Goal: Information Seeking & Learning: Check status

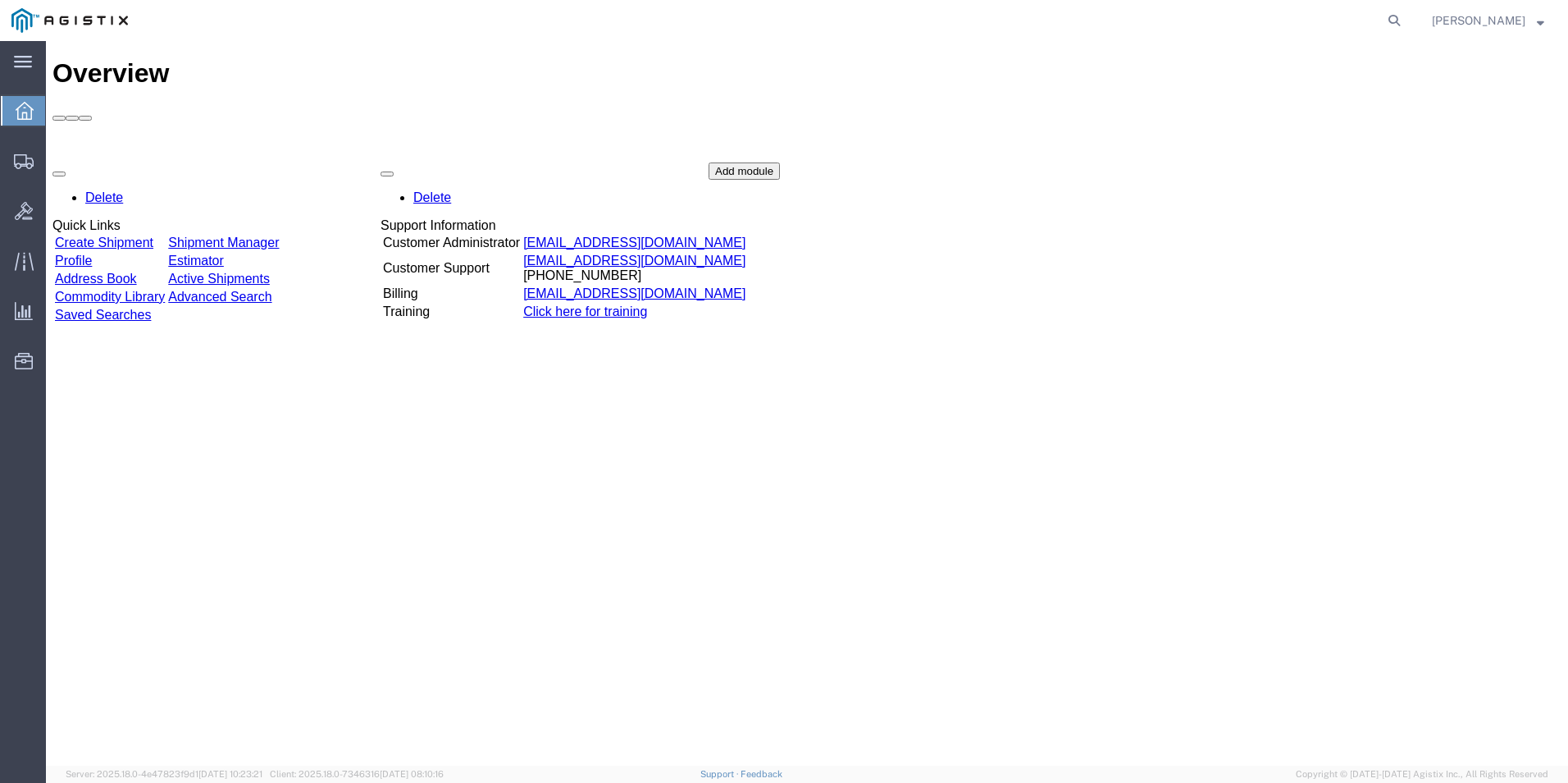
drag, startPoint x: 592, startPoint y: 421, endPoint x: 592, endPoint y: 412, distance: 9.0
click at [592, 421] on div "Overview Delete Quick Links Create Shipment Shipment Manager Profile Estimator …" at bounding box center [807, 420] width 1509 height 724
click at [30, 64] on icon at bounding box center [23, 62] width 18 height 12
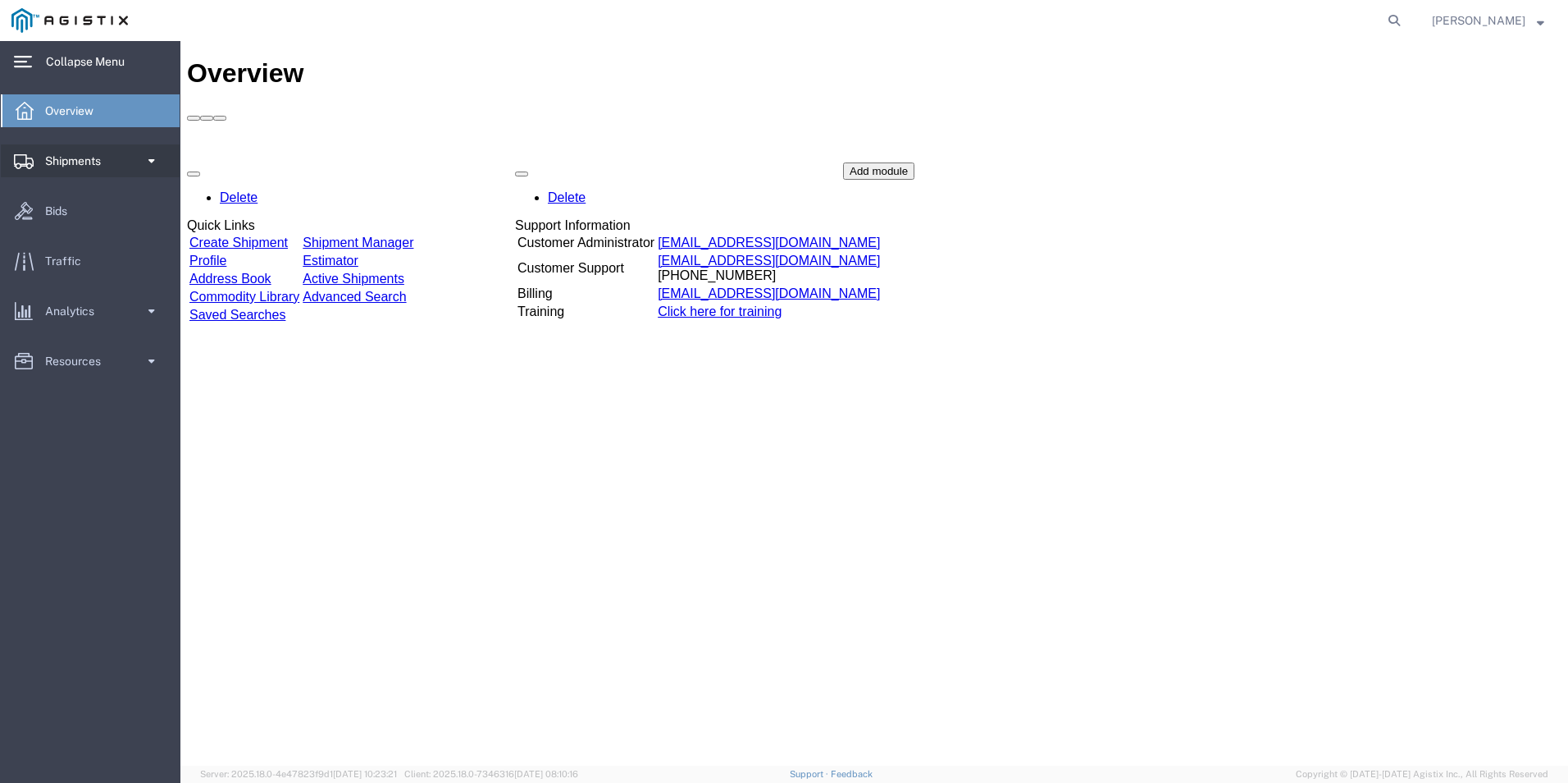
click at [126, 159] on link "Shipments" at bounding box center [90, 160] width 179 height 33
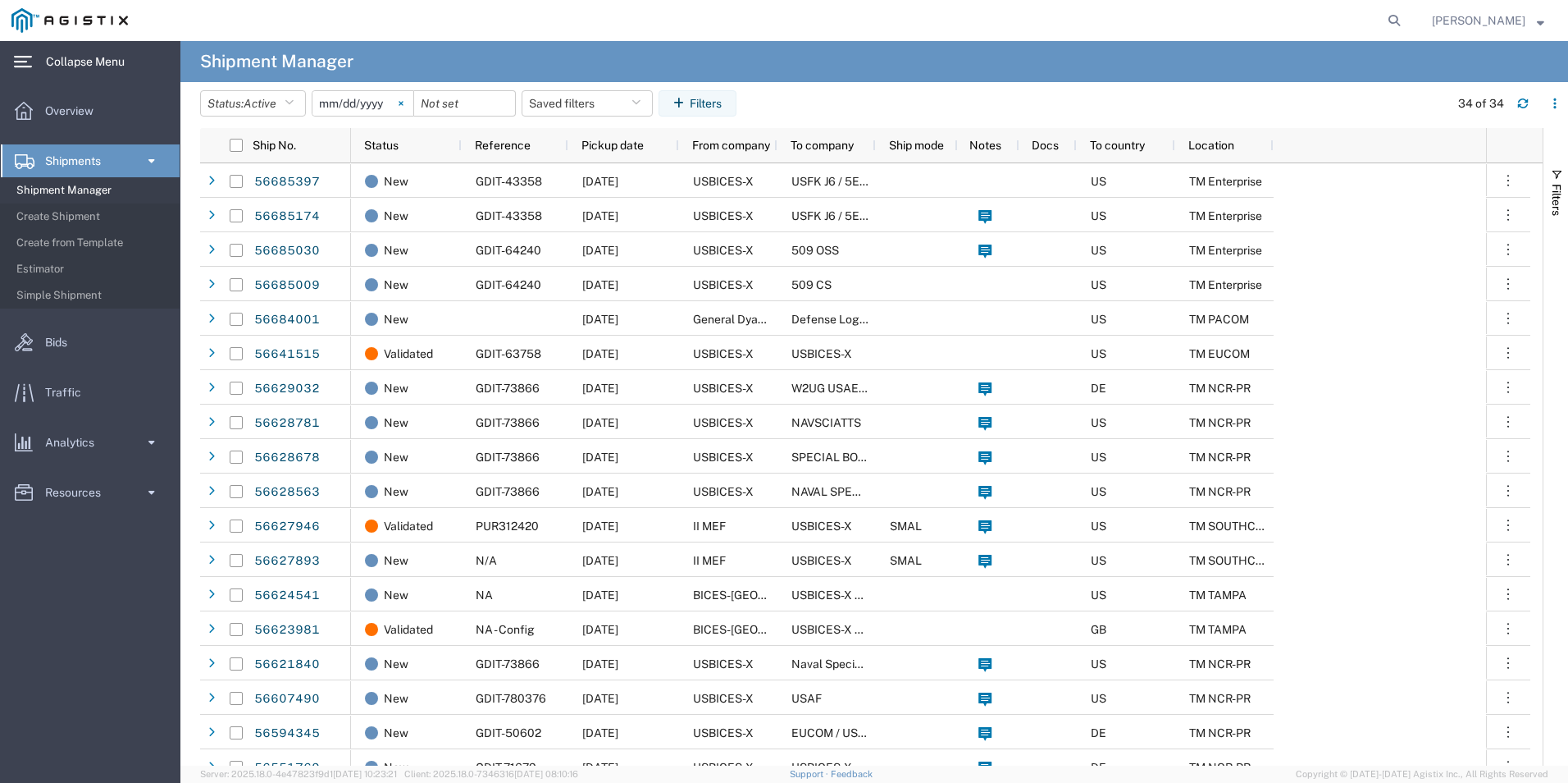
click at [403, 101] on icon at bounding box center [400, 103] width 5 height 5
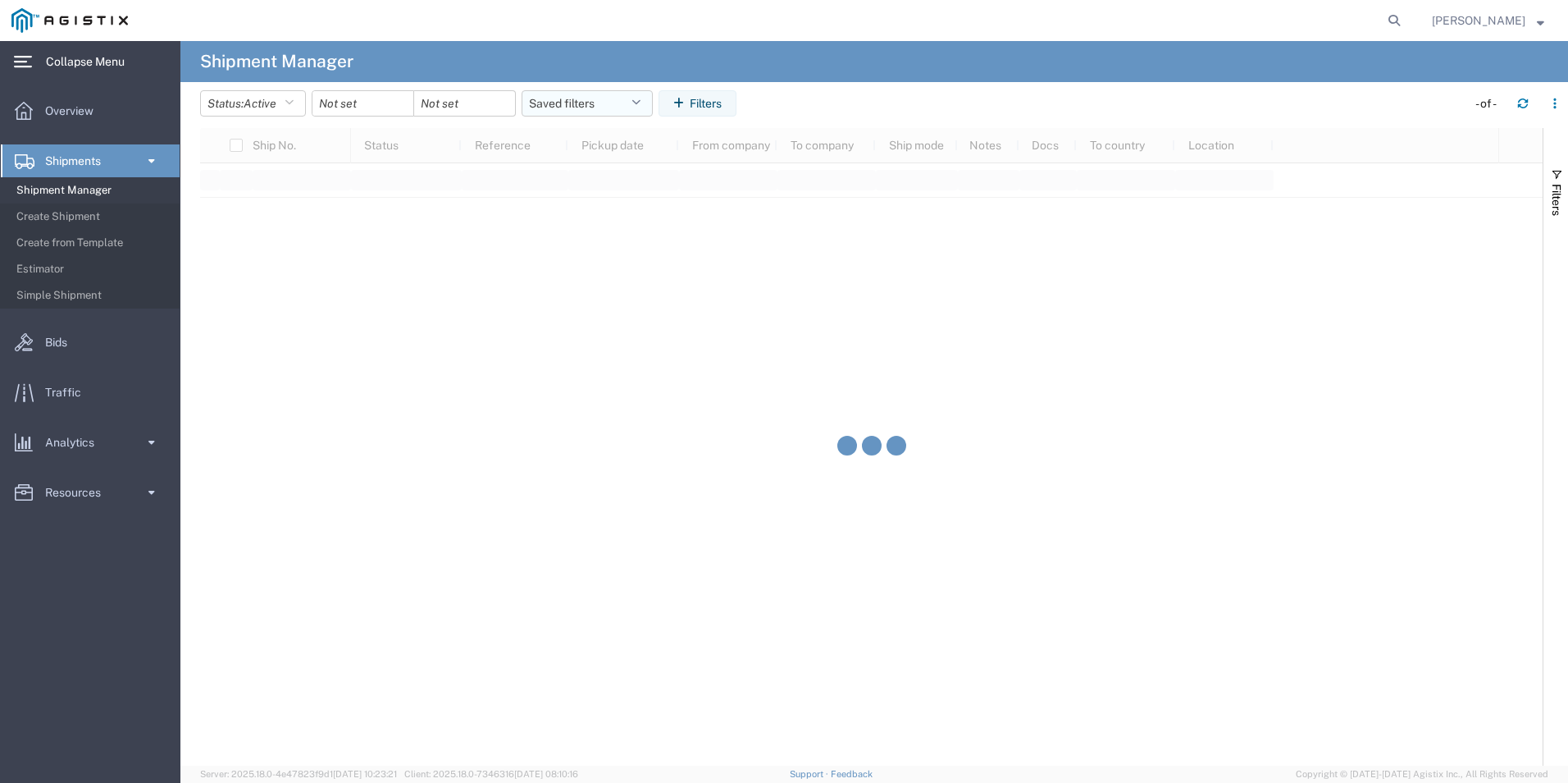
click at [596, 96] on button "Saved filters" at bounding box center [587, 103] width 131 height 26
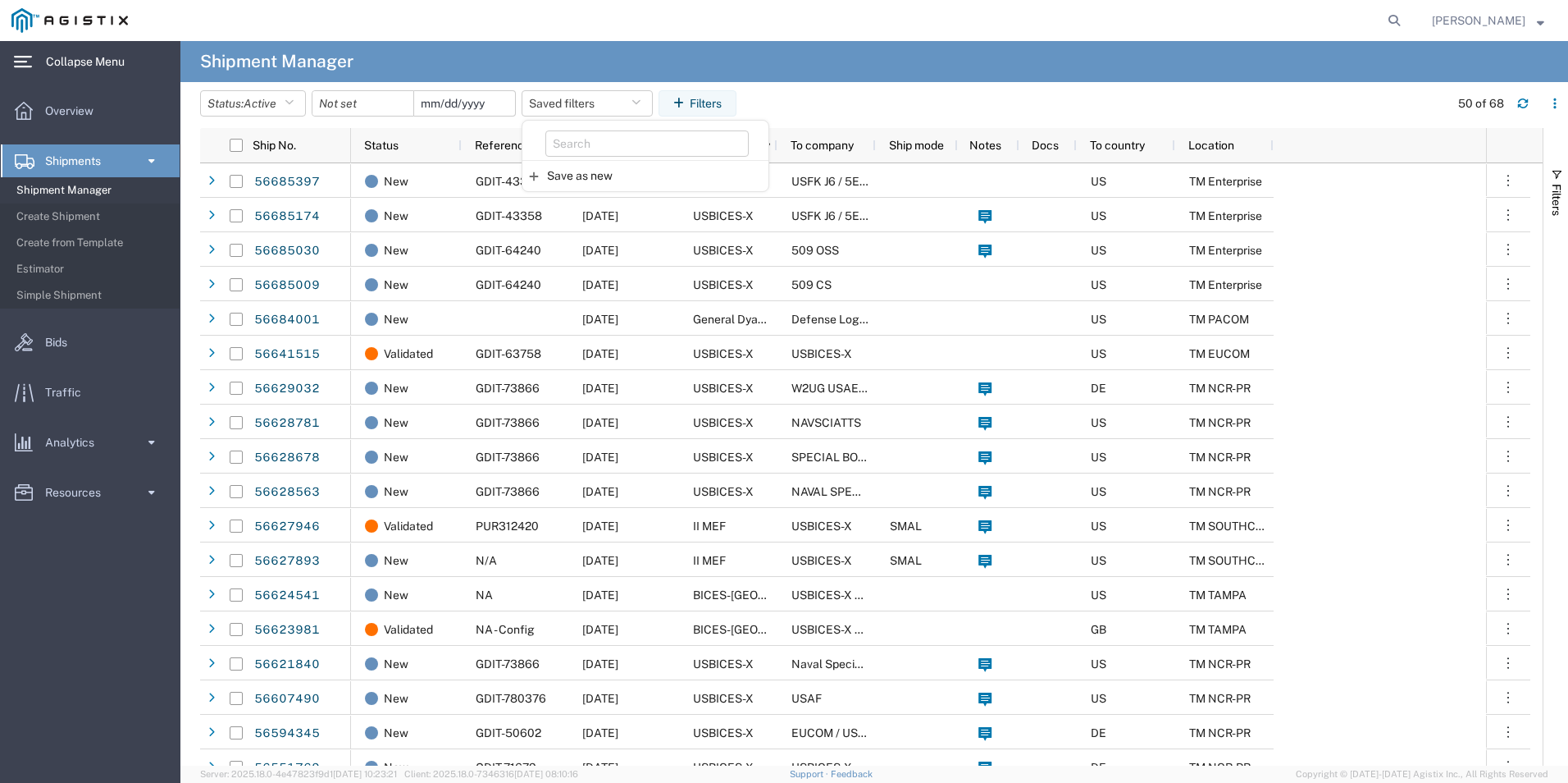
click at [483, 99] on input "date" at bounding box center [465, 103] width 101 height 25
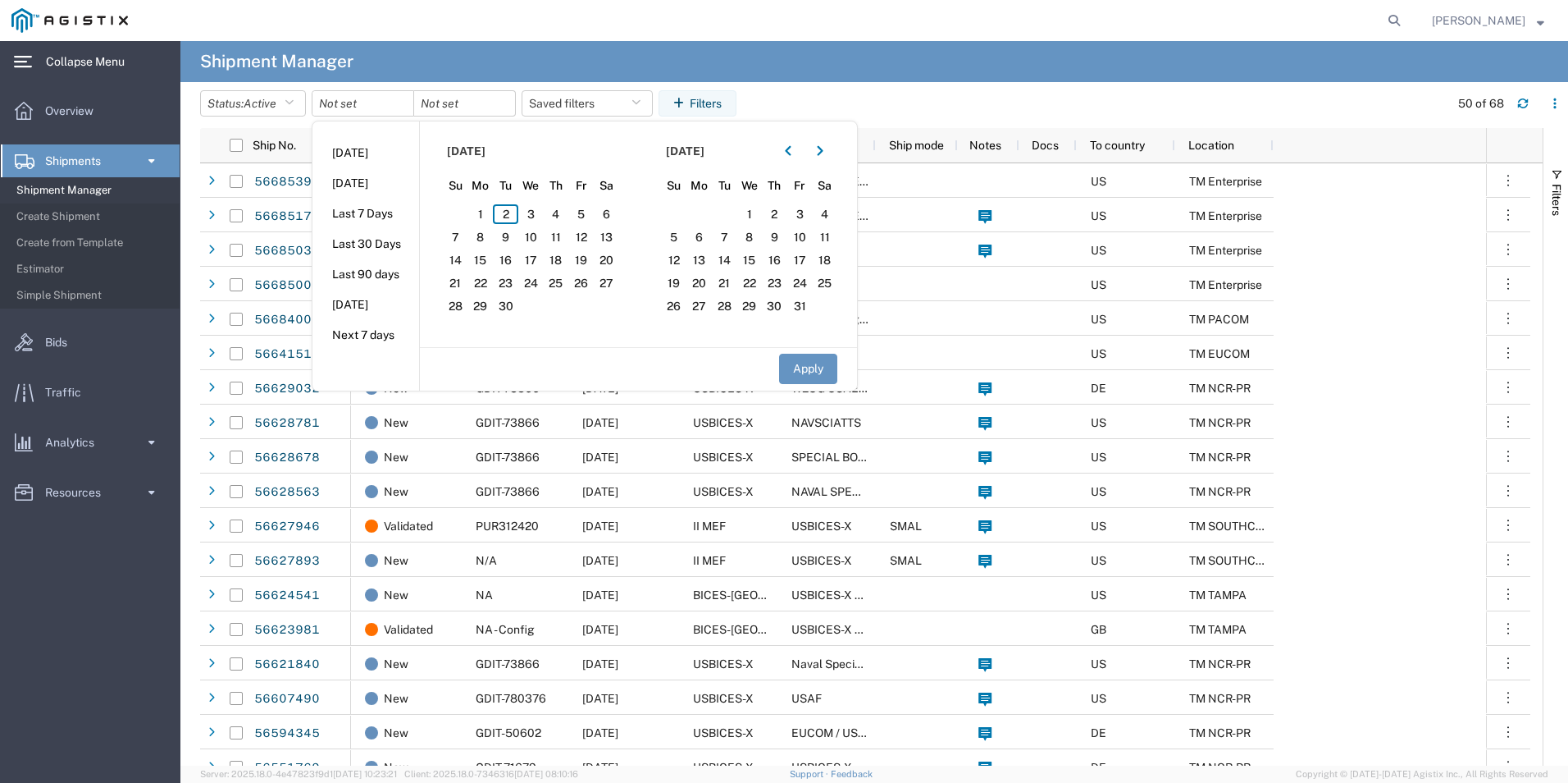
click at [264, 87] on header "Status: Active Active All Approved Booked Canceled Delivered Denied New On Hold…" at bounding box center [884, 105] width 1367 height 46
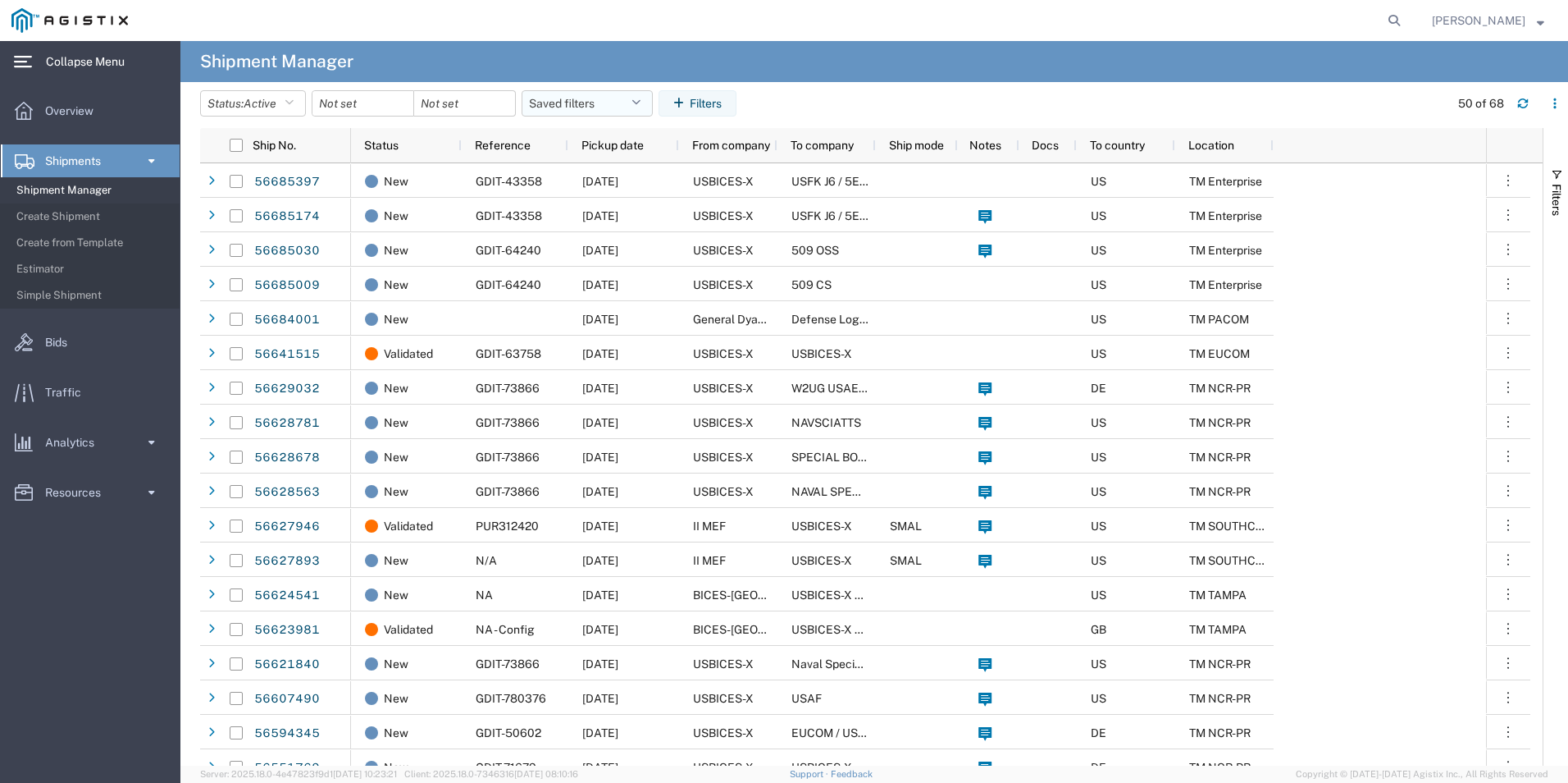
click at [546, 94] on button "Saved filters" at bounding box center [587, 103] width 131 height 26
click at [590, 141] on input "search" at bounding box center [646, 143] width 204 height 26
paste input "07ESM1045552"
type input "07ESM1045552"
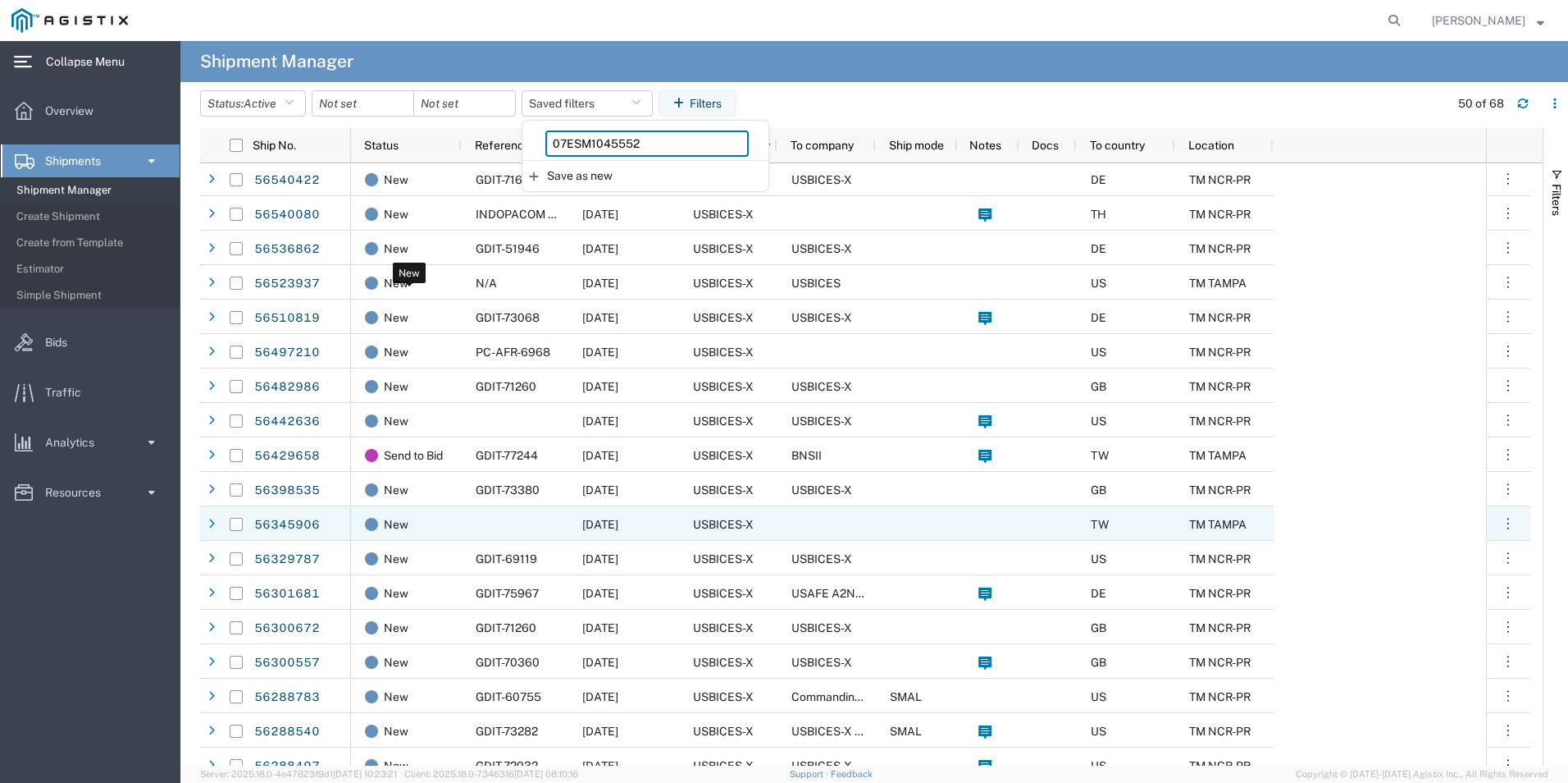
scroll to position [1313, 0]
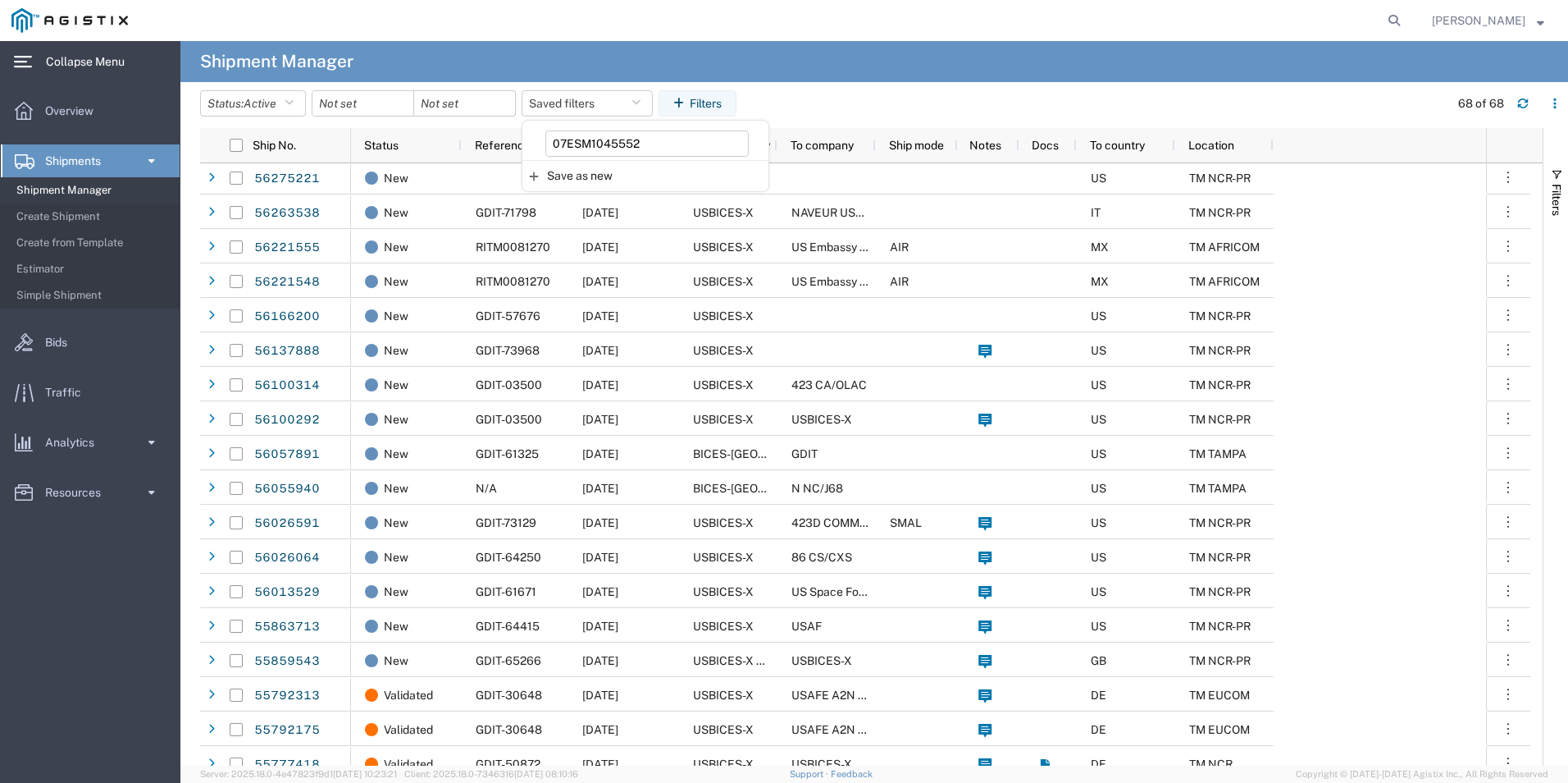
click at [80, 190] on span "Shipment Manager" at bounding box center [92, 190] width 152 height 33
click at [94, 114] on span "Overview" at bounding box center [74, 110] width 60 height 33
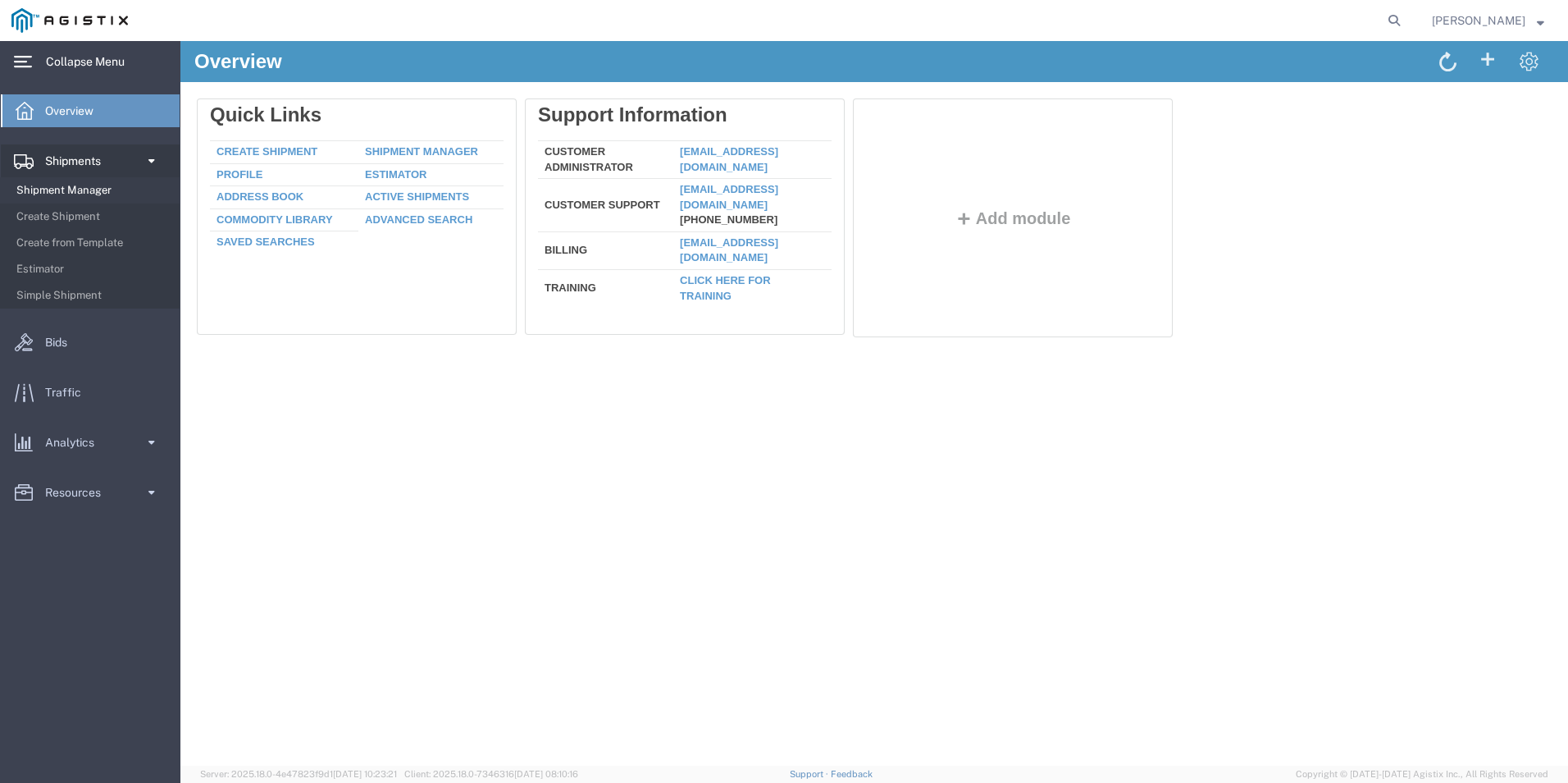
click at [100, 184] on span "Shipment Manager" at bounding box center [92, 190] width 152 height 33
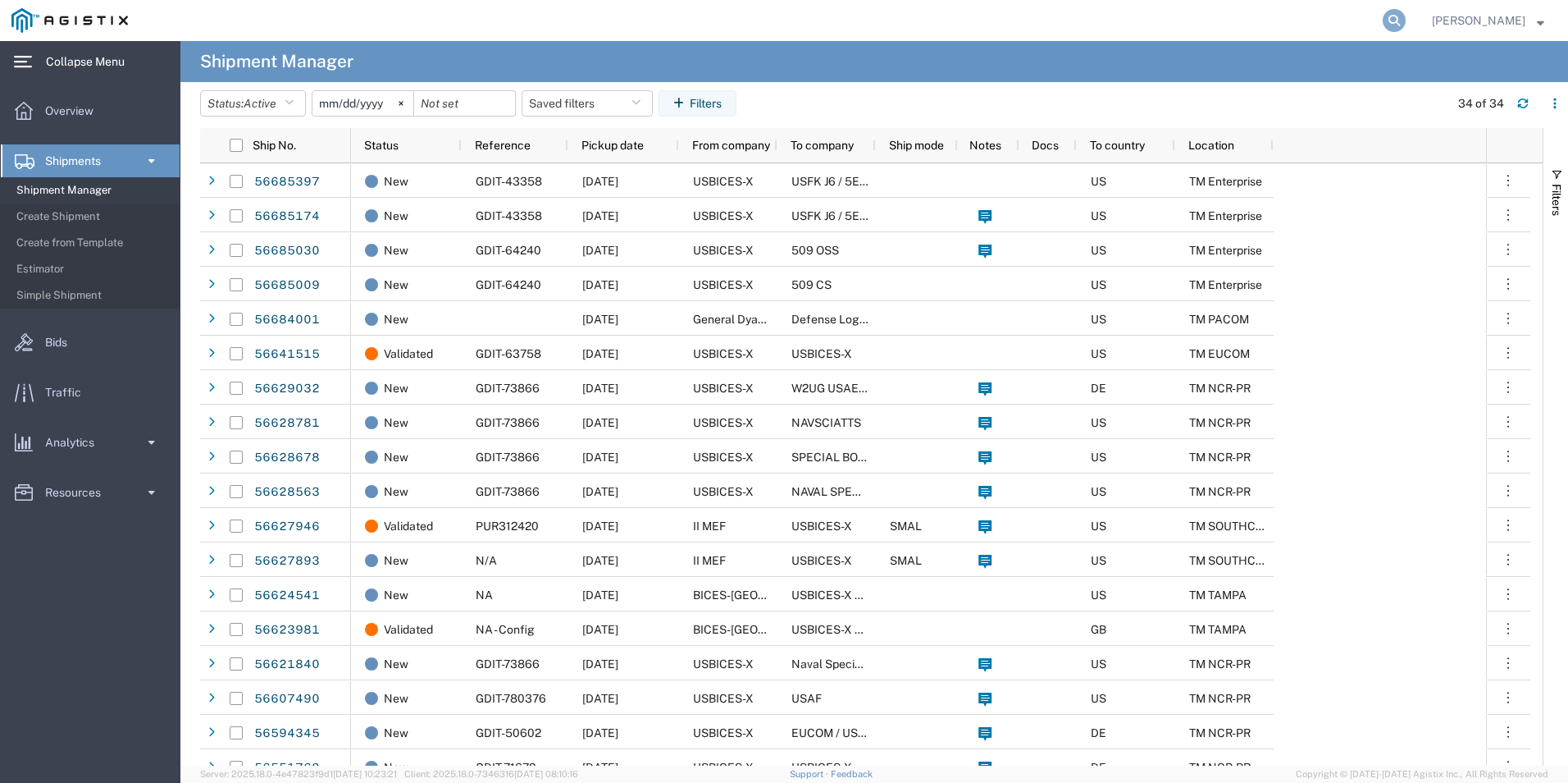
click at [1396, 19] on icon at bounding box center [1393, 20] width 23 height 23
click at [1251, 28] on input "search" at bounding box center [1133, 21] width 499 height 40
type input "G"
paste input "07ESM1045552"
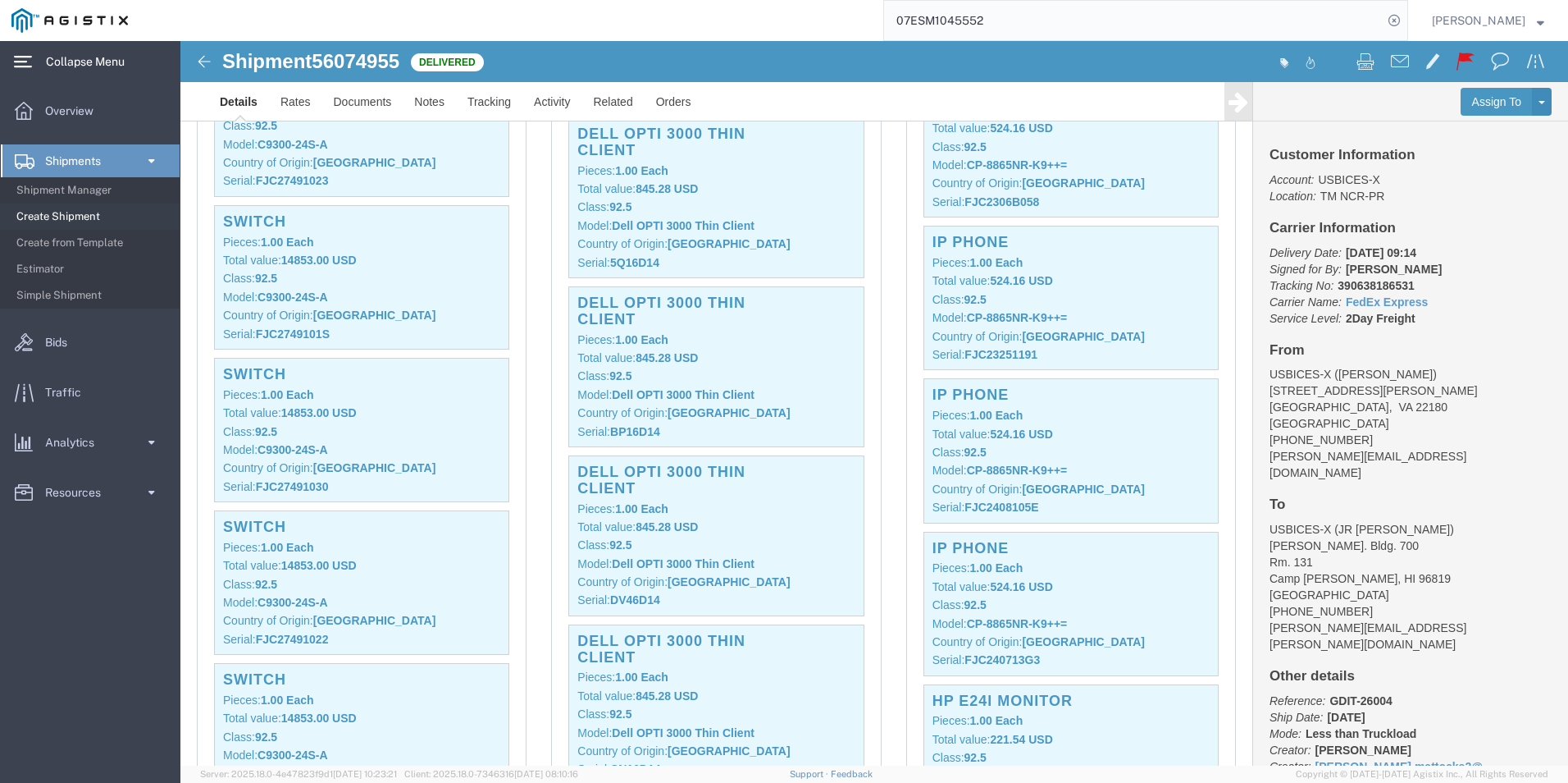
scroll to position [2790, 0]
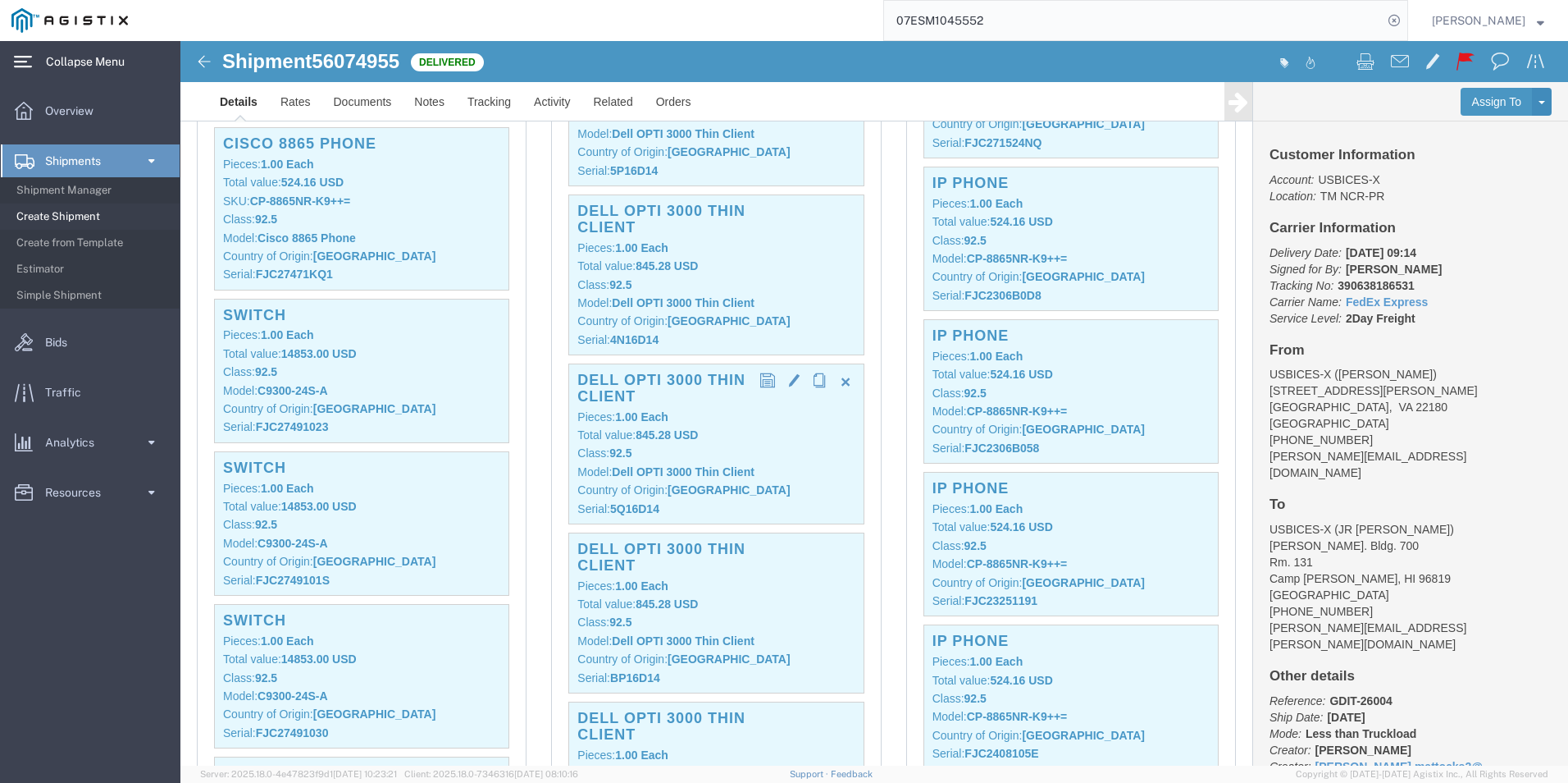
click p "Total value: 845.28 USD"
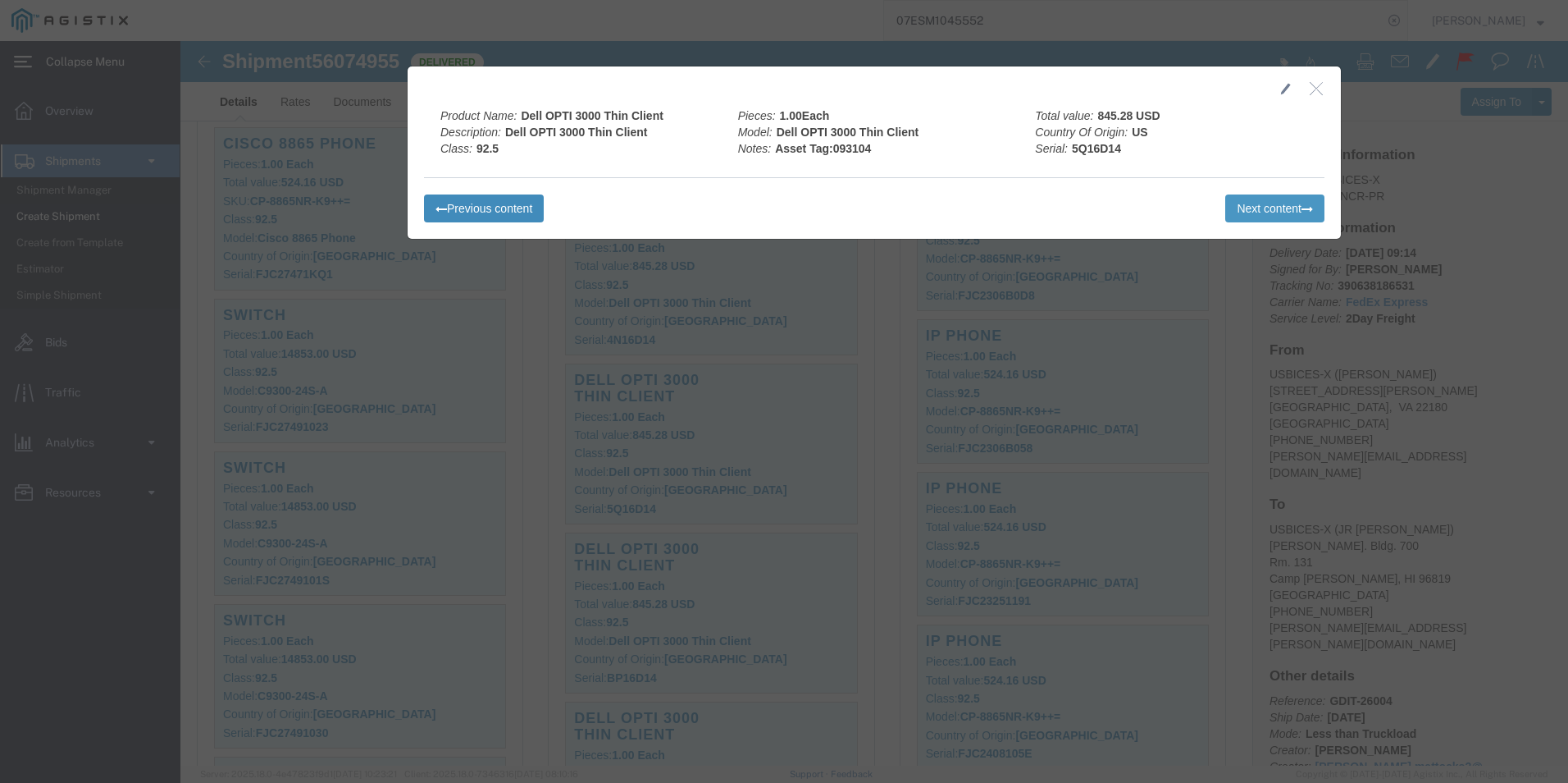
click button "Previous content"
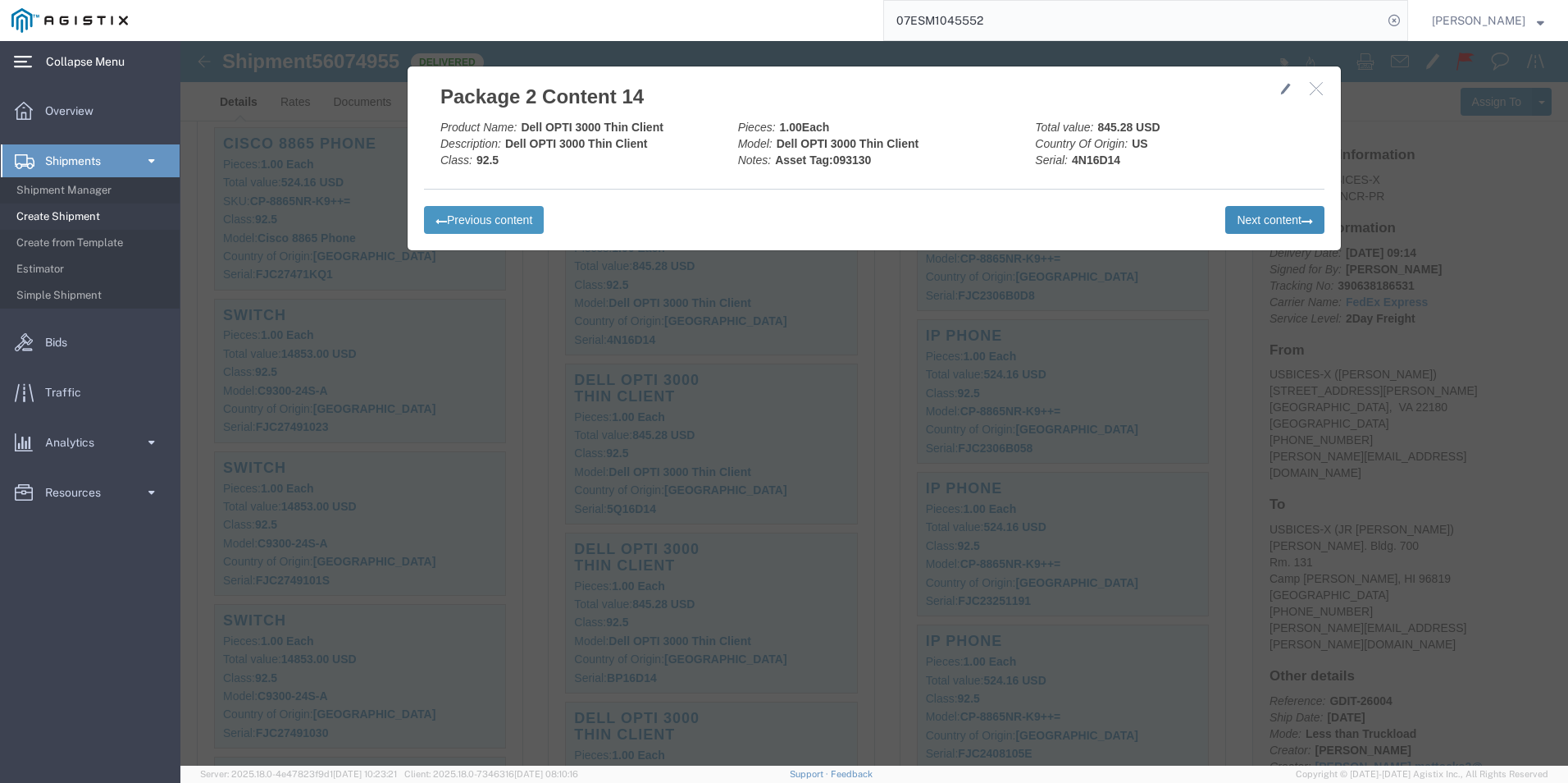
click button "Next content"
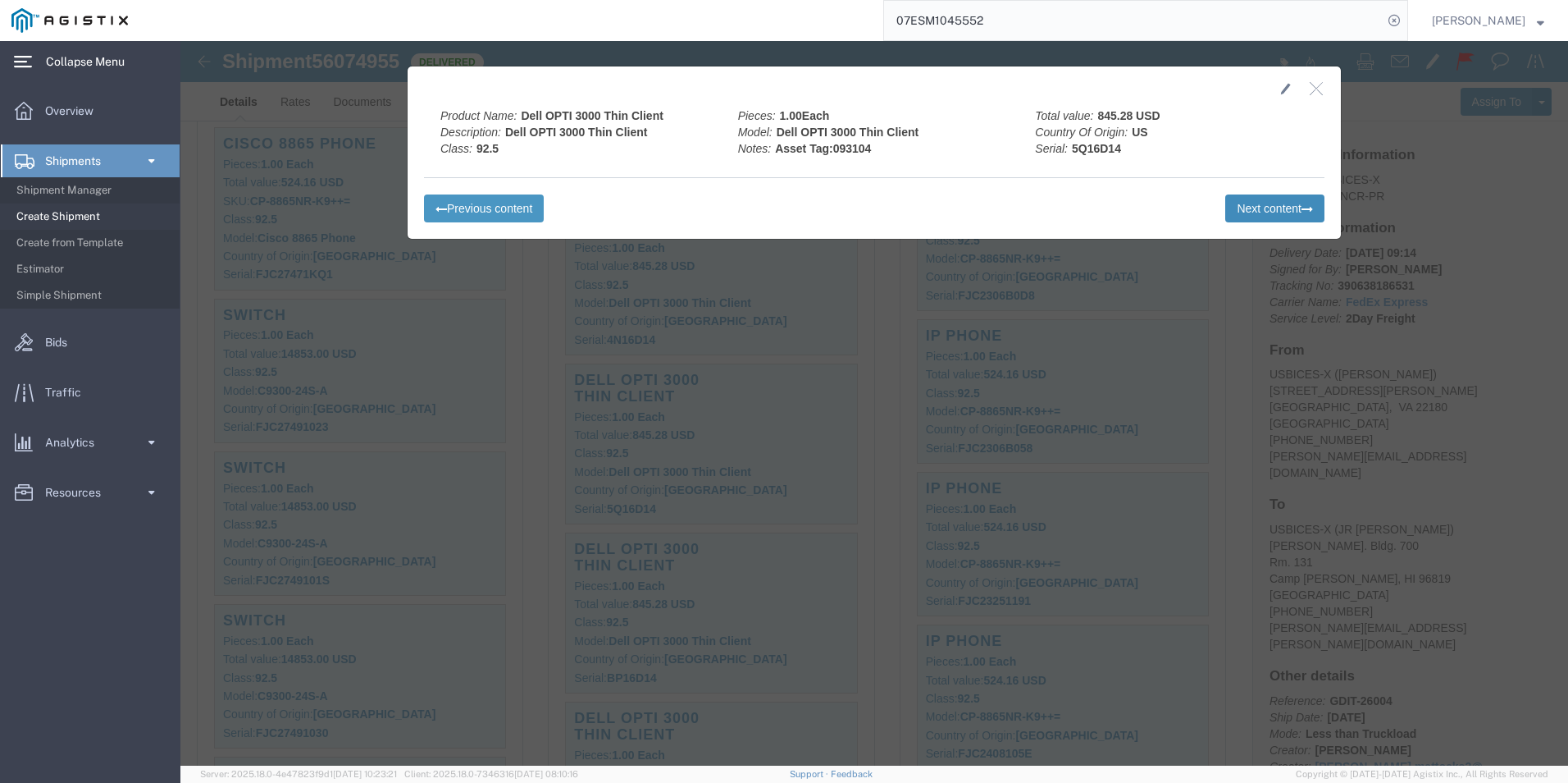
click button "Next content"
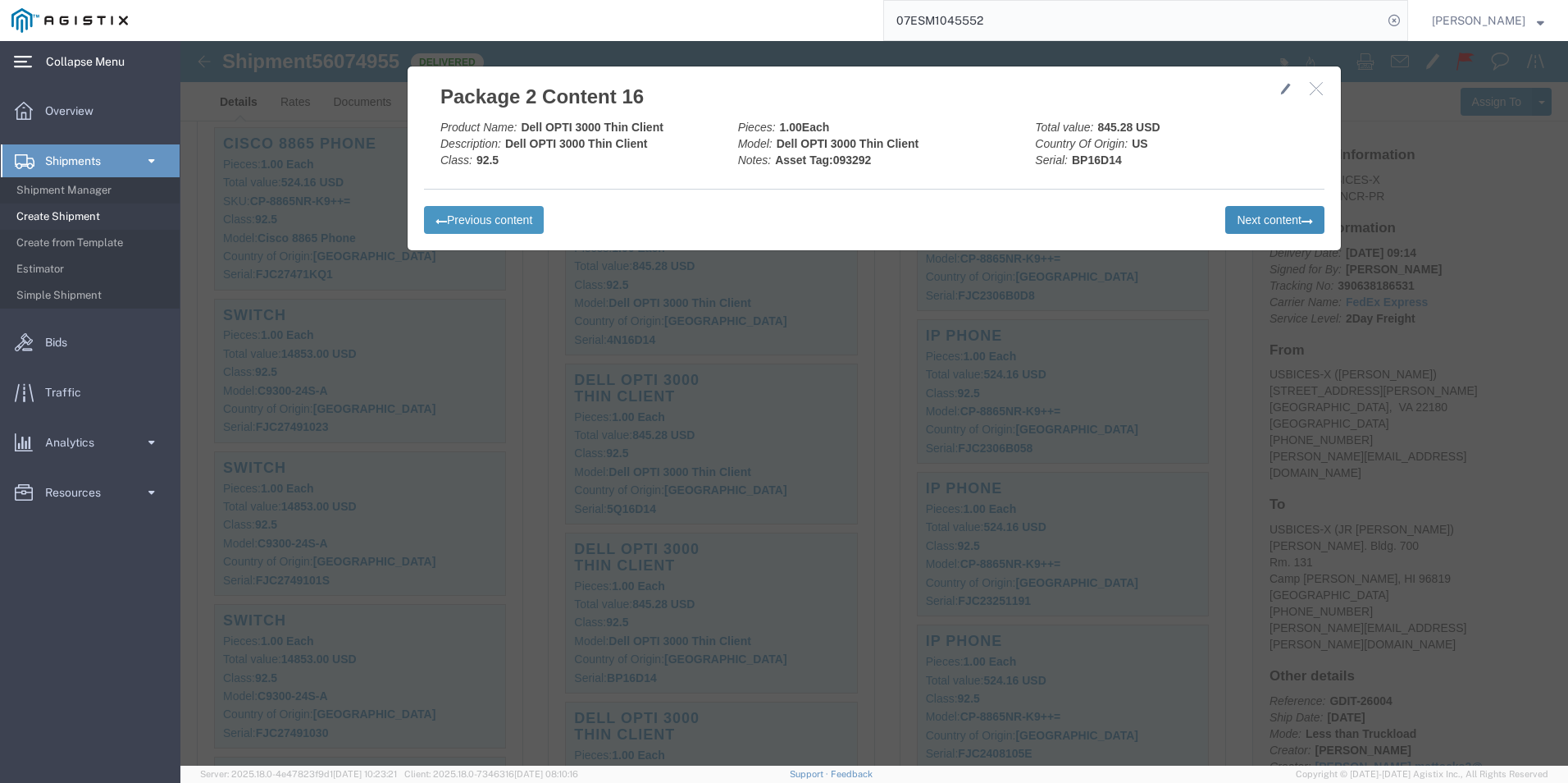
click button "Next content"
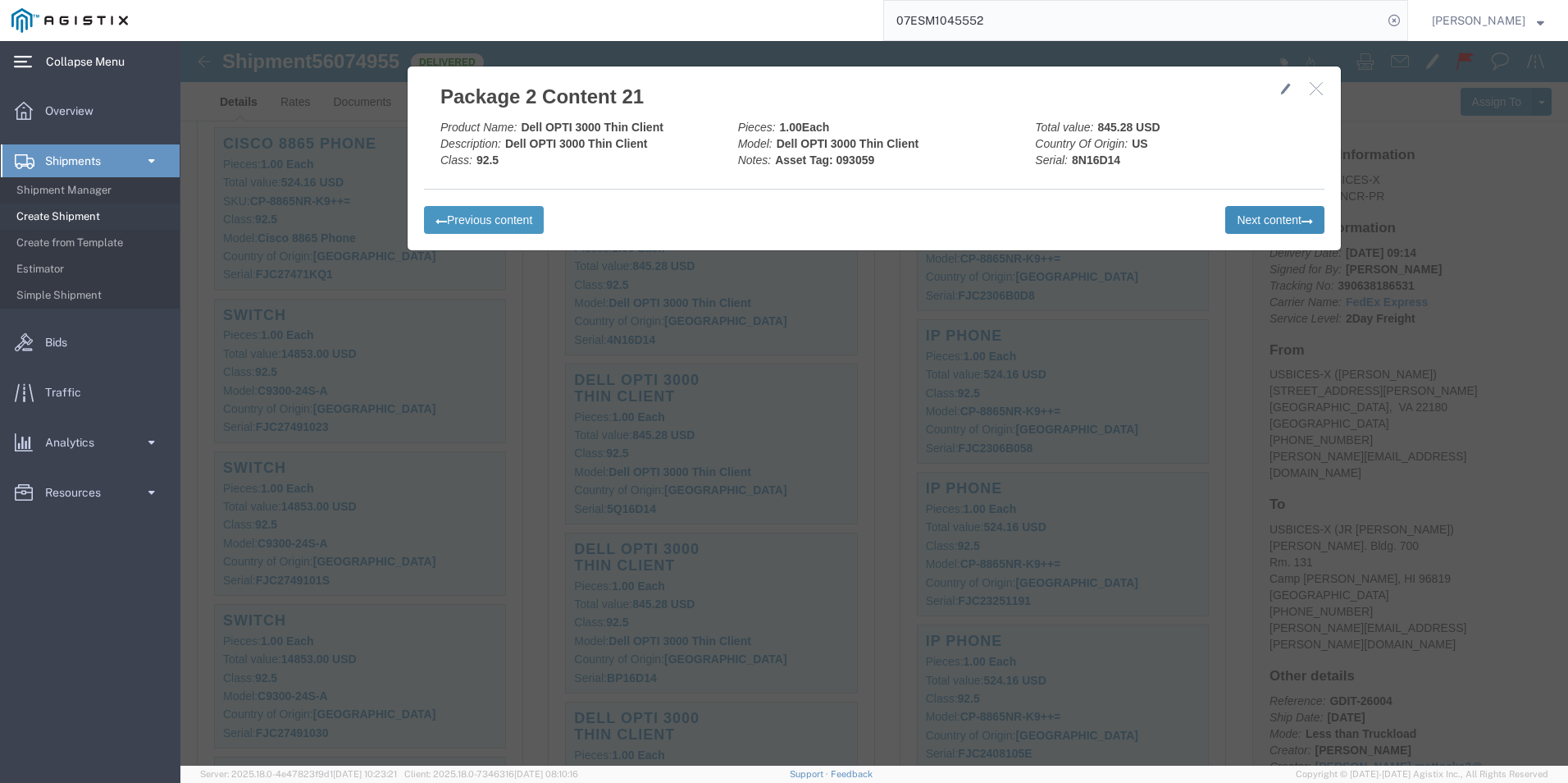
click button "Next content"
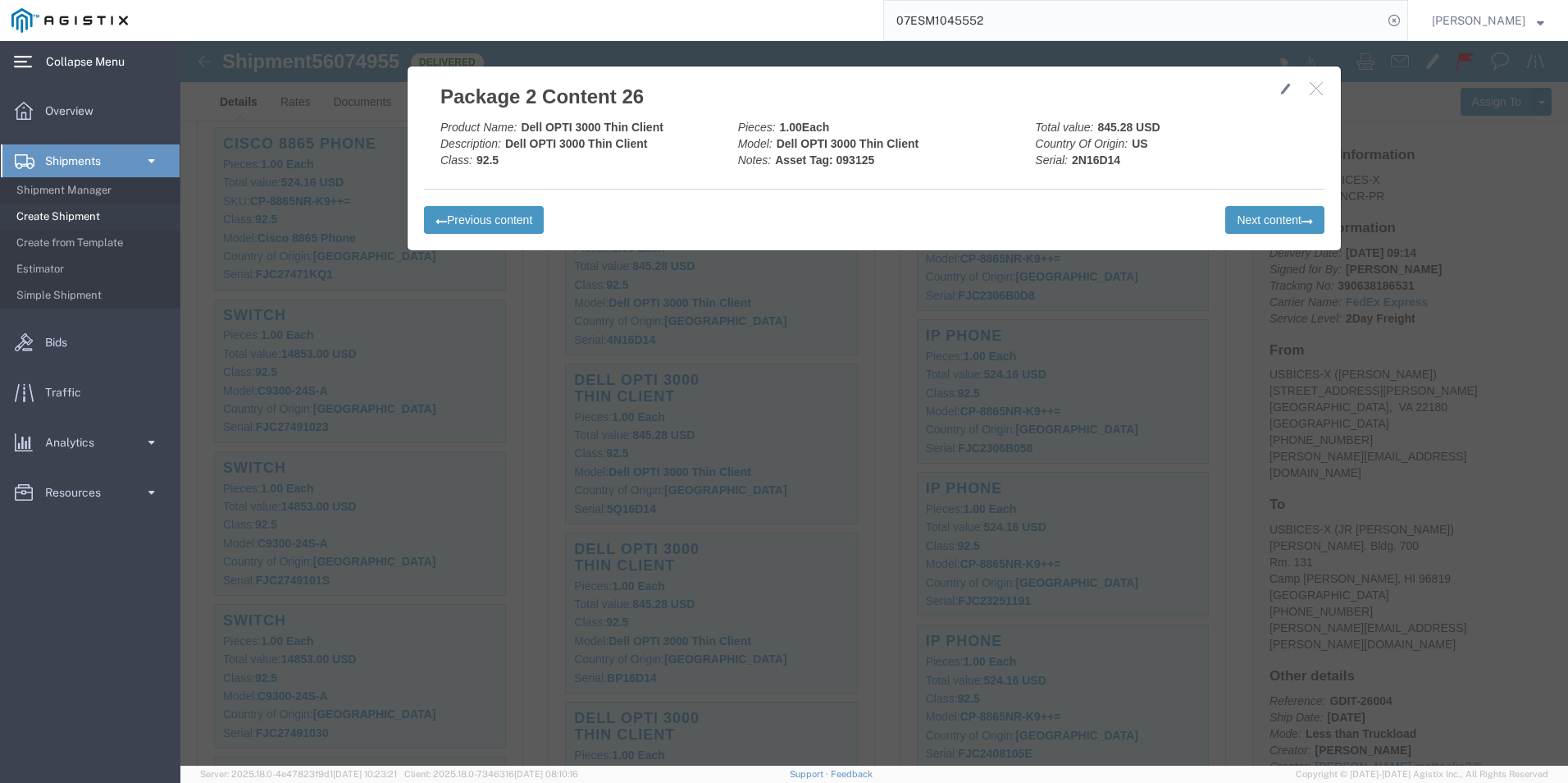
click button "button"
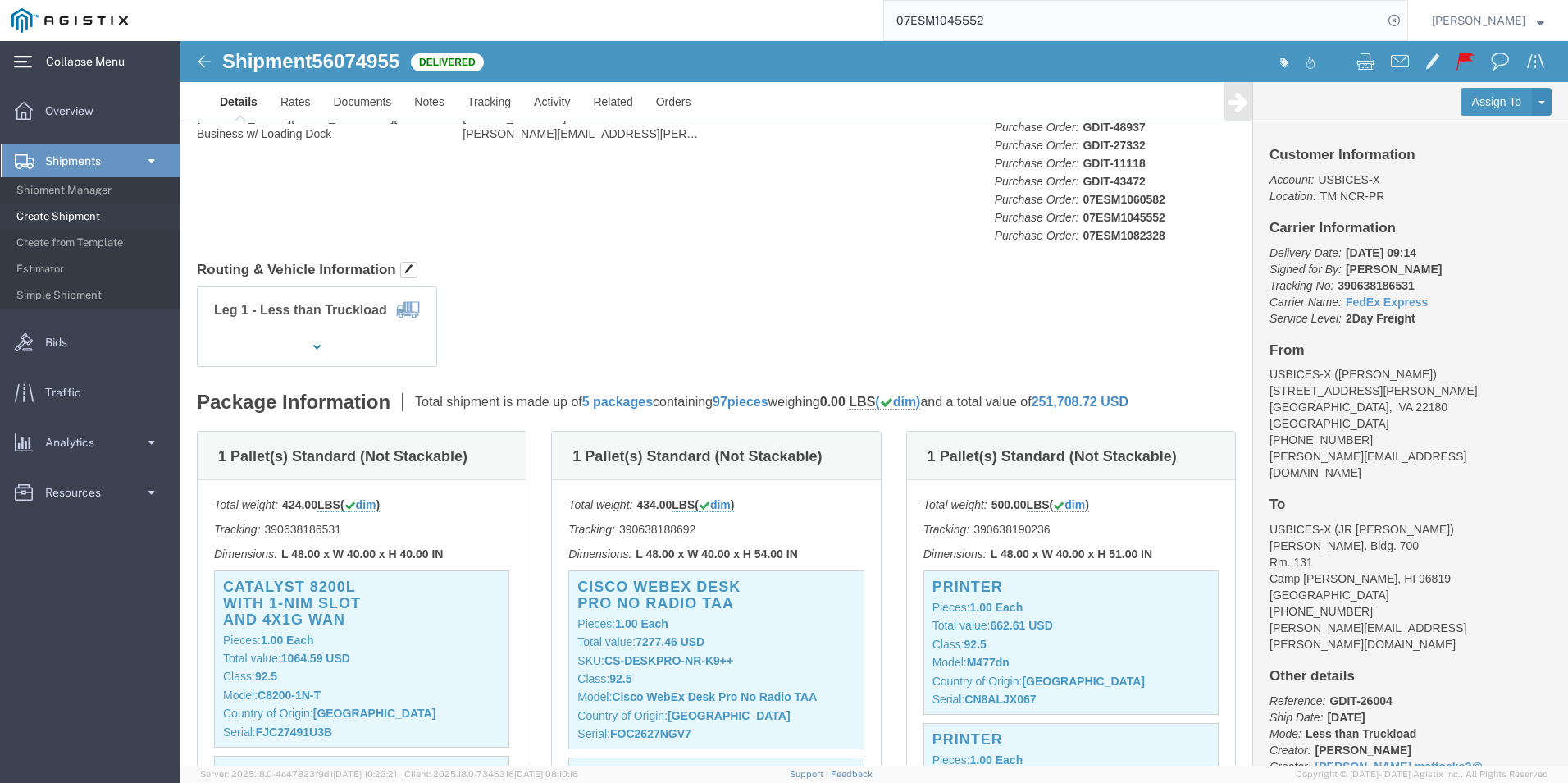
scroll to position [328, 0]
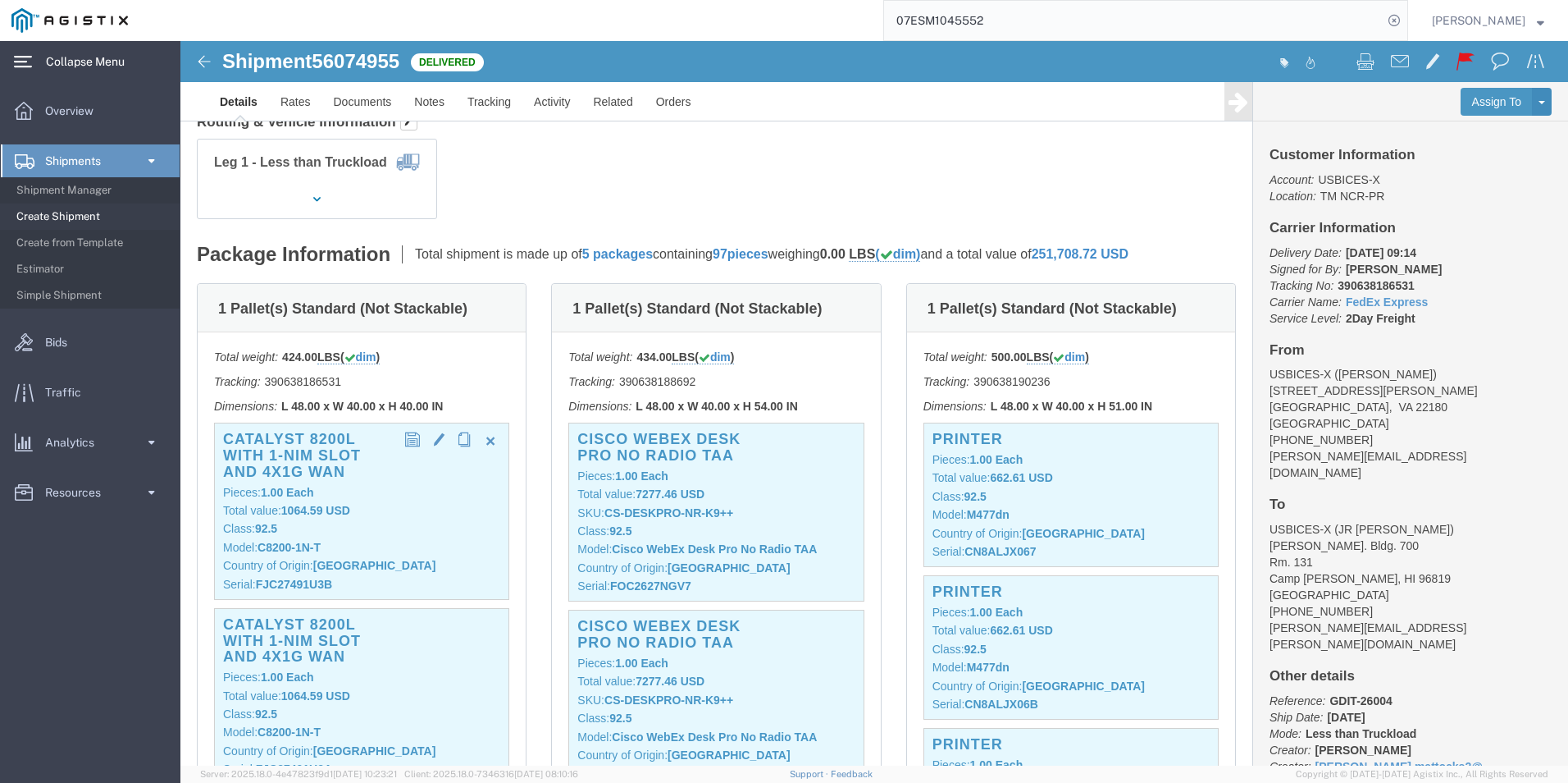
click p "Total value: 1064.59 USD"
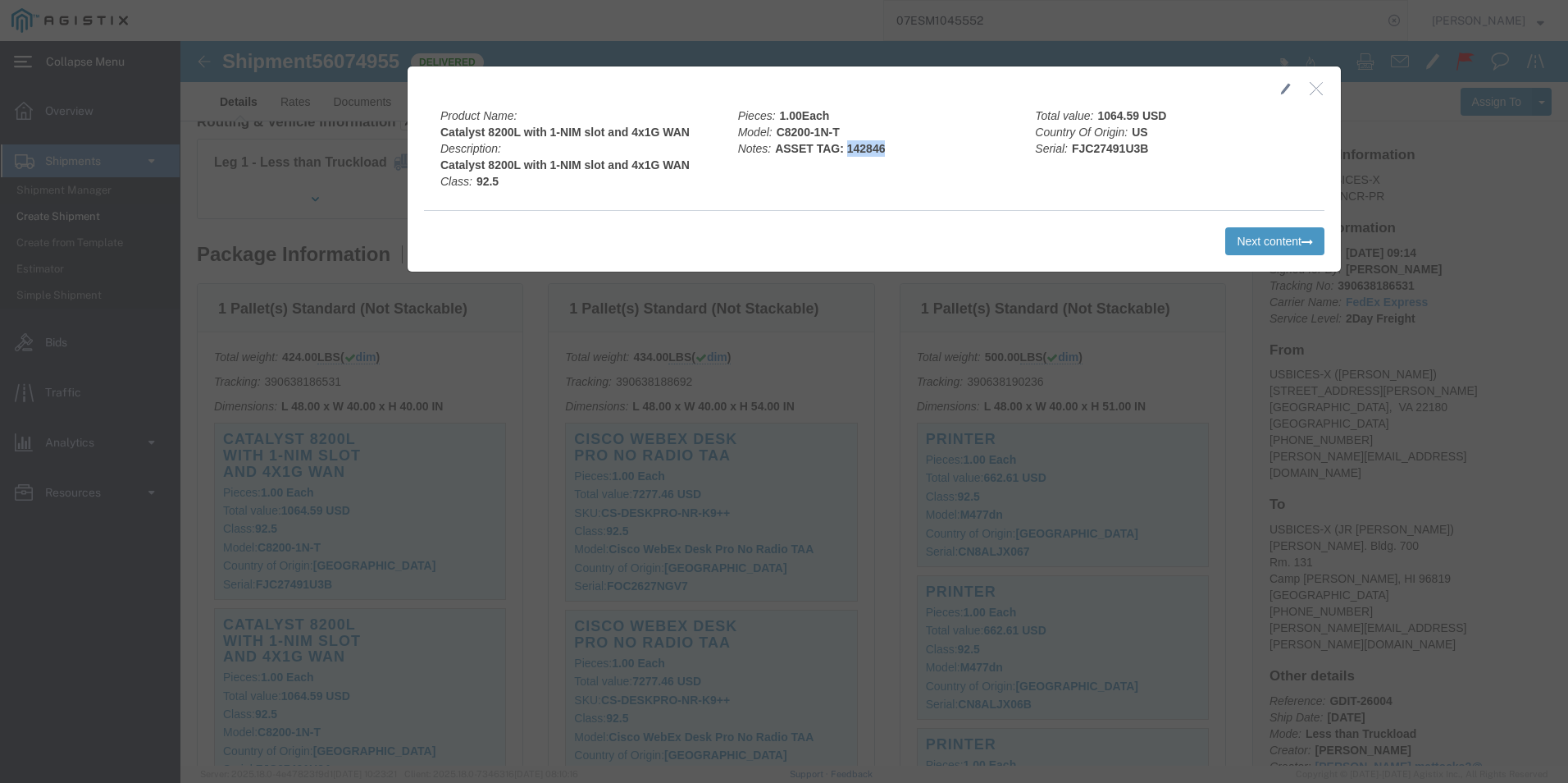
drag, startPoint x: 701, startPoint y: 104, endPoint x: 661, endPoint y: 104, distance: 40.0
click div "Pieces: 1.00 Each Model: C8200-1N-T Notes: ASSET TAG: 142846"
copy b "142846"
click icon "button"
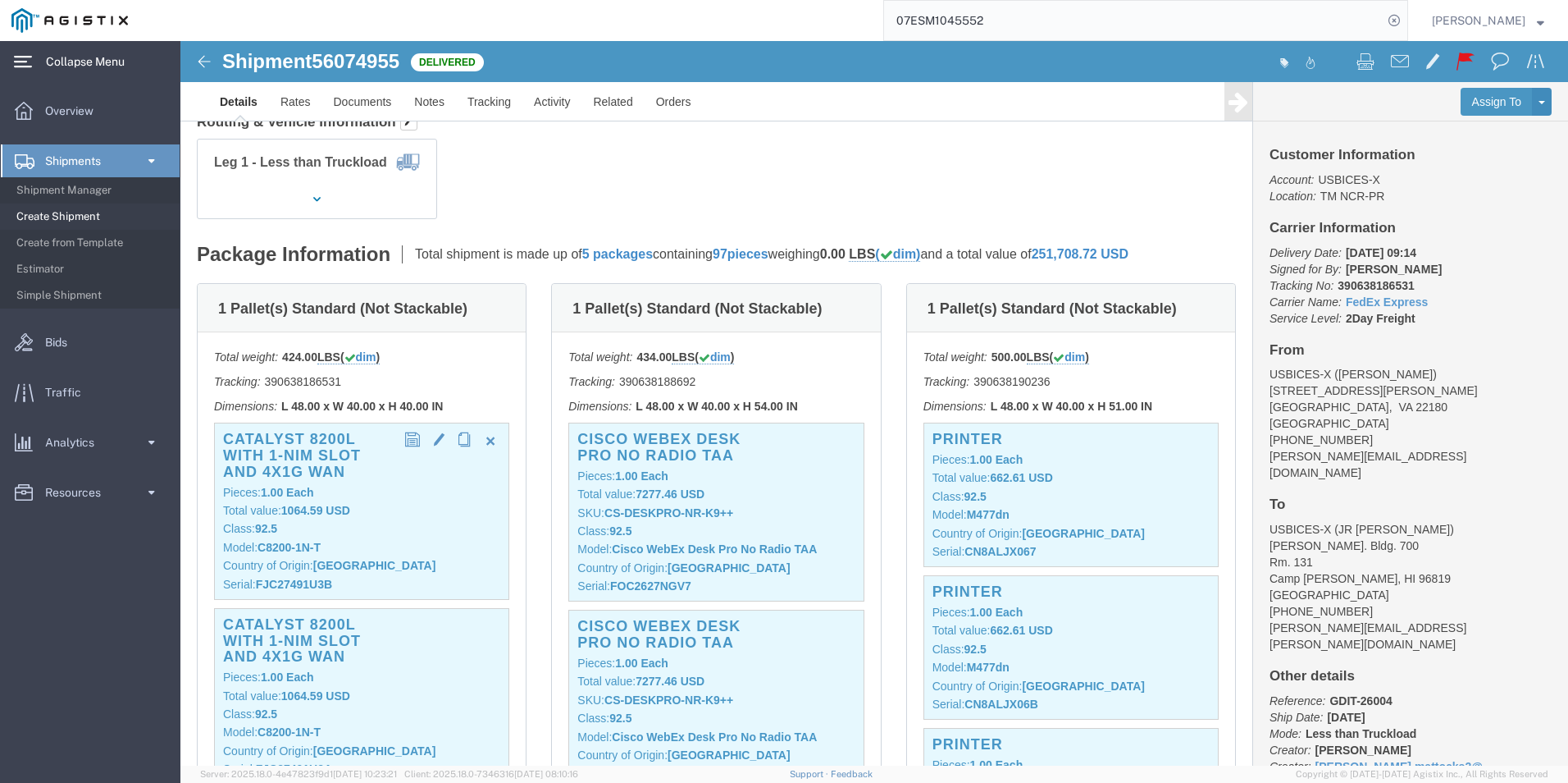
click h3 "Catalyst 8200L with 1-NIM slot and 4x1G WAN"
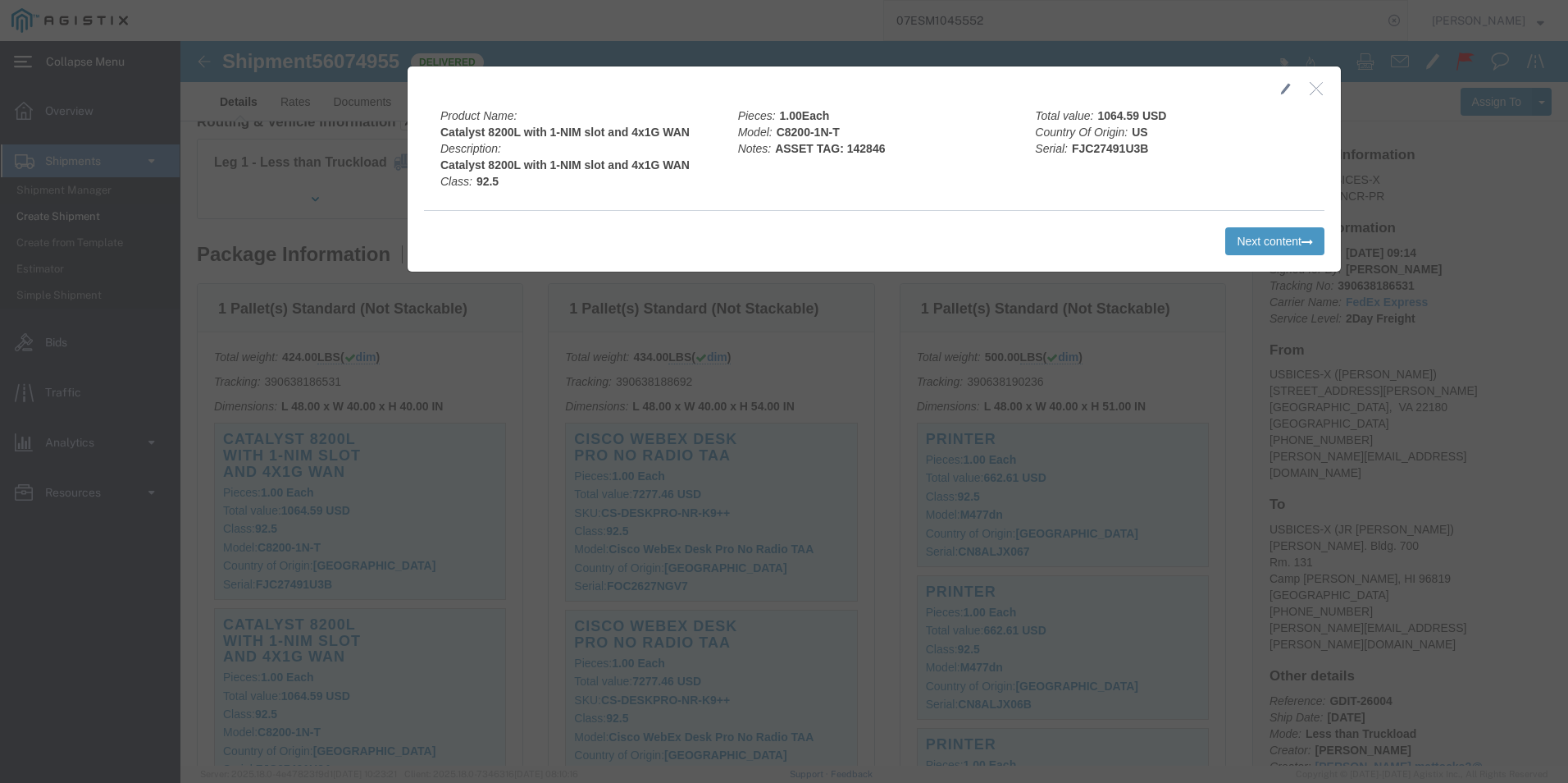
click icon "button"
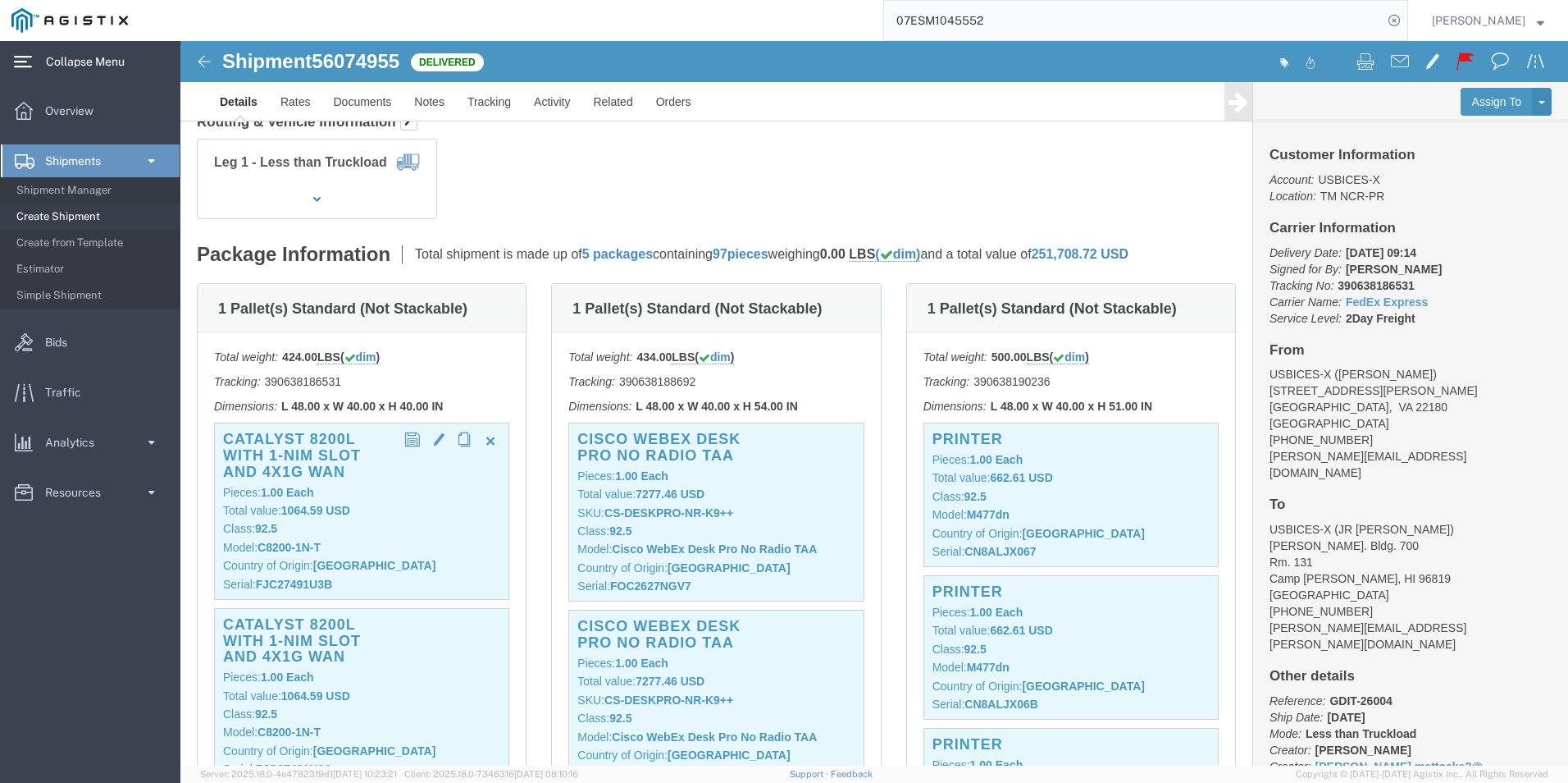
click p "Total value: 1064.59 USD"
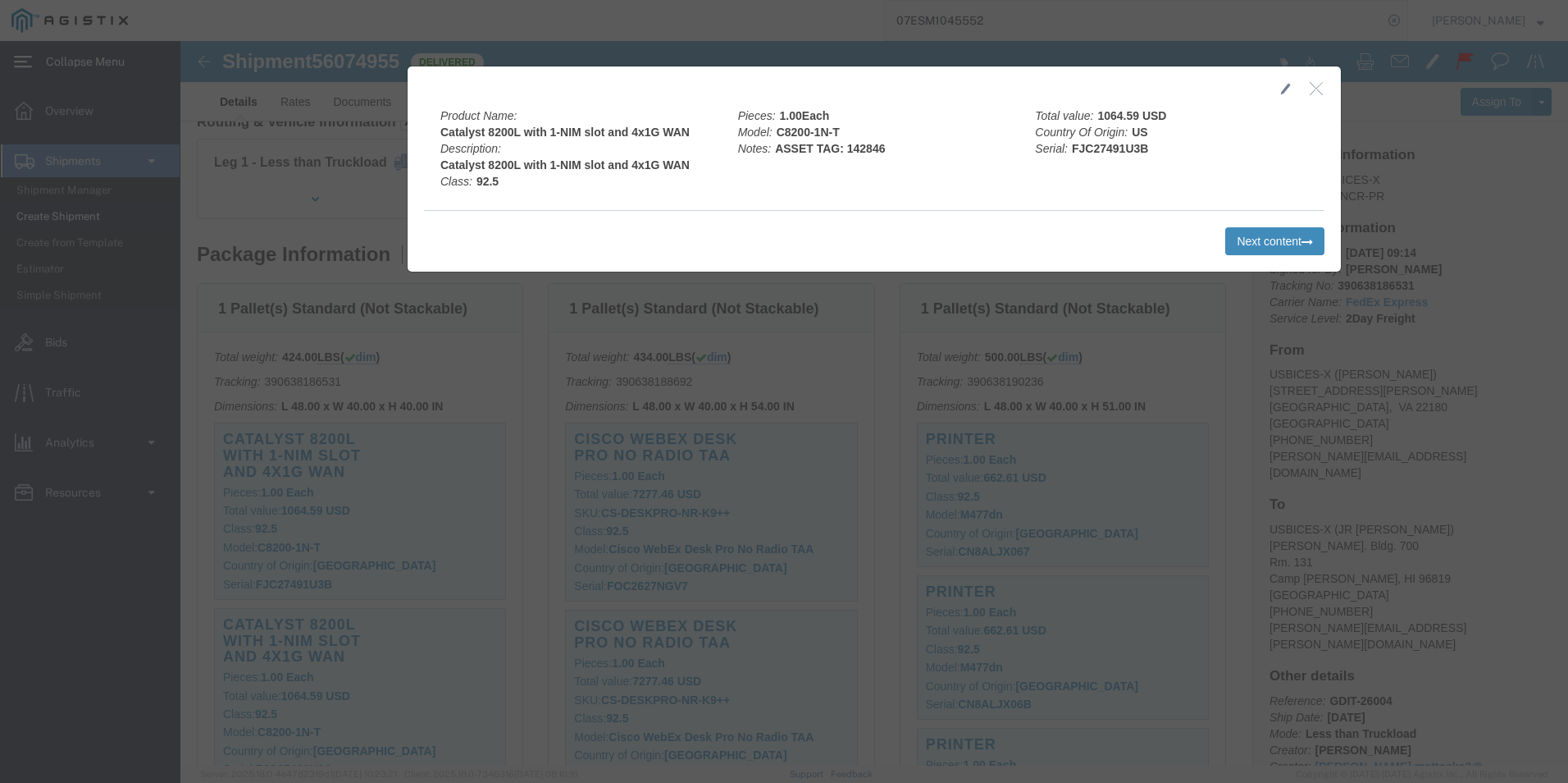
click button "Next content"
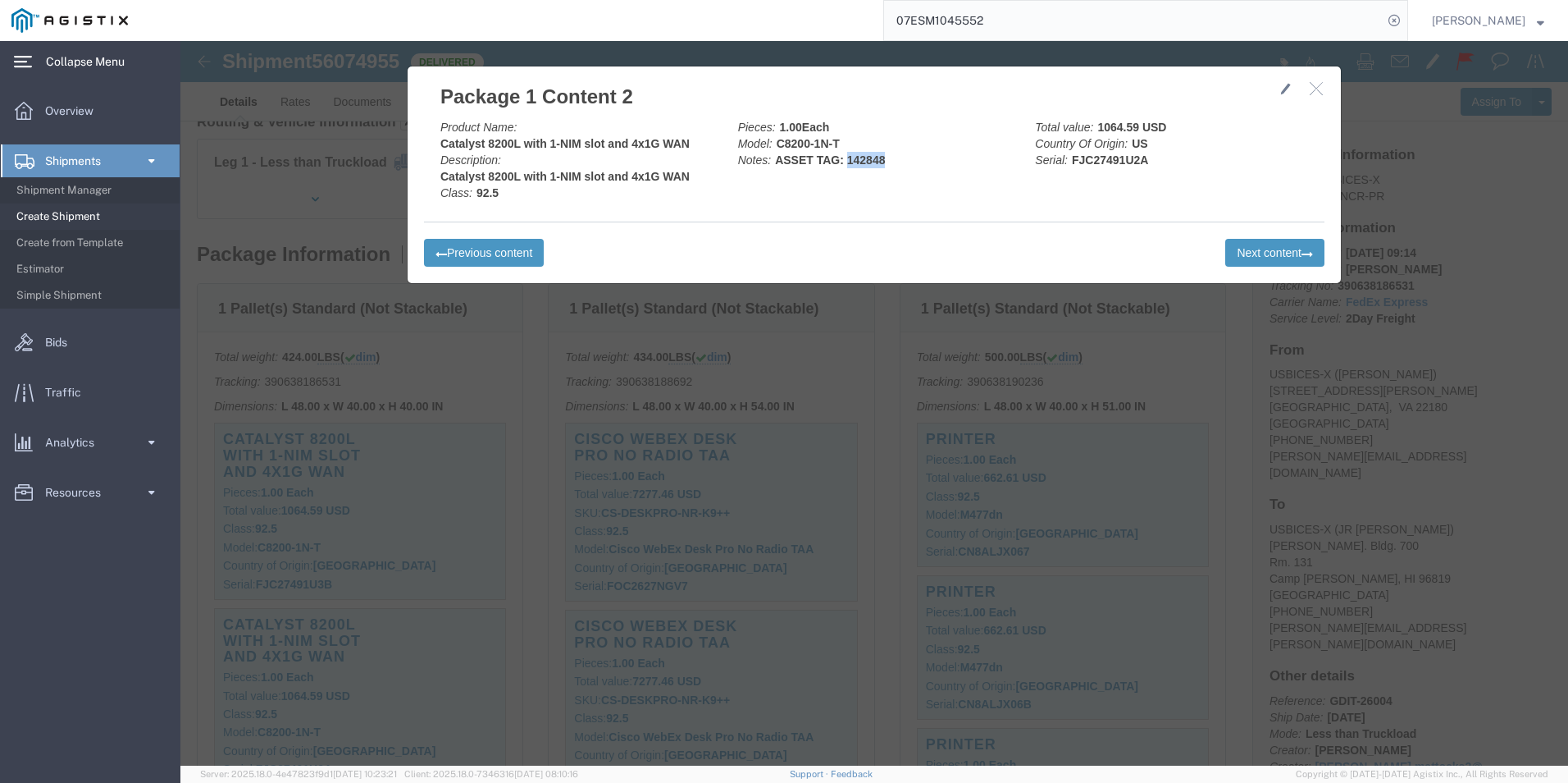
drag, startPoint x: 699, startPoint y: 116, endPoint x: 662, endPoint y: 117, distance: 37.0
click b "ASSET TAG: 142848"
copy b "142848"
click button "Next content"
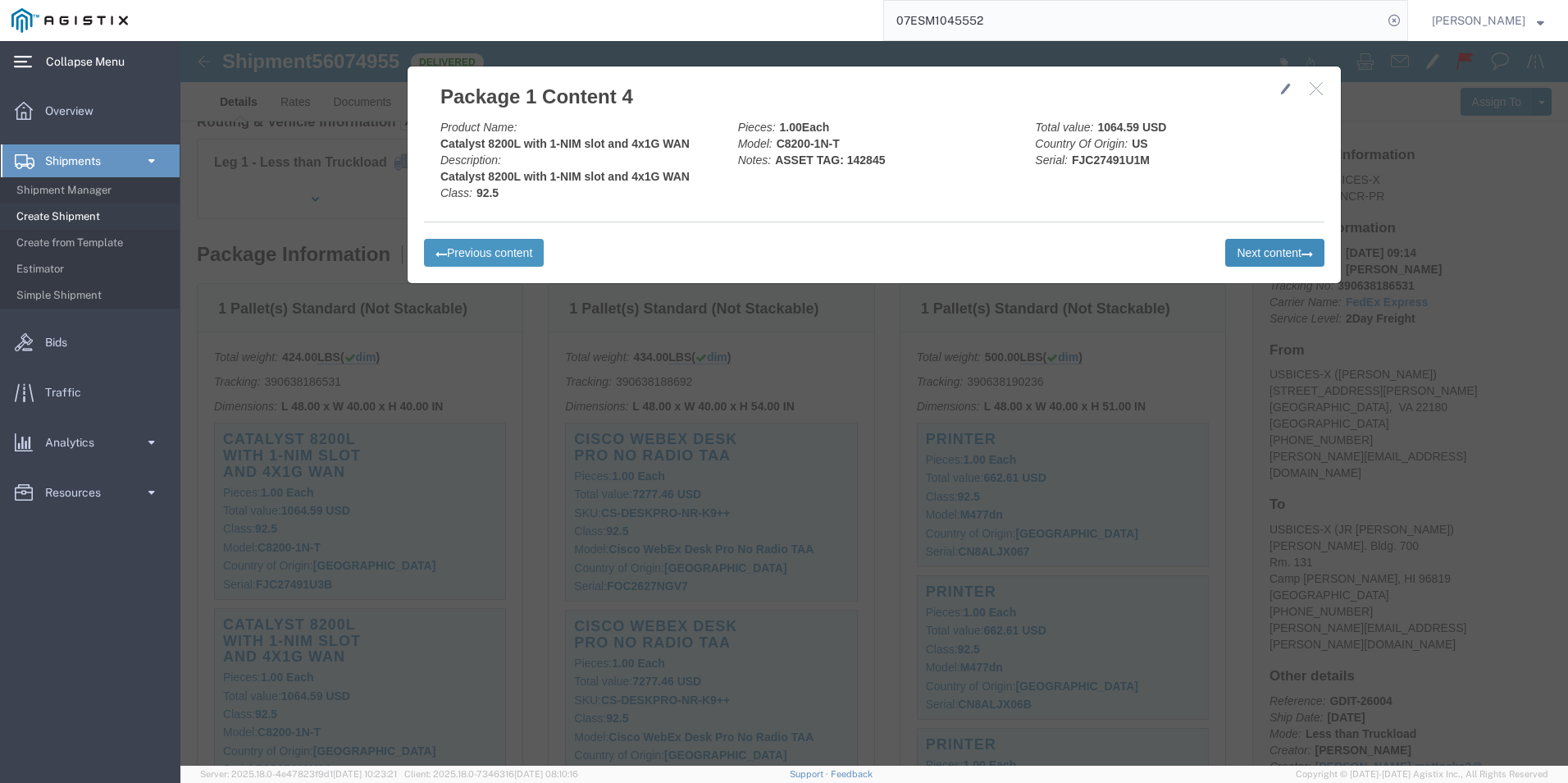
click button "Next content"
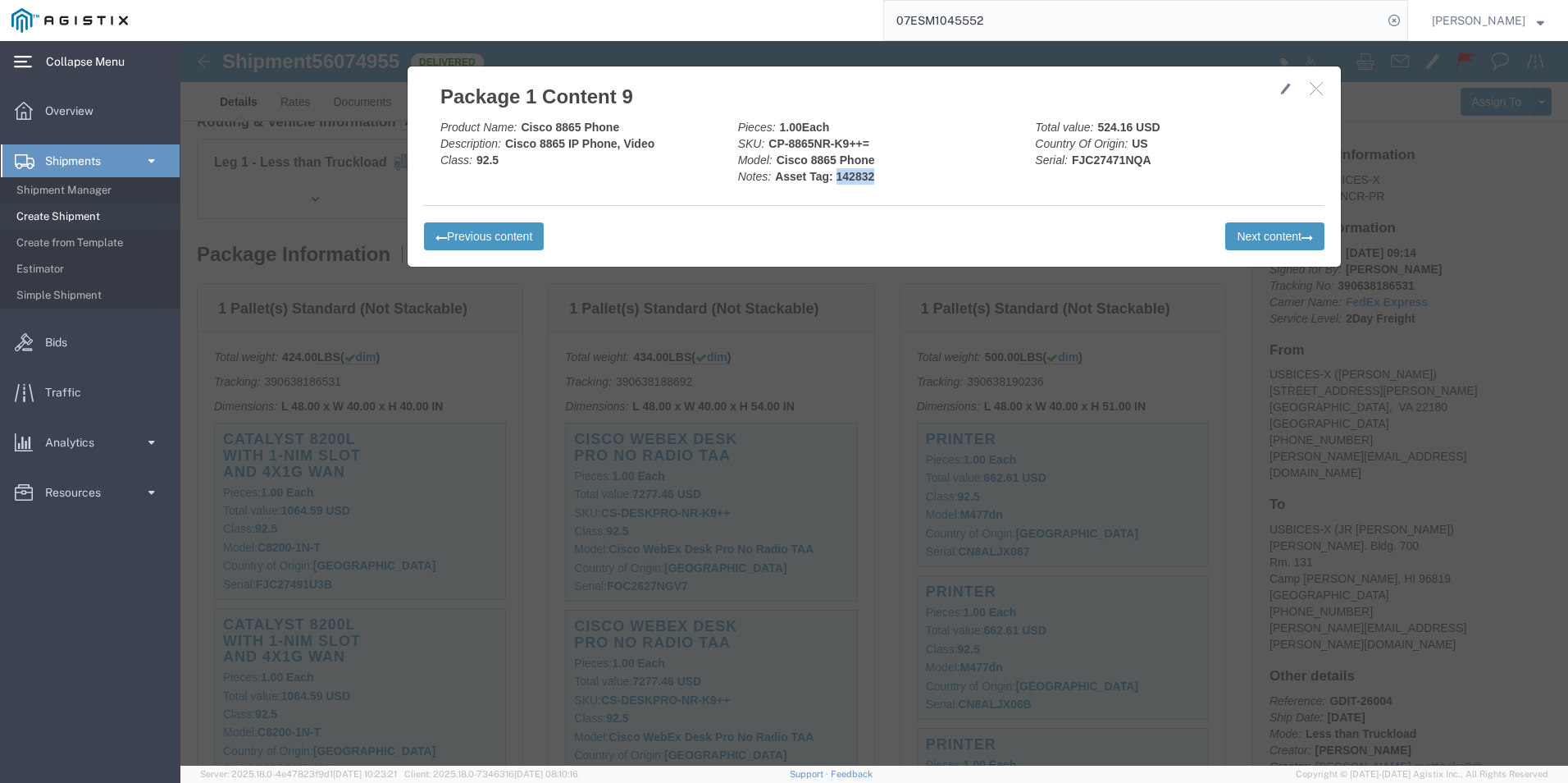
drag, startPoint x: 692, startPoint y: 135, endPoint x: 653, endPoint y: 135, distance: 39.0
click div "Pieces: 1.00 Each SKU: CP-8865NR-K9++= Model: Cisco 8865 Phone Notes: Asset Tag…"
copy b "142832"
click button "Next content"
drag, startPoint x: 699, startPoint y: 133, endPoint x: 652, endPoint y: 130, distance: 47.1
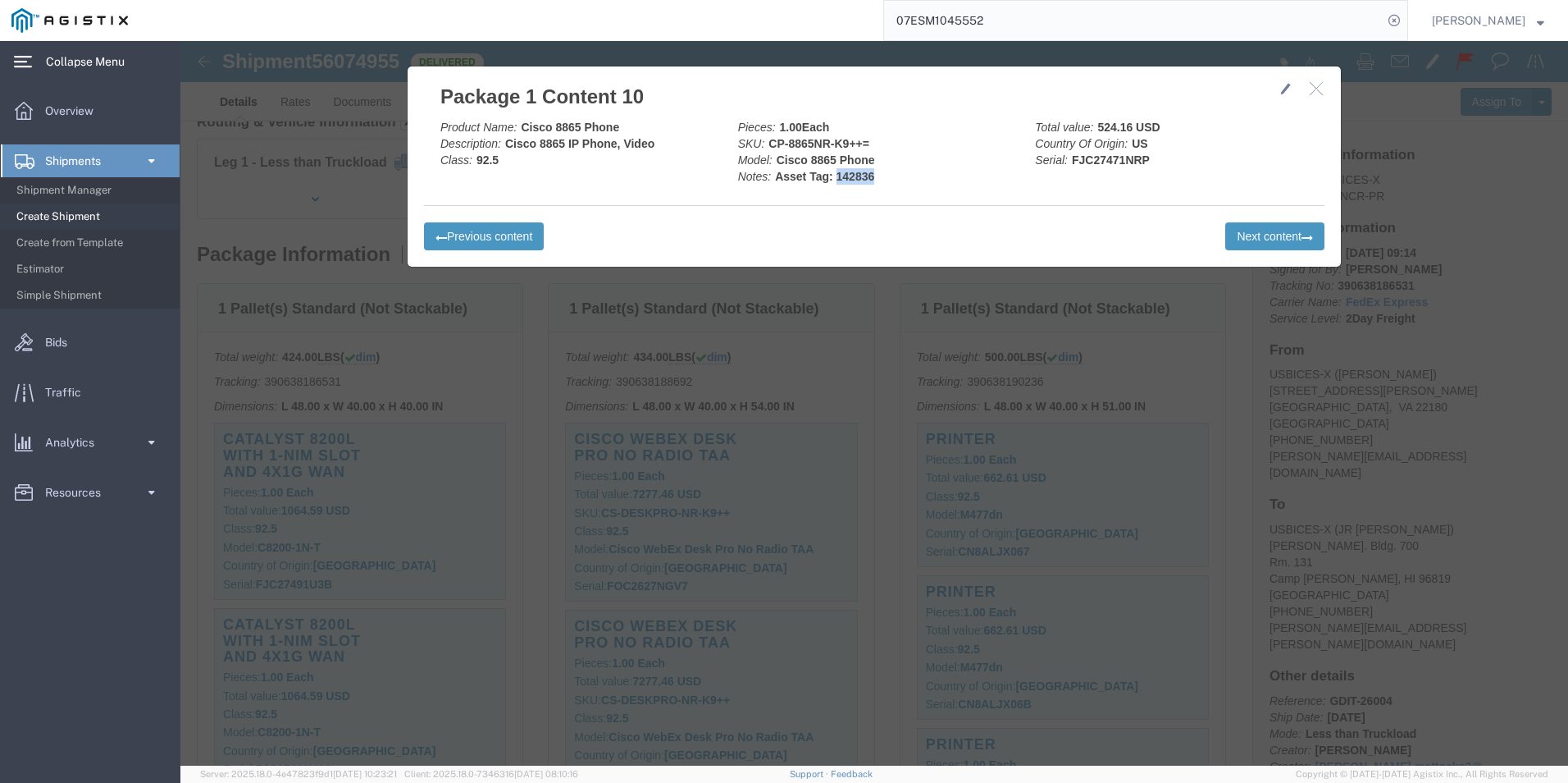
click div "Pieces: 1.00 Each SKU: CP-8865NR-K9++= Model: Cisco 8865 Phone Notes: Asset Tag…"
copy b "142836"
click button "Next content"
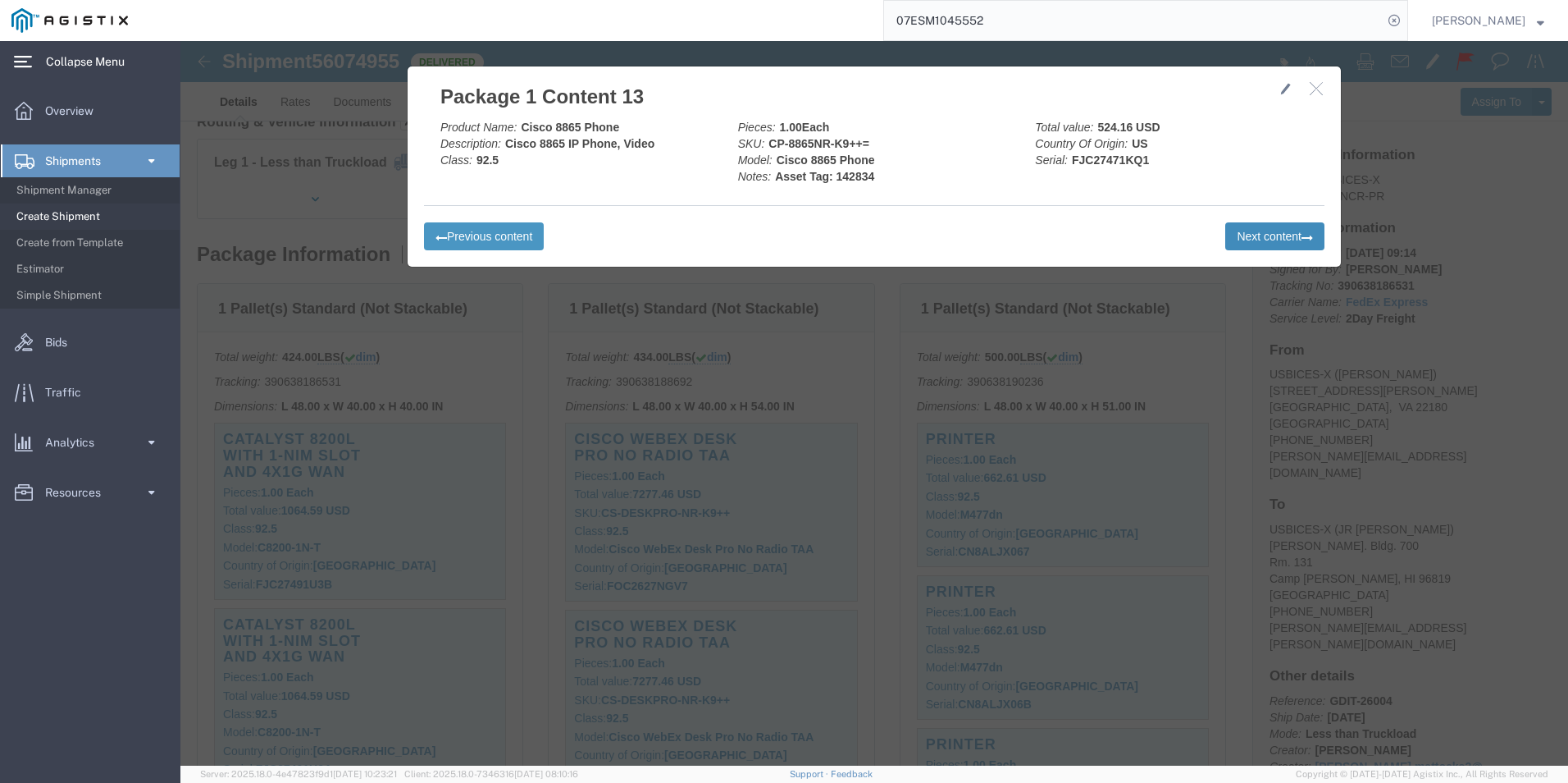
click button "Next content"
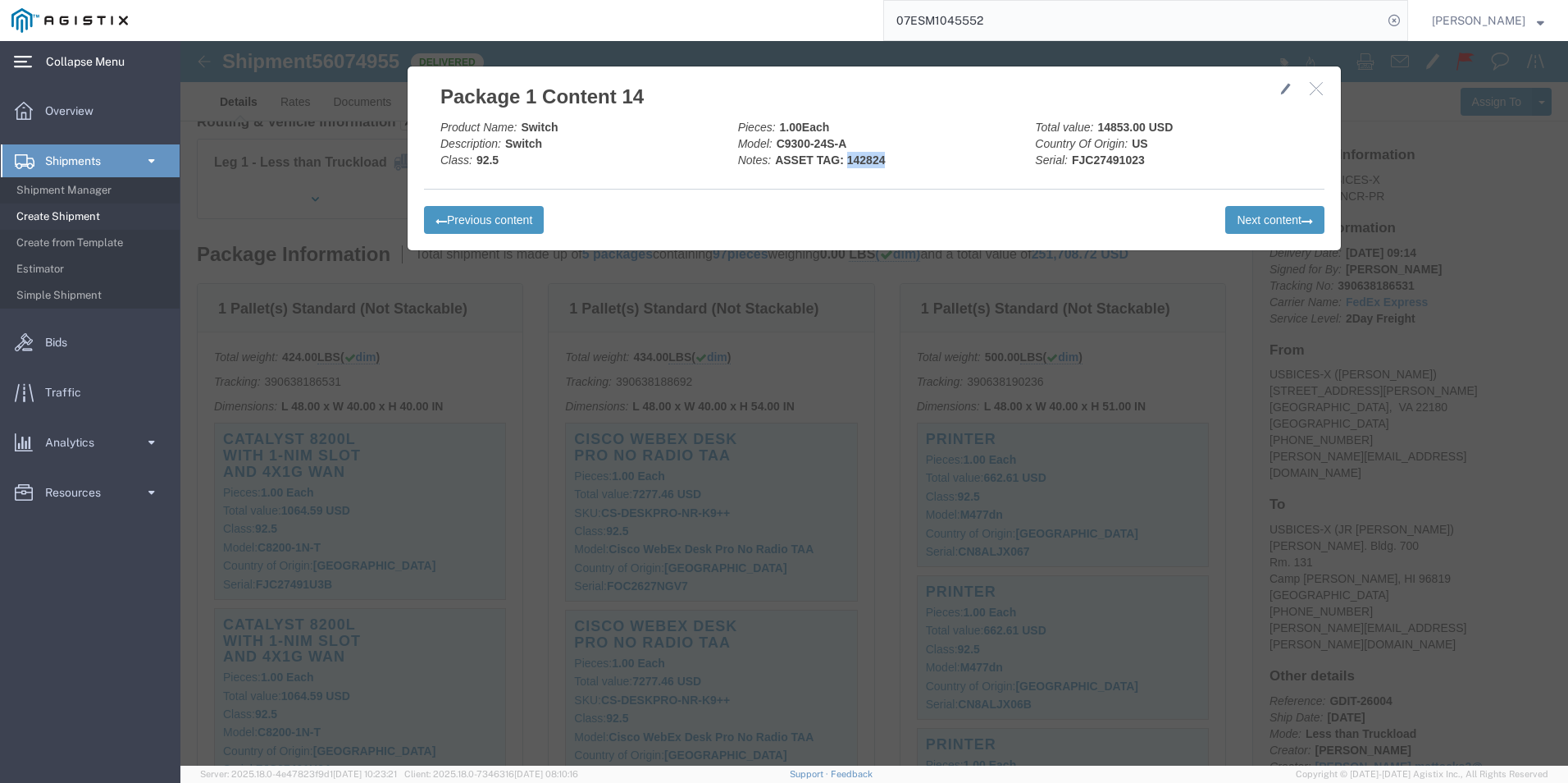
drag, startPoint x: 709, startPoint y: 115, endPoint x: 662, endPoint y: 115, distance: 47.0
click div "Pieces: 1.00 Each Model: C9300-24S-A Notes: ASSET TAG: 142824"
copy b "142824"
click button "Next content"
drag, startPoint x: 969, startPoint y: 116, endPoint x: 885, endPoint y: 111, distance: 84.1
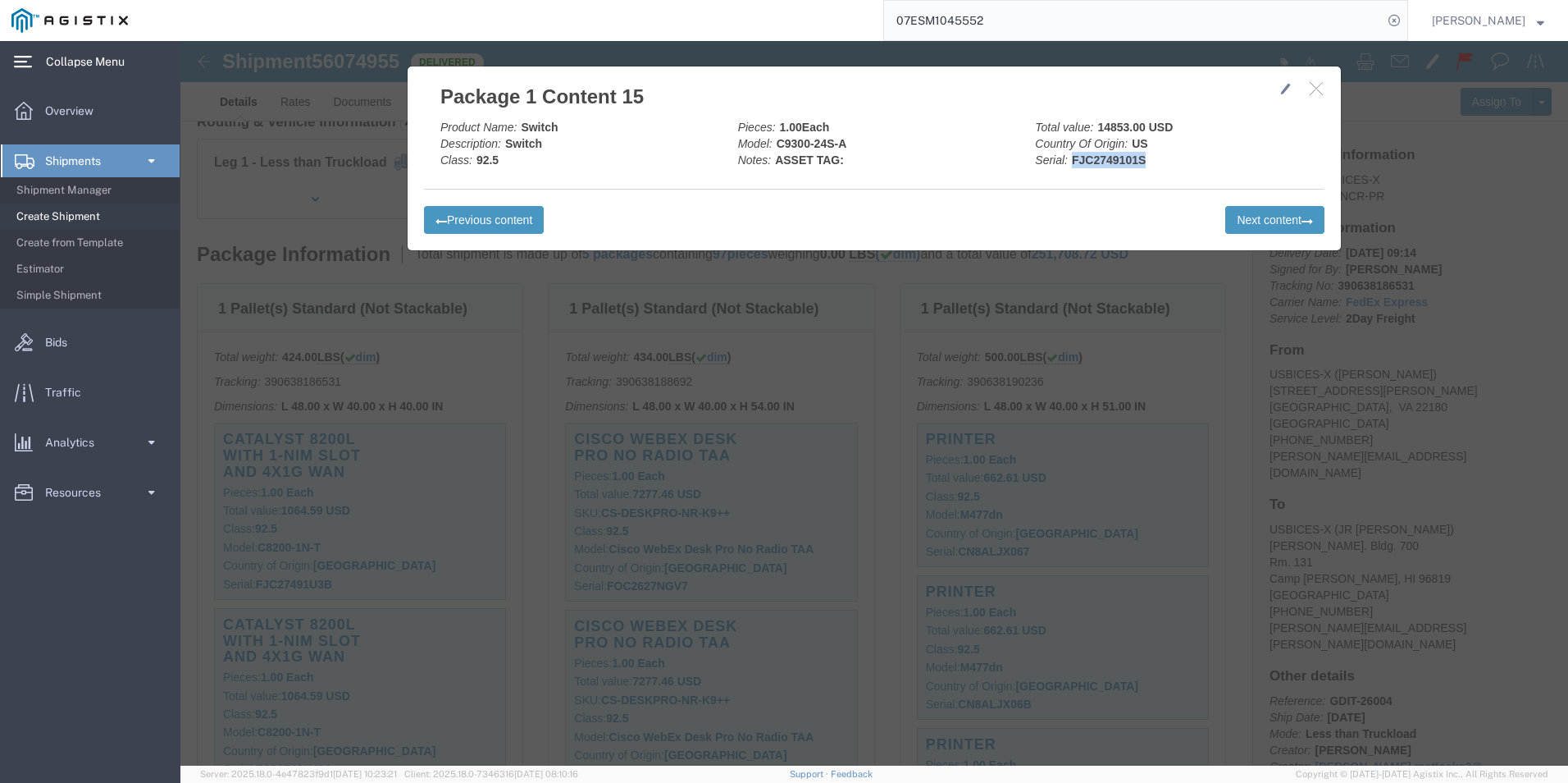
click div "Total value: 14853.00 USD Country Of Origin: US Serial: FJC2749101S"
copy b "FJC2749101S"
click button "Next content"
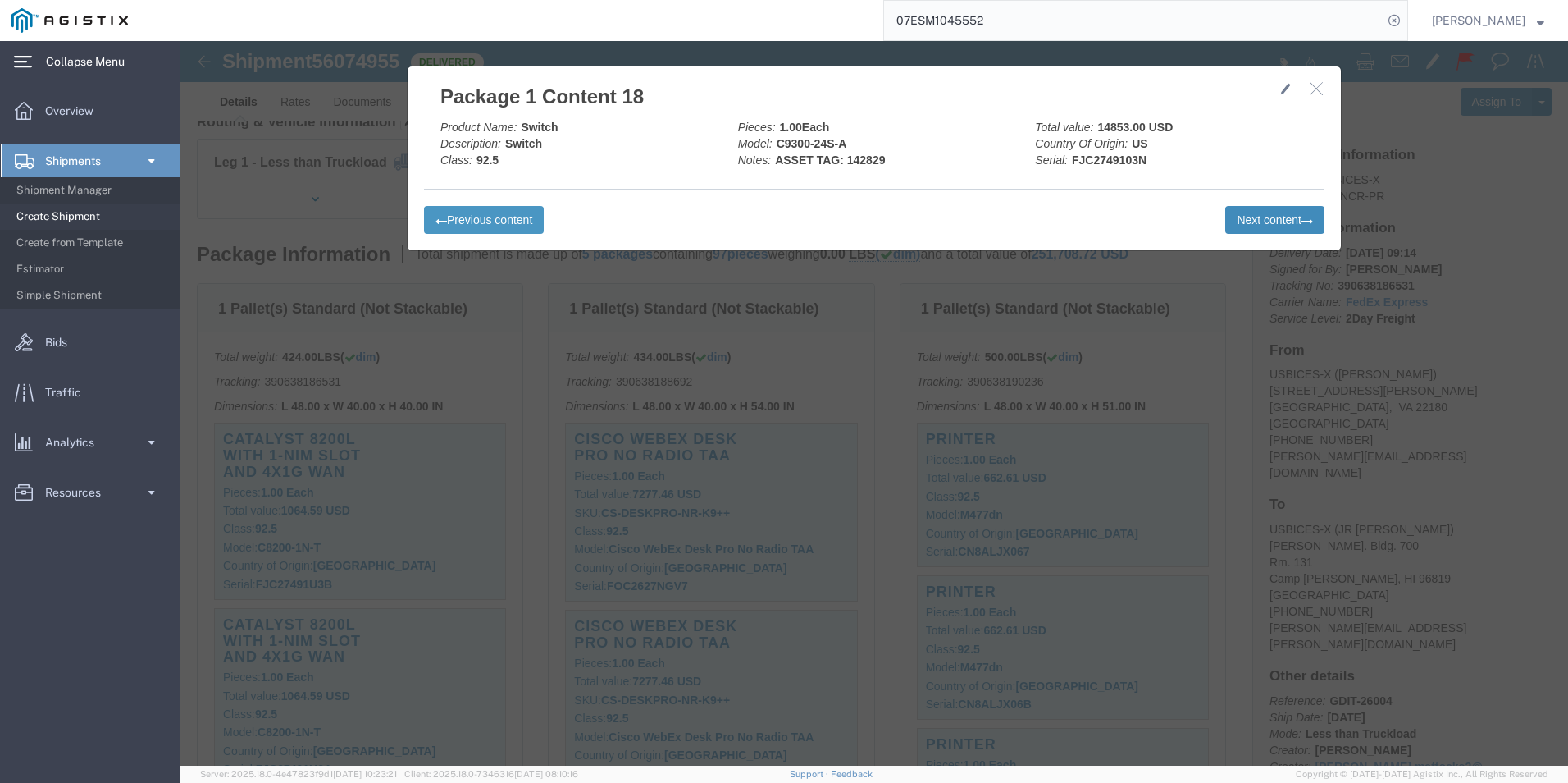
click button "Next content"
click icon
click button "Next content"
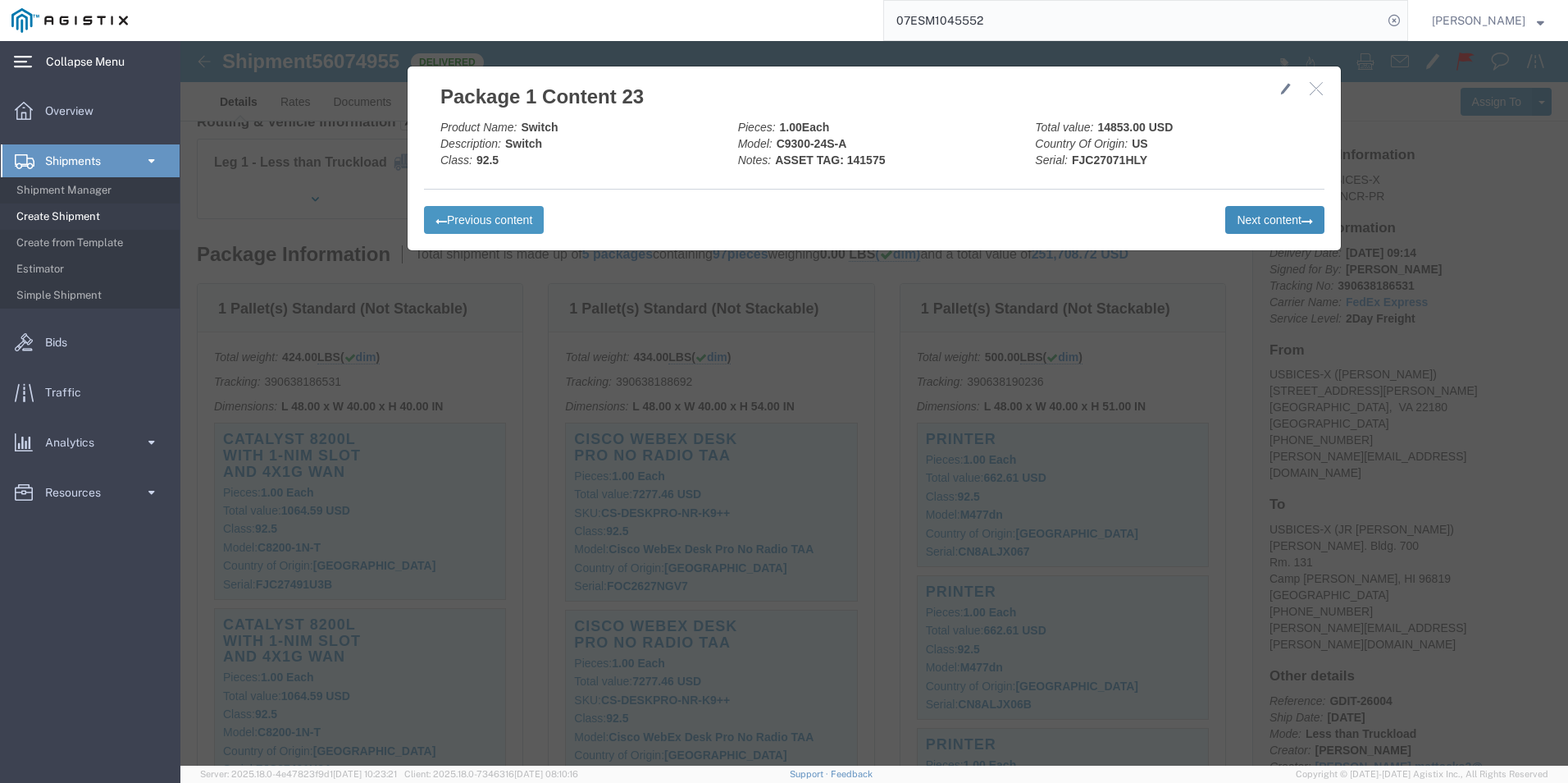
click icon
click button "Next content"
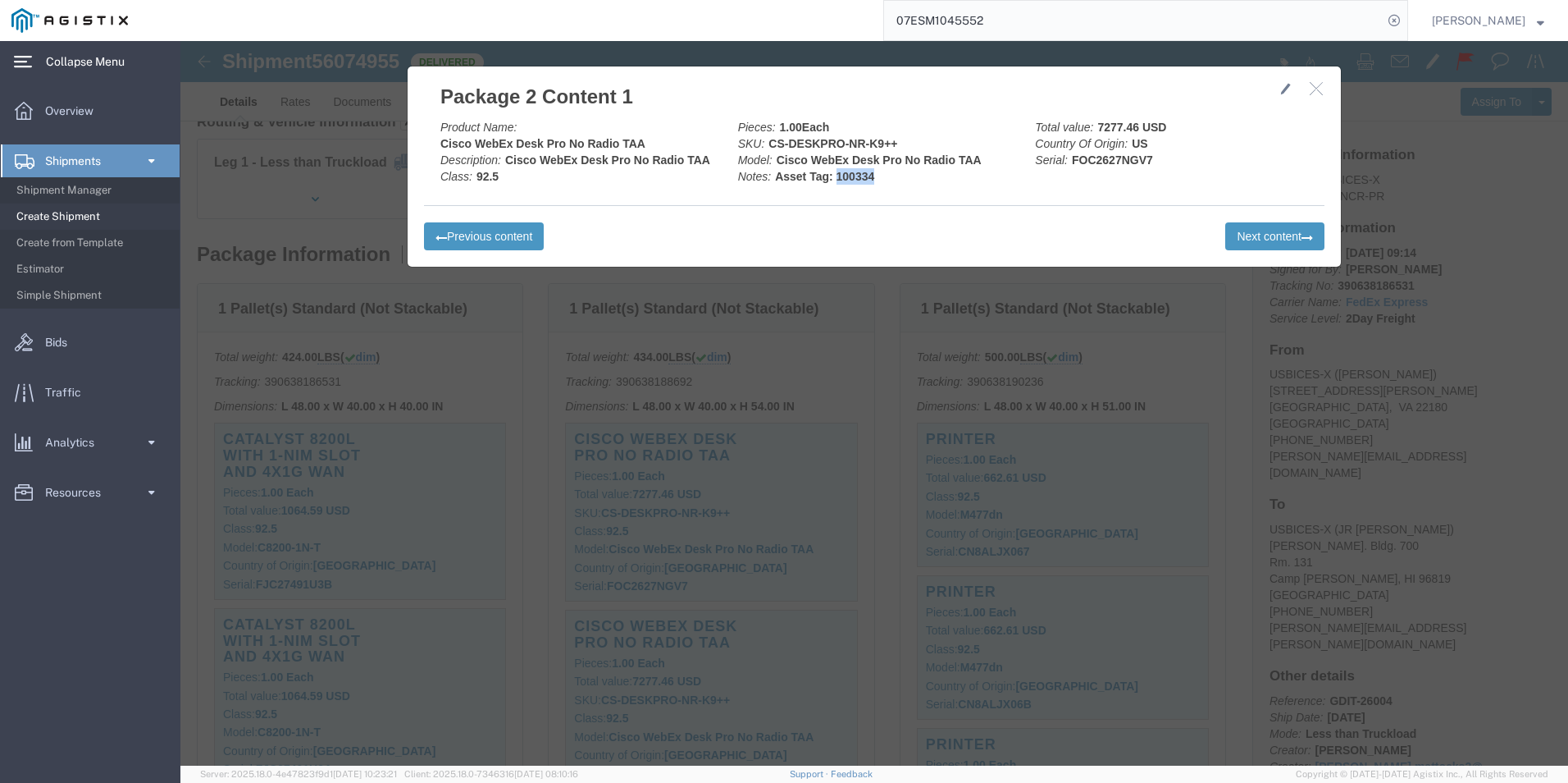
drag, startPoint x: 704, startPoint y: 136, endPoint x: 652, endPoint y: 136, distance: 52.0
click div "Pieces: 1.00 Each SKU: CS-DESKPRO-NR-K9++ Model: Cisco WebEx Desk Pro No Radio …"
copy b "100334"
click button "Next content"
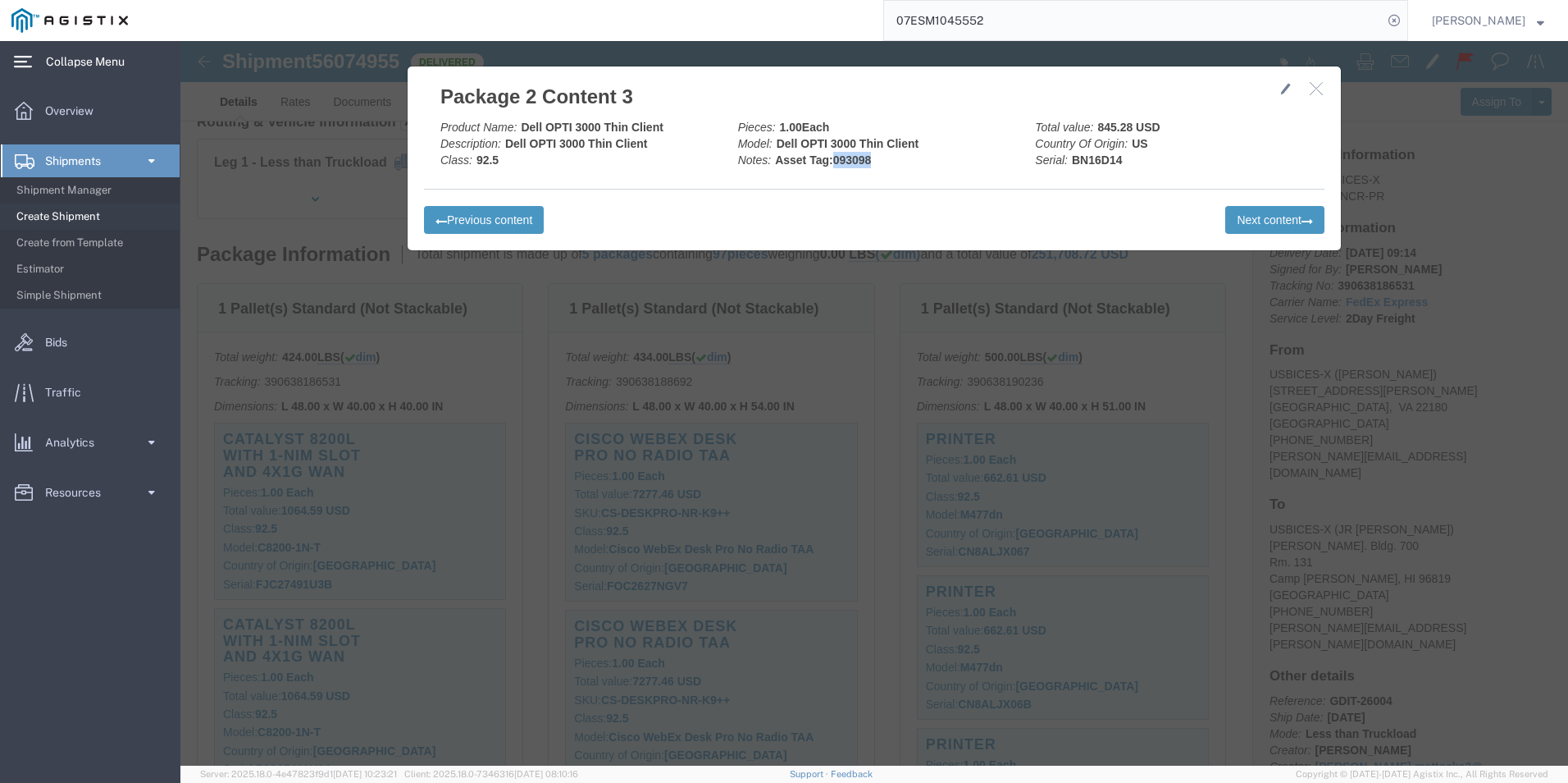
drag, startPoint x: 688, startPoint y: 113, endPoint x: 649, endPoint y: 113, distance: 39.0
click div "Pieces: 1.00 Each Model: Dell OPTI 3000 Thin Client Notes: Asset Tag:093098"
copy b "093098"
drag, startPoint x: 940, startPoint y: 117, endPoint x: 887, endPoint y: 118, distance: 53.0
click div "Total value: 845.28 USD Country Of Origin: US Serial: BN16D14"
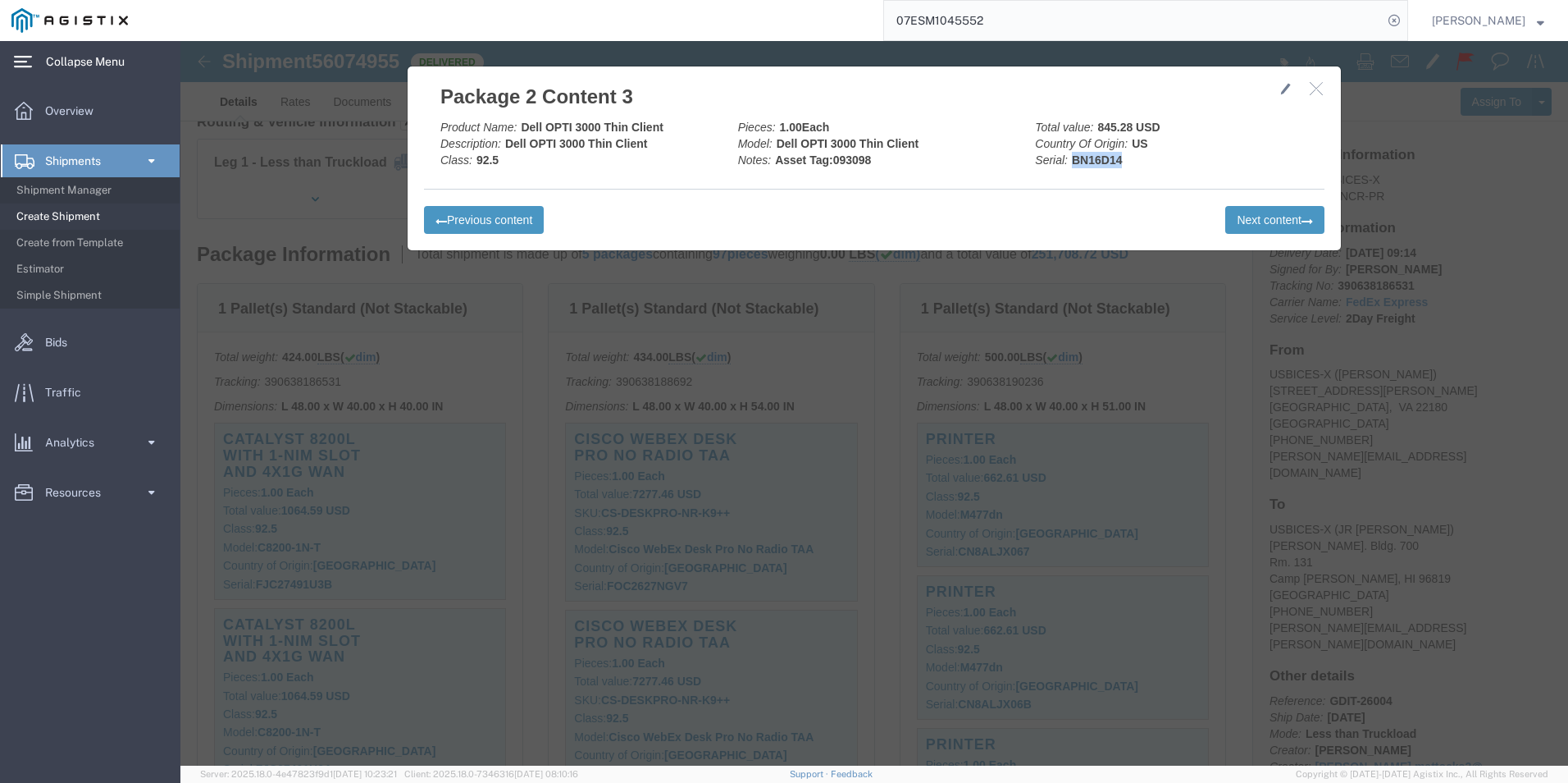
copy b "BN16D14"
click button "Next content"
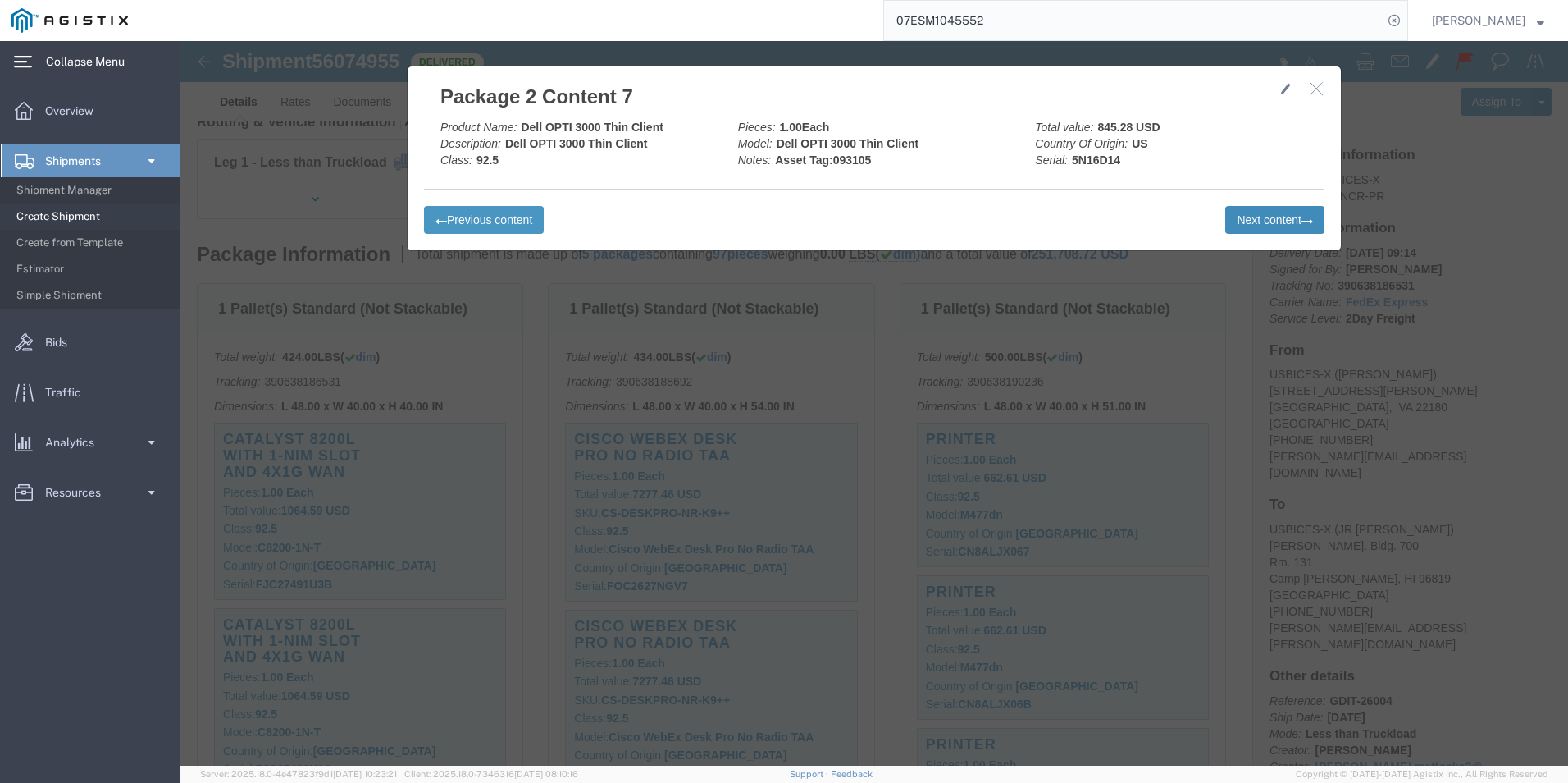
click button "Next content"
drag, startPoint x: 1057, startPoint y: 175, endPoint x: 1043, endPoint y: 175, distance: 14.0
click button "Next content"
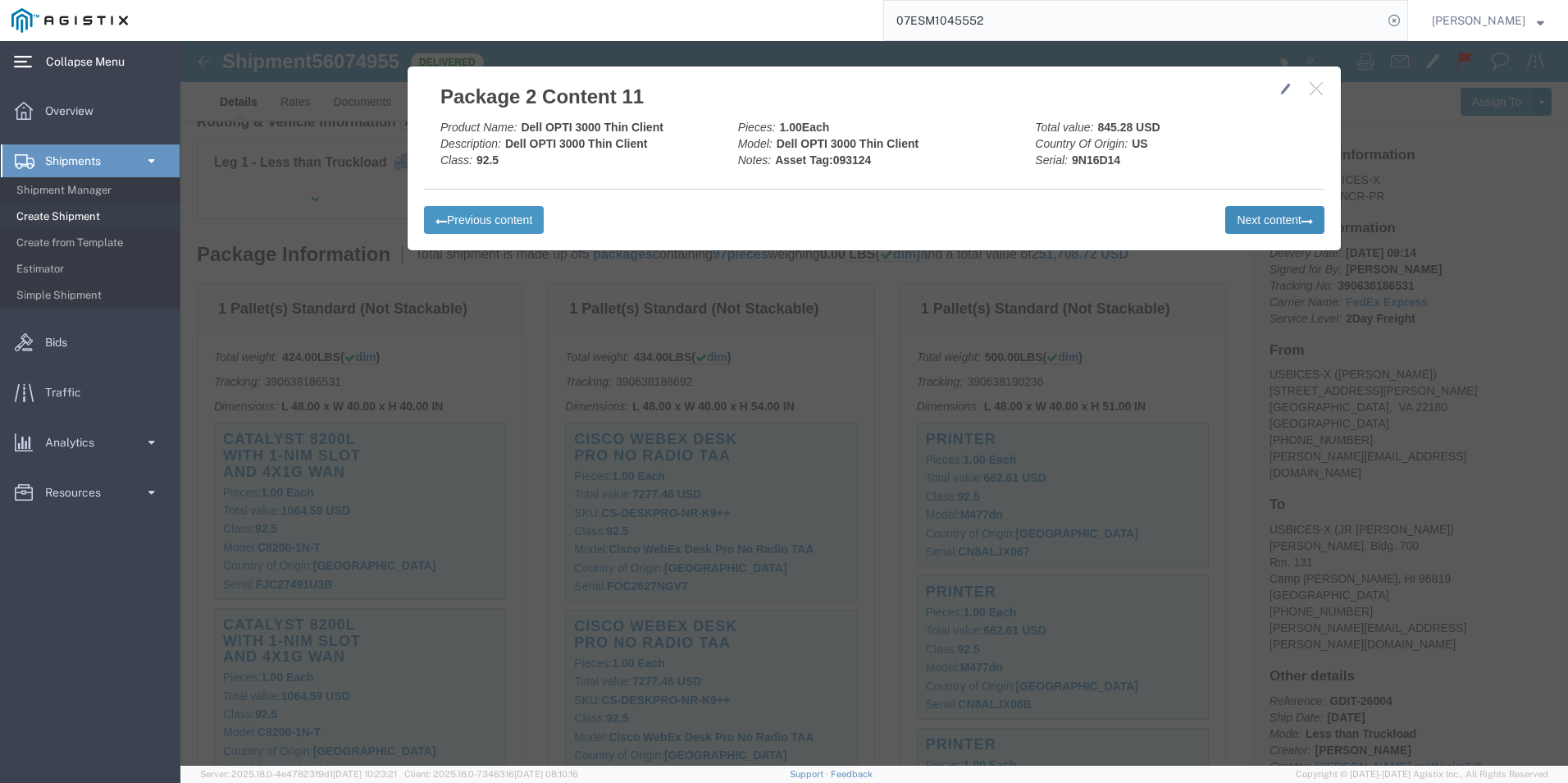
click button "Next content"
drag, startPoint x: 1068, startPoint y: 181, endPoint x: 1051, endPoint y: 182, distance: 17.0
click button "Next content"
drag, startPoint x: 1094, startPoint y: 172, endPoint x: 1075, endPoint y: 172, distance: 19.0
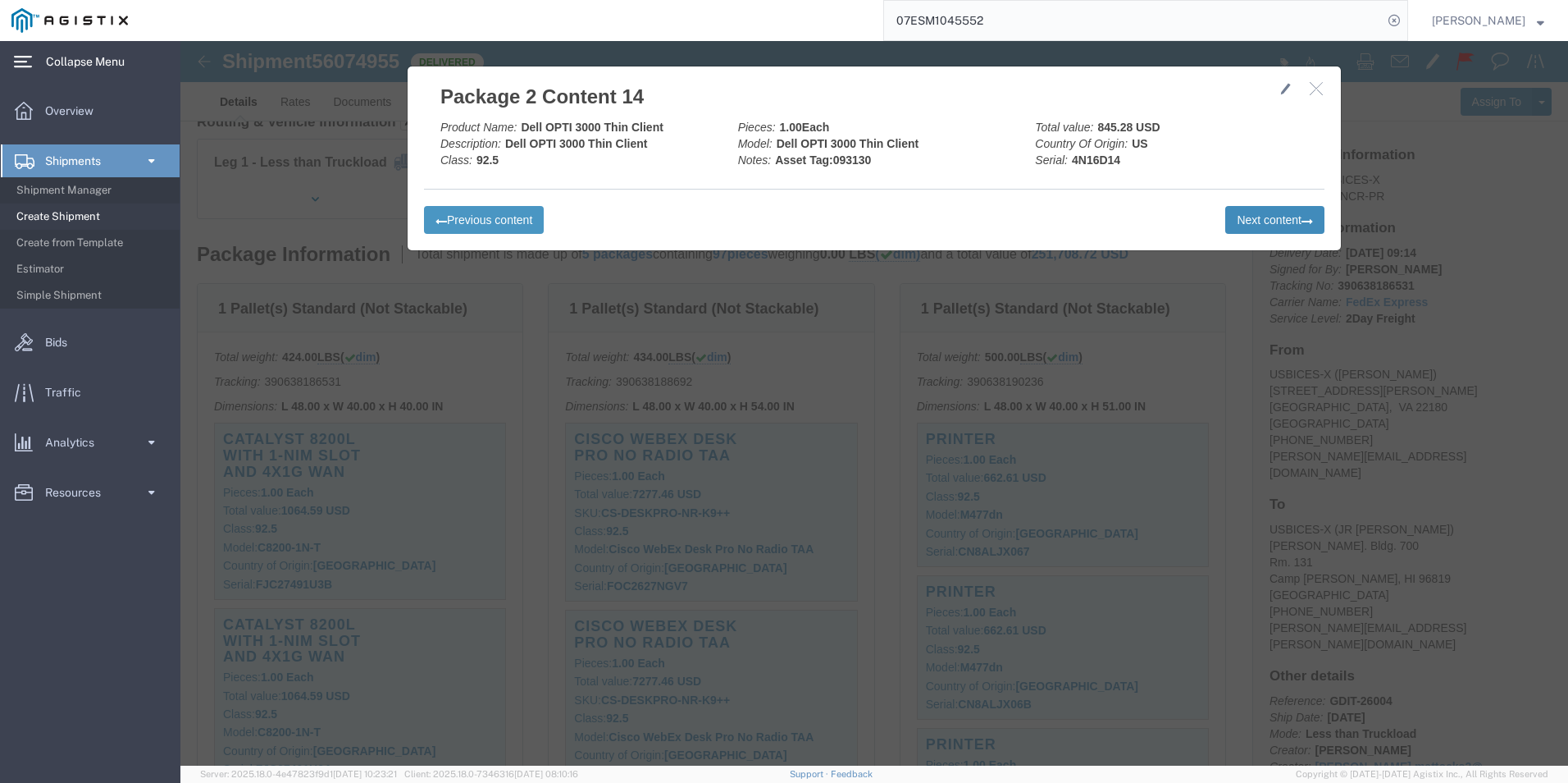
click button "Next content"
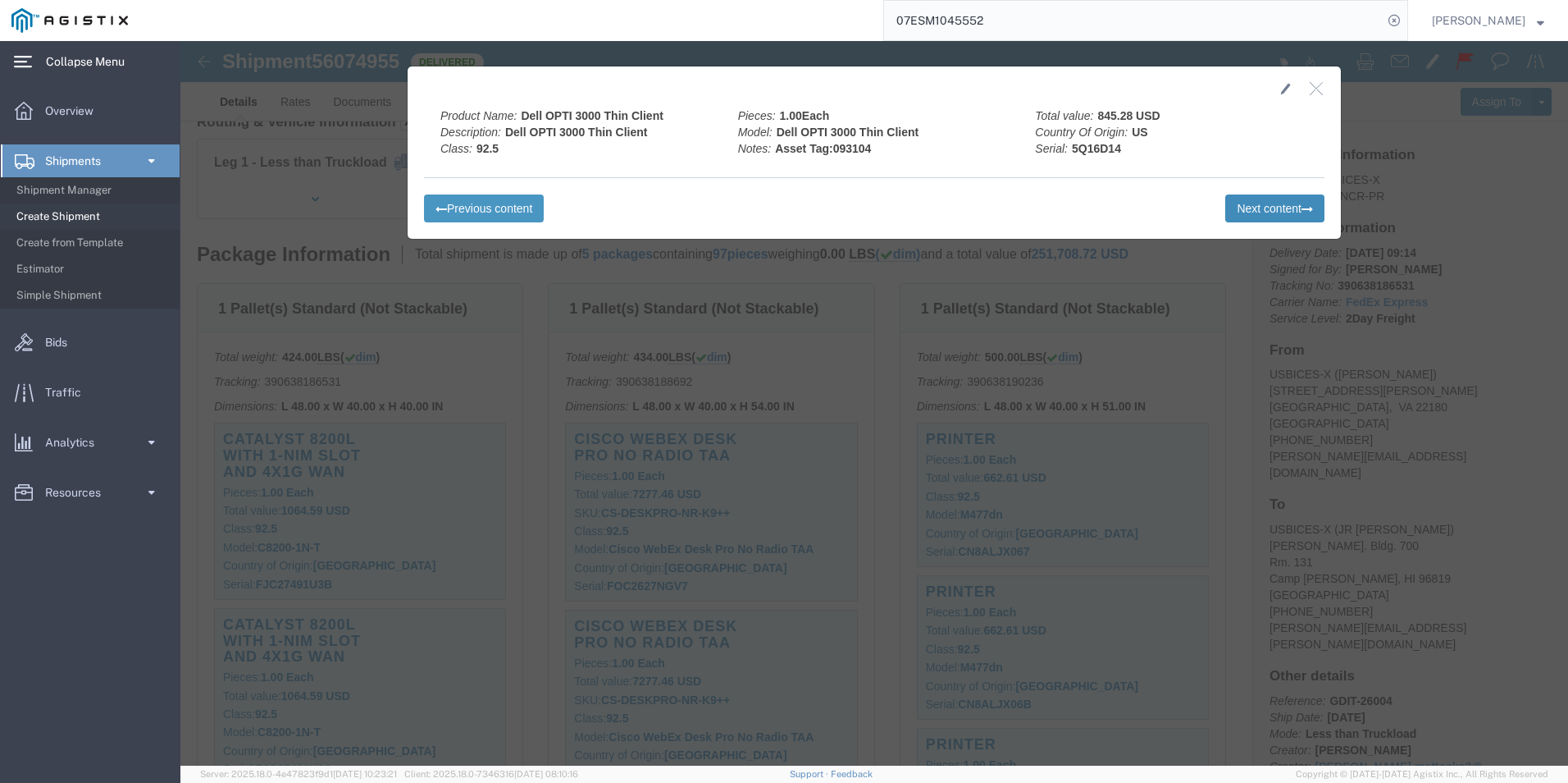
drag, startPoint x: 1088, startPoint y: 179, endPoint x: 1078, endPoint y: 179, distance: 10.0
click button "Next content"
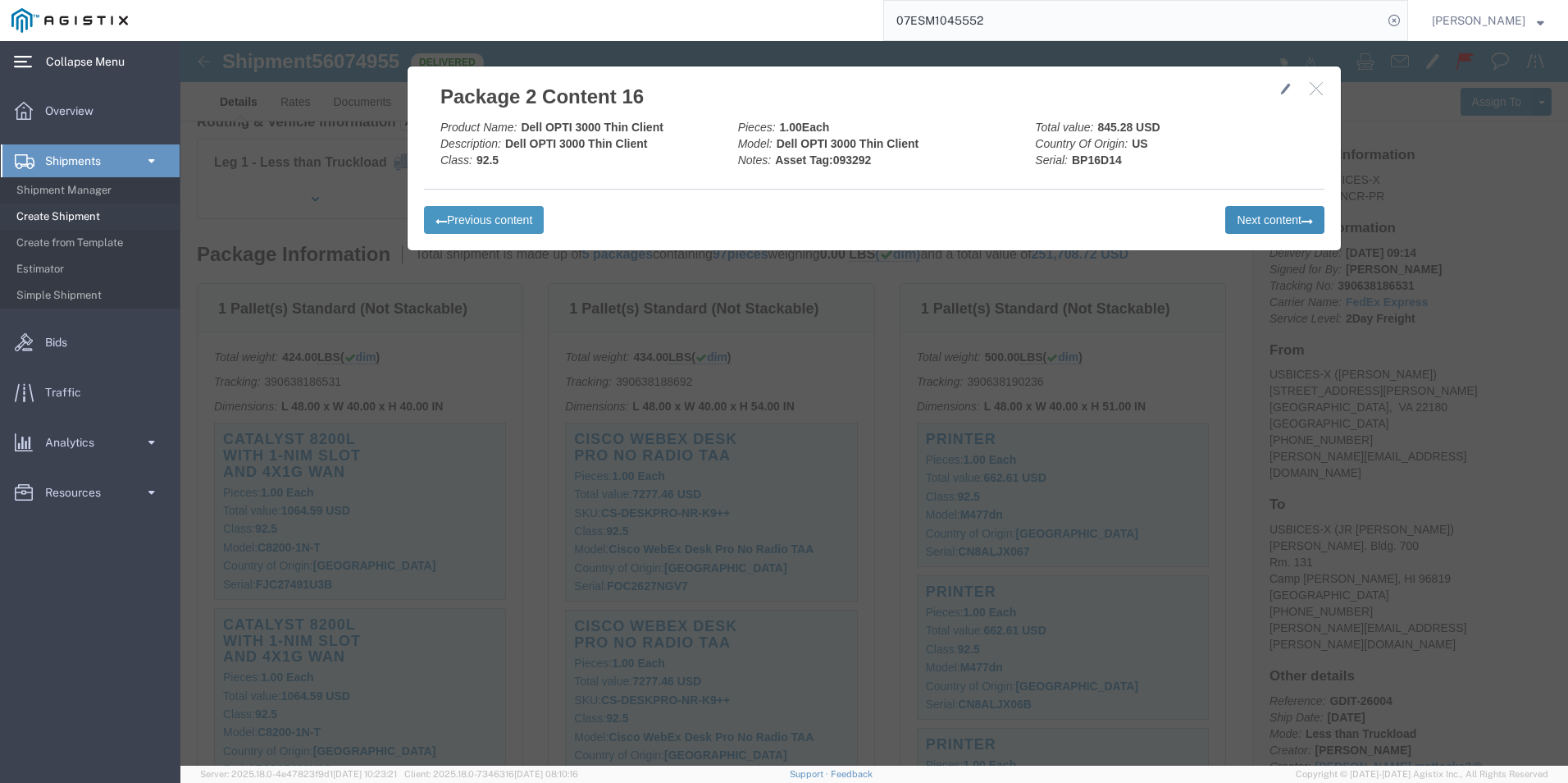
drag, startPoint x: 1080, startPoint y: 177, endPoint x: 965, endPoint y: 186, distance: 115.4
click button "Next content"
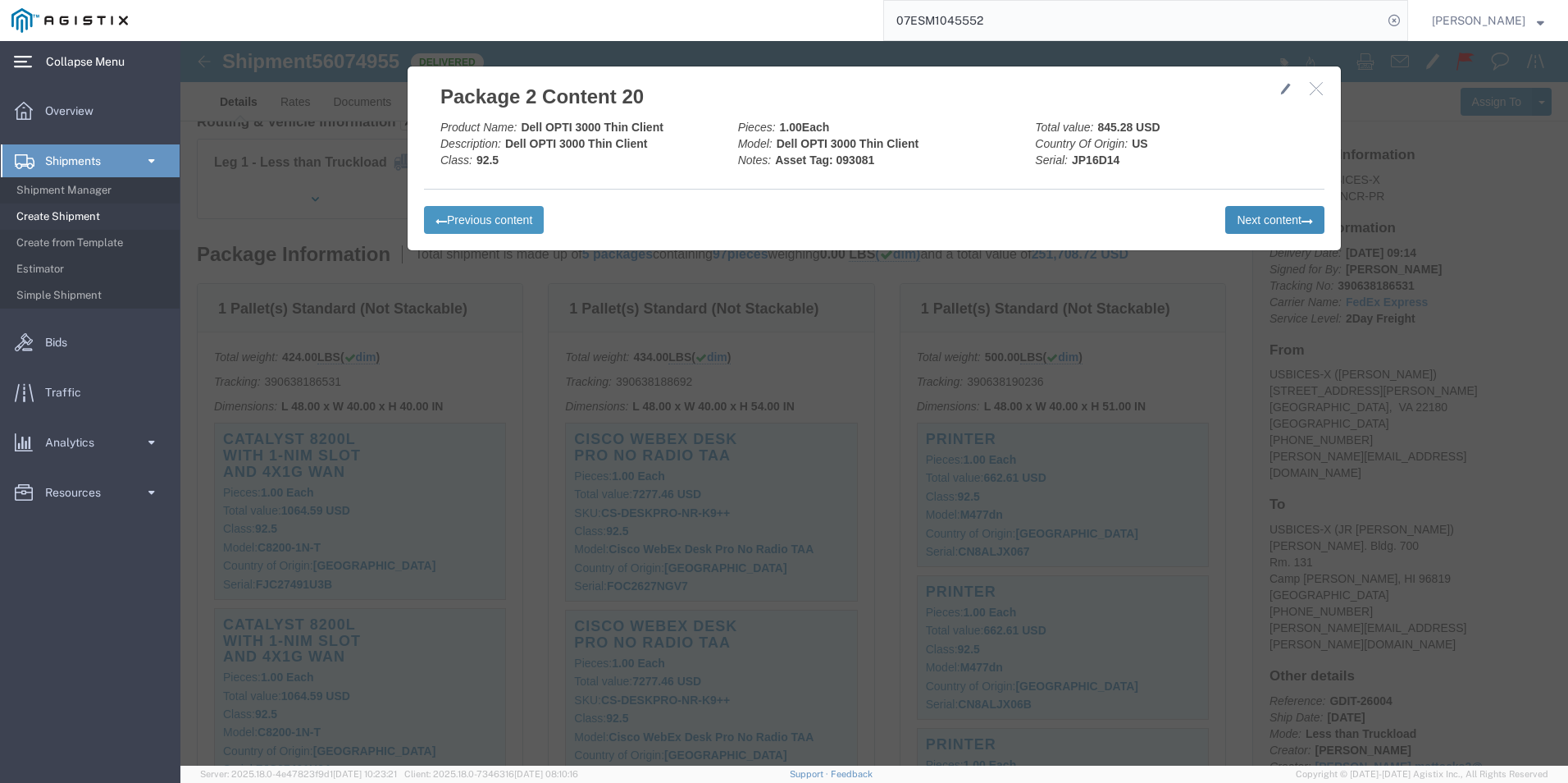
click button "Next content"
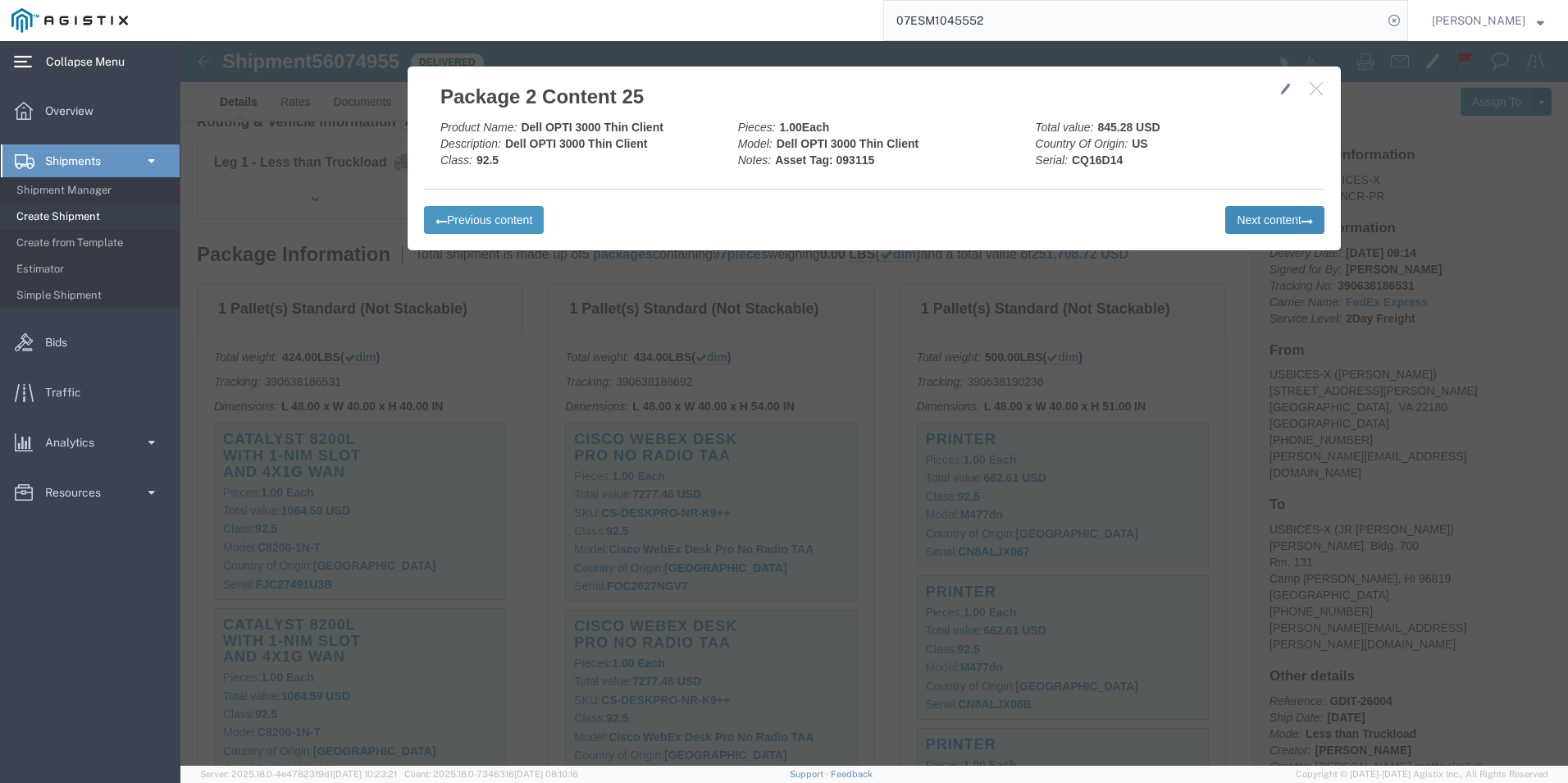
click button "Next content"
click button "Previous content"
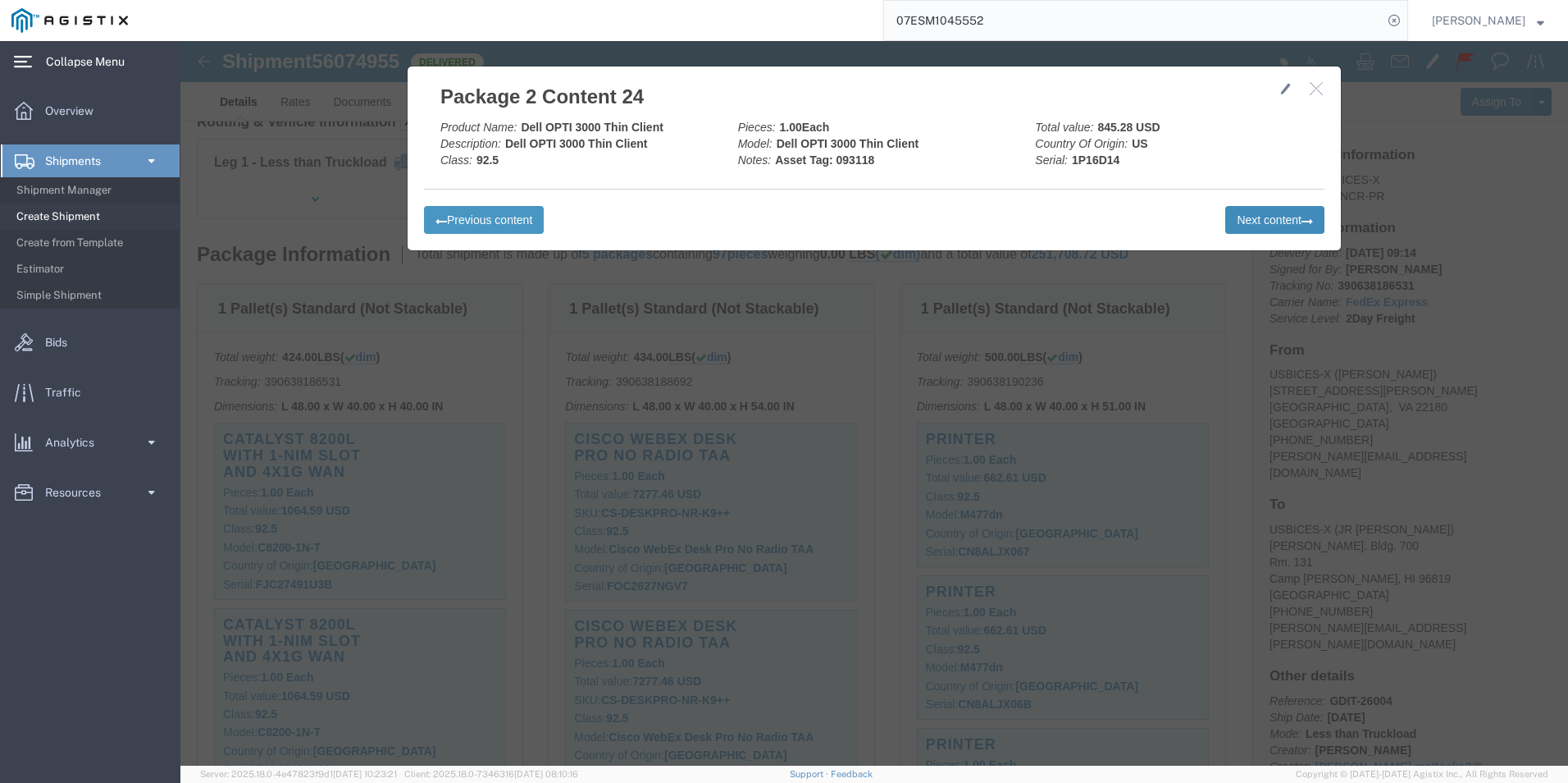
click button "Next content"
drag, startPoint x: 342, startPoint y: 181, endPoint x: 409, endPoint y: 181, distance: 67.0
click button "Previous content"
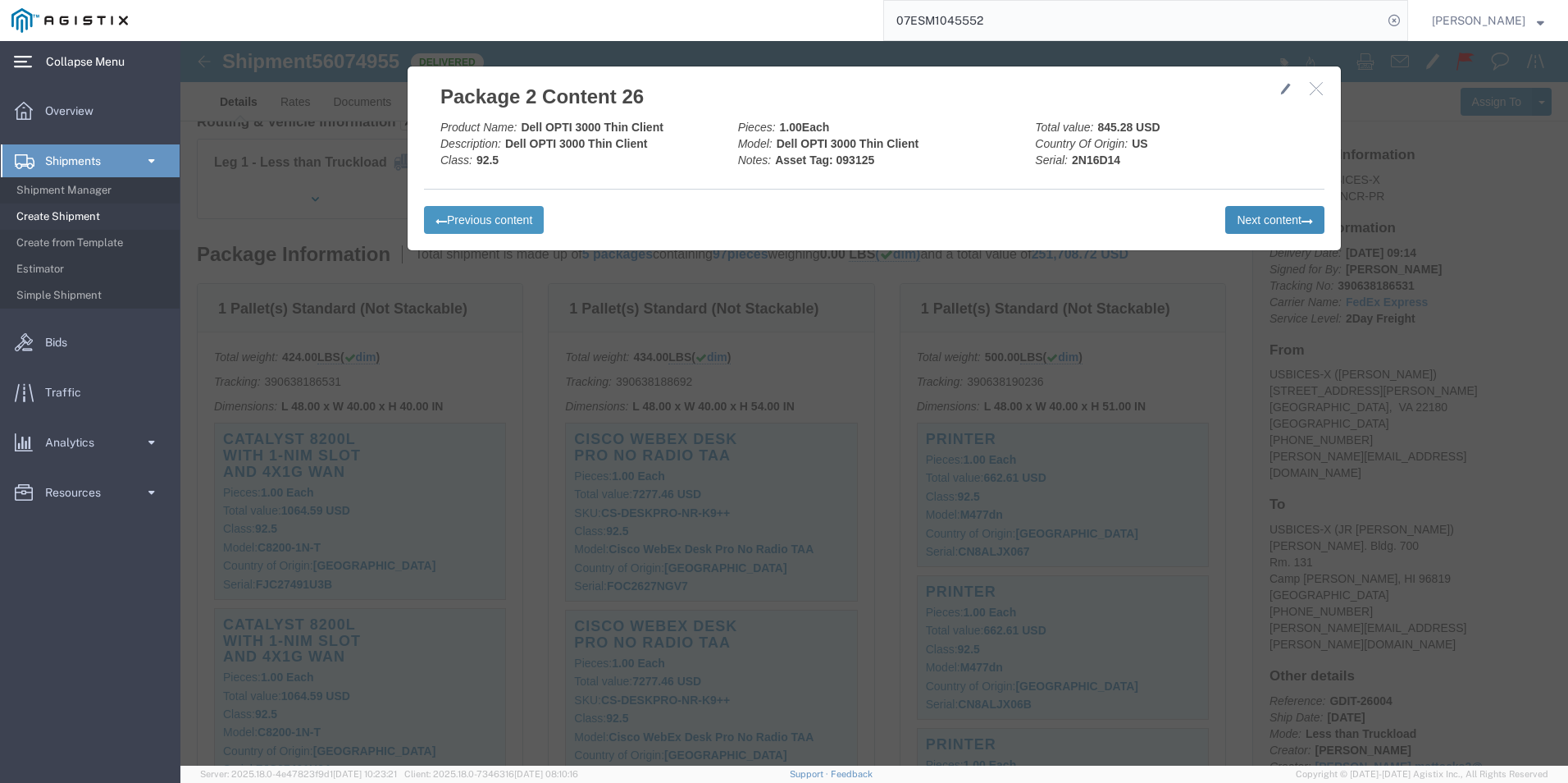
click button "Next content"
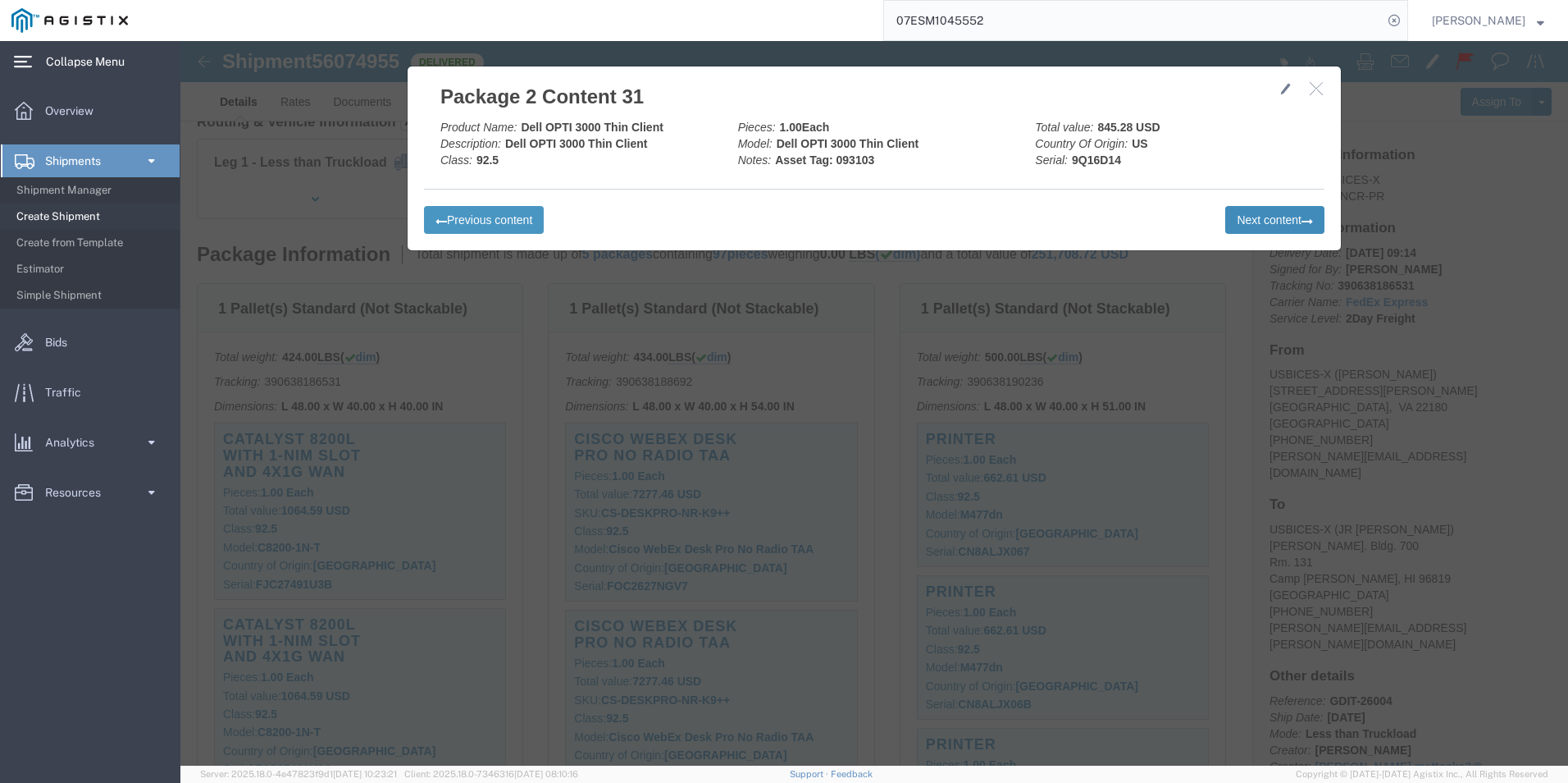
click button "Next content"
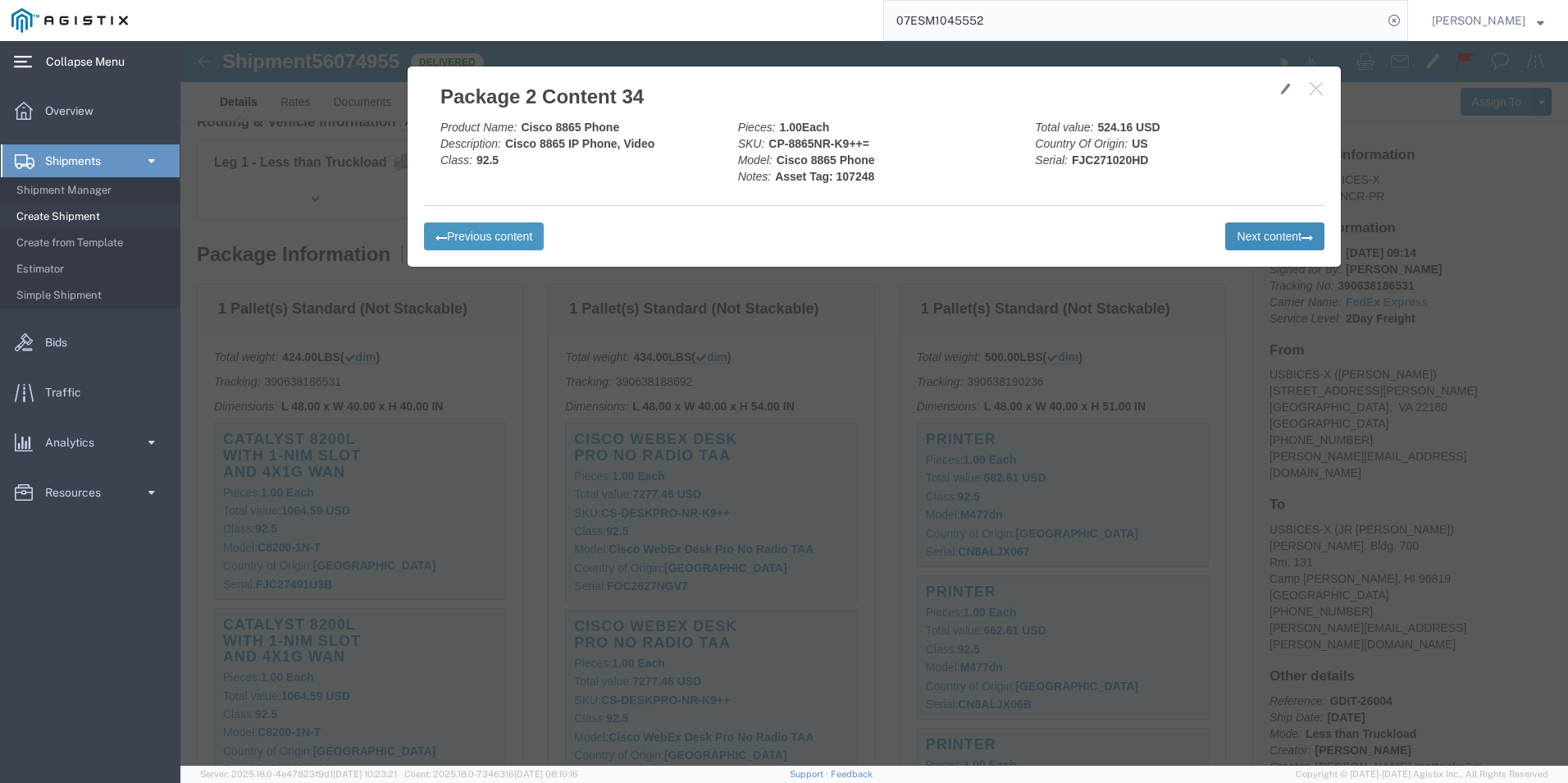
drag, startPoint x: 1071, startPoint y: 200, endPoint x: 1058, endPoint y: 204, distance: 13.6
click button "Next content"
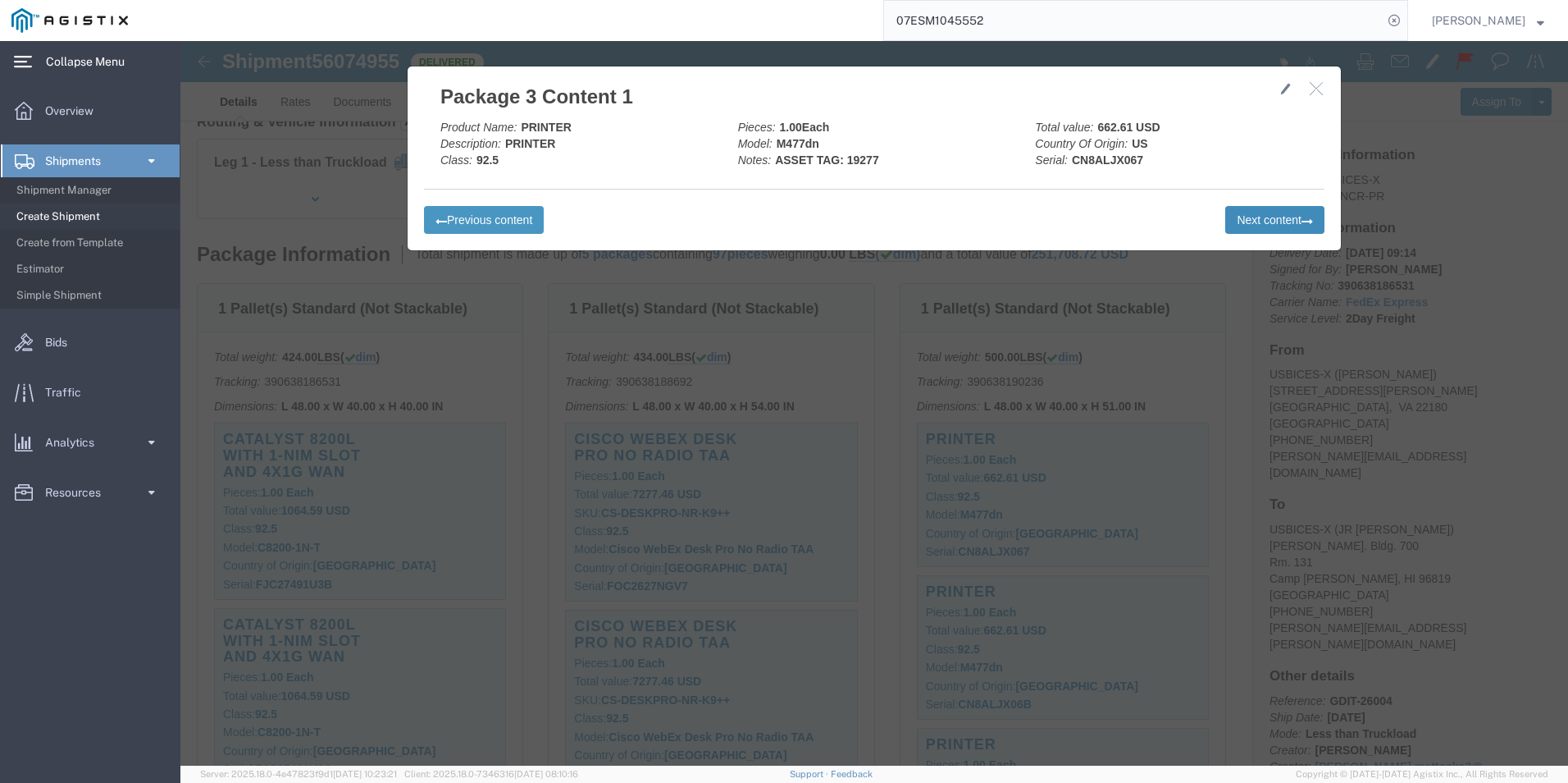
drag, startPoint x: 1056, startPoint y: 178, endPoint x: 1034, endPoint y: 198, distance: 29.7
click button "Next content"
drag, startPoint x: 1069, startPoint y: 184, endPoint x: 859, endPoint y: 183, distance: 210.0
click button "Next content"
drag, startPoint x: 1114, startPoint y: 179, endPoint x: 1087, endPoint y: 179, distance: 27.0
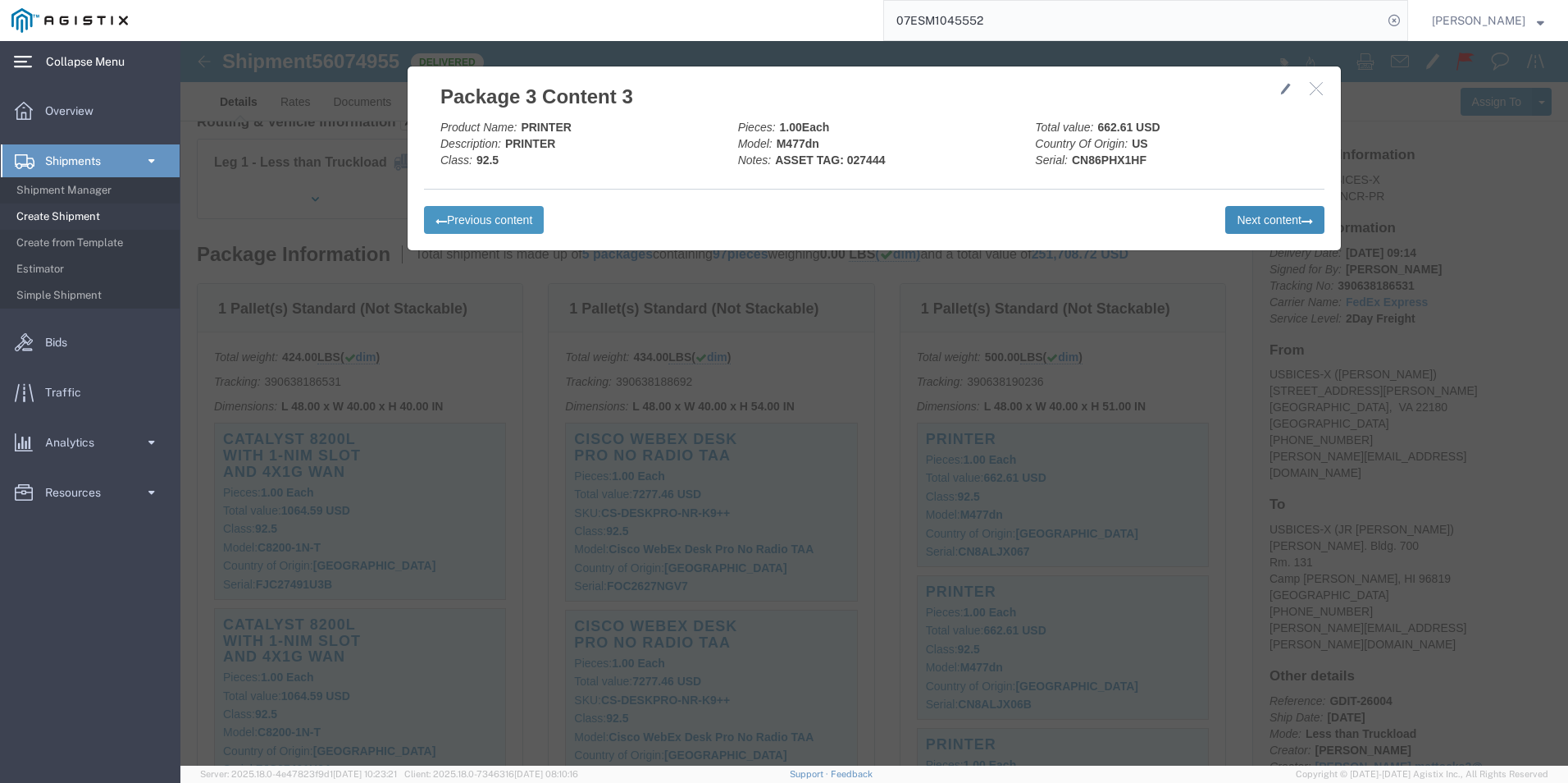
click button "Next content"
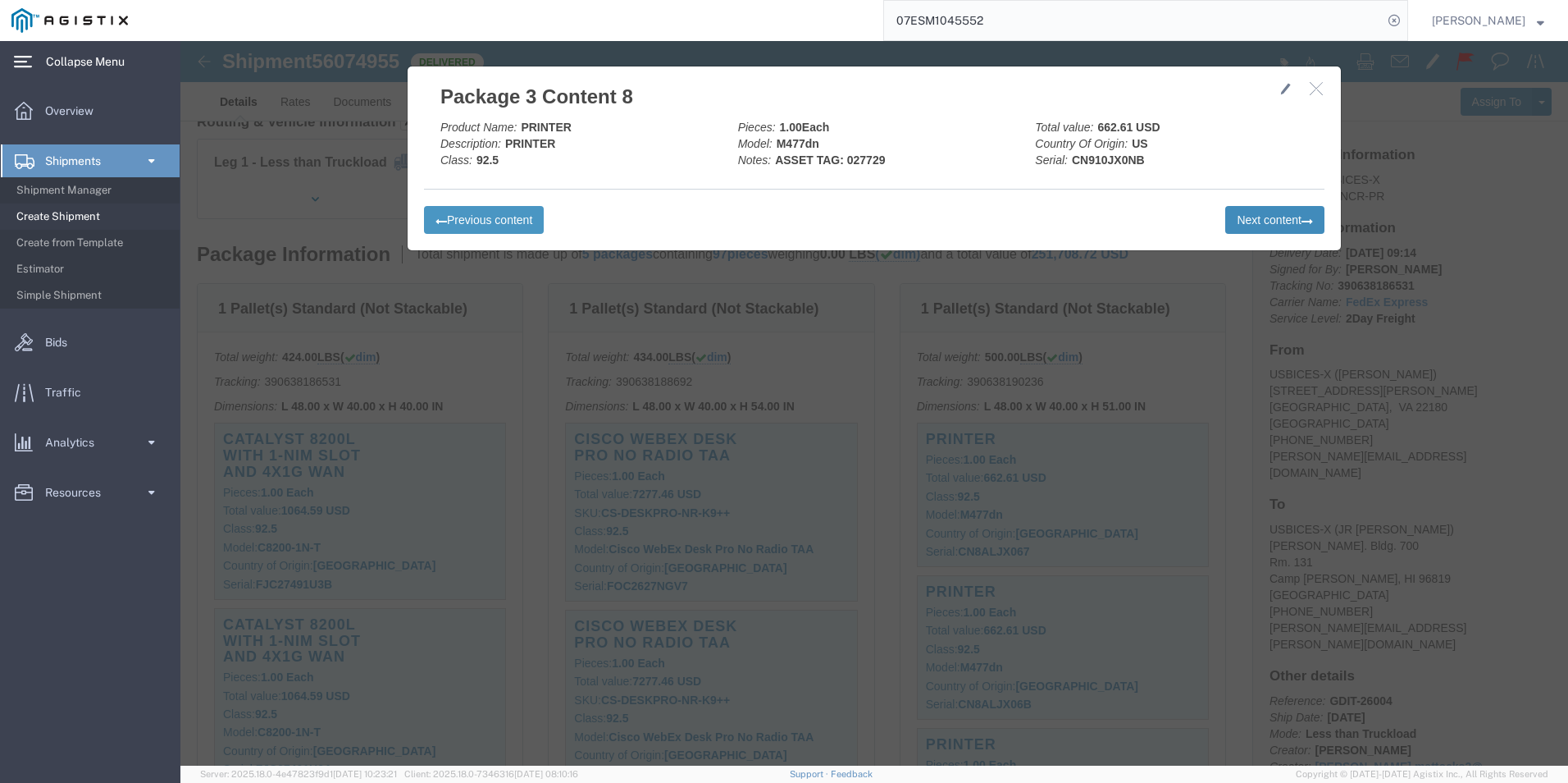
click button "Next content"
drag, startPoint x: 1067, startPoint y: 182, endPoint x: 1014, endPoint y: 188, distance: 53.3
click button "Next content"
drag, startPoint x: 1066, startPoint y: 177, endPoint x: 966, endPoint y: 184, distance: 100.2
click button "Next content"
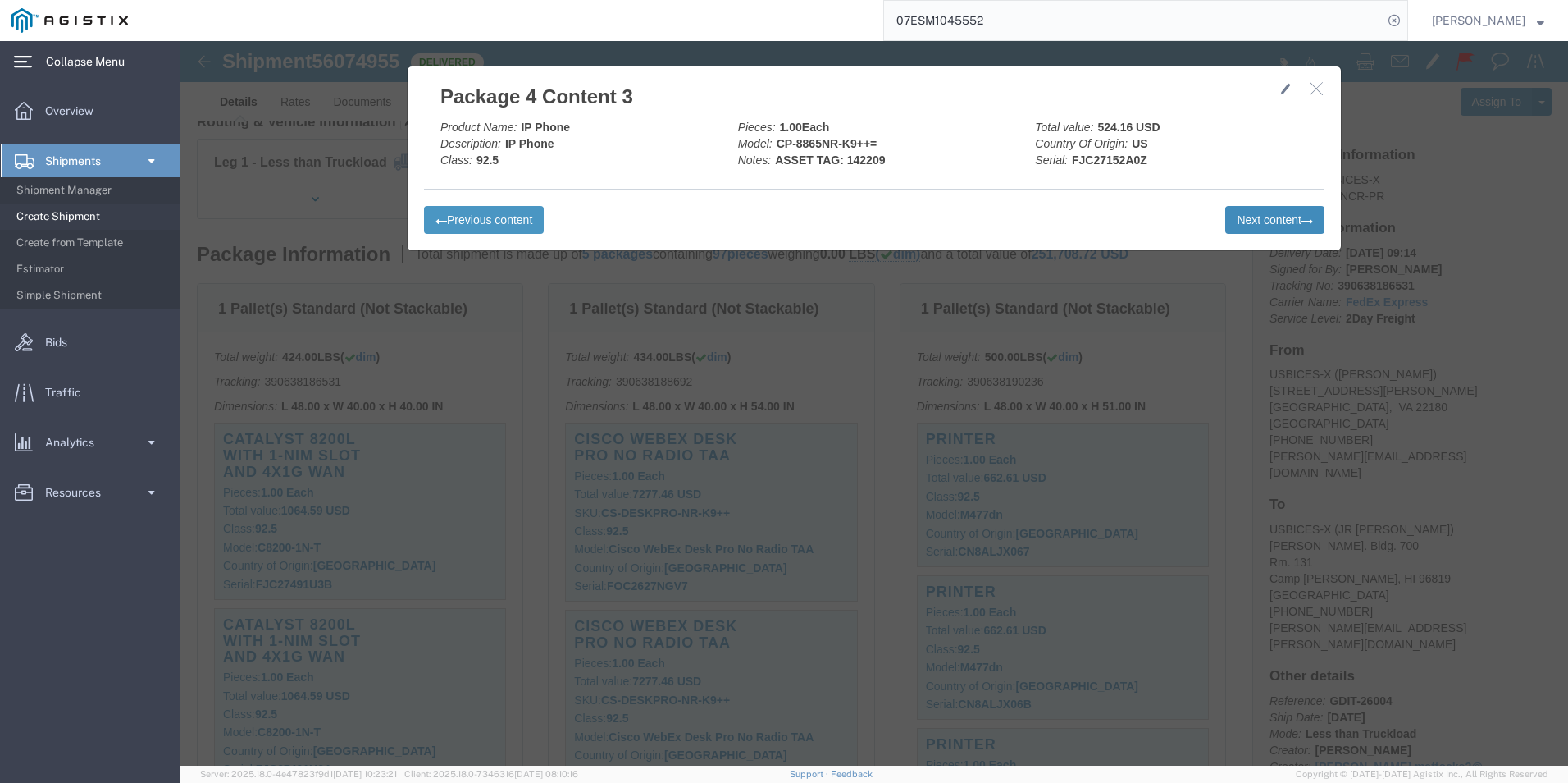
click button "Next content"
drag, startPoint x: 1115, startPoint y: 176, endPoint x: 1094, endPoint y: 188, distance: 24.2
click button "Next content"
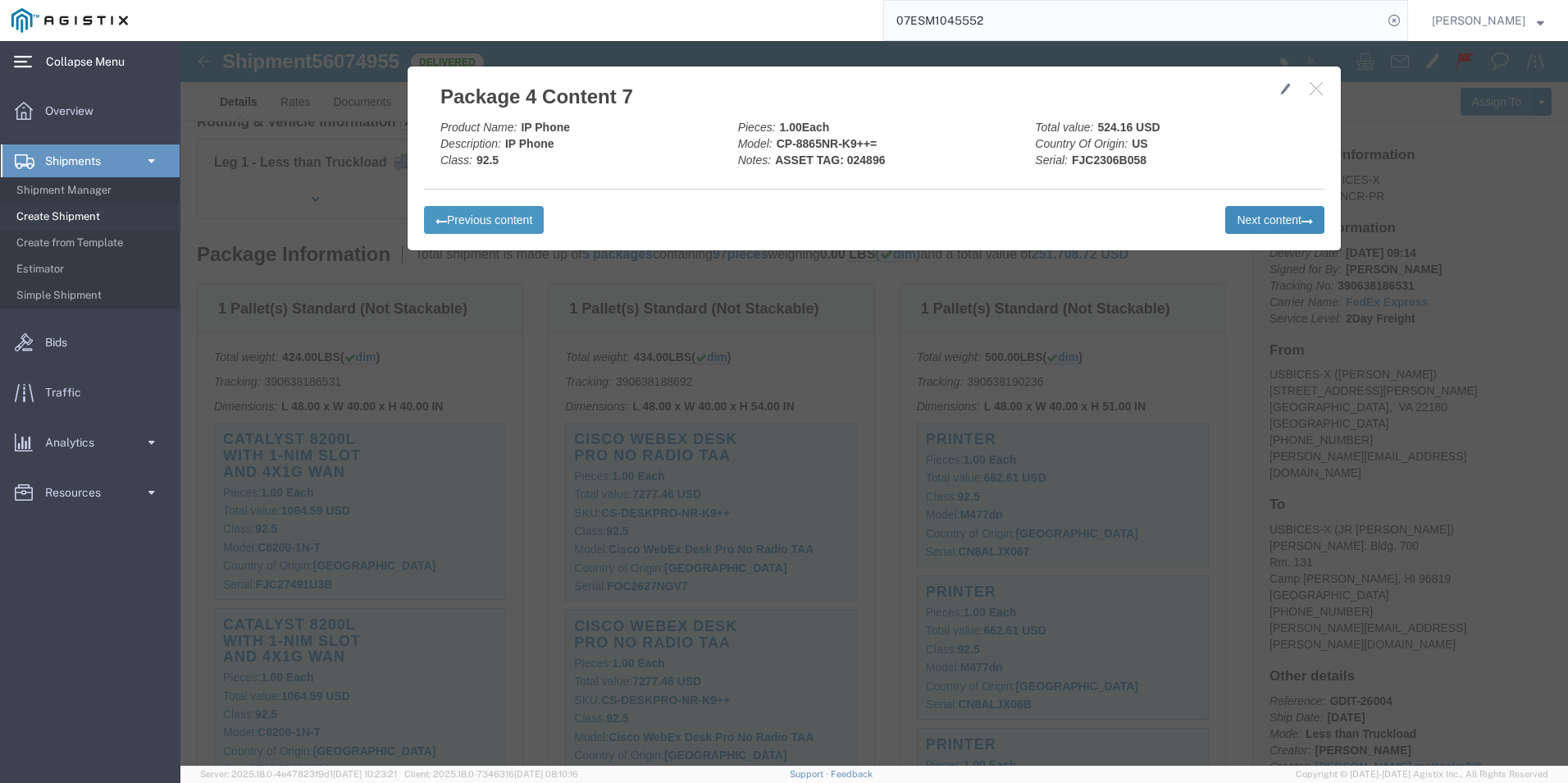
click button "Next content"
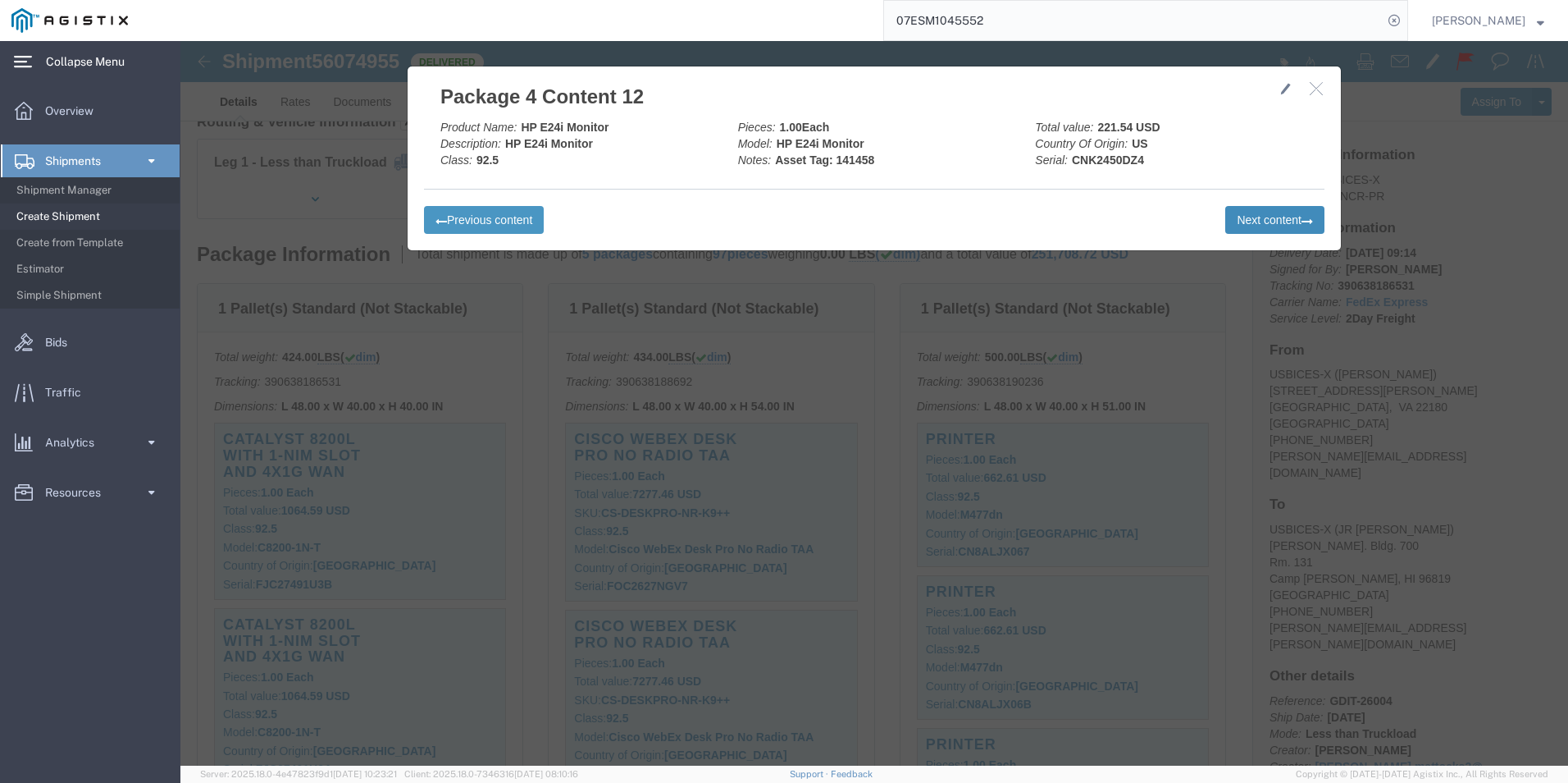
click button "Next content"
drag, startPoint x: 1100, startPoint y: 177, endPoint x: 1094, endPoint y: 186, distance: 10.8
click button "Next content"
click div "Total value: 221.54 USD Country Of Origin: [GEOGRAPHIC_DATA] Serial: D2Y6713"
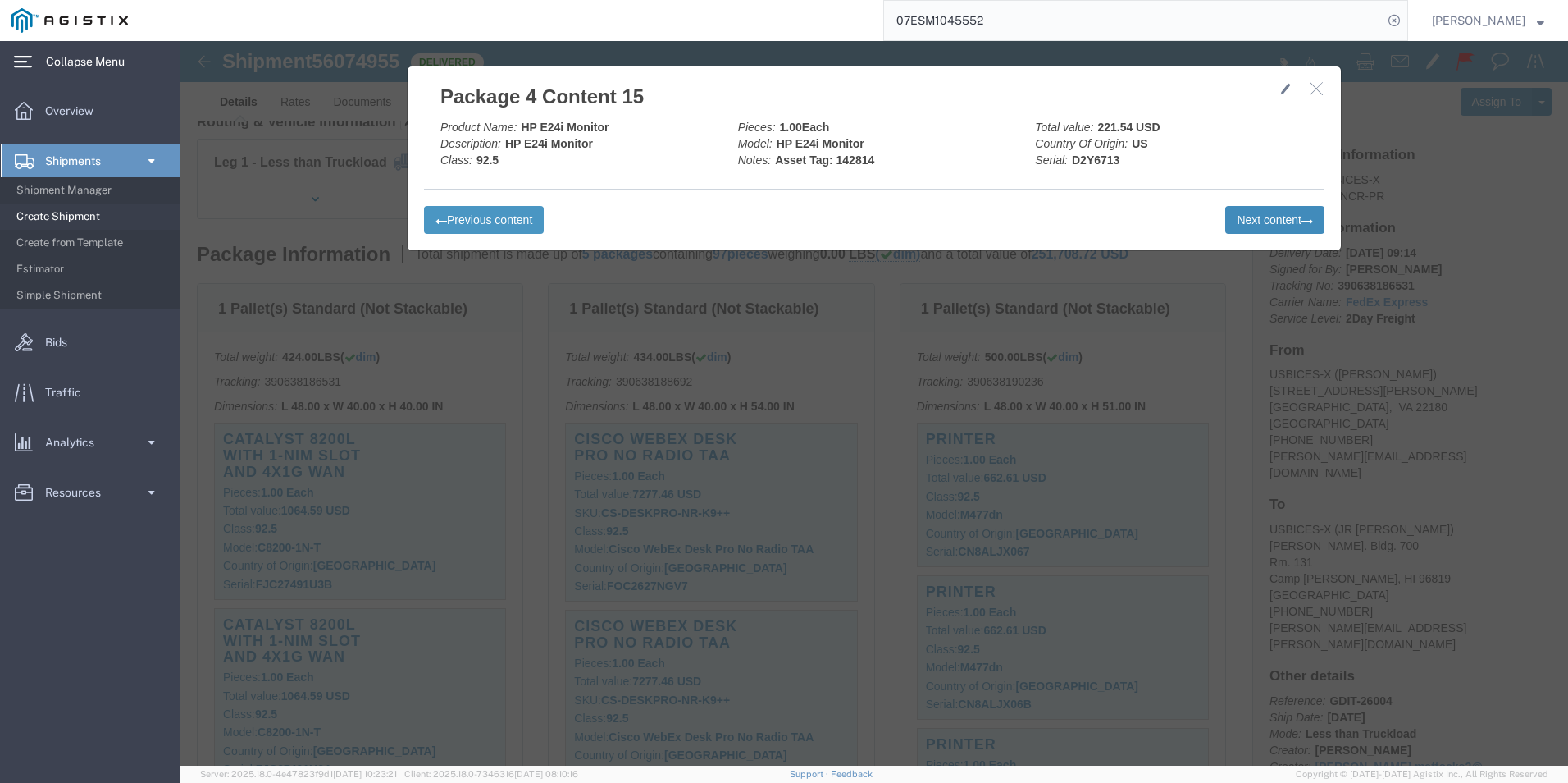
click button "Next content"
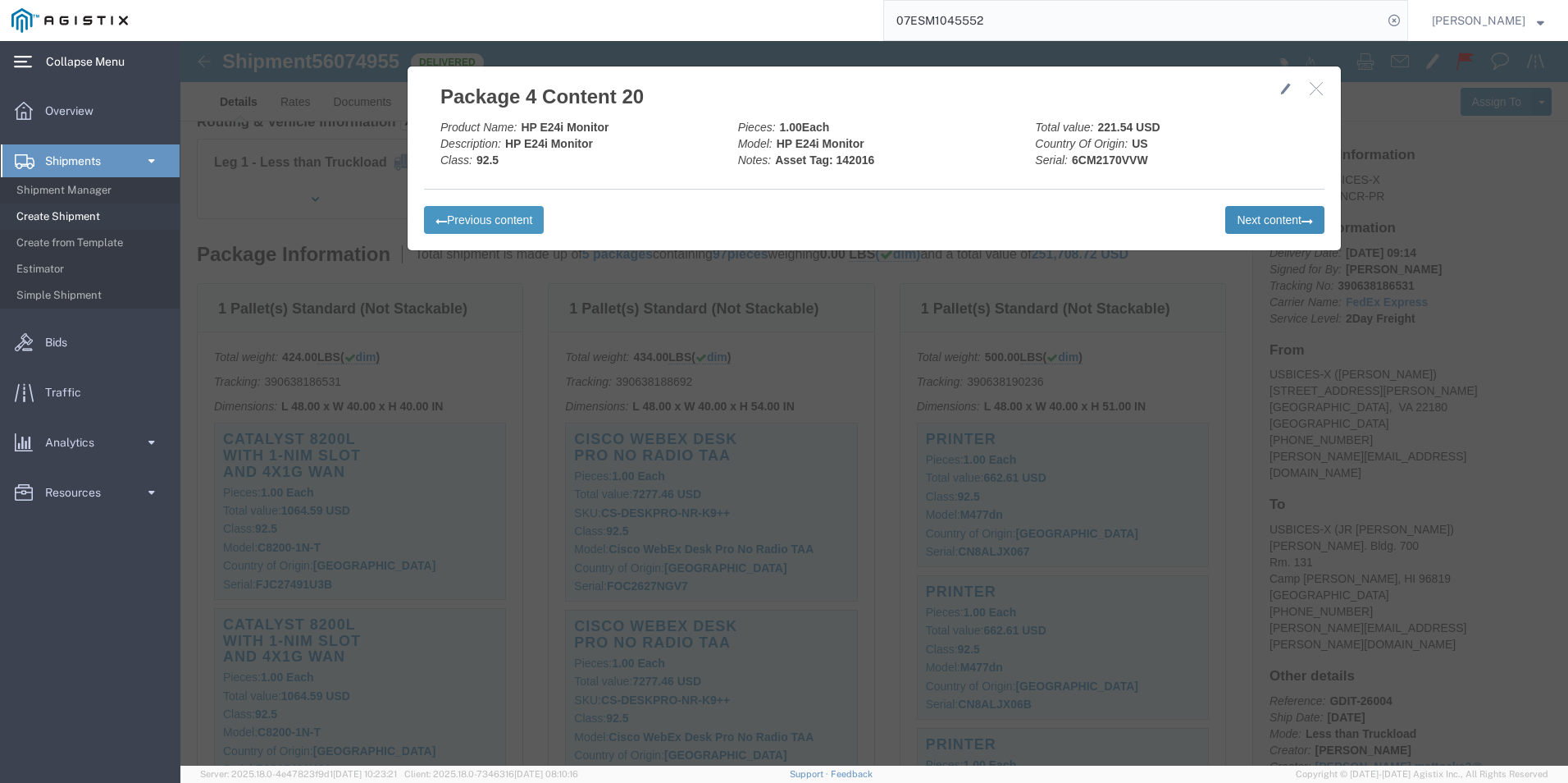
click button "Next content"
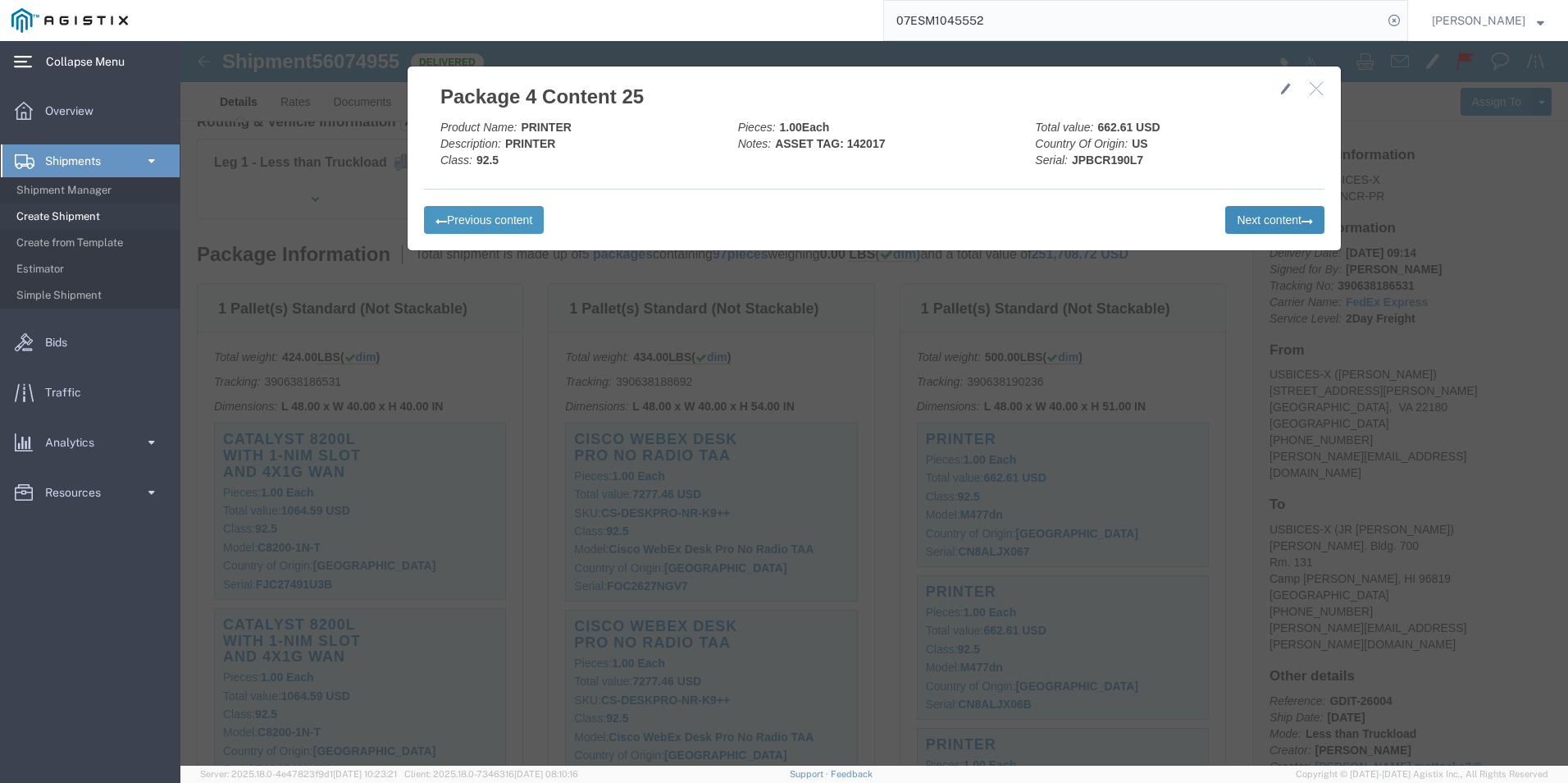
click button "Next content"
click icon "button"
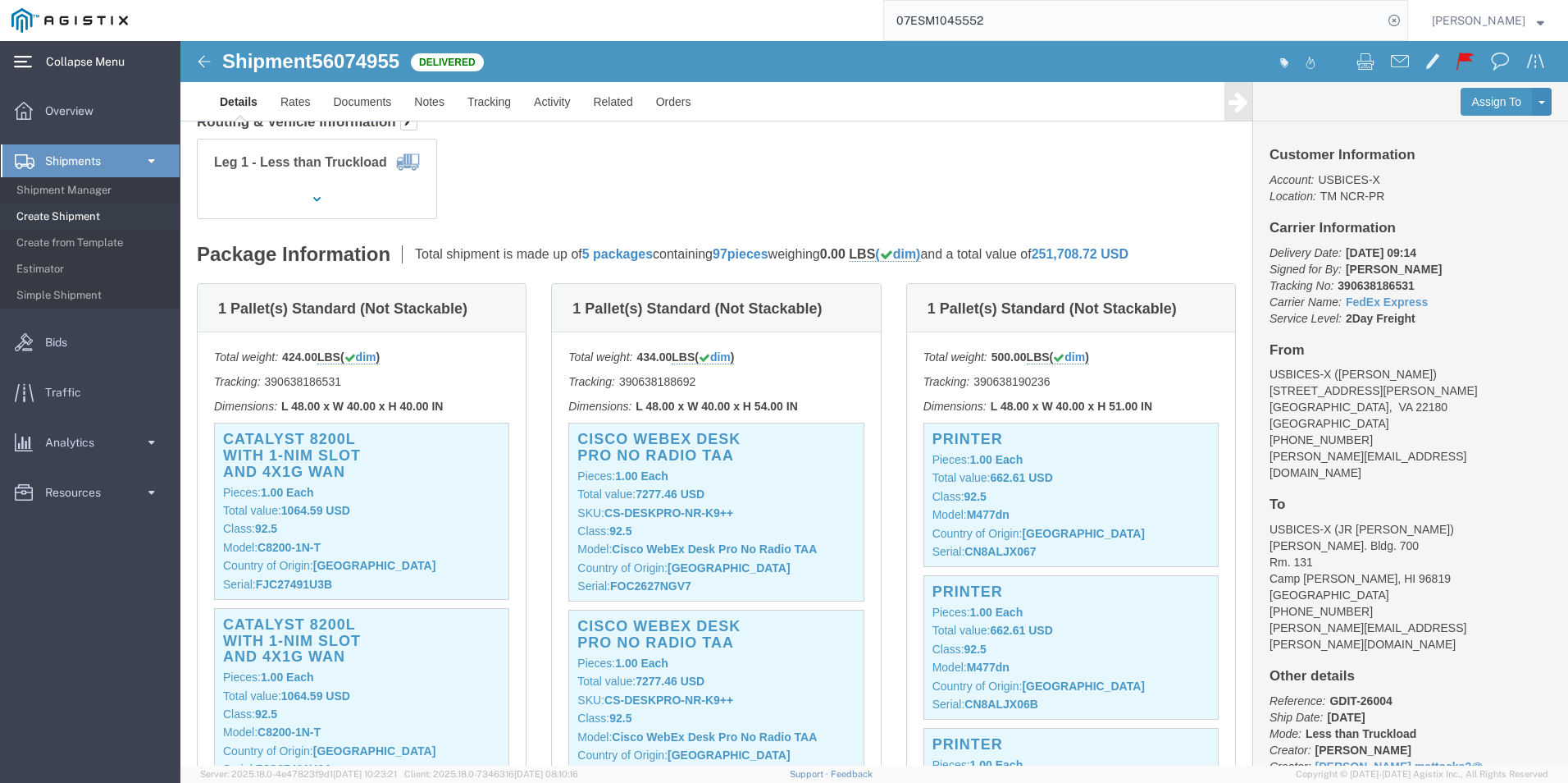
click img
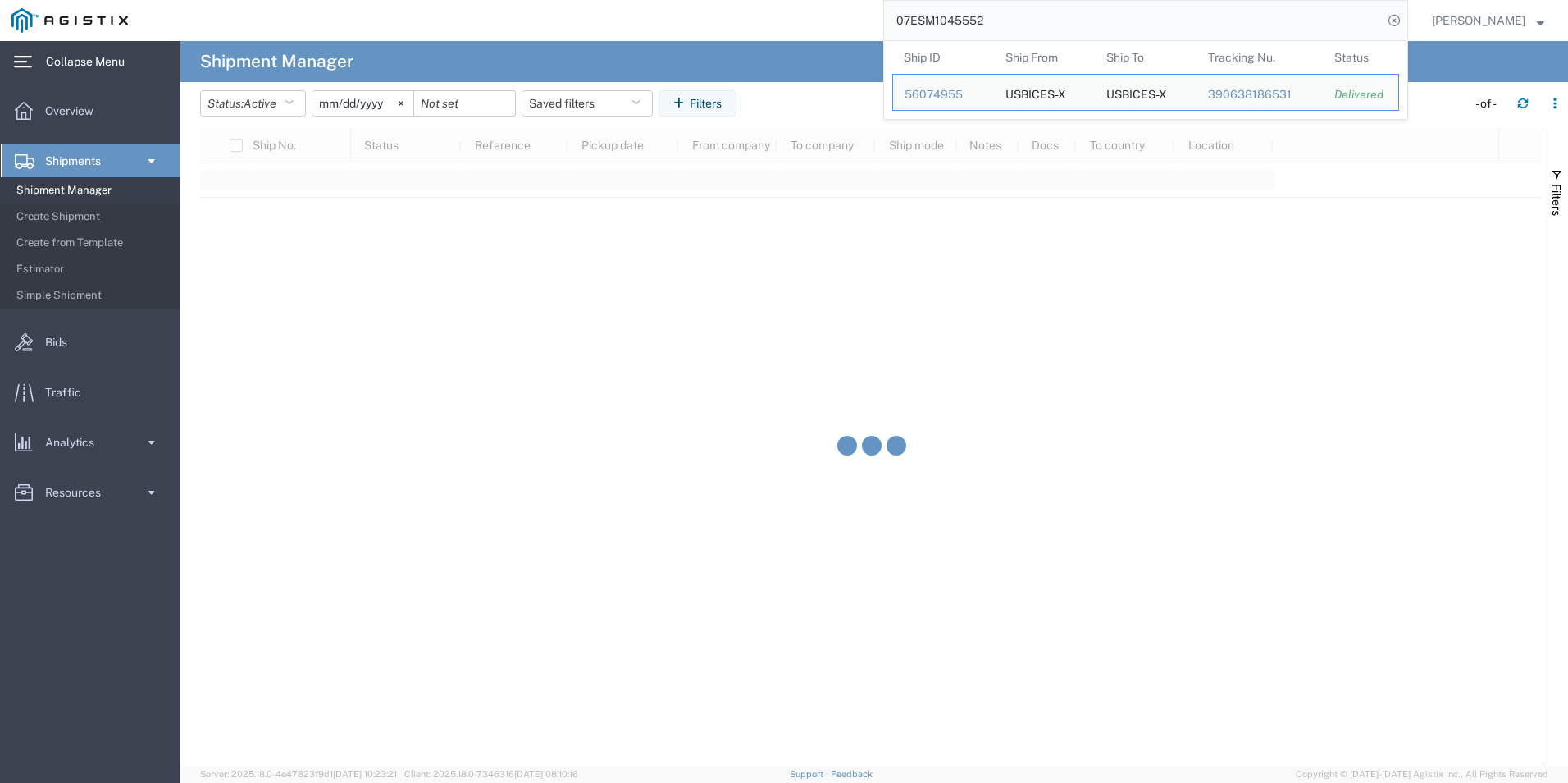
drag, startPoint x: 1169, startPoint y: 15, endPoint x: 802, endPoint y: 44, distance: 368.1
click at [802, 44] on div "main_menu Created with Sketch. Collapse Menu Overview Shipments Shipment Manage…" at bounding box center [784, 411] width 1568 height 742
paste input "GDIT-65266"
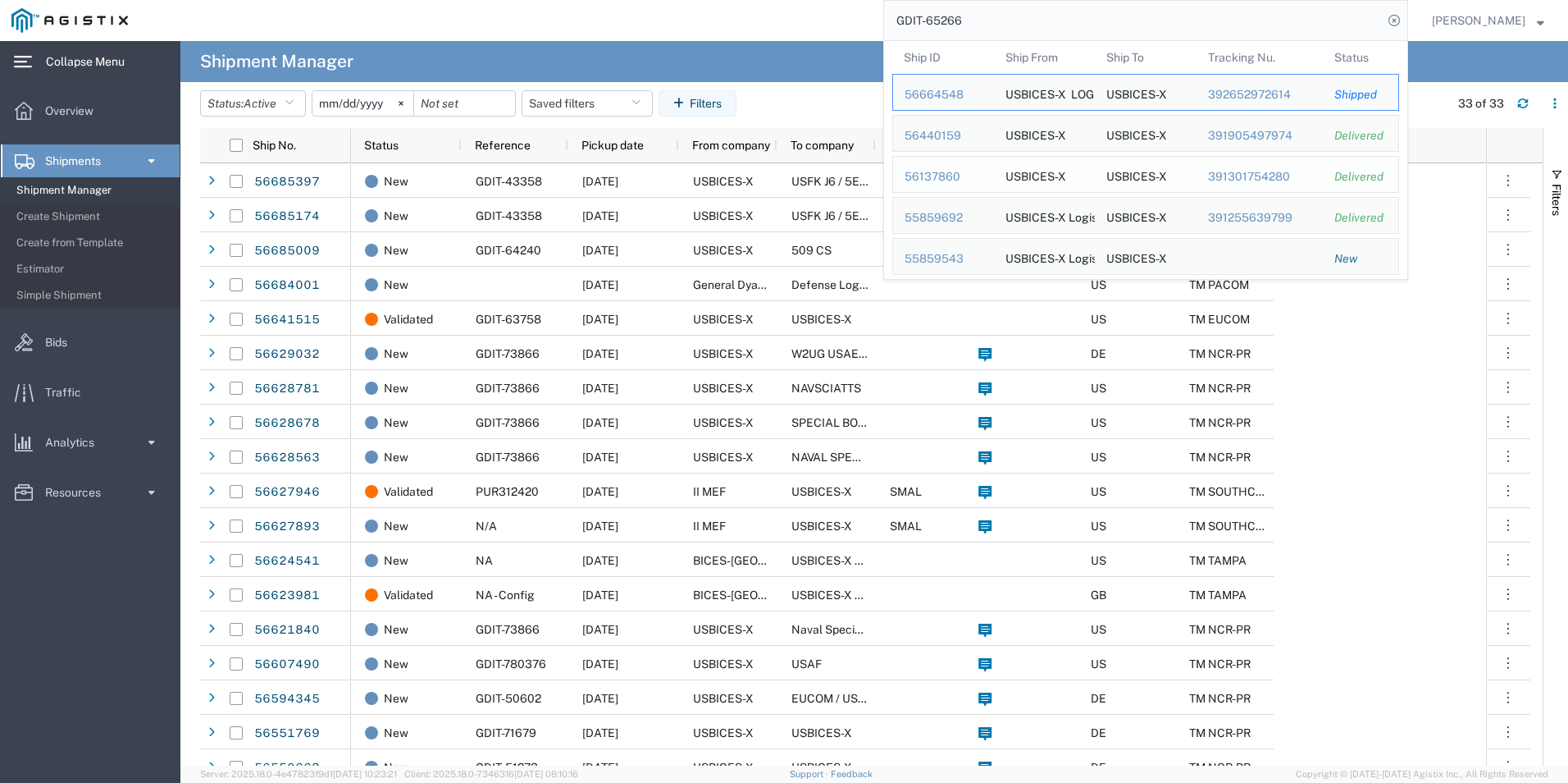
click at [926, 175] on div "56137860" at bounding box center [943, 176] width 77 height 17
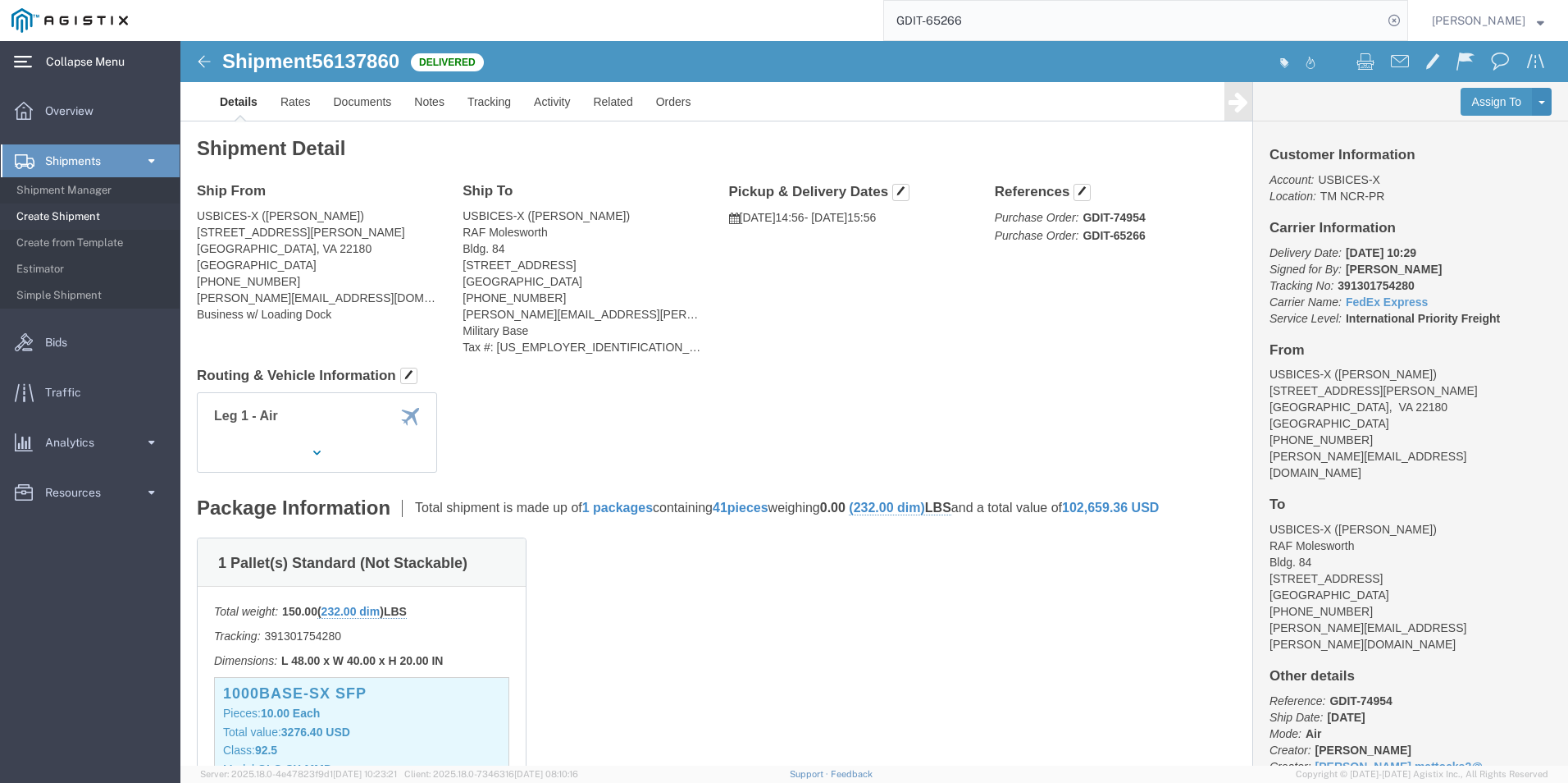
click img
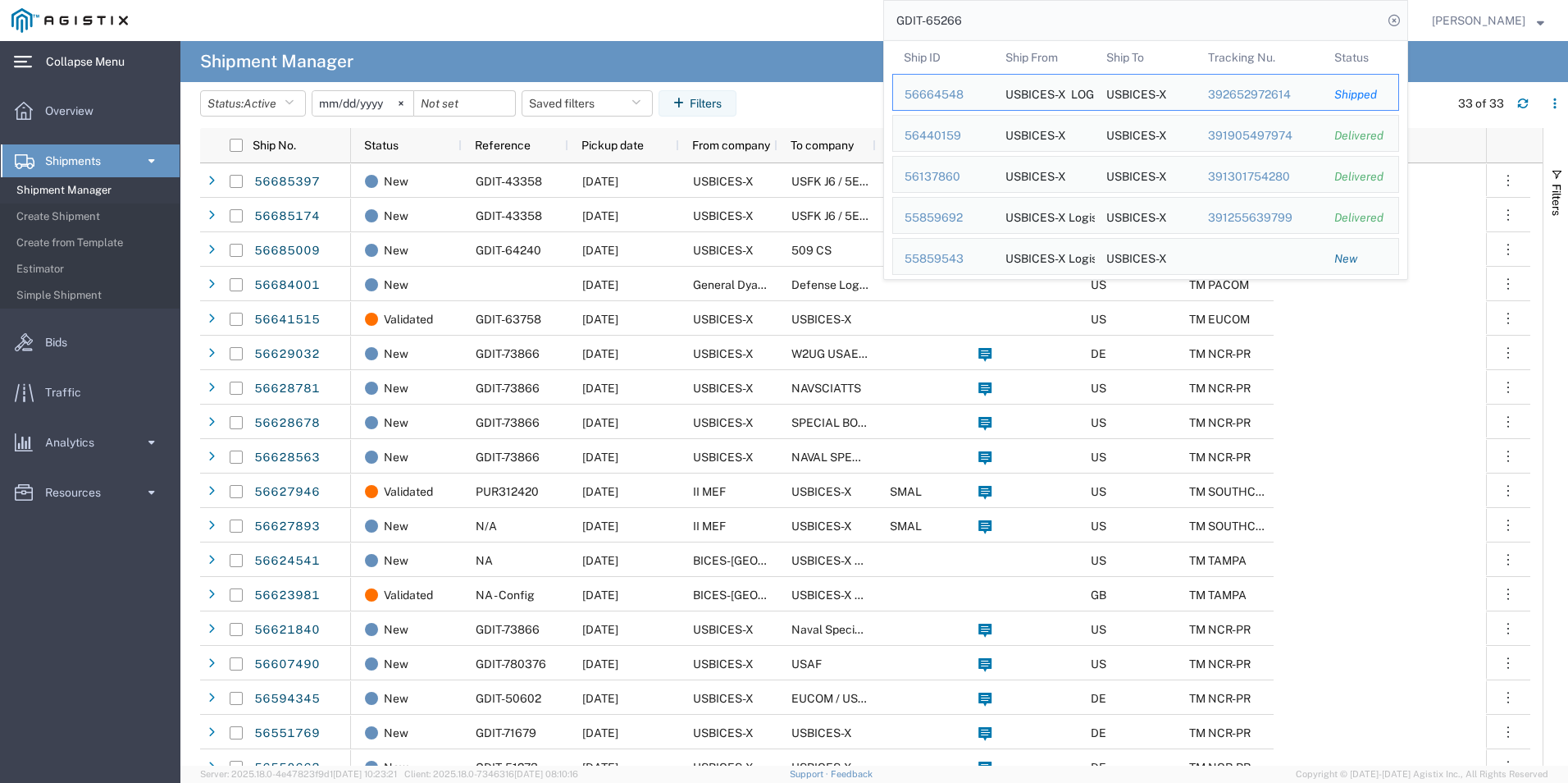
click at [1114, 26] on input "GDIT-65266" at bounding box center [1133, 21] width 499 height 40
click at [953, 107] on td "Ship ID 56664548" at bounding box center [943, 91] width 101 height 37
click at [961, 96] on div "56664548" at bounding box center [943, 94] width 77 height 17
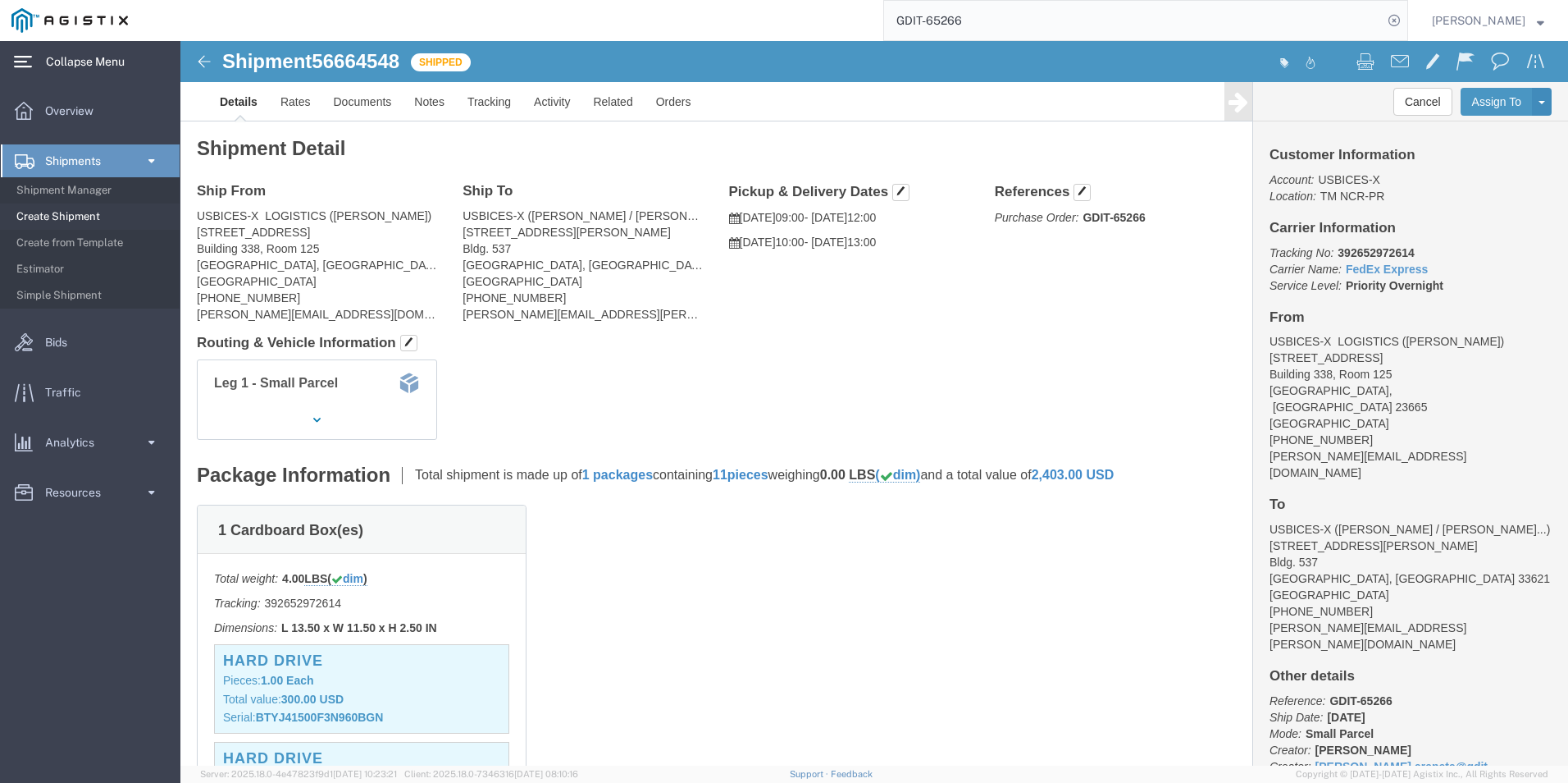
click img
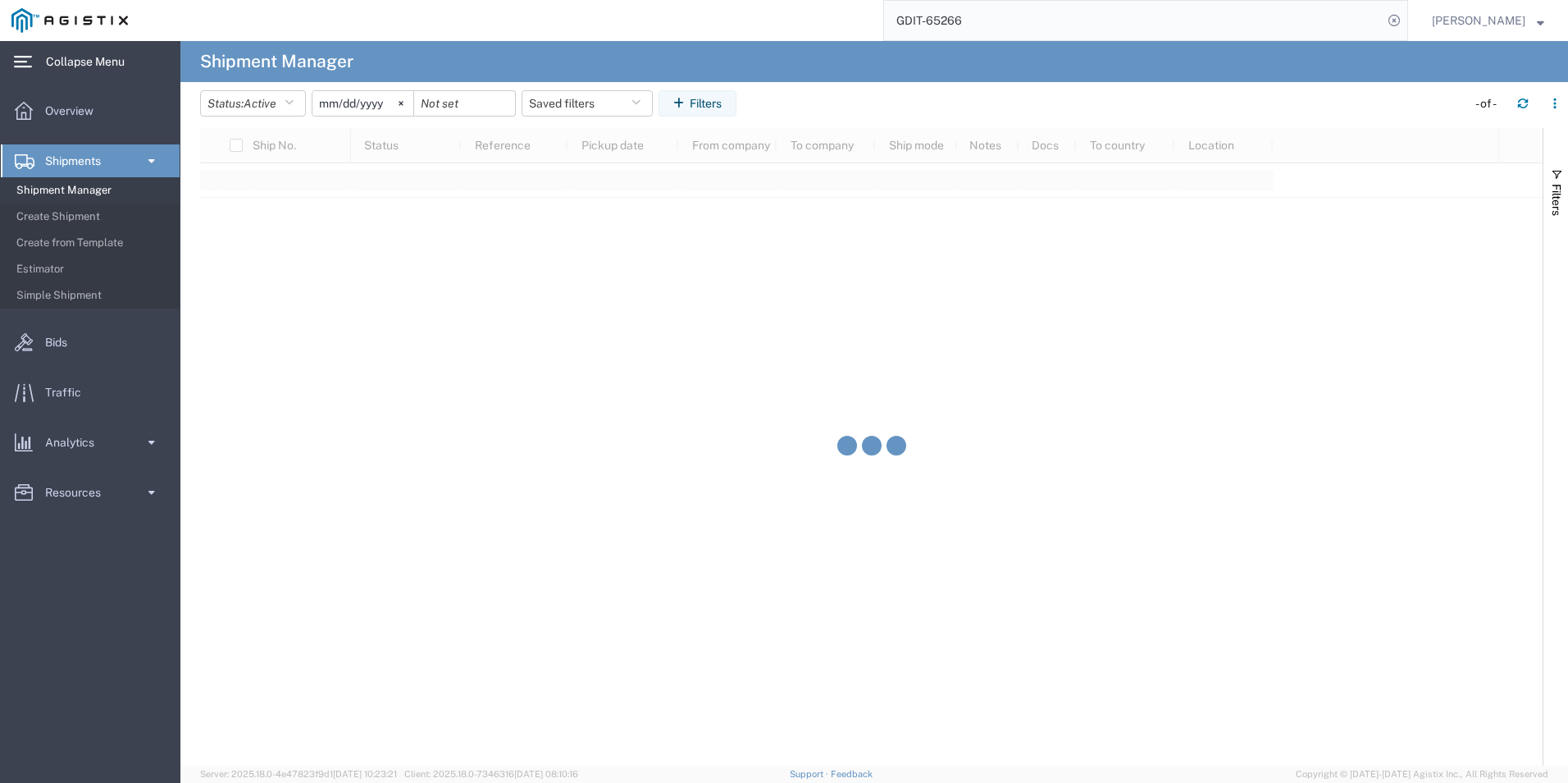
click at [1045, 22] on input "GDIT-65266" at bounding box center [1133, 21] width 499 height 40
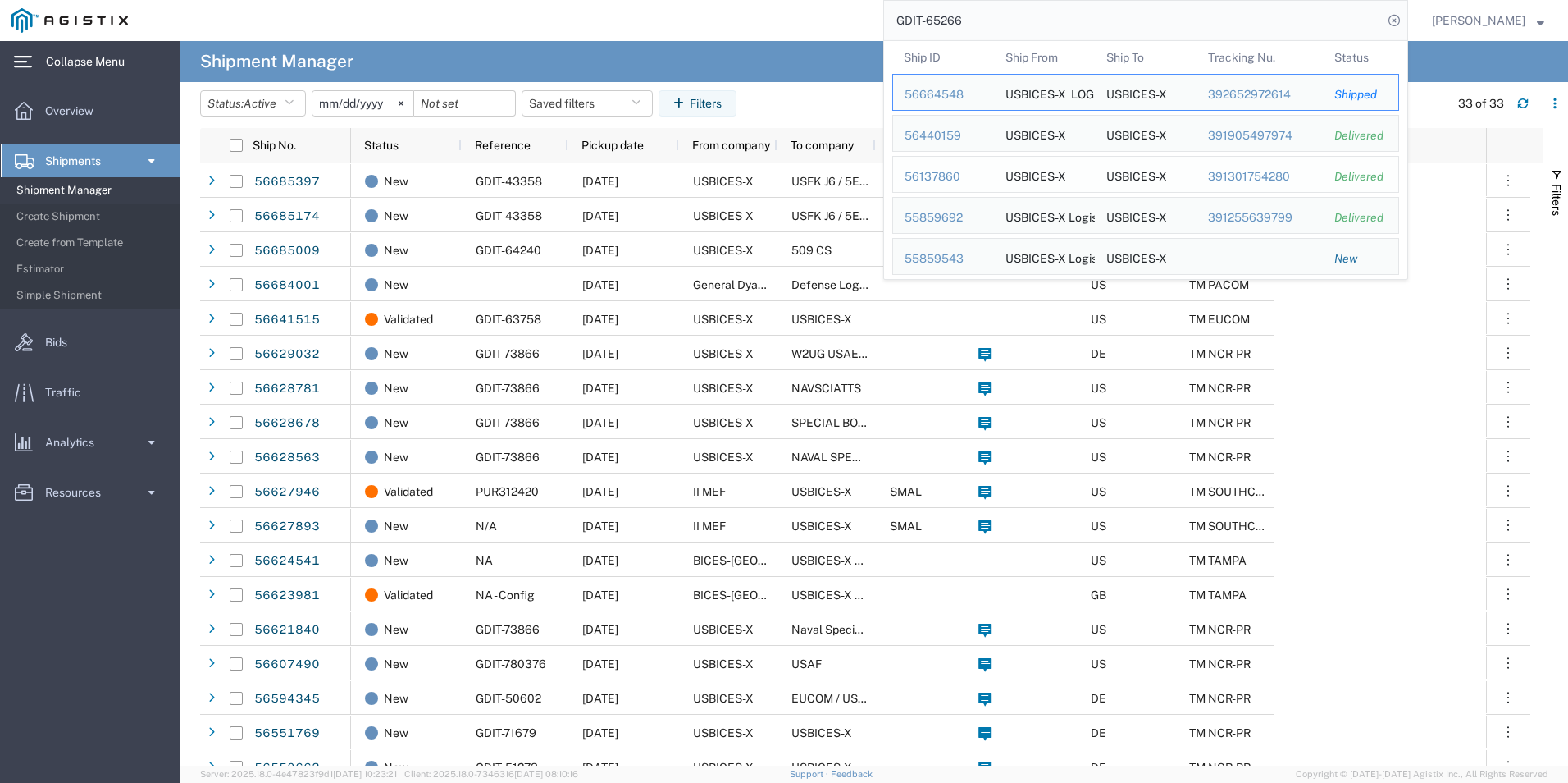
click at [934, 174] on div "56137860" at bounding box center [943, 176] width 77 height 17
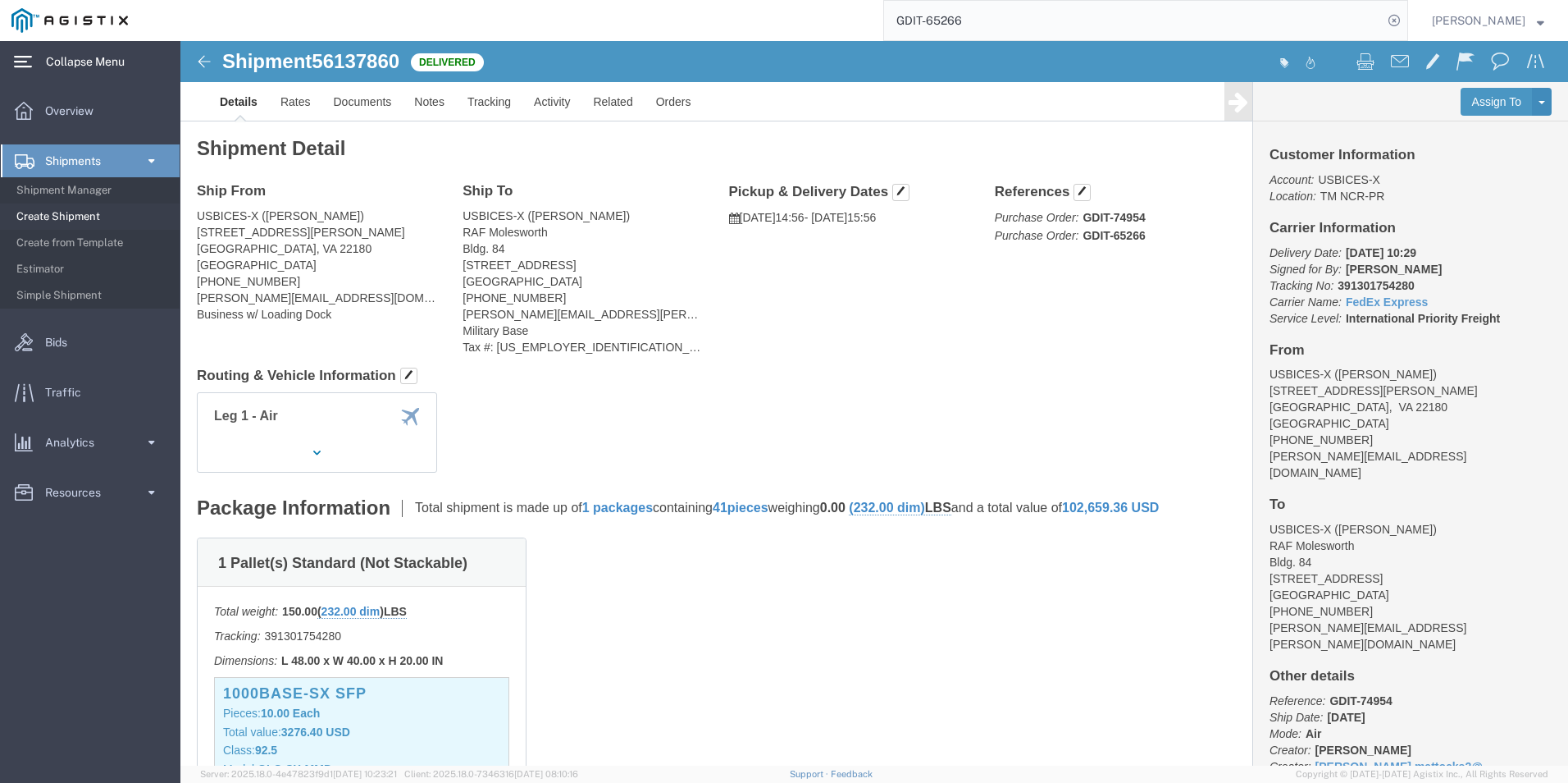
click at [1053, 30] on input "GDIT-65266" at bounding box center [1133, 21] width 499 height 40
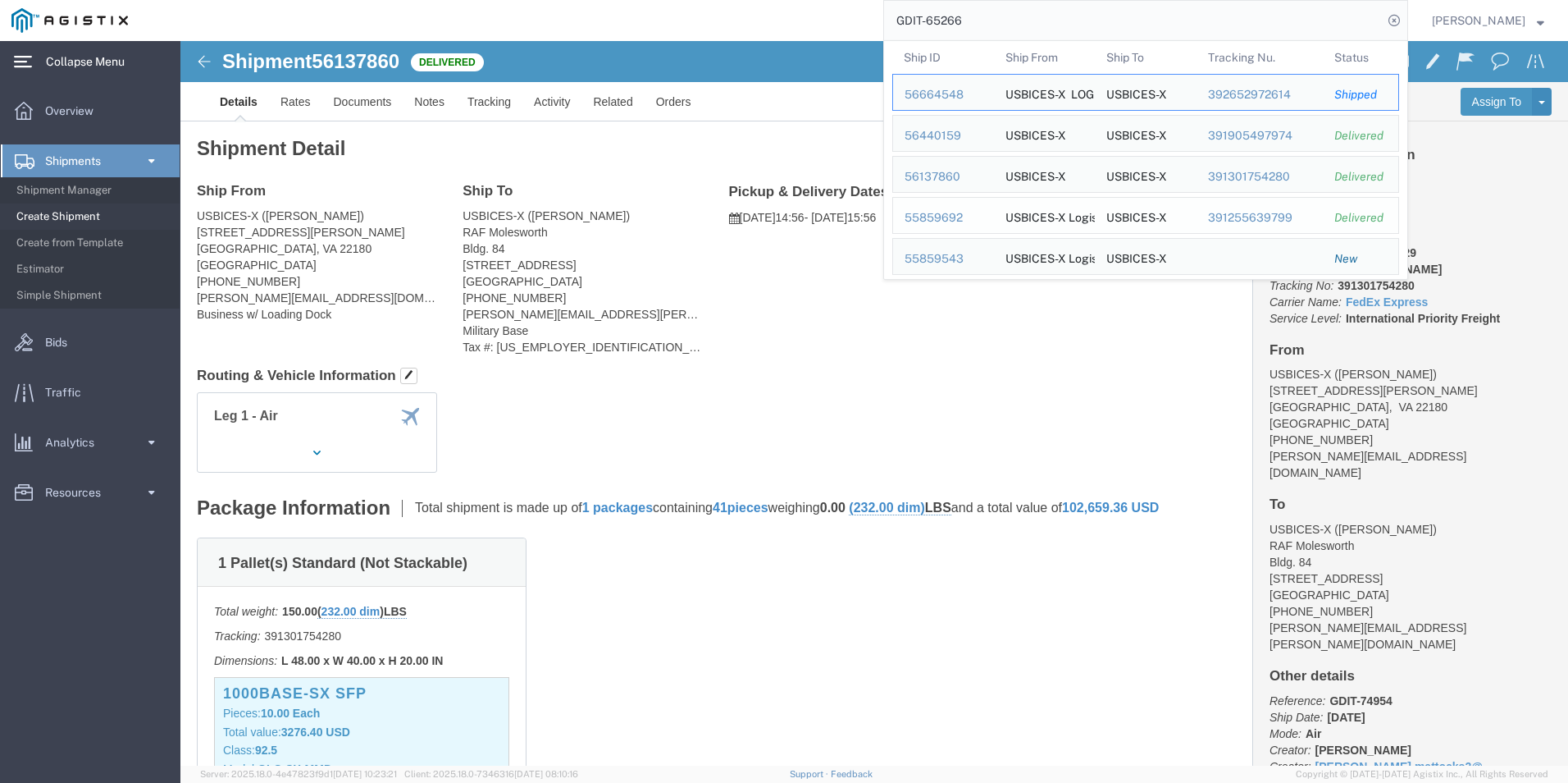
click at [970, 222] on div "55859692" at bounding box center [943, 218] width 77 height 17
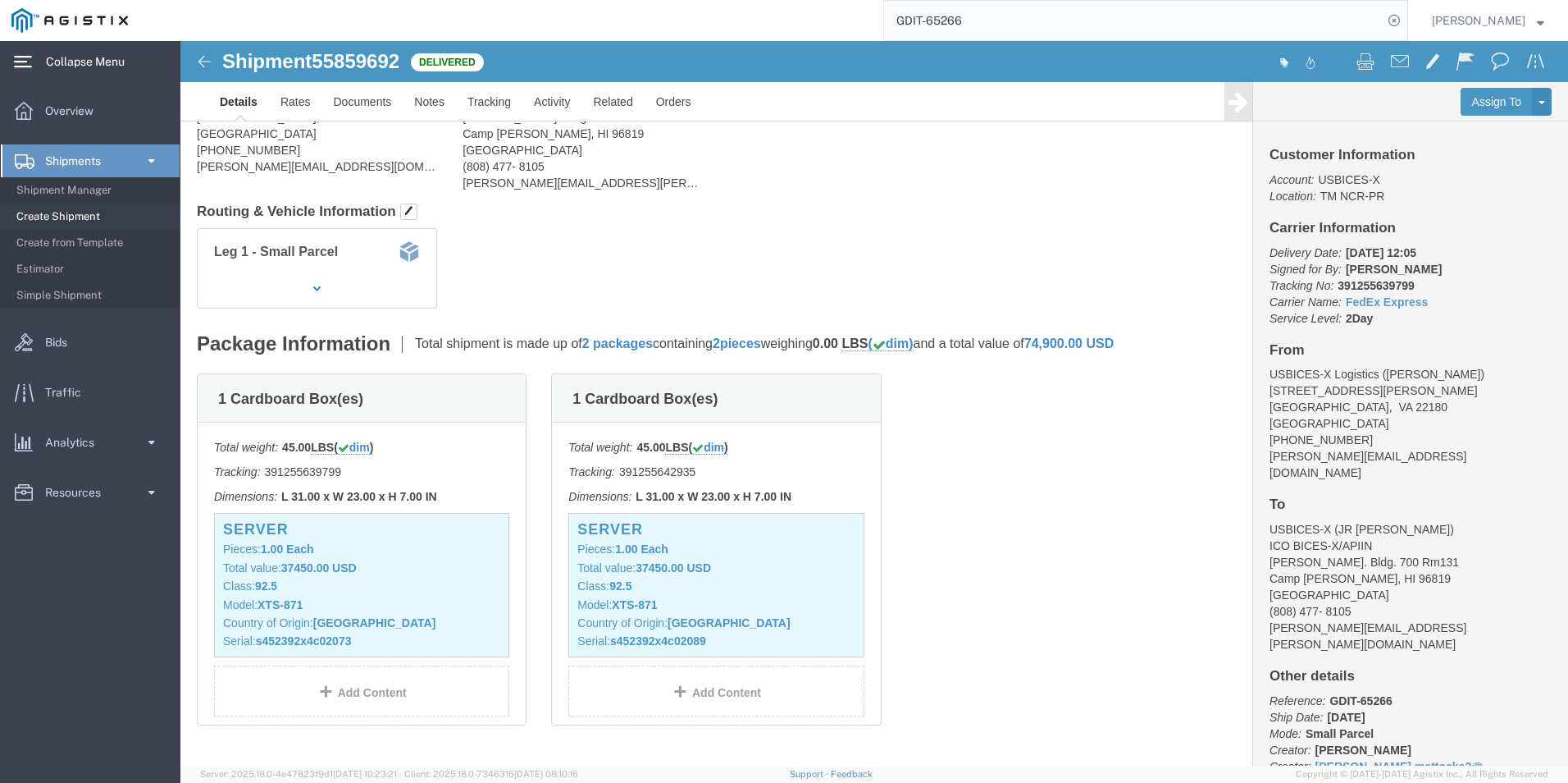
scroll to position [246, 0]
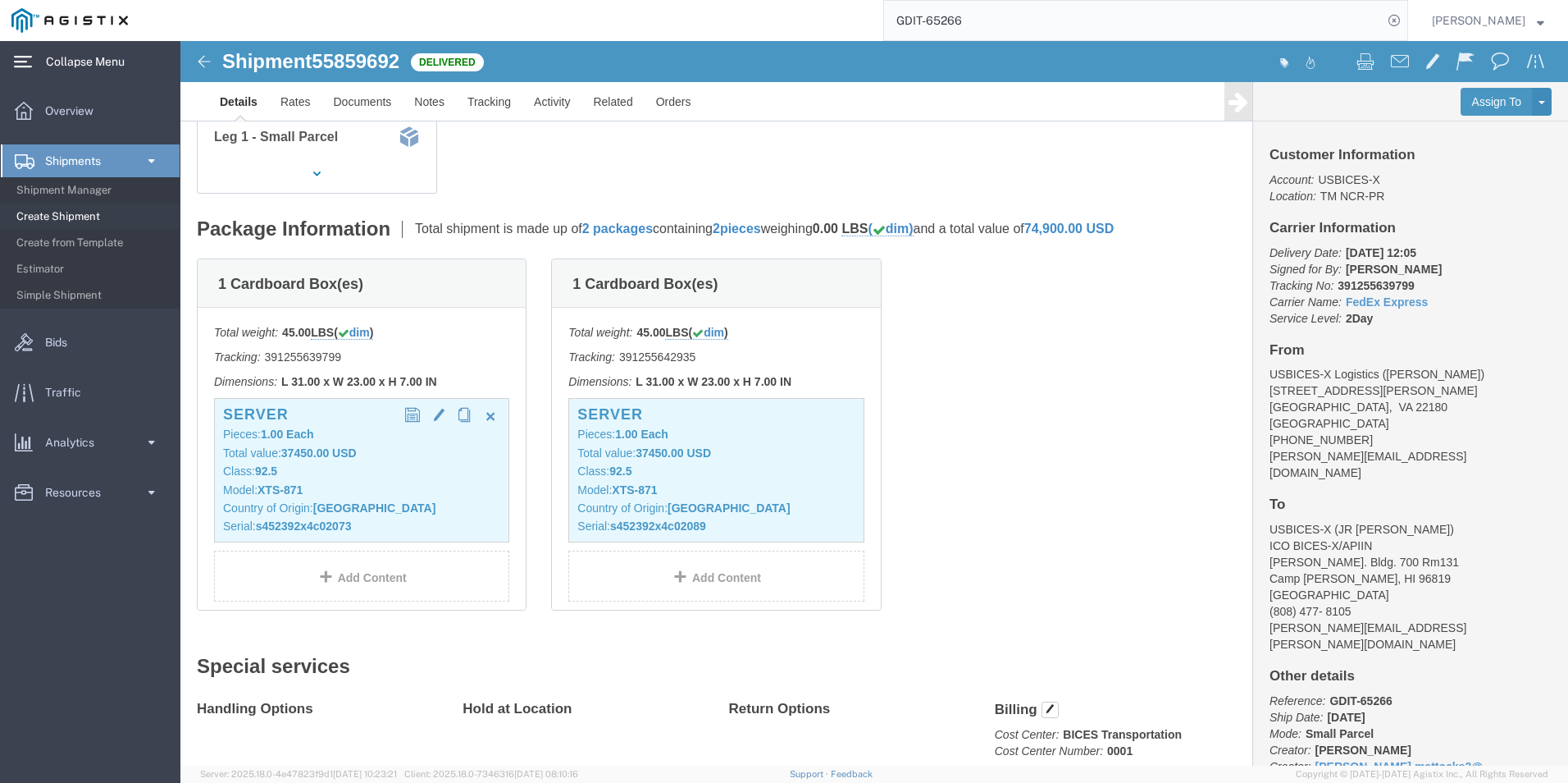
click div "Server Pieces: 1.00 Each Total value: 37450.00 USD Class: 92.5 Model: XTS-871 C…"
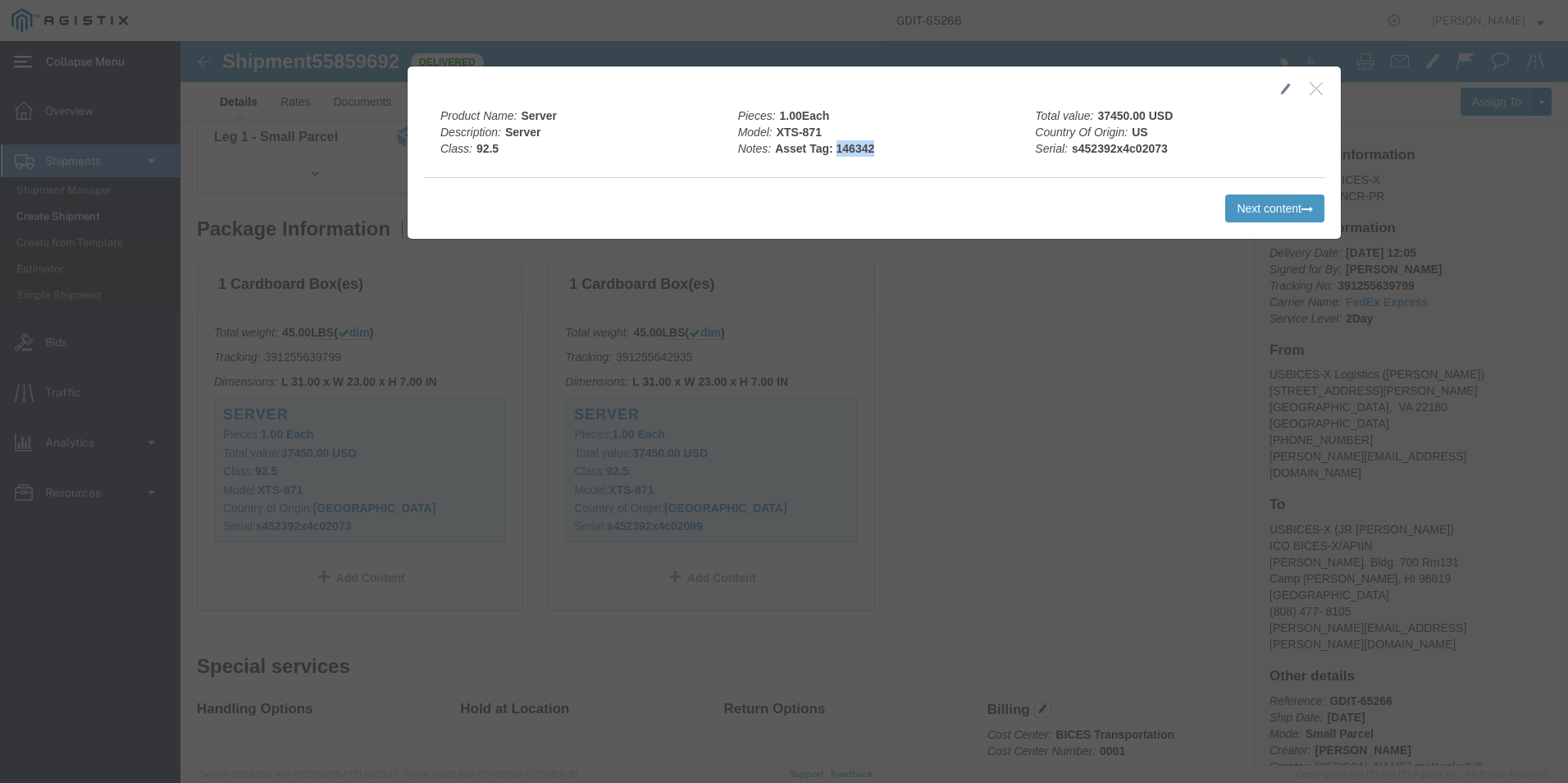
drag, startPoint x: 704, startPoint y: 110, endPoint x: 652, endPoint y: 105, distance: 52.2
click div "Pieces: 1.00 Each Model: XTS-871 Notes: Asset Tag: 146342"
drag, startPoint x: 980, startPoint y: 113, endPoint x: 888, endPoint y: 105, distance: 92.3
click b "s452392x4c02073"
click button "Next content"
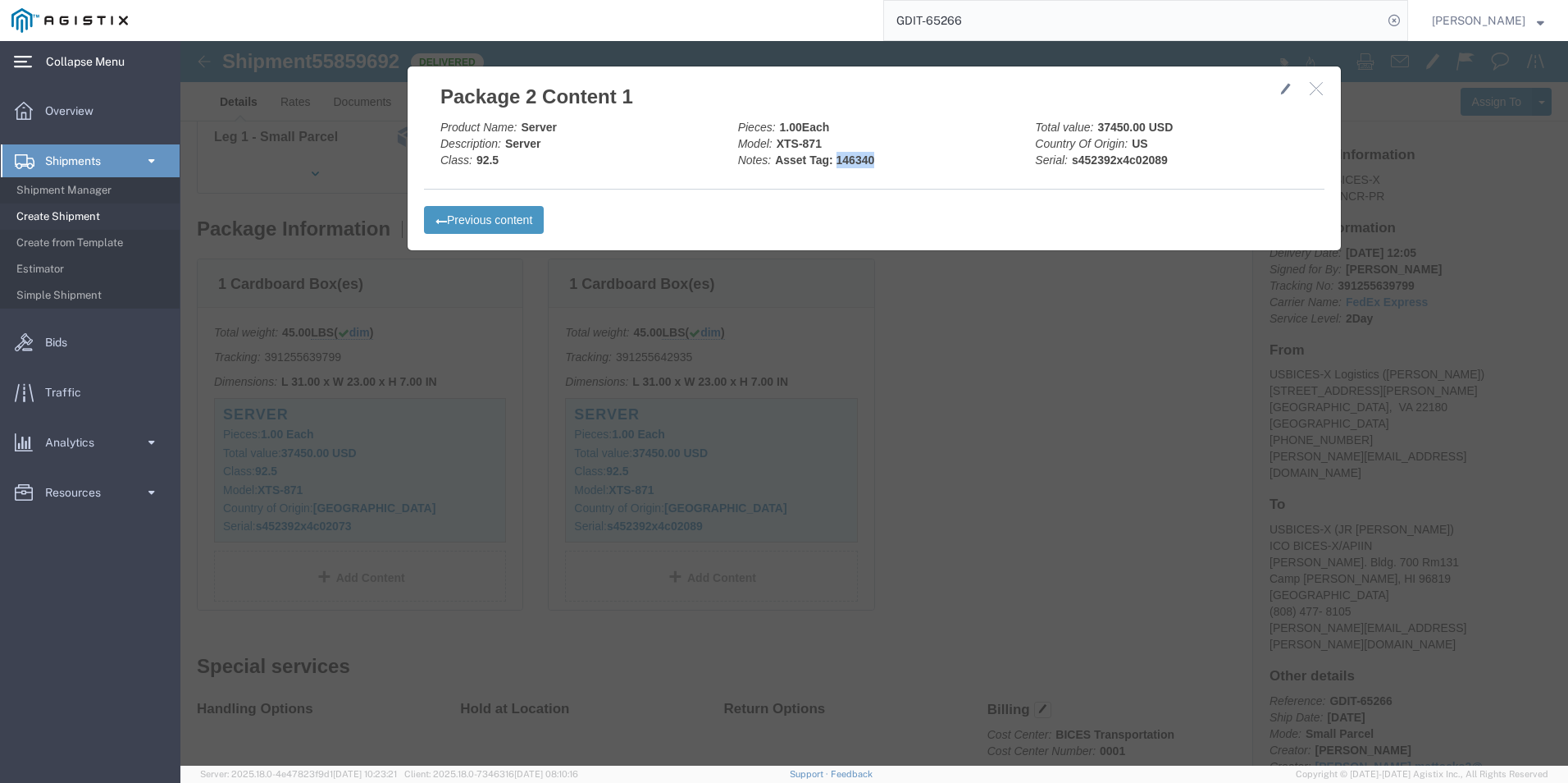
drag, startPoint x: 690, startPoint y: 121, endPoint x: 650, endPoint y: 119, distance: 40.0
click div "Pieces: 1.00 Each Model: XTS-871 Notes: Asset Tag: 146340"
click b "Asset Tag: 146340"
click button "Previous content"
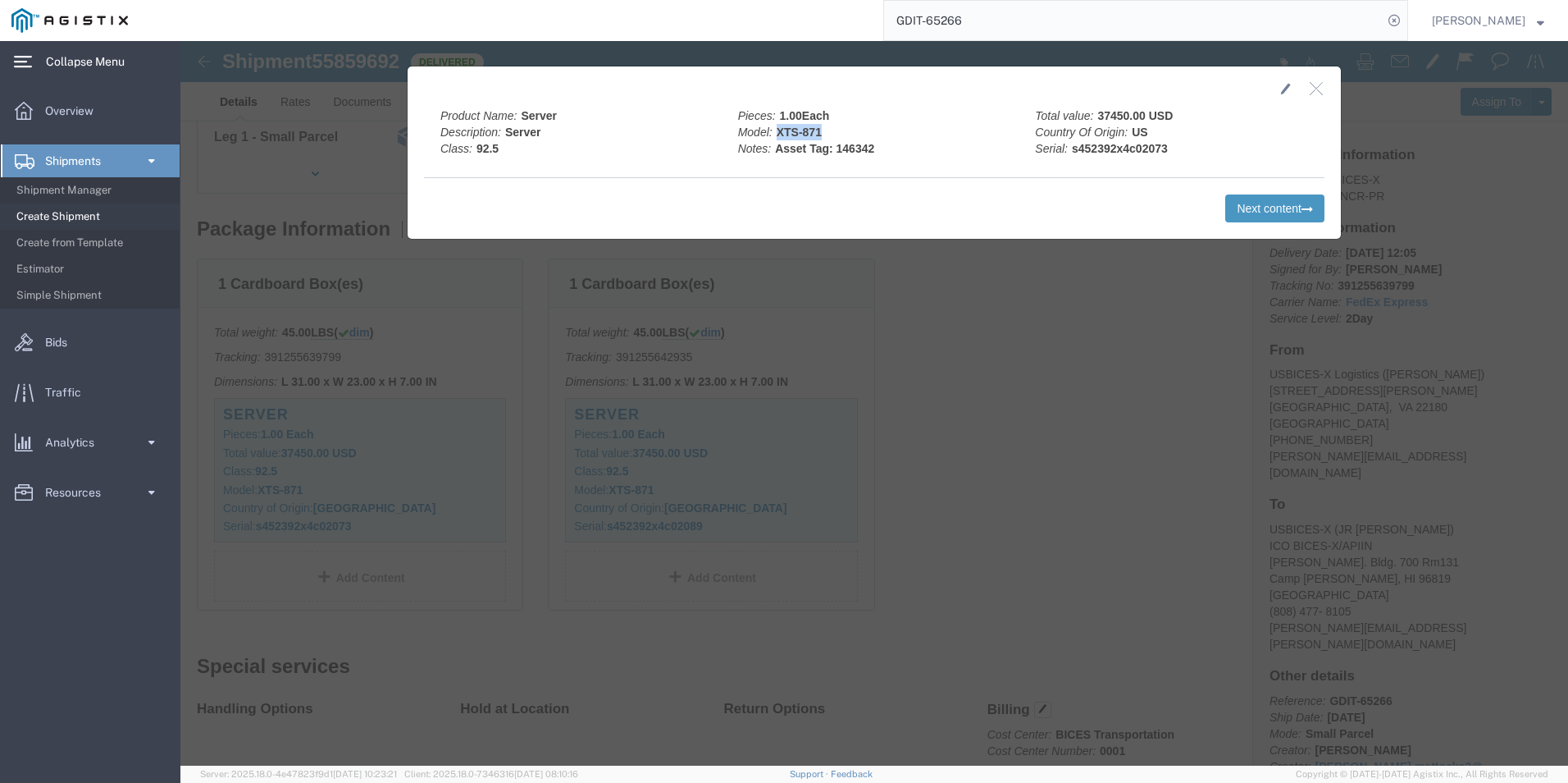
drag, startPoint x: 639, startPoint y: 88, endPoint x: 594, endPoint y: 89, distance: 45.0
click div "Pieces: 1.00 Each Model: XTS-871 Notes: Asset Tag: 146342"
drag, startPoint x: 984, startPoint y: 100, endPoint x: 887, endPoint y: 101, distance: 97.0
click div "Total value: 37450.00 USD Country Of Origin: US Serial: s452392x4c02073"
click button "Next content"
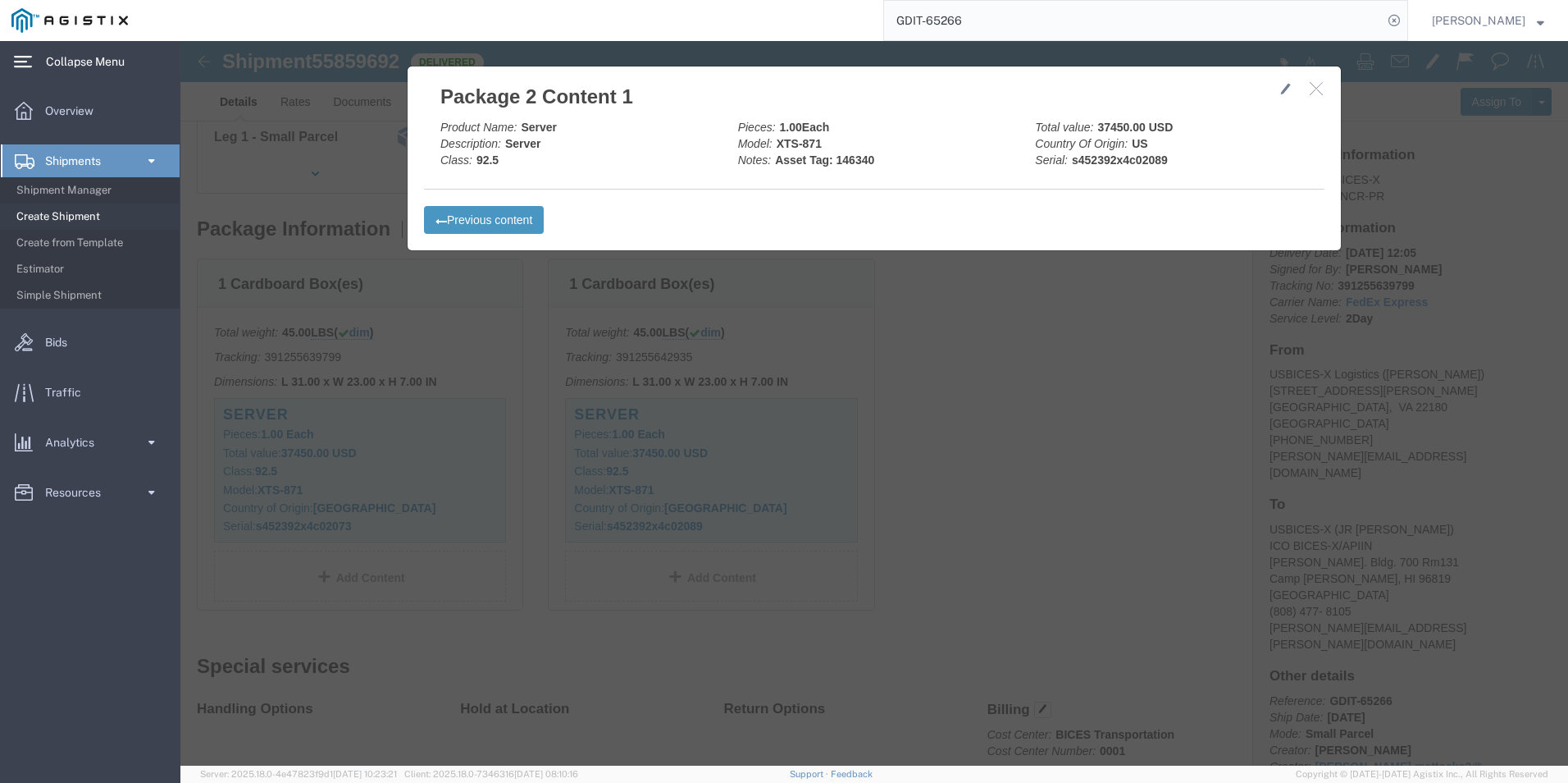
click b "Asset Tag: 146340"
drag, startPoint x: 690, startPoint y: 119, endPoint x: 658, endPoint y: 117, distance: 32.1
click div "Pieces: 1.00 Each Model: XTS-871 Notes: Asset Tag: 146340"
drag, startPoint x: 986, startPoint y: 116, endPoint x: 888, endPoint y: 114, distance: 98.0
click div "Total value: 37450.00 USD Country Of Origin: US Serial: s452392x4c02089"
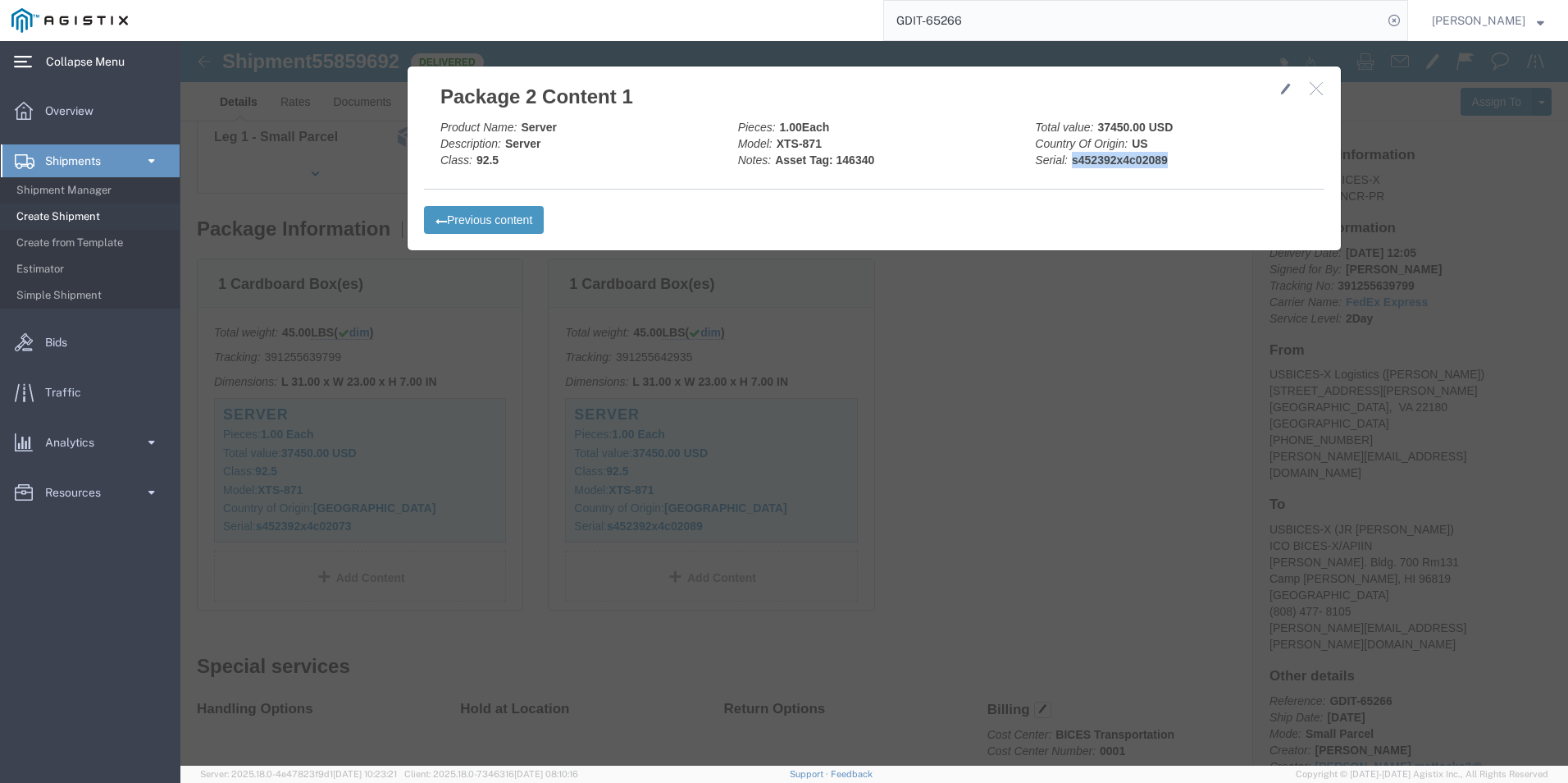
drag, startPoint x: 1134, startPoint y: 50, endPoint x: 649, endPoint y: 253, distance: 525.8
click icon "button"
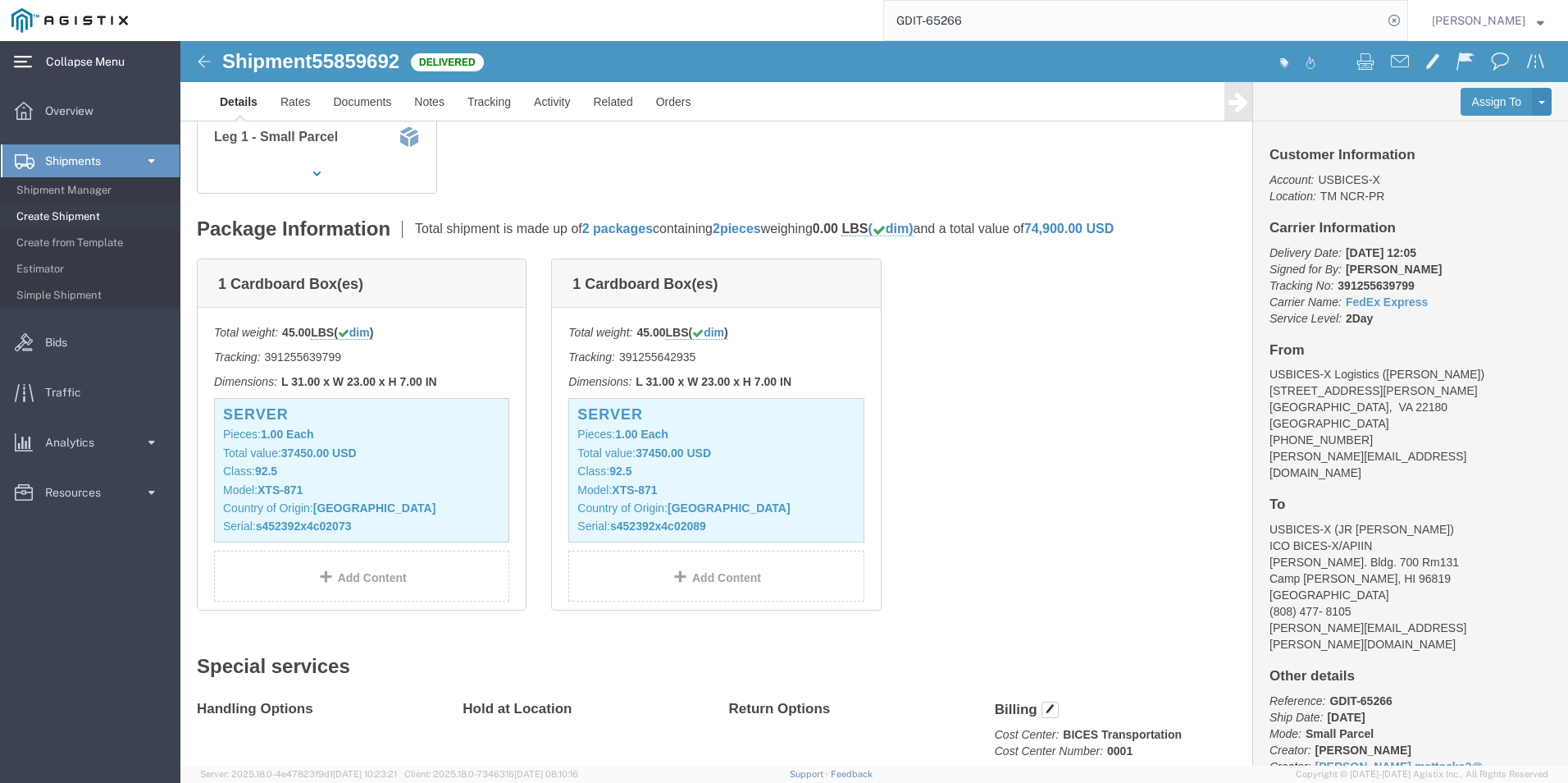
click img
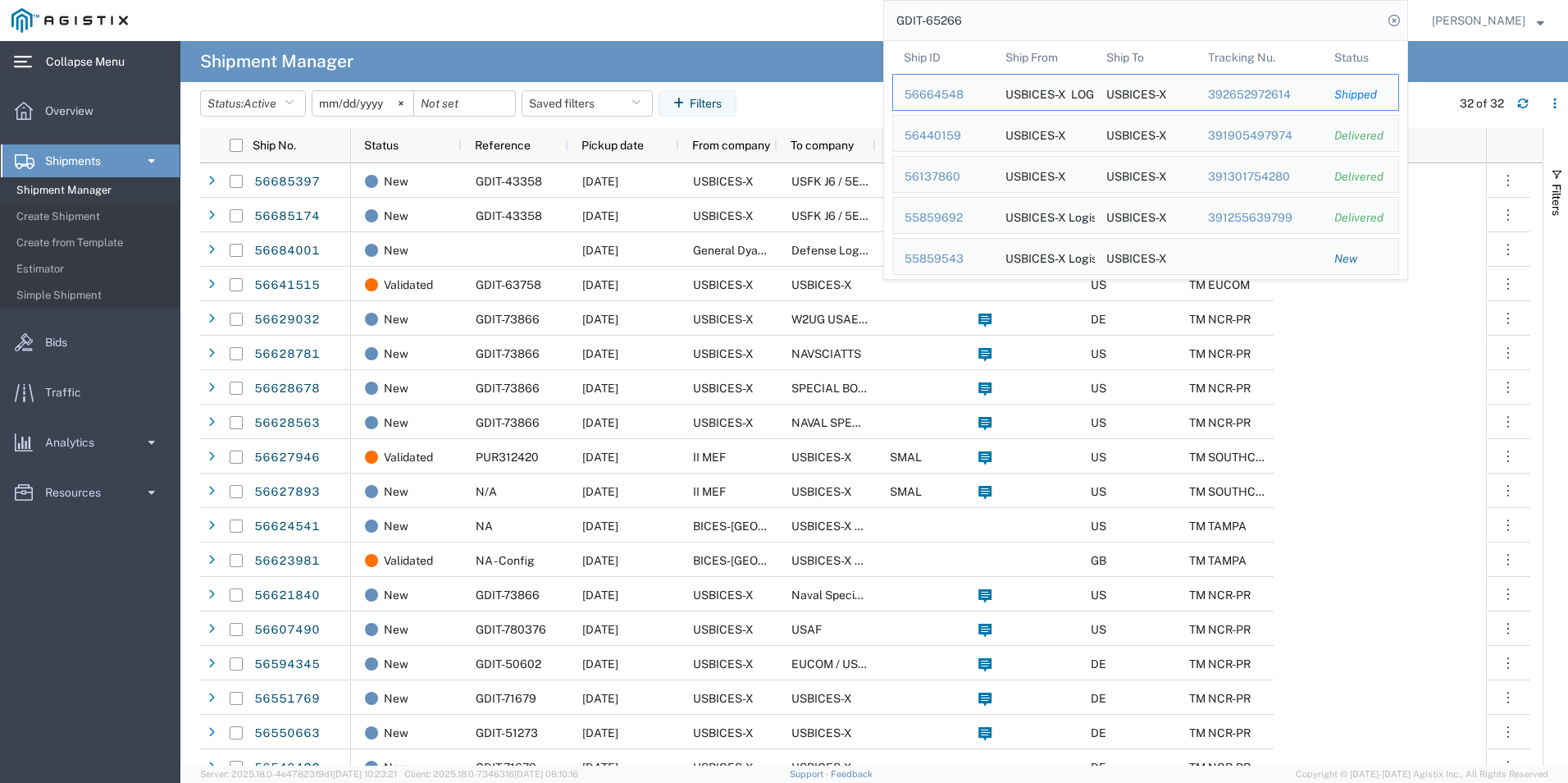
drag, startPoint x: 1012, startPoint y: 20, endPoint x: 743, endPoint y: 25, distance: 269.0
click at [743, 25] on div "GDIT-65266 Ship ID Ship From Ship To Tracking Nu. Status Ship ID 56664548 Ship …" at bounding box center [774, 20] width 1269 height 41
paste input "7769"
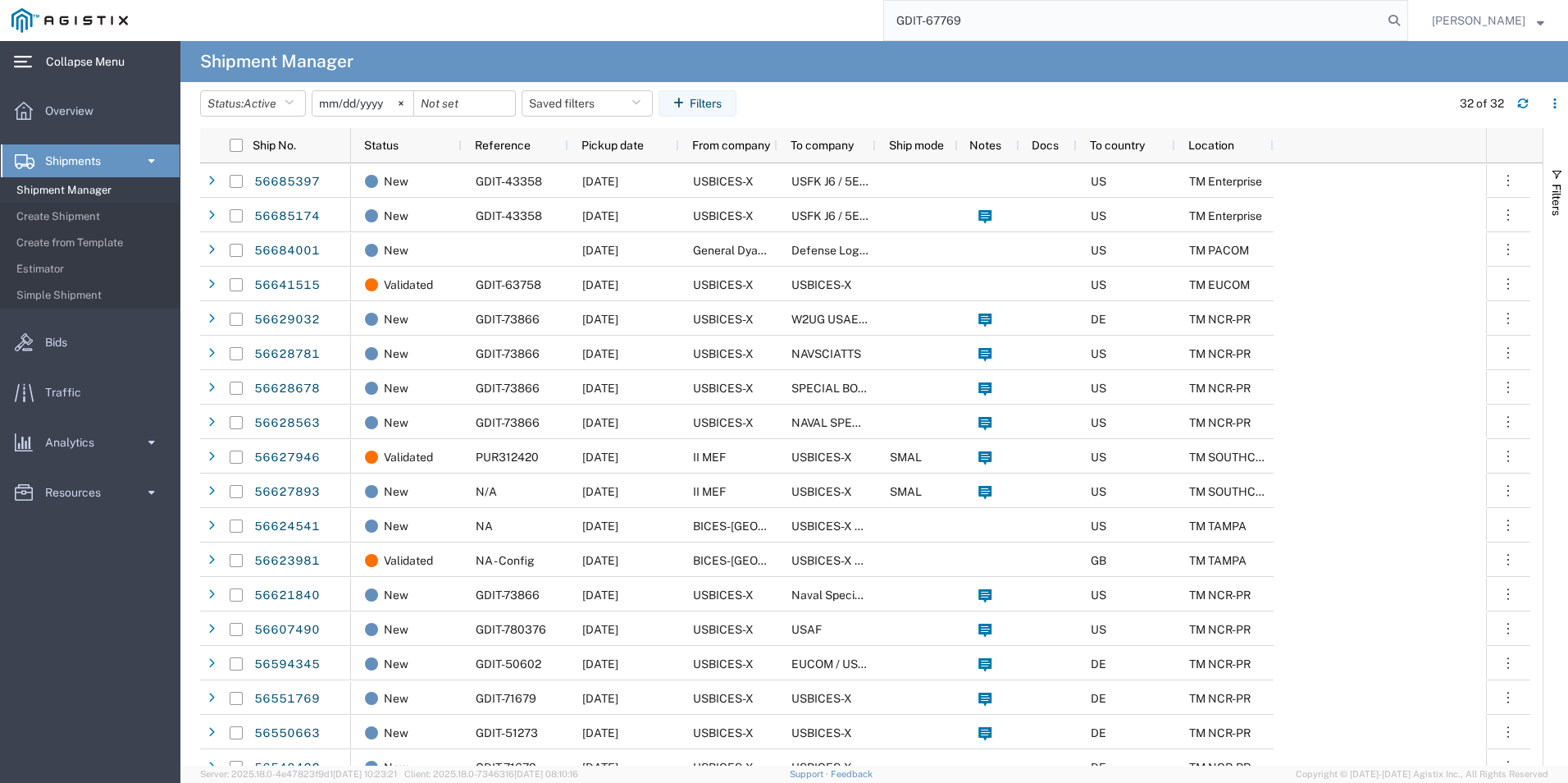
type input "GDIT-67769"
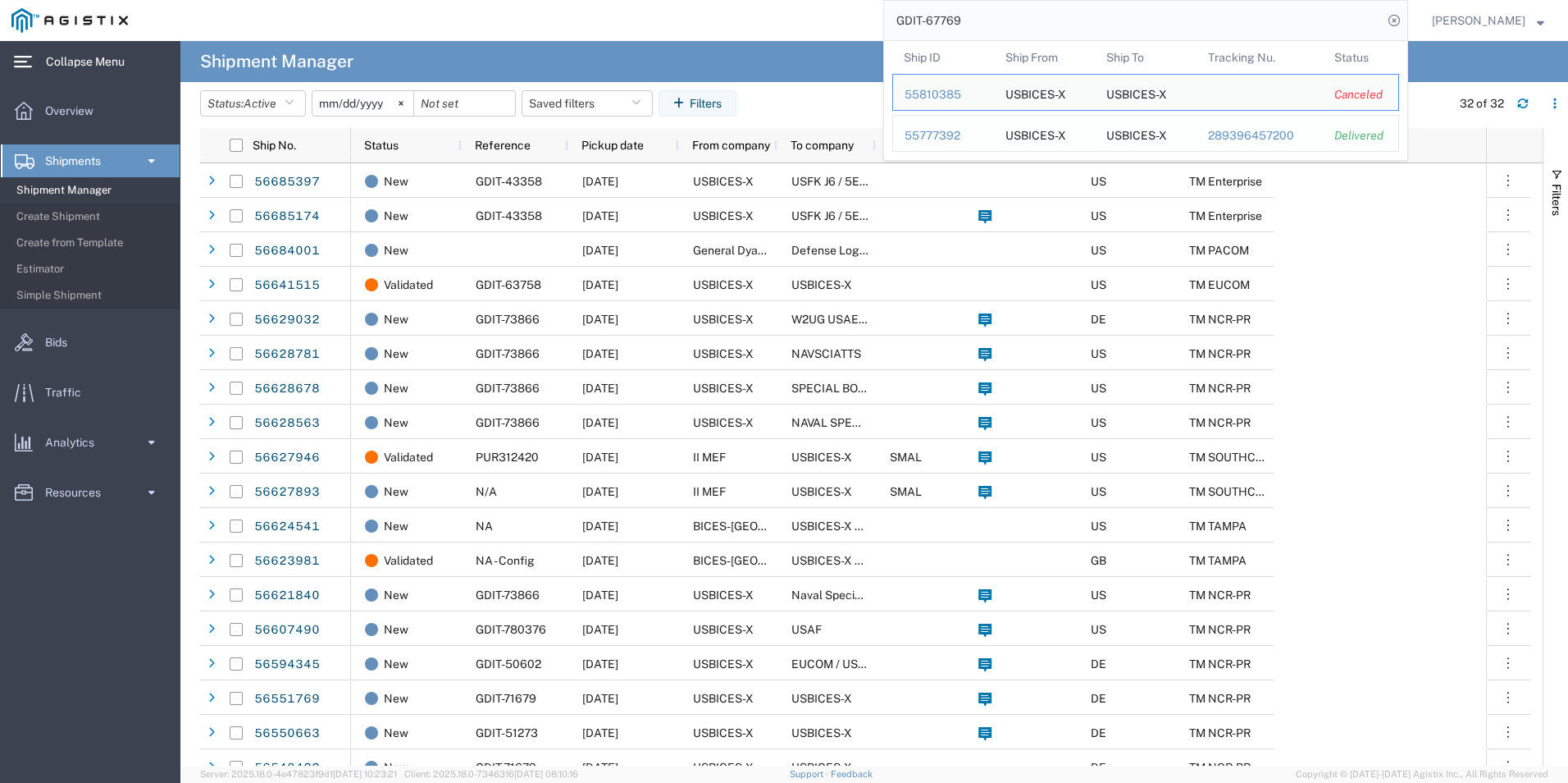
click at [969, 133] on div "55777392" at bounding box center [943, 135] width 77 height 17
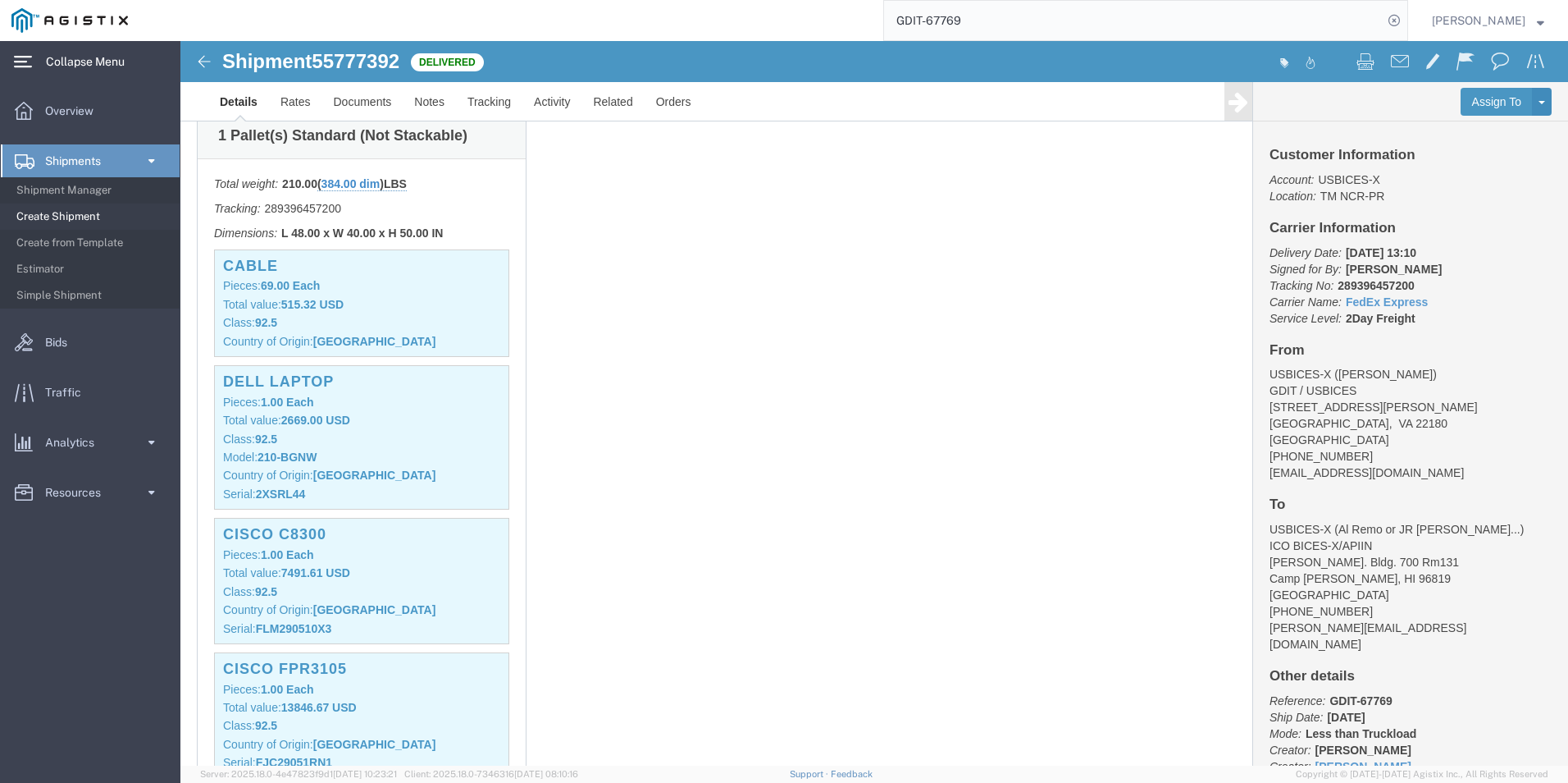
scroll to position [164, 0]
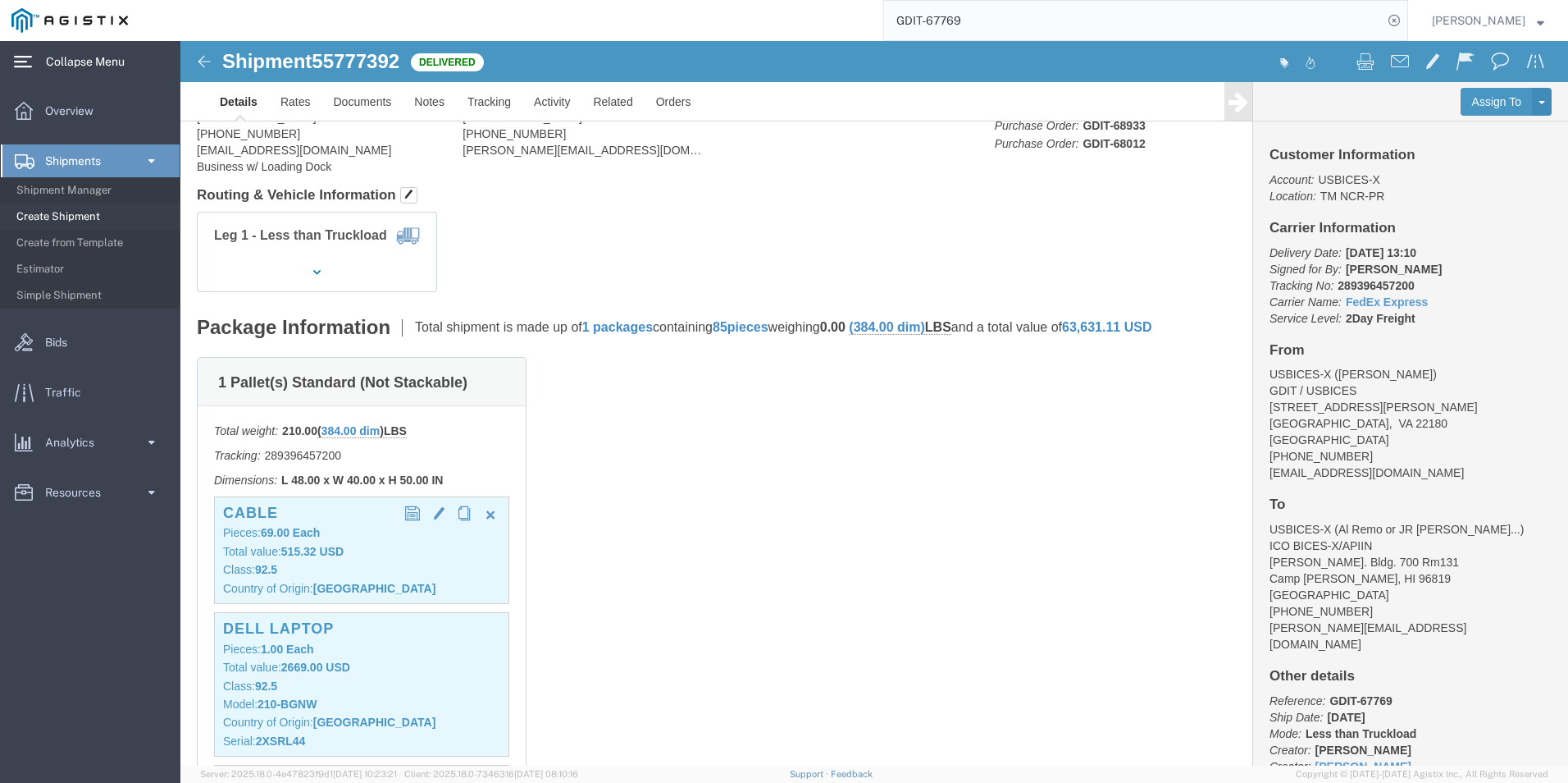
click b "515.32 USD"
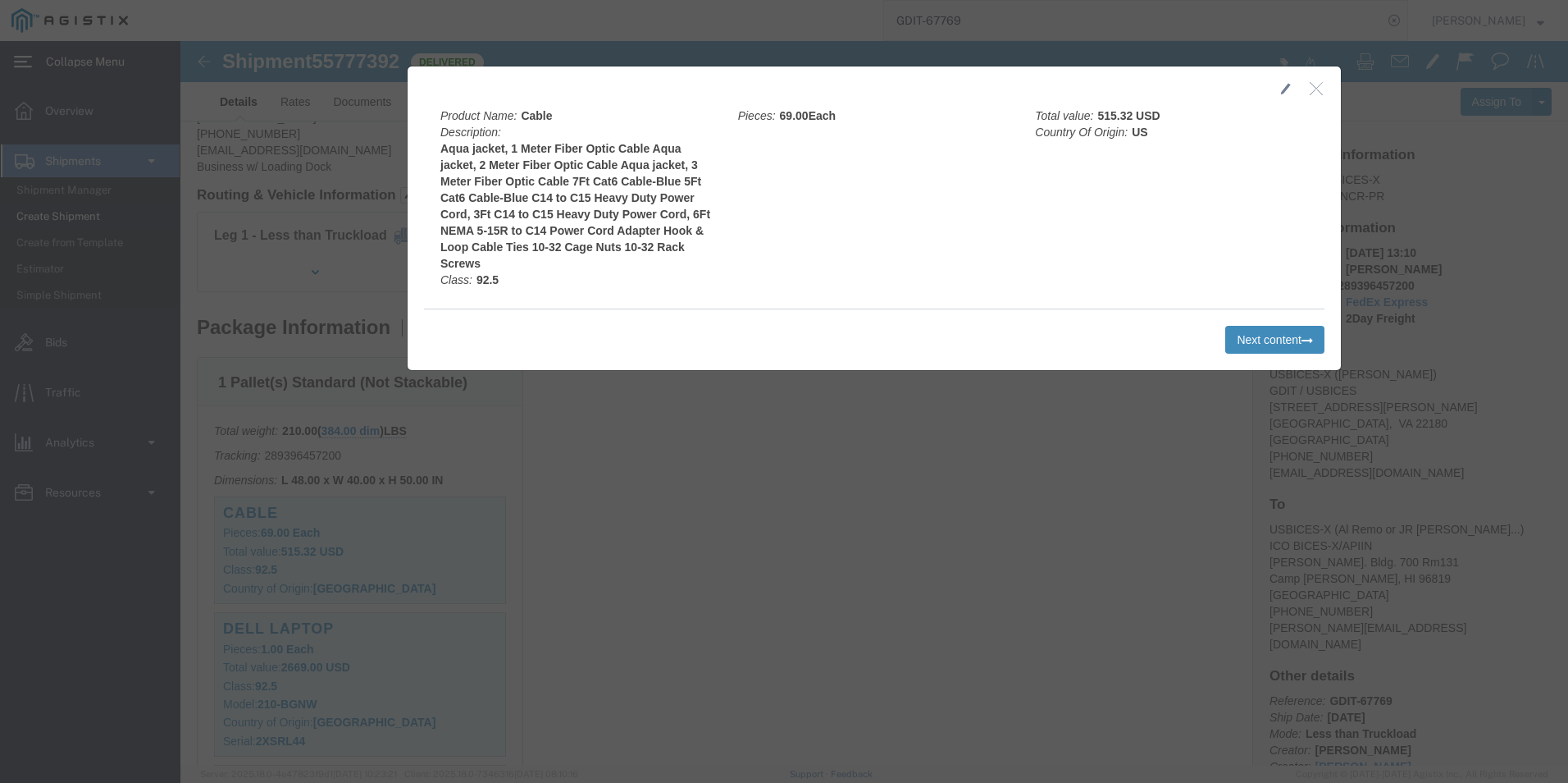
click button "Next content"
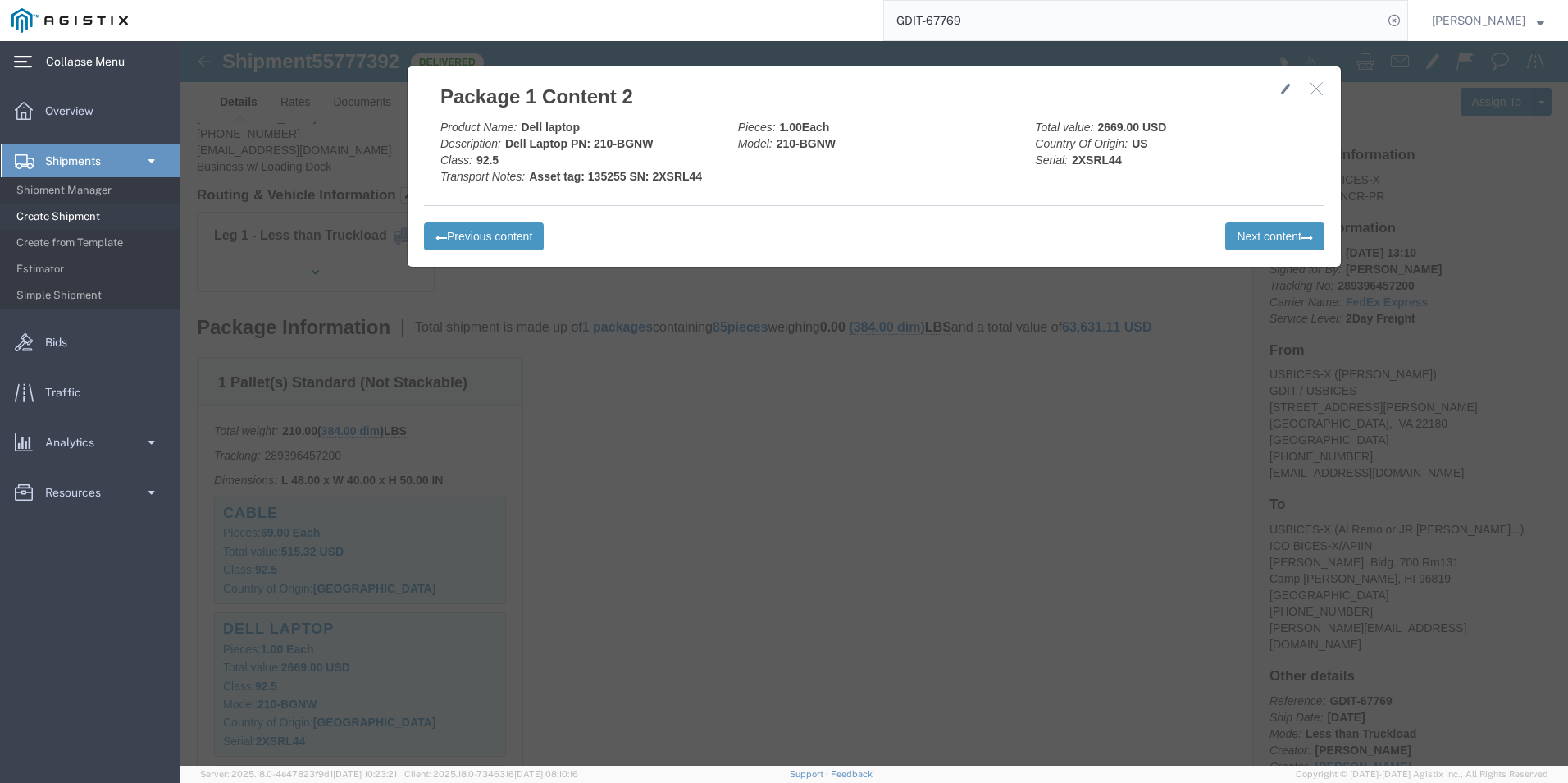
click b "Asset tag: 135255 SN: 2XSRL44"
drag, startPoint x: 440, startPoint y: 136, endPoint x: 401, endPoint y: 137, distance: 39.0
click b "Asset tag: 135255 SN: 2XSRL44"
drag, startPoint x: 519, startPoint y: 137, endPoint x: 468, endPoint y: 134, distance: 51.1
click div "Product Name: Dell laptop Description: Dell Laptop PN: 210-BGNW Class: 92.5 Tra…"
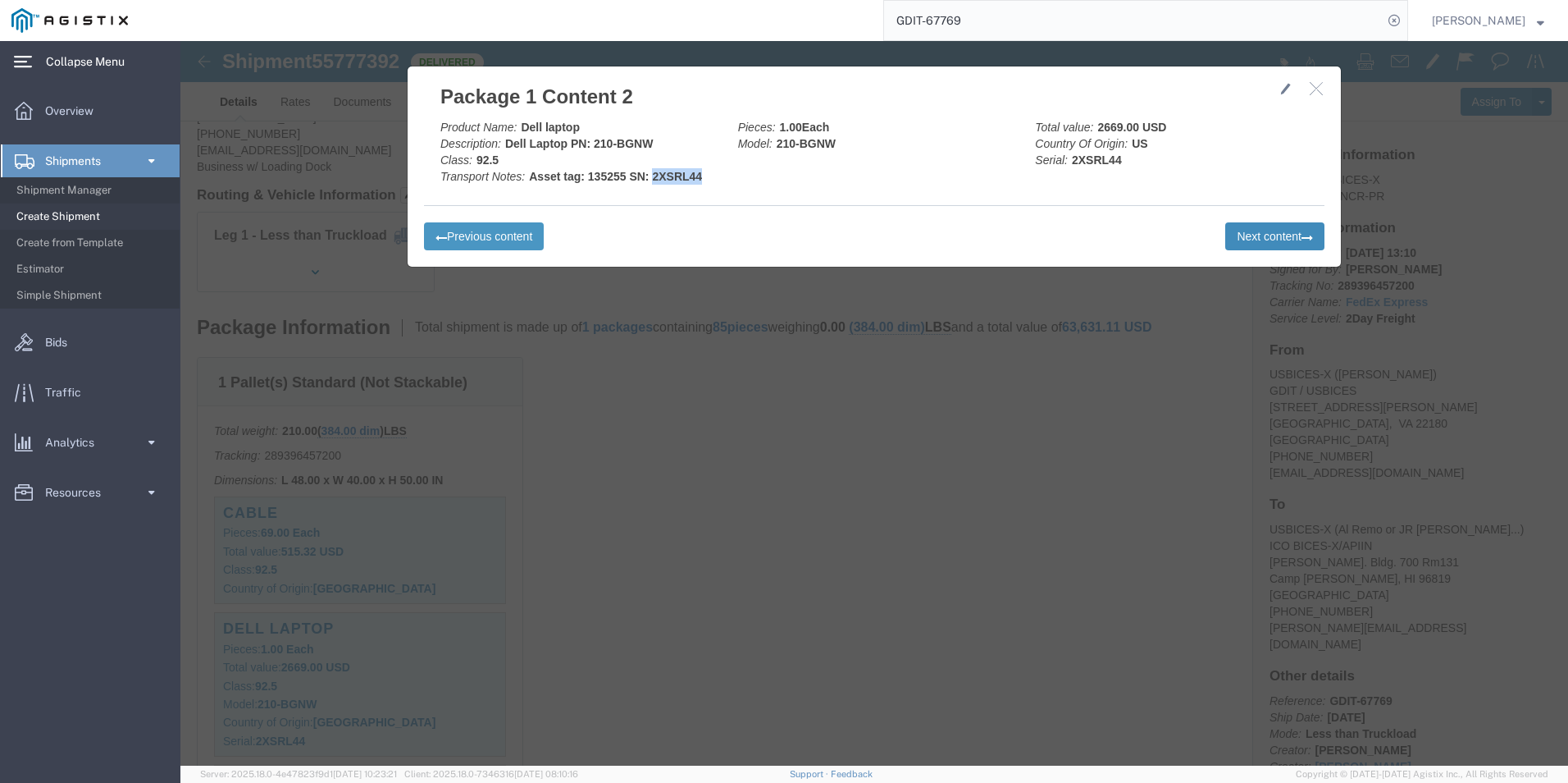
click button "Next content"
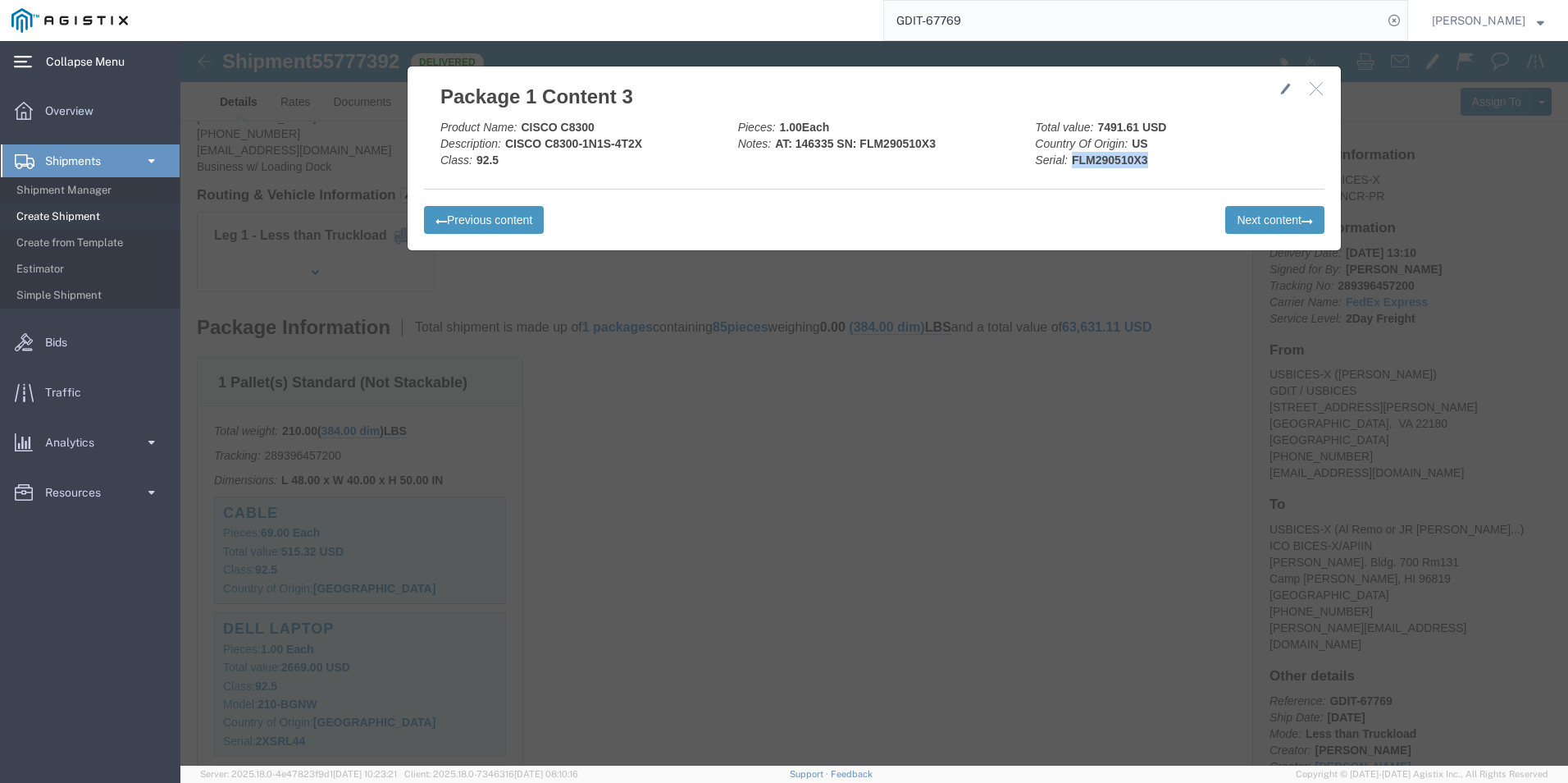
drag, startPoint x: 959, startPoint y: 117, endPoint x: 888, endPoint y: 119, distance: 71.0
click b "FLM290510X3"
drag, startPoint x: 458, startPoint y: 101, endPoint x: 327, endPoint y: 107, distance: 131.1
click div "Product Name: CISCO C8300 Description: CISCO C8300-1N1S-4T2X Class: 92.5"
drag, startPoint x: 327, startPoint y: 107, endPoint x: 543, endPoint y: 124, distance: 216.7
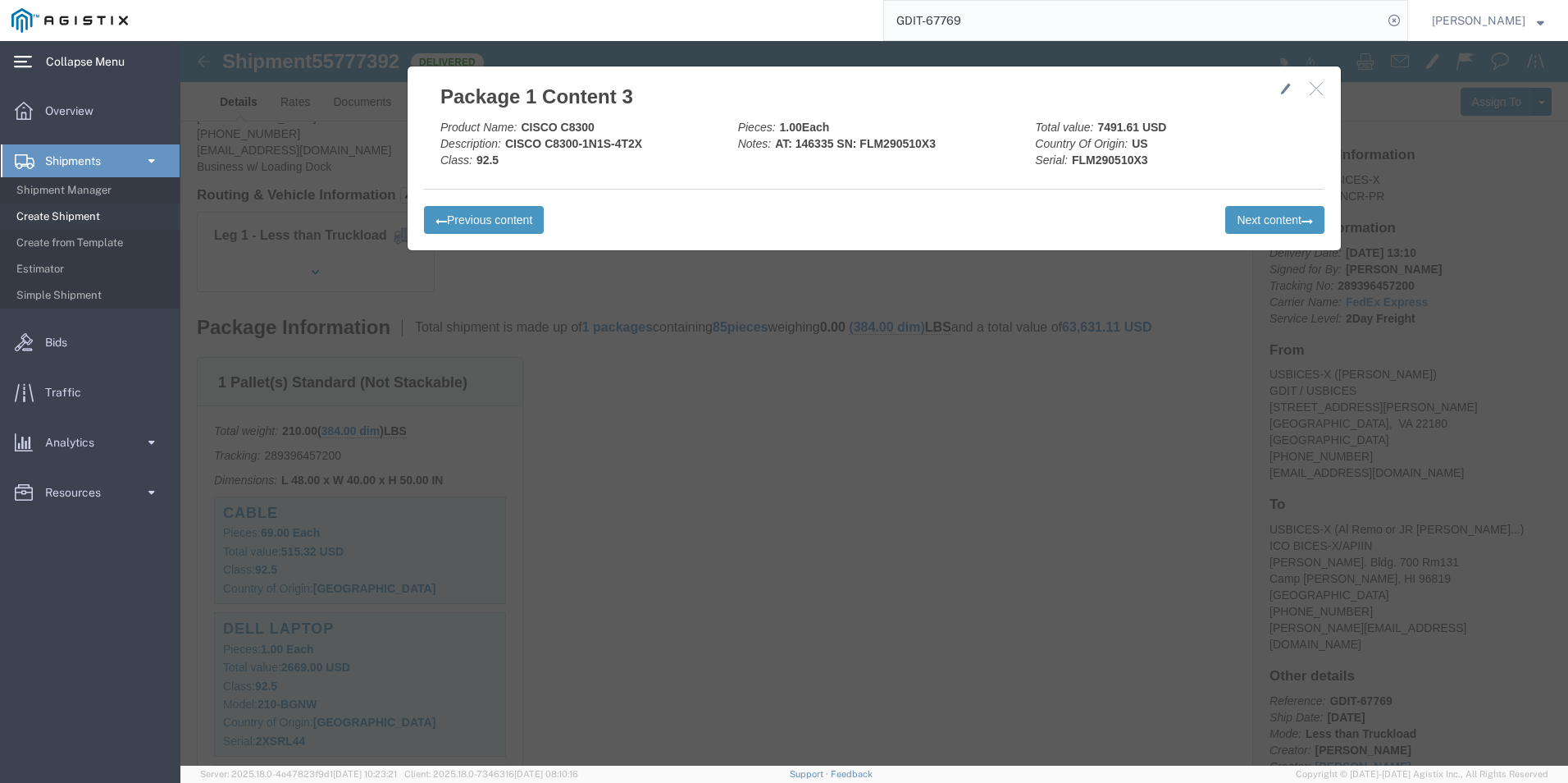
click div "Product Name: CISCO C8300 Description: CISCO C8300-1N1S-4T2X Class: 92.5 Pieces…"
click b "AT: 146335 SN: FLM290510X3"
drag, startPoint x: 648, startPoint y: 103, endPoint x: 611, endPoint y: 103, distance: 37.0
click b "AT: 146335 SN: FLM290510X3"
drag, startPoint x: 460, startPoint y: 104, endPoint x: 316, endPoint y: 110, distance: 144.1
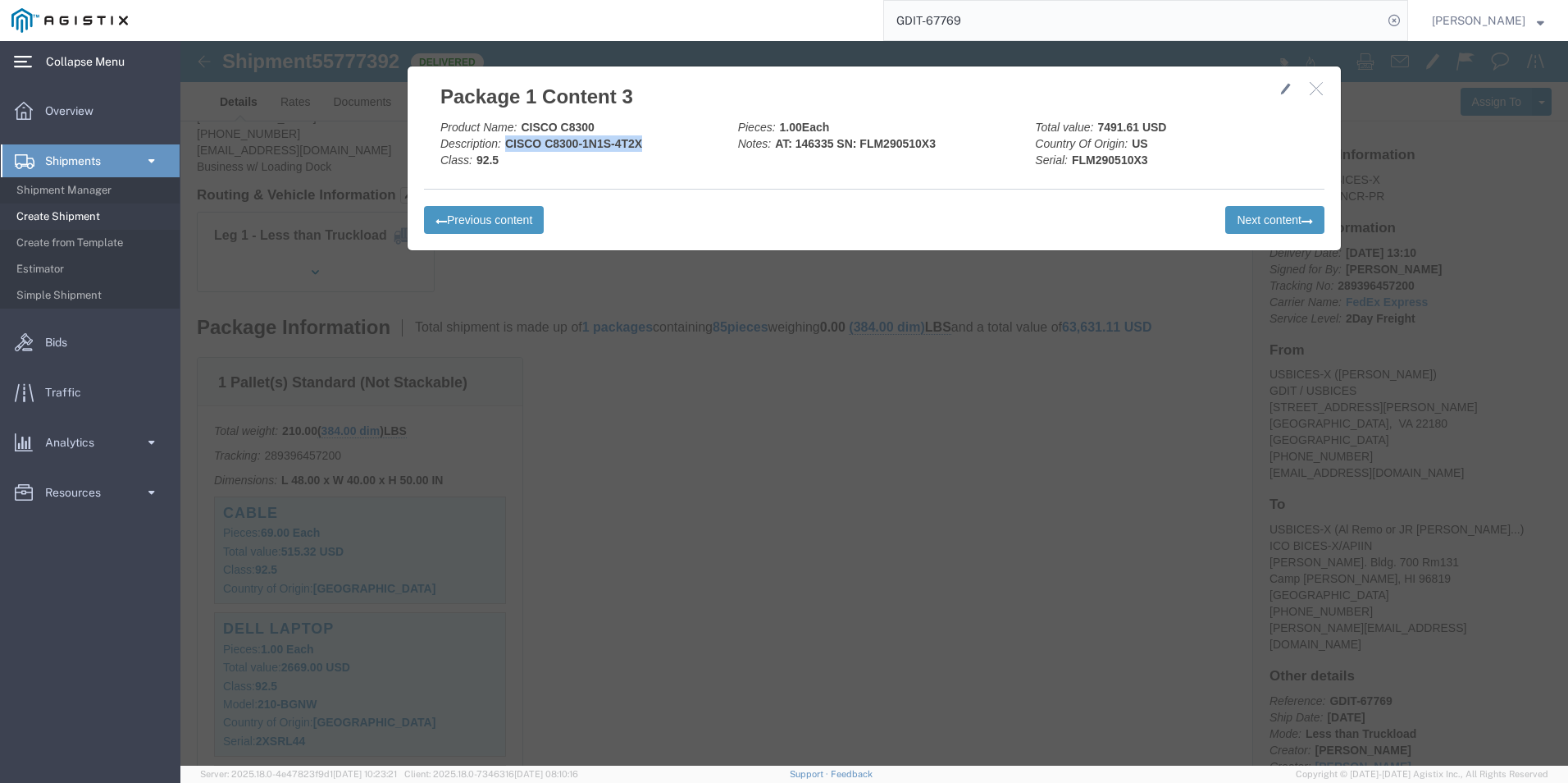
click div "Product Name: CISCO C8300 Description: CISCO C8300-1N1S-4T2X Class: 92.5"
drag, startPoint x: 963, startPoint y: 120, endPoint x: 889, endPoint y: 118, distance: 74.0
click div "Total value: 7491.61 USD Country Of Origin: US Serial: FLM290510X3"
click button "Next content"
drag, startPoint x: 746, startPoint y: 98, endPoint x: 692, endPoint y: 99, distance: 54.0
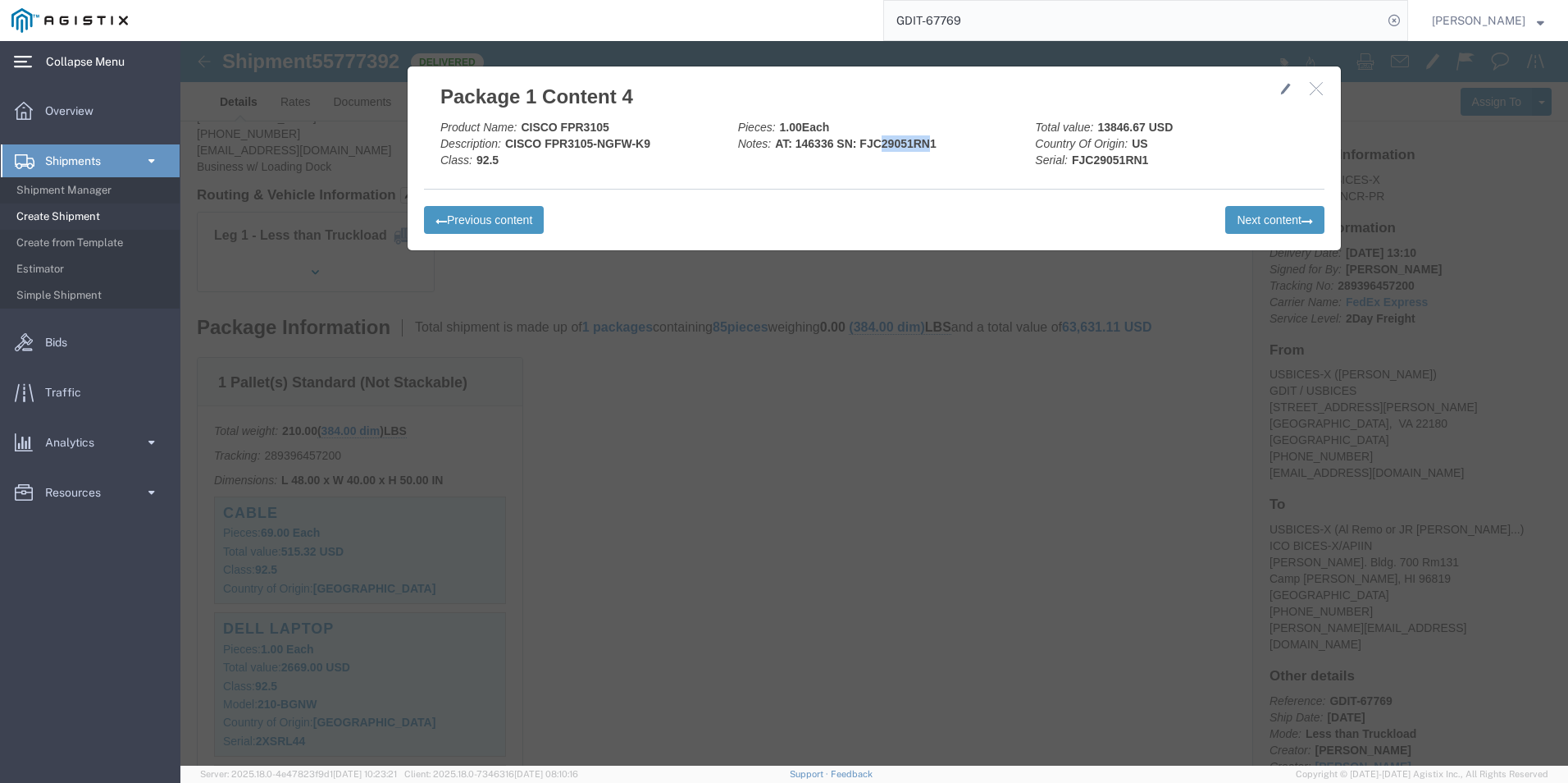
click b "AT: 146336 SN: FJC29051RN1"
drag, startPoint x: 692, startPoint y: 99, endPoint x: 680, endPoint y: 101, distance: 12.2
click b "AT: 146336 SN: FJC29051RN1"
drag, startPoint x: 648, startPoint y: 101, endPoint x: 612, endPoint y: 101, distance: 36.0
click b "AT: 146336 SN: FJC29051RN1"
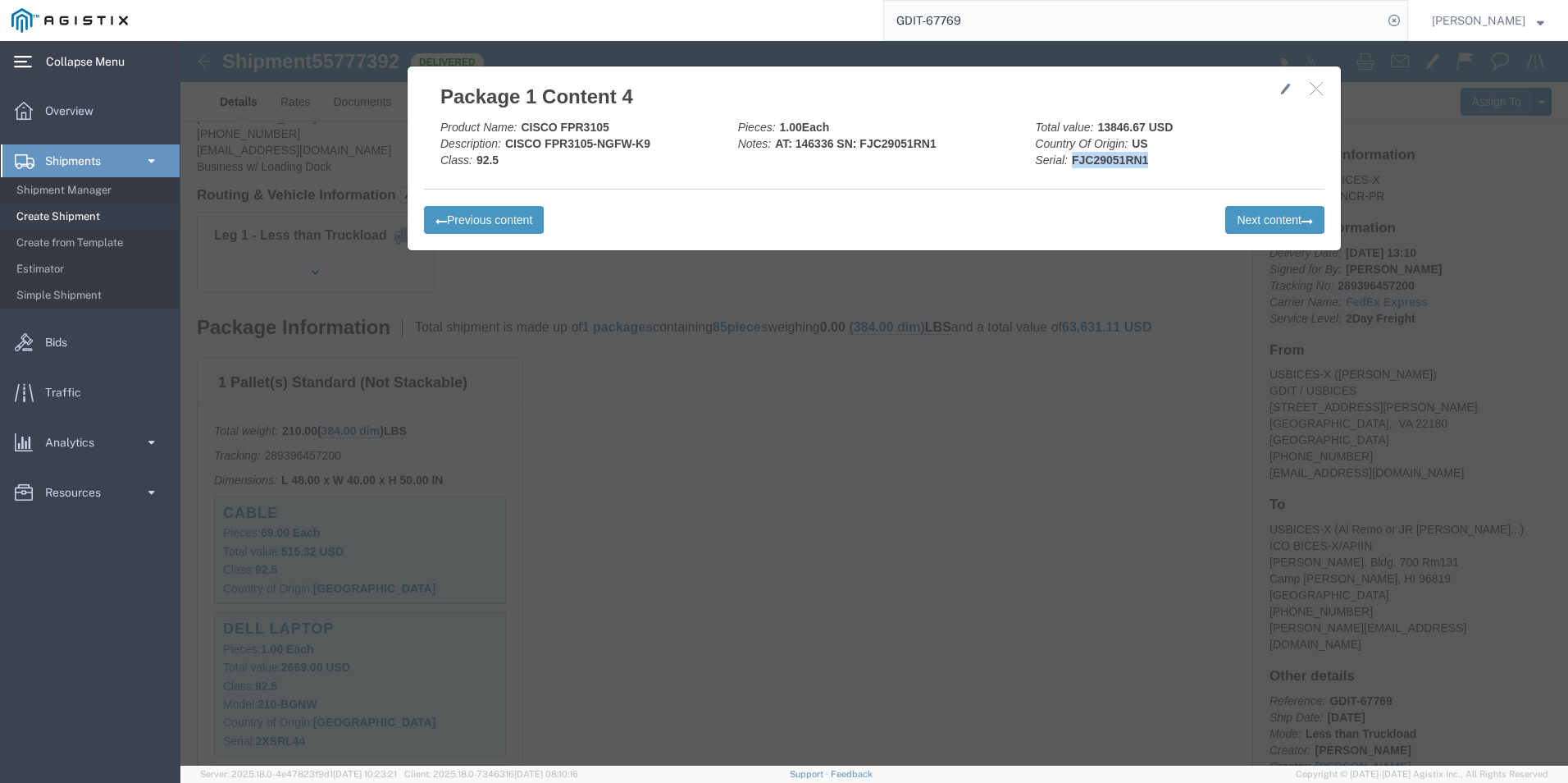
drag, startPoint x: 963, startPoint y: 116, endPoint x: 888, endPoint y: 118, distance: 75.0
click b "FJC29051RN1"
drag, startPoint x: 426, startPoint y: 86, endPoint x: 337, endPoint y: 87, distance: 89.0
click div "Product Name: CISCO FPR3105 Description: CISCO FPR3105-NGFW-K9 Class: 92.5"
drag, startPoint x: 479, startPoint y: 99, endPoint x: 319, endPoint y: 106, distance: 160.2
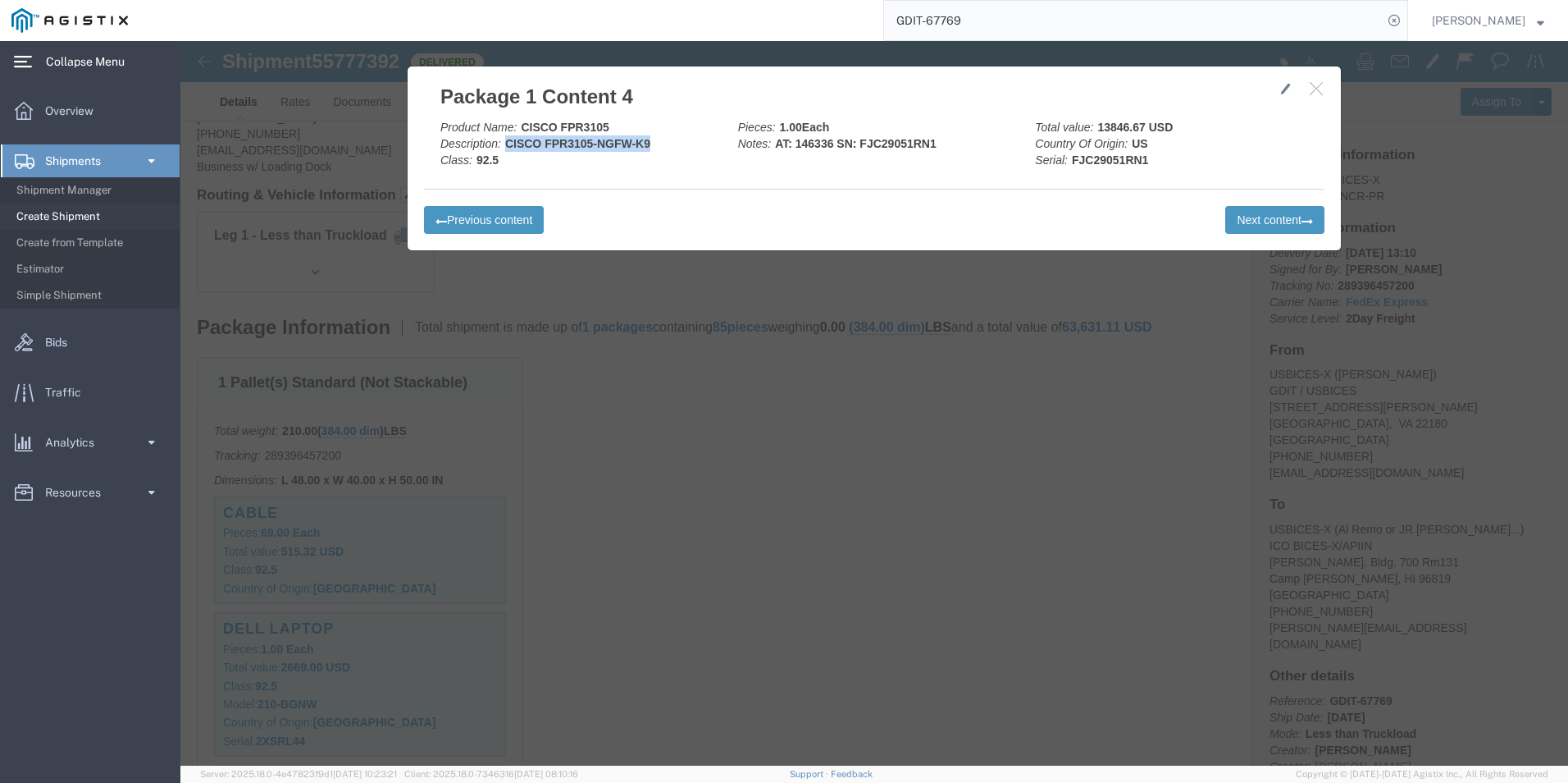
click div "Product Name: CISCO FPR3105 Description: CISCO FPR3105-NGFW-K9 Class: 92.5"
click button "Next content"
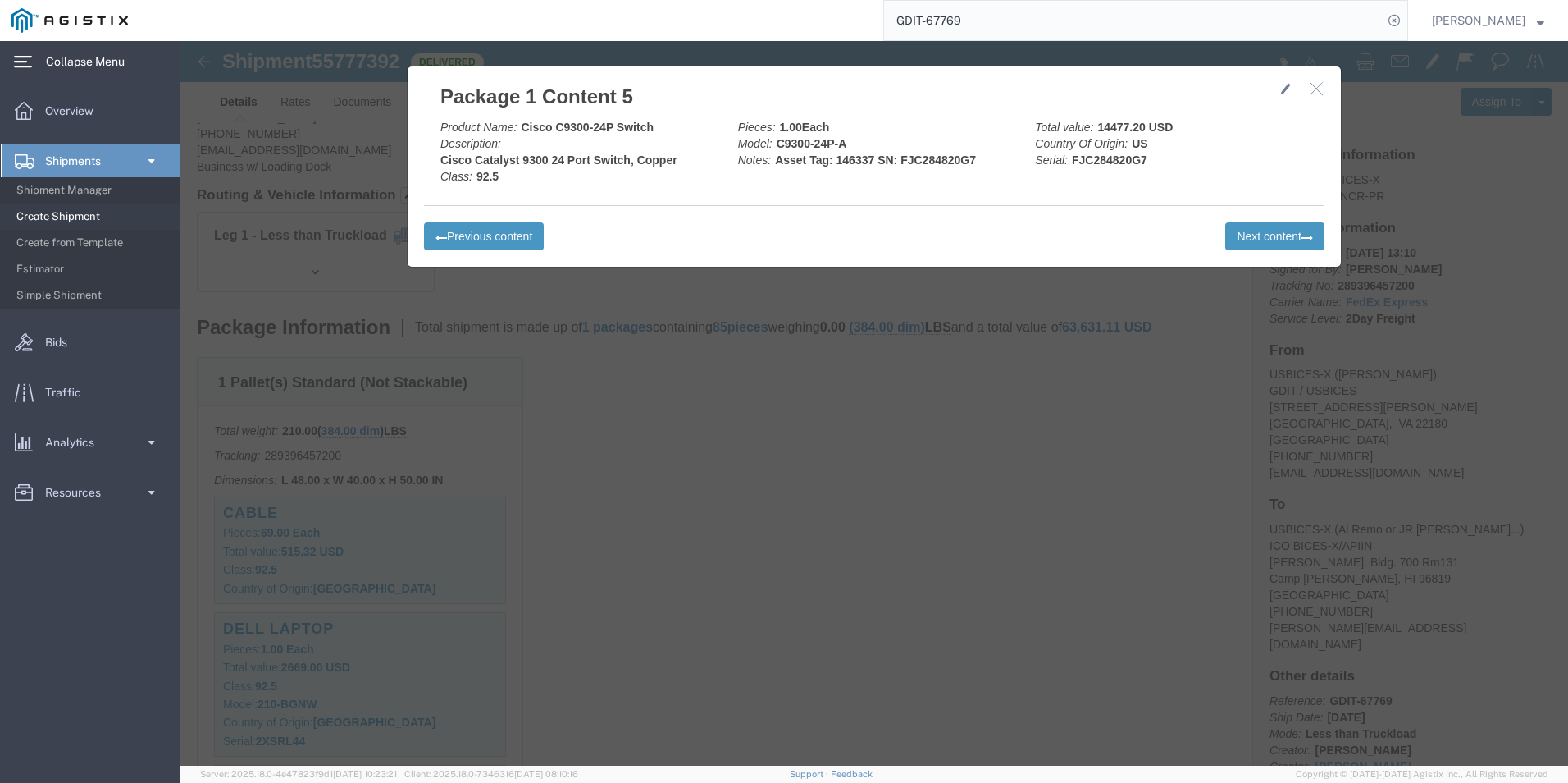
click b "FJC284820G7"
drag, startPoint x: 661, startPoint y: 96, endPoint x: 595, endPoint y: 97, distance: 66.0
click b "C9300-24P-A"
click div "Product Name: Cisco C9300-24P Switch Description: Cisco Catalyst 9300 24 Port S…"
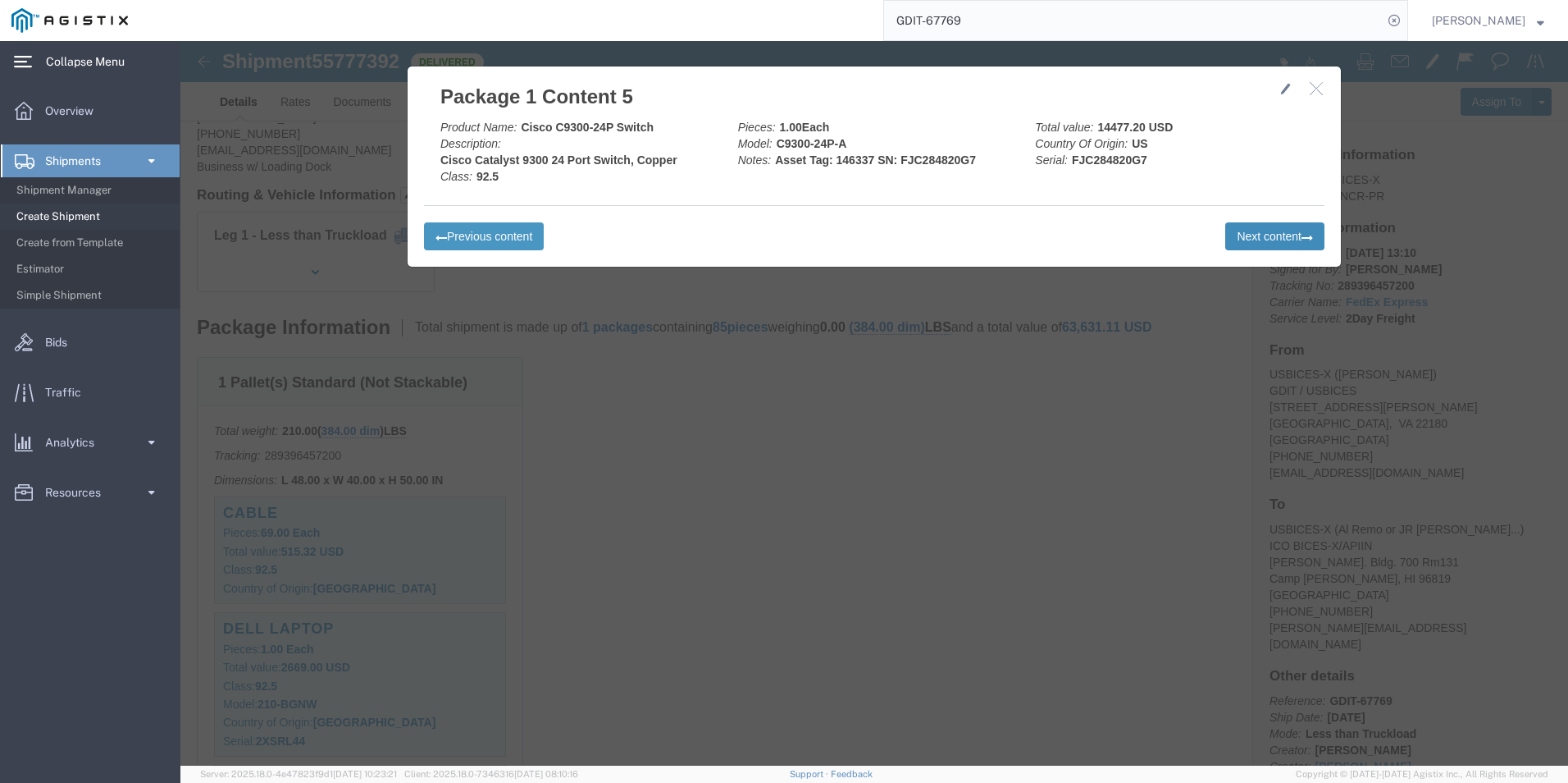
click button "Next content"
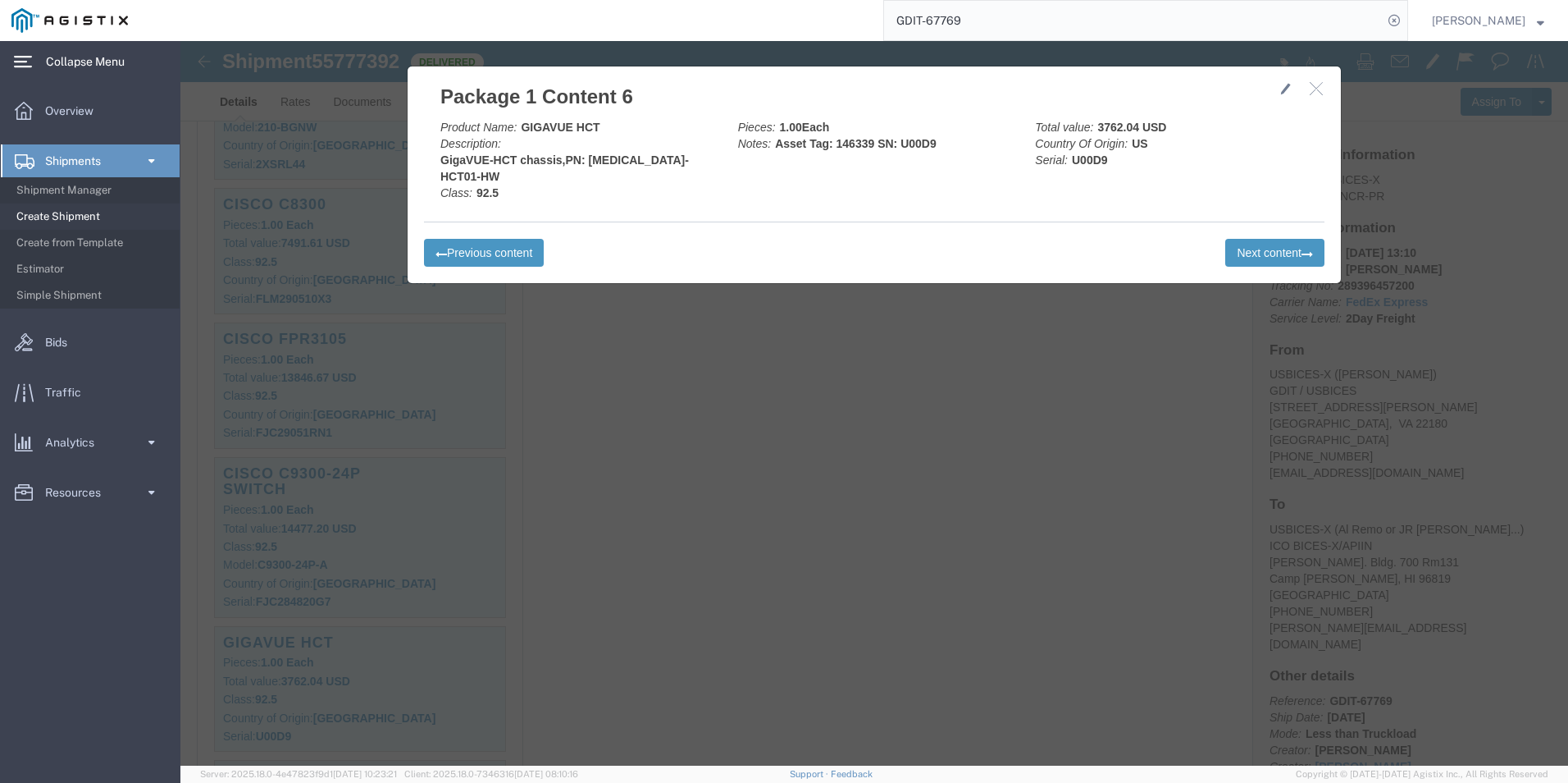
scroll to position [738, 0]
click icon "button"
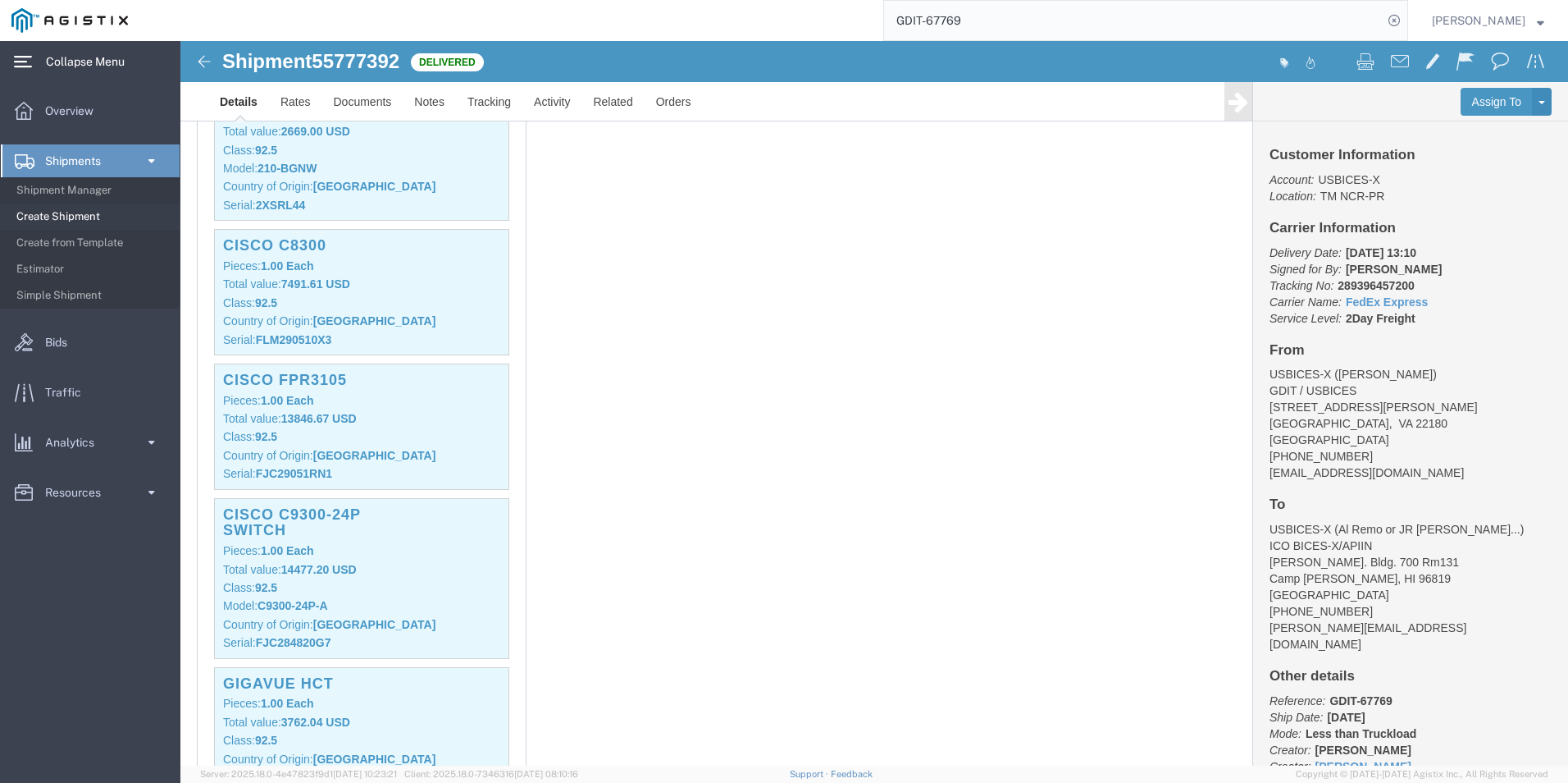
scroll to position [985, 0]
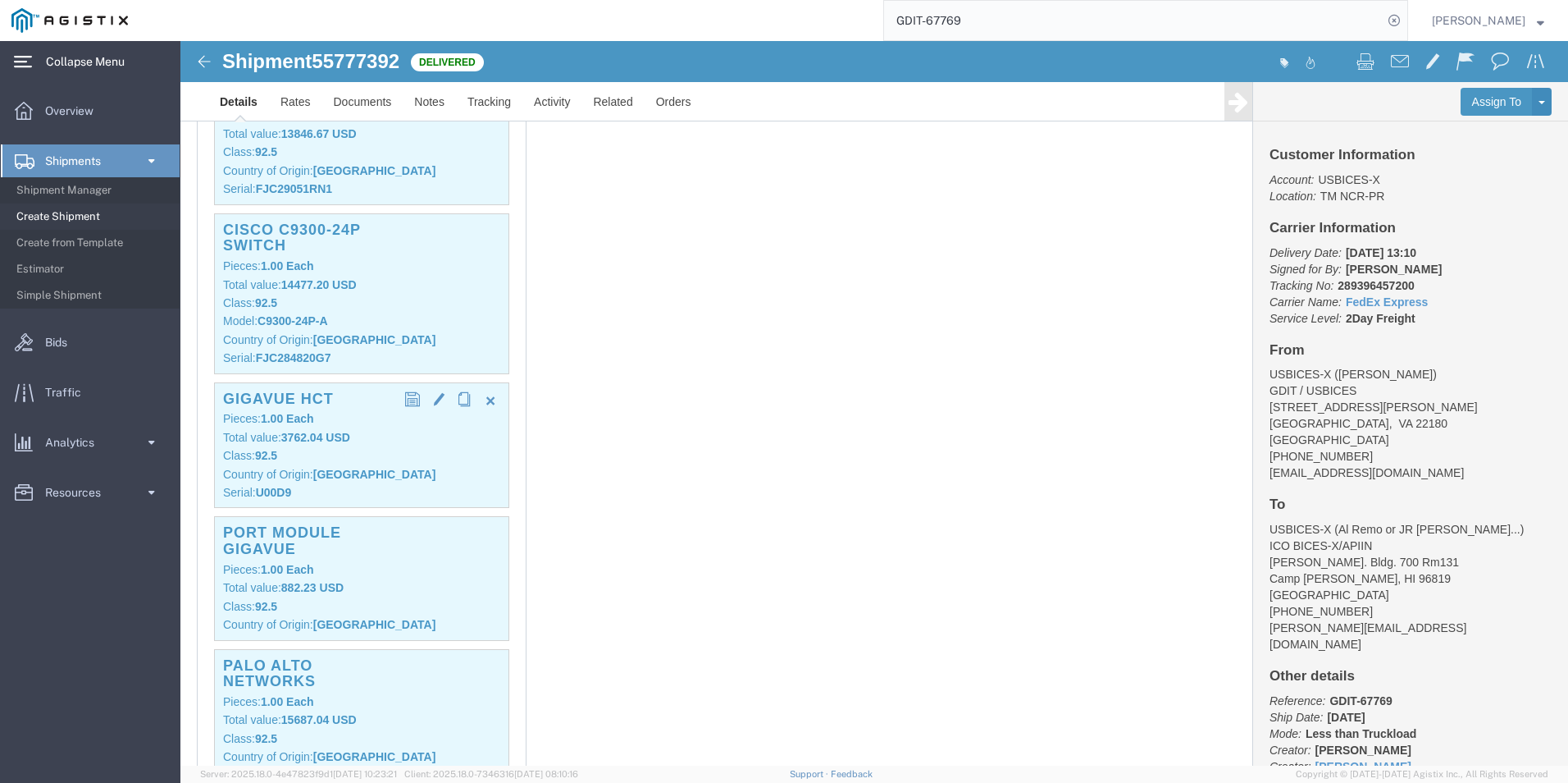
click b "[GEOGRAPHIC_DATA]"
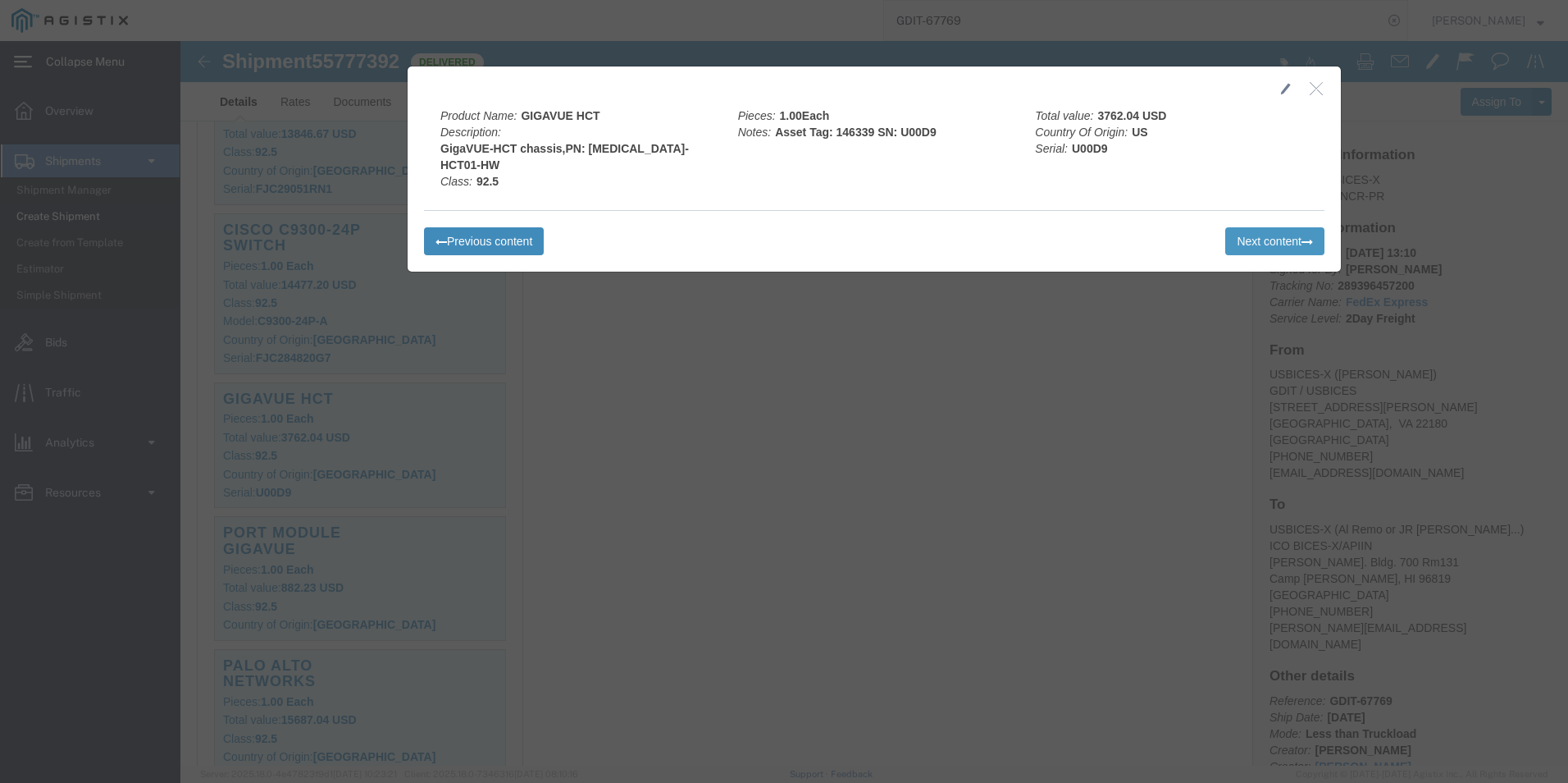
click button "Previous content"
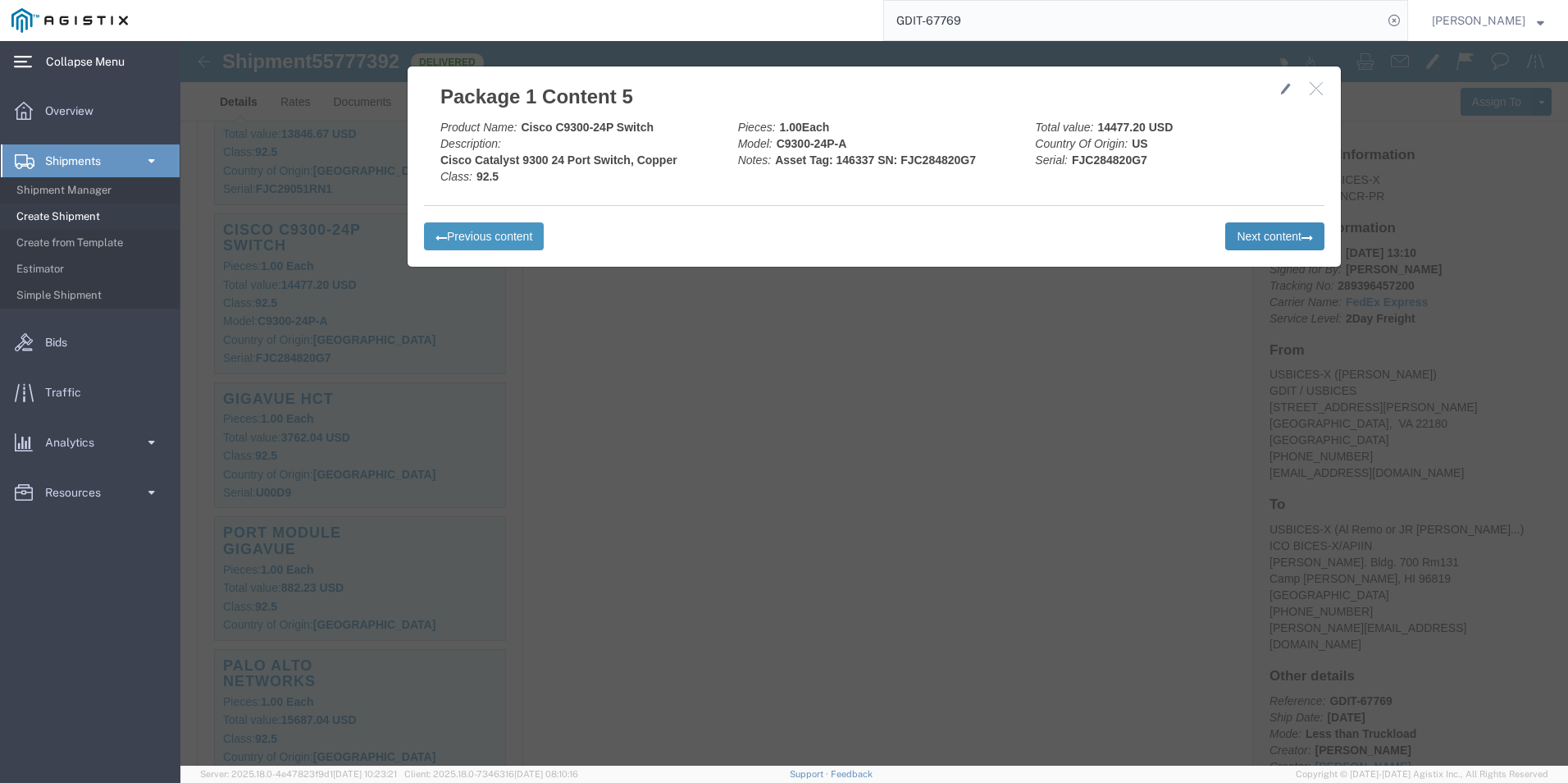
click button "Next content"
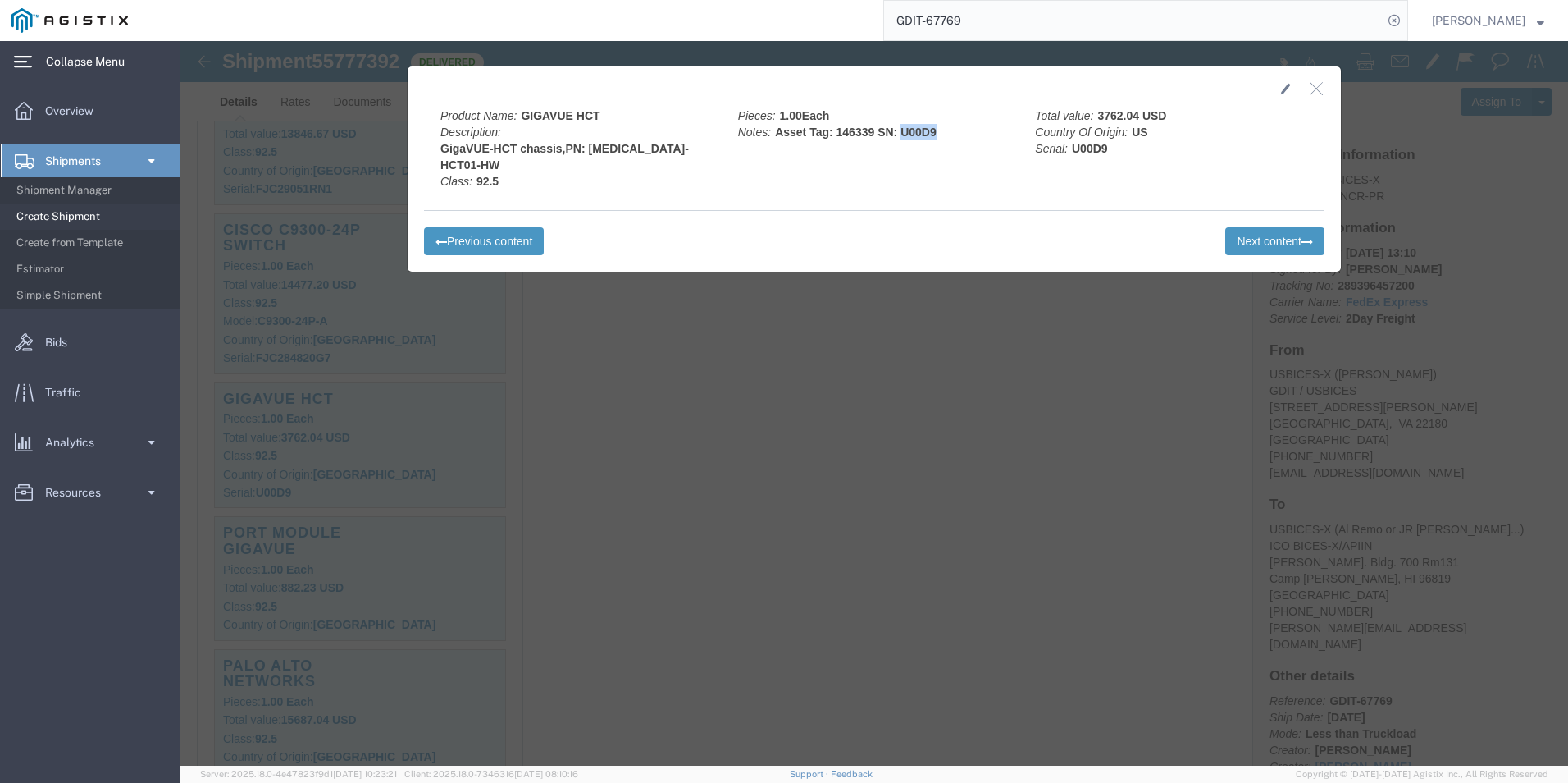
drag, startPoint x: 751, startPoint y: 91, endPoint x: 714, endPoint y: 91, distance: 37.0
click b "Asset Tag: 146339 SN: U00D9"
click b "GigaVUE-HCT chassis,PN: [MEDICAL_DATA]-HCT01-HW"
drag, startPoint x: 424, startPoint y: 85, endPoint x: 422, endPoint y: 77, distance: 8.2
click div "Product Name: GIGAVUE HCT Description: GigaVUE-HCT chassis,PN: [MEDICAL_DATA]-H…"
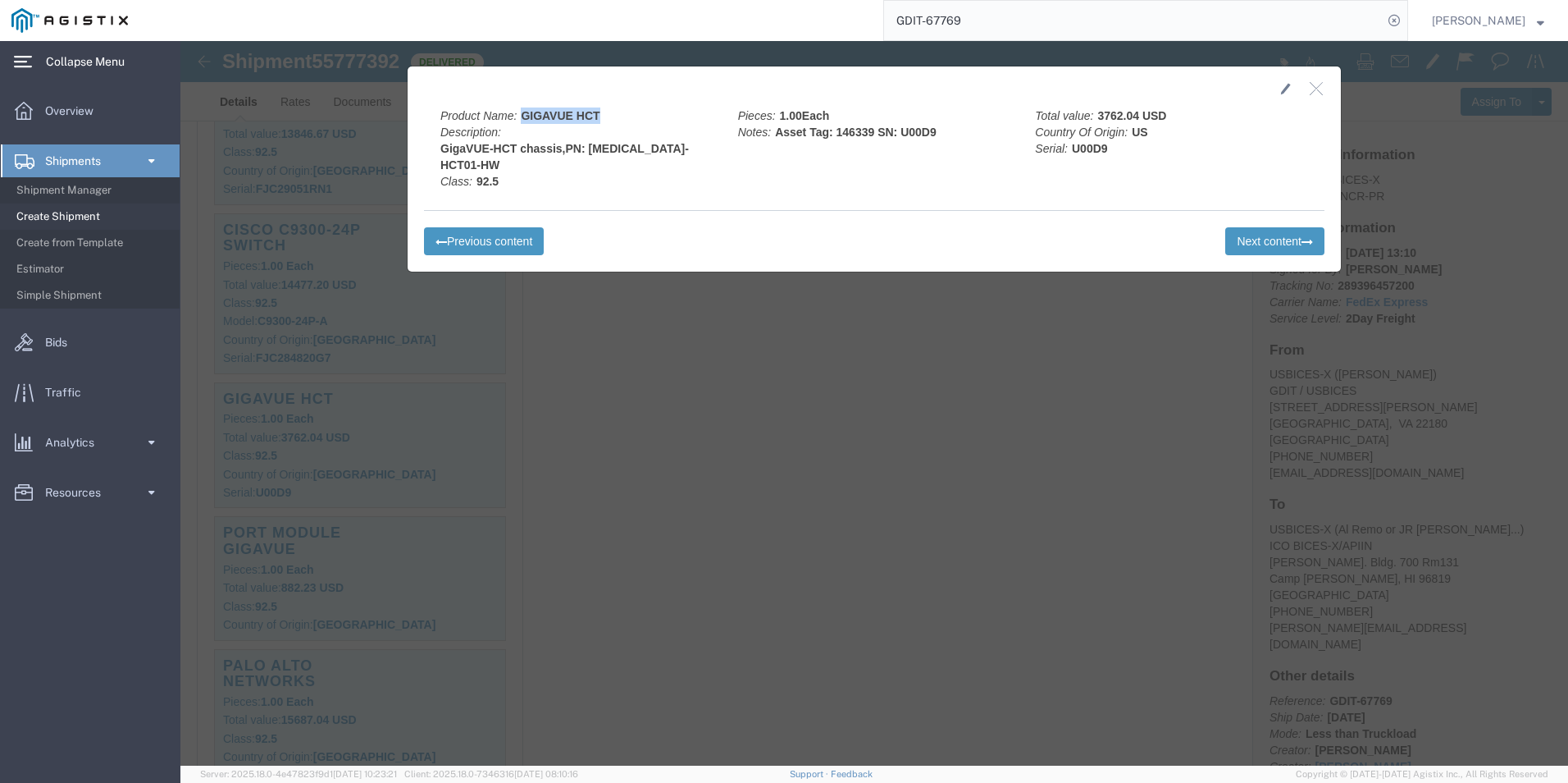
drag, startPoint x: 422, startPoint y: 73, endPoint x: 334, endPoint y: 73, distance: 88.0
click div "Product Name: GIGAVUE HCT Description: GigaVUE-HCT chassis,PN: [MEDICAL_DATA]-H…"
click b "GigaVUE-HCT chassis,PN: [MEDICAL_DATA]-HCT01-HW"
drag, startPoint x: 494, startPoint y: 106, endPoint x: 246, endPoint y: 112, distance: 248.1
click div "Product Name: GIGAVUE HCT Description: GigaVUE-HCT chassis,PN: [MEDICAL_DATA]-H…"
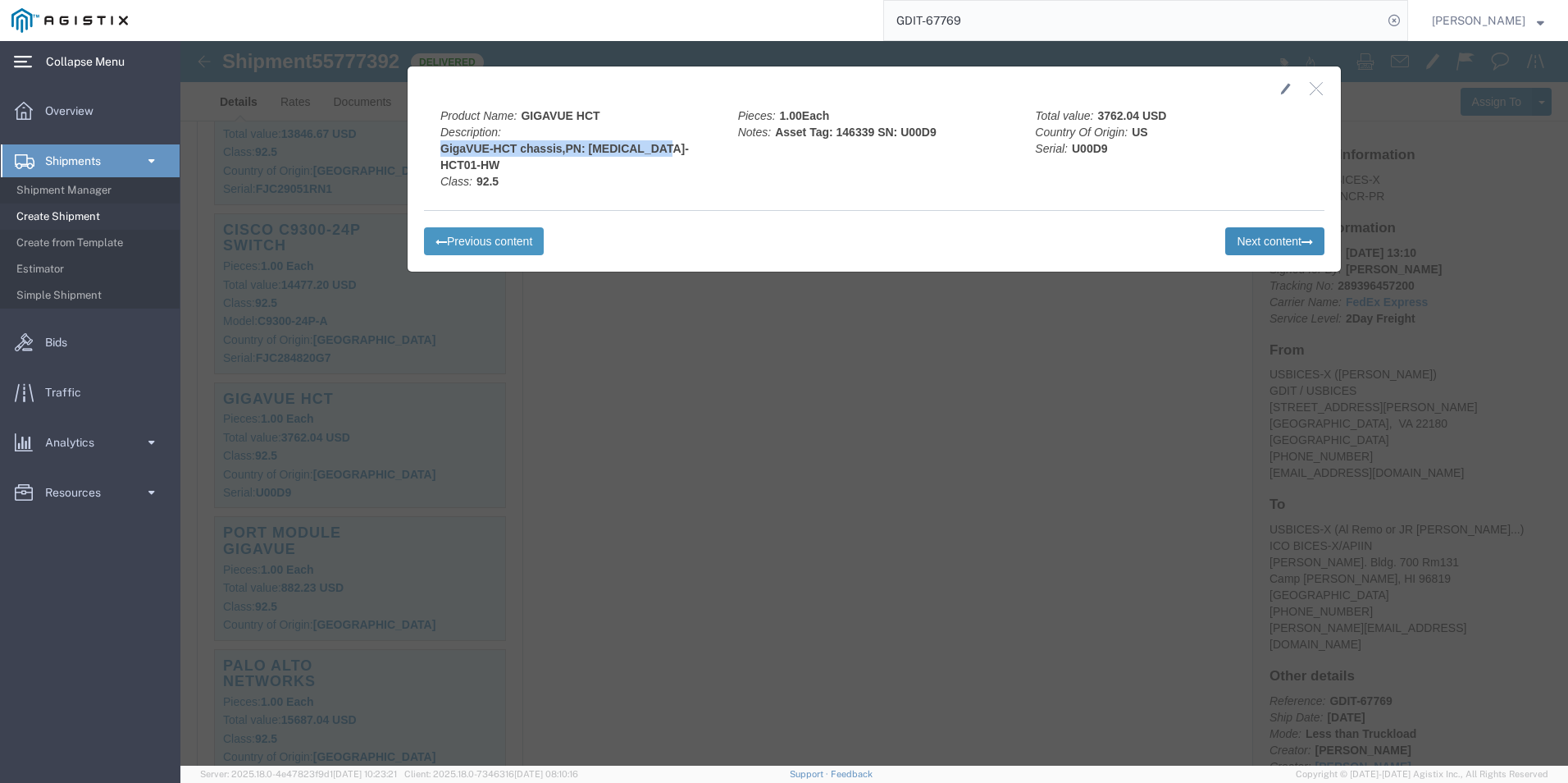
click button "Next content"
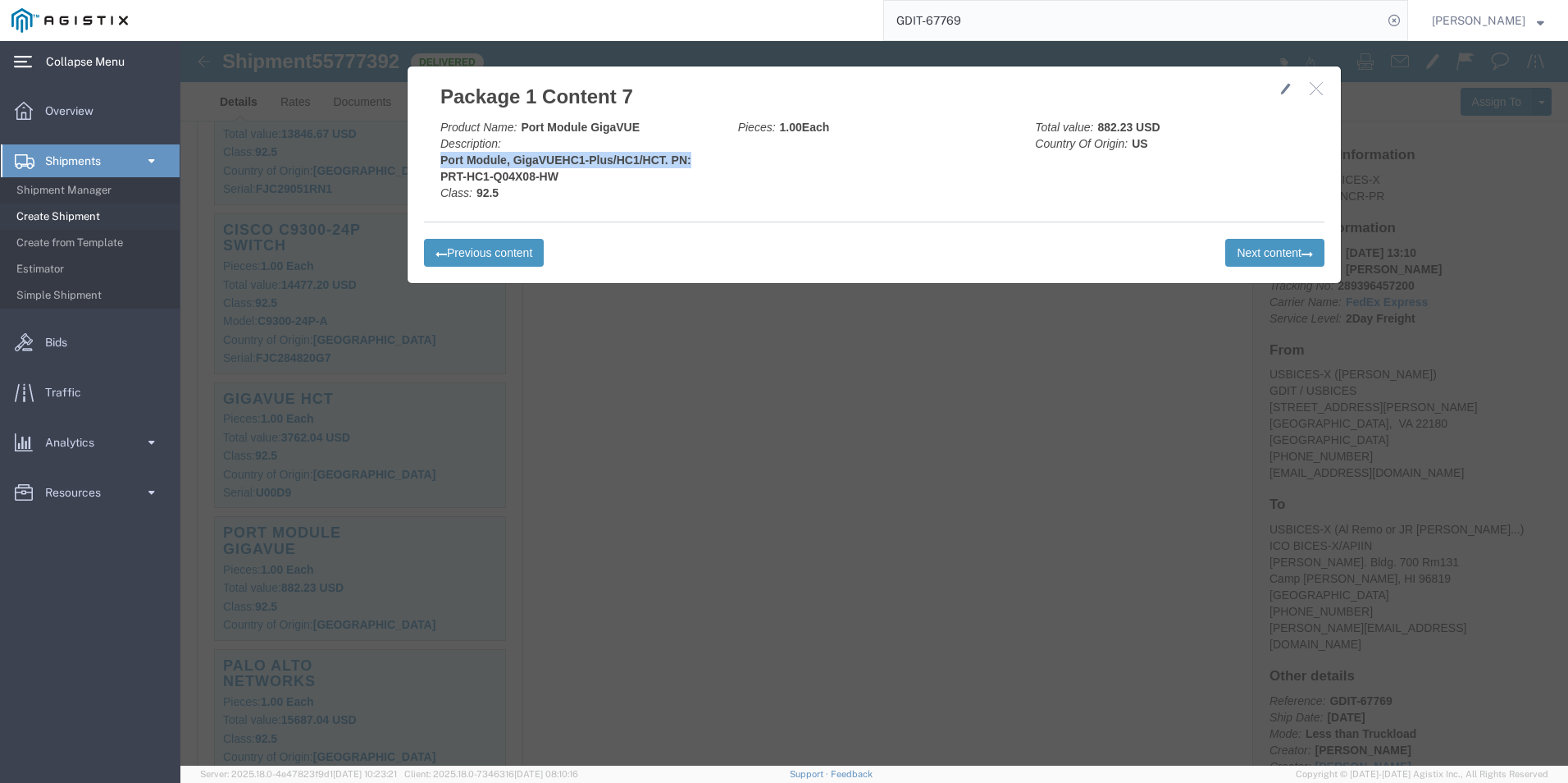
drag, startPoint x: 505, startPoint y: 120, endPoint x: 210, endPoint y: 129, distance: 295.1
click div "Package 1 Content 7 Product Name: Port Module GigaVUE Description: Port Module,…"
click div "Product Name: Port Module GigaVUE Description: Port Module, GigaVUEHC1-Plus/HC1…"
click b "Port Module, GigaVUEHC1-Plus/HC1/HCT. PN: PRT-HC1-Q04X08-HW"
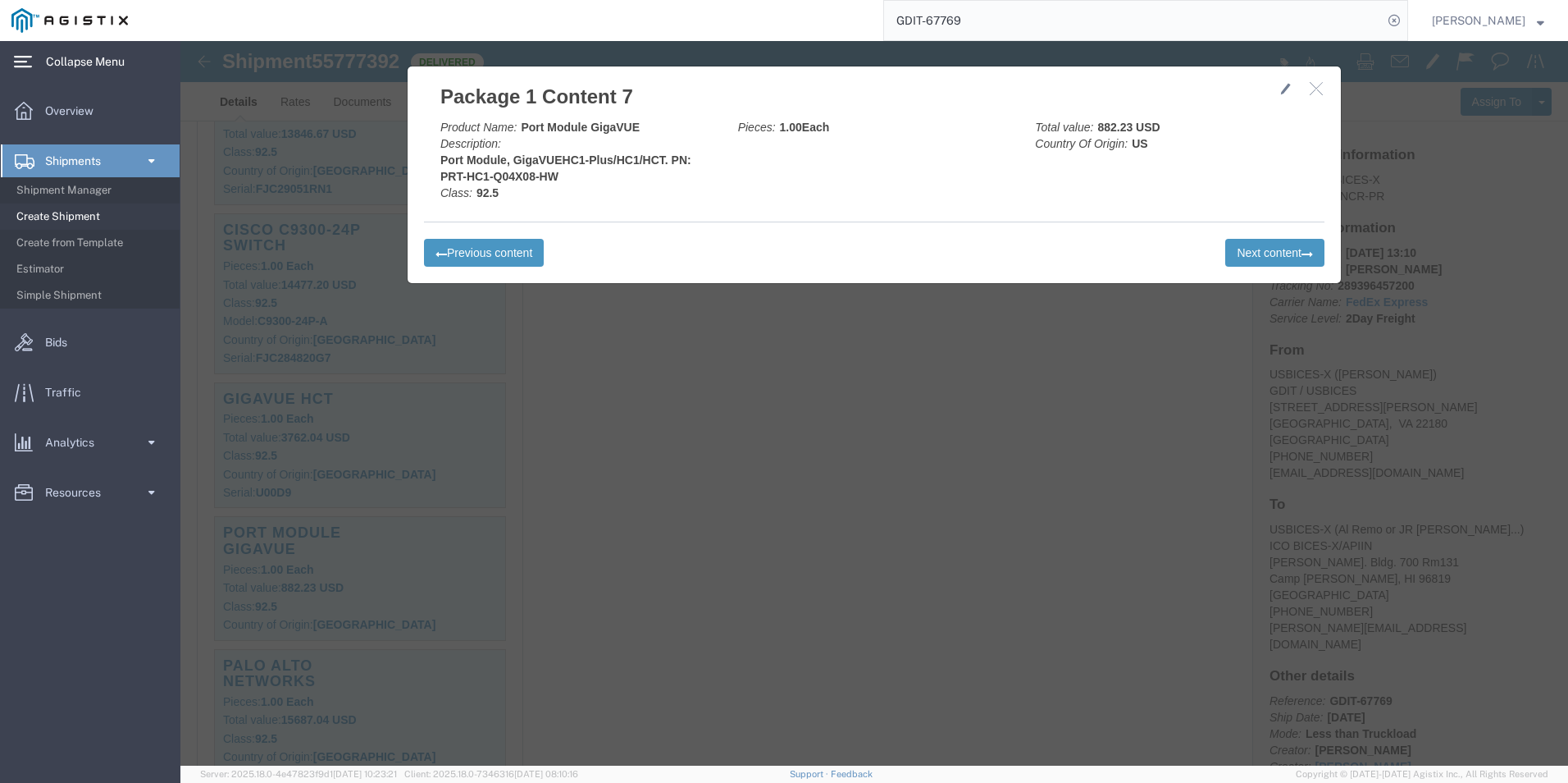
click b "Port Module, GigaVUEHC1-Plus/HC1/HCT. PN: PRT-HC1-Q04X08-HW"
drag, startPoint x: 404, startPoint y: 134, endPoint x: 255, endPoint y: 134, distance: 149.0
click b "Port Module, GigaVUEHC1-Plus/HC1/HCT. PN: PRT-HC1-Q04X08-HW"
click button "Next content"
click b "Asset Tag: 146338 SN: 026909003196"
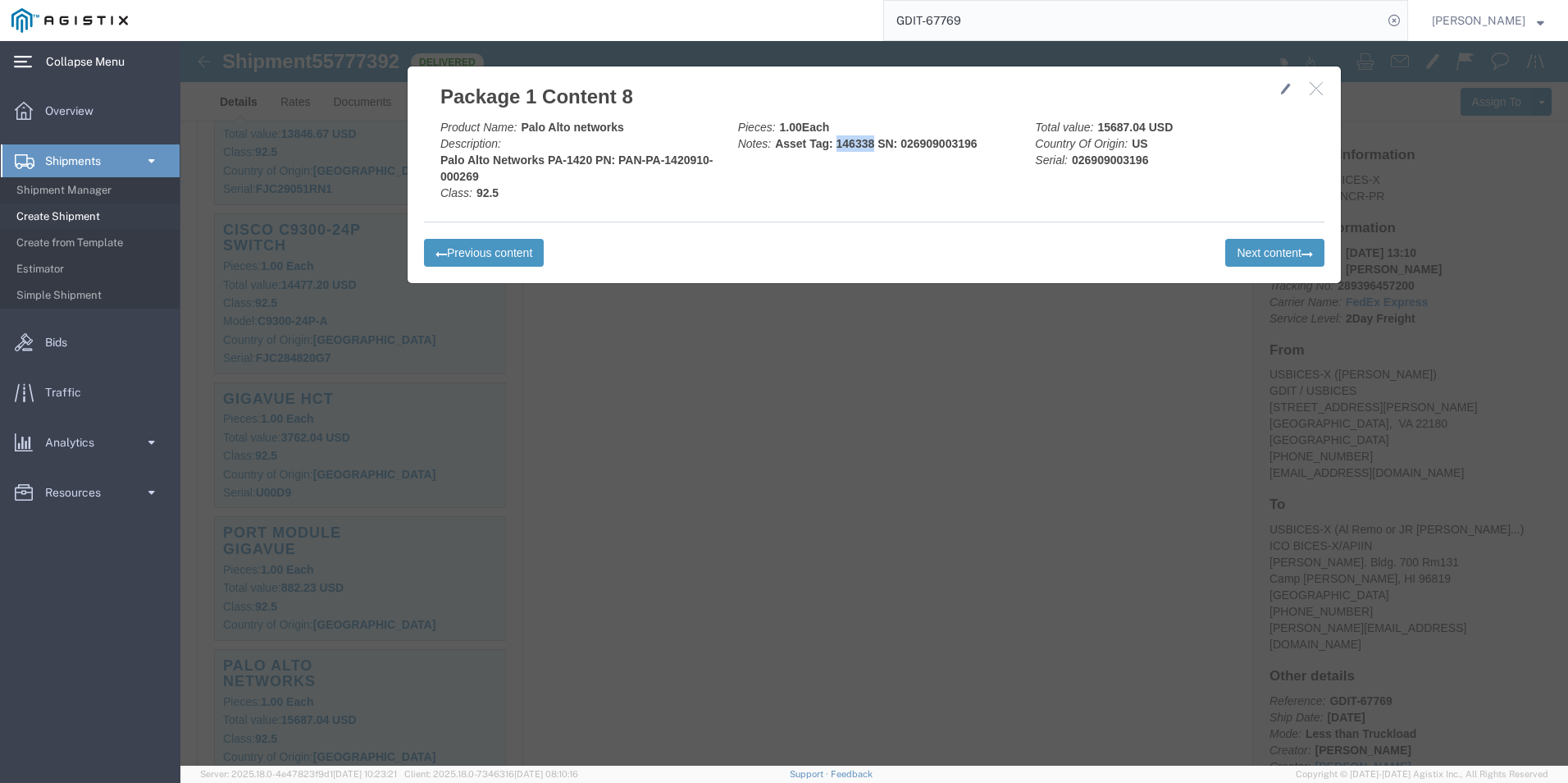
drag, startPoint x: 688, startPoint y: 104, endPoint x: 652, endPoint y: 104, distance: 36.0
click b "Asset Tag: 146338 SN: 026909003196"
drag, startPoint x: 970, startPoint y: 120, endPoint x: 888, endPoint y: 120, distance: 82.0
click div "Total value: 15687.04 USD Country Of Origin: US Serial: 026909003196"
click b "Palo Alto Networks PA-1420 PN: PAN-PA-1420910-000269"
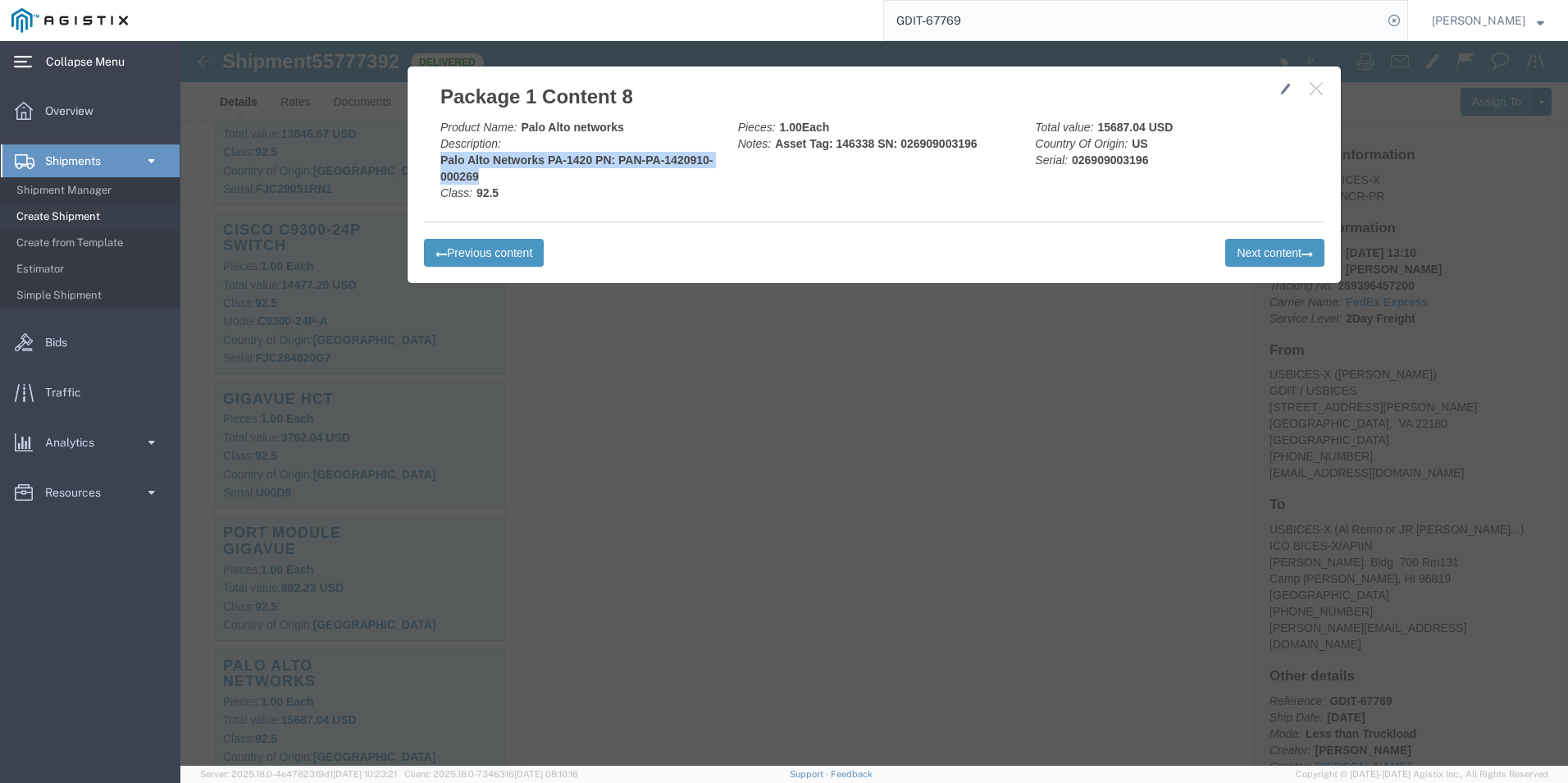
drag, startPoint x: 348, startPoint y: 132, endPoint x: 249, endPoint y: 121, distance: 99.6
click div "Product Name: Palo Alto networks Description: [GEOGRAPHIC_DATA] Networks [GEOGR…"
click b "Palo Alto networks"
drag, startPoint x: 440, startPoint y: 87, endPoint x: 340, endPoint y: 90, distance: 100.0
click div "Product Name: Palo Alto networks Description: [GEOGRAPHIC_DATA] Networks [GEOGR…"
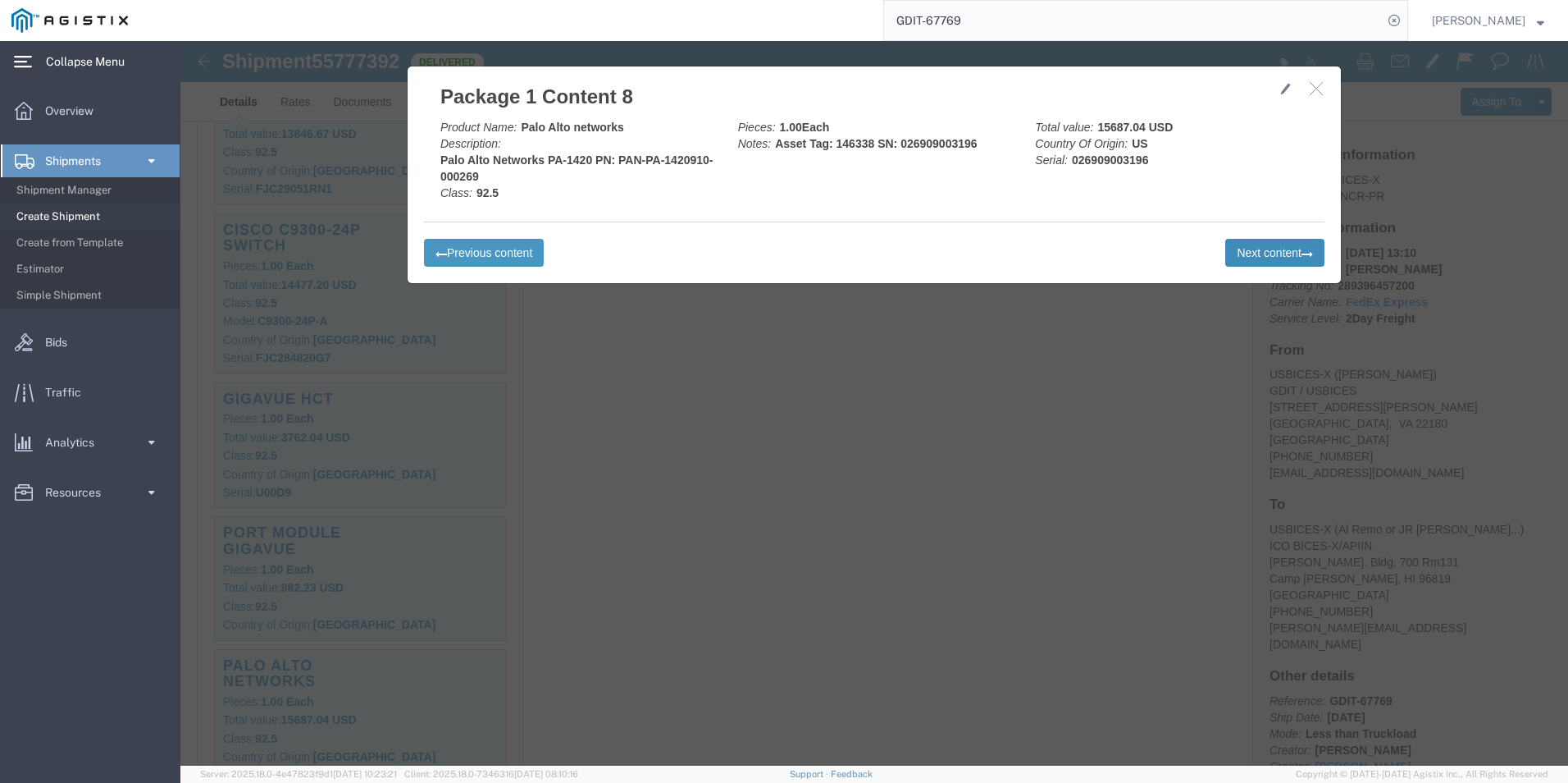
drag, startPoint x: 1112, startPoint y: 194, endPoint x: 1092, endPoint y: 203, distance: 21.9
click div "Previous content Next content"
click button "Next content"
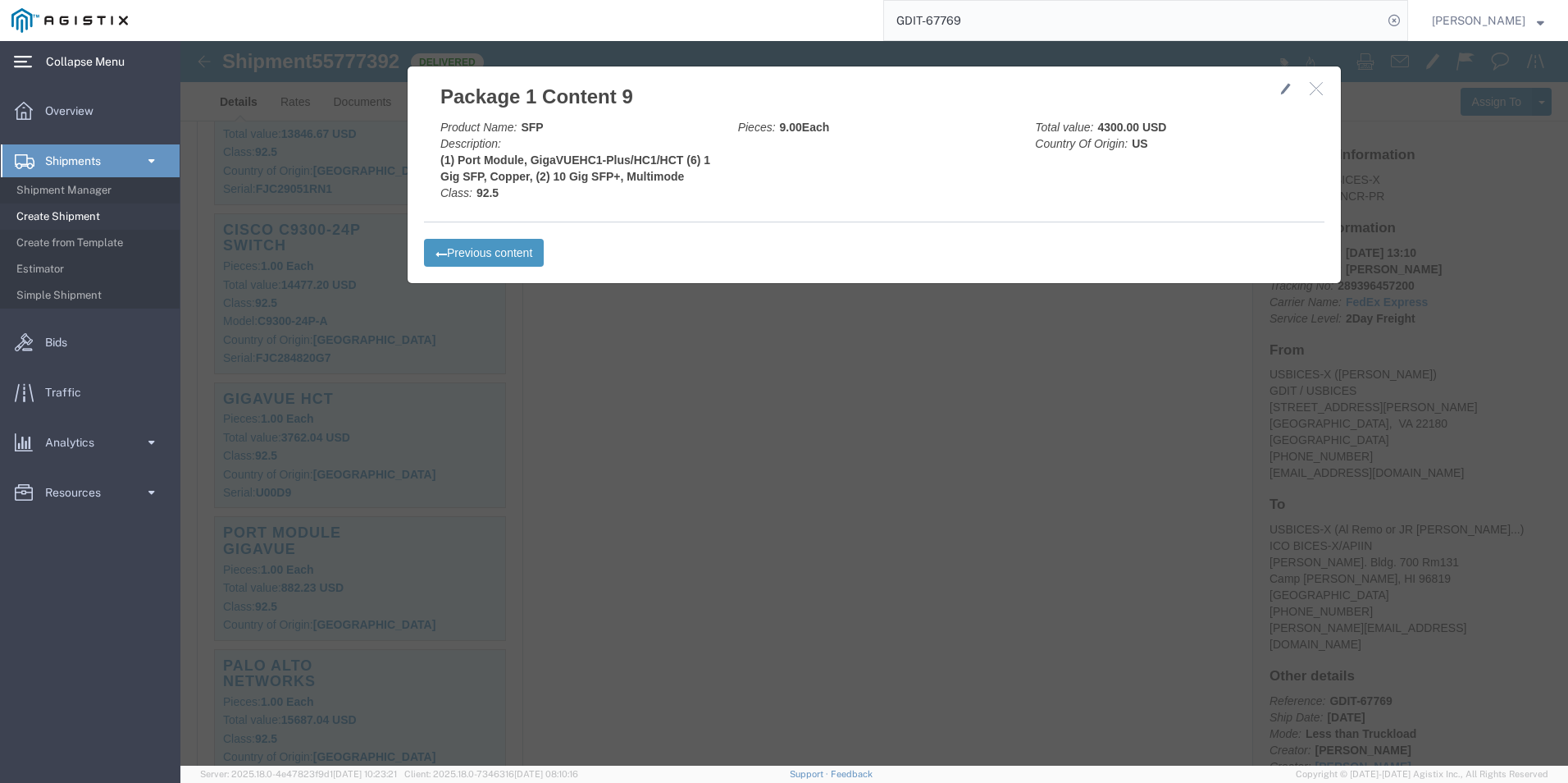
click b "(1) Port Module, GigaVUEHC1-Plus/HC1/HCT (6) 1 Gig SFP, Copper, (2) 10 Gig SFP+…"
click button "Previous content"
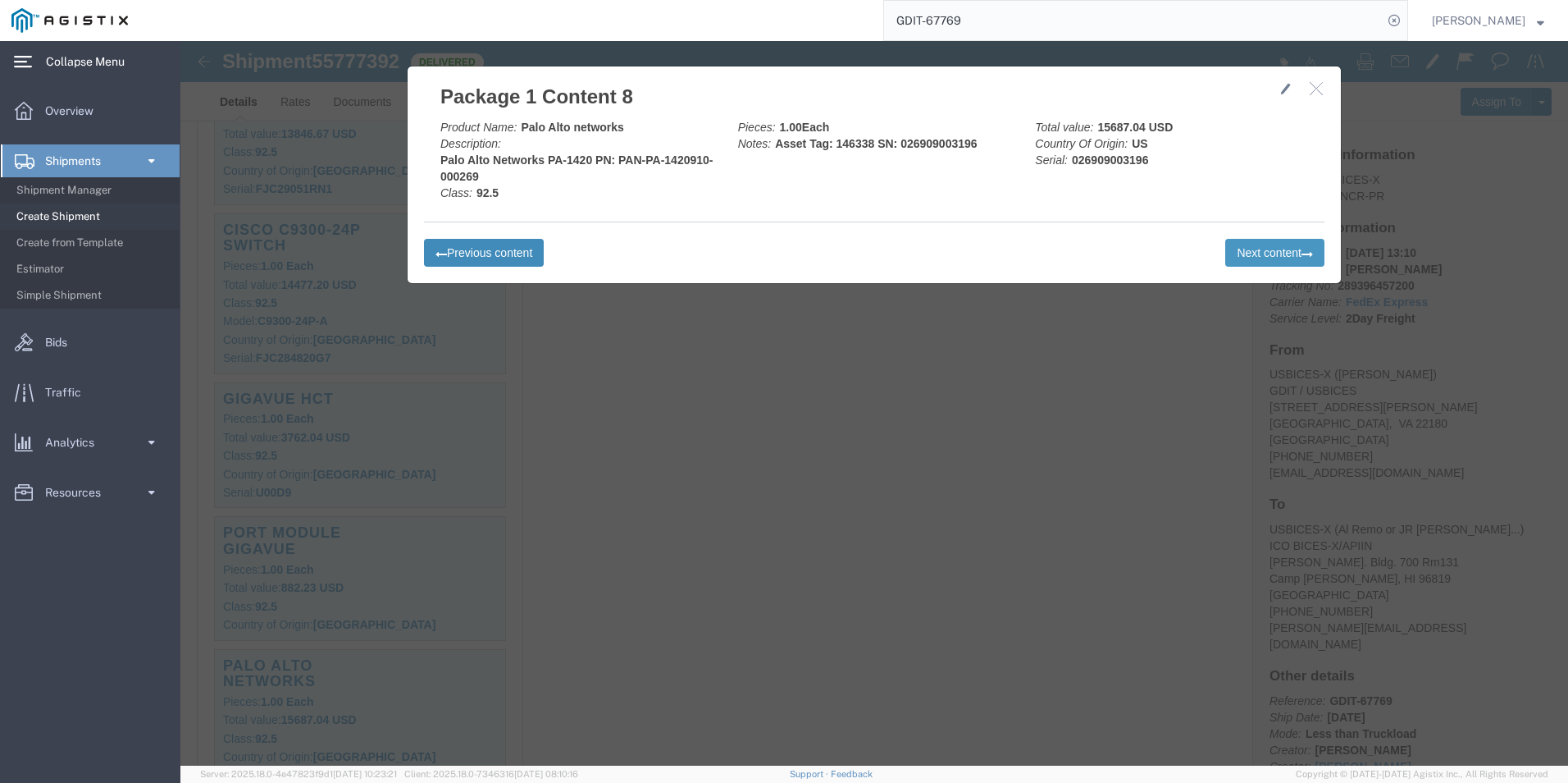
click button "Previous content"
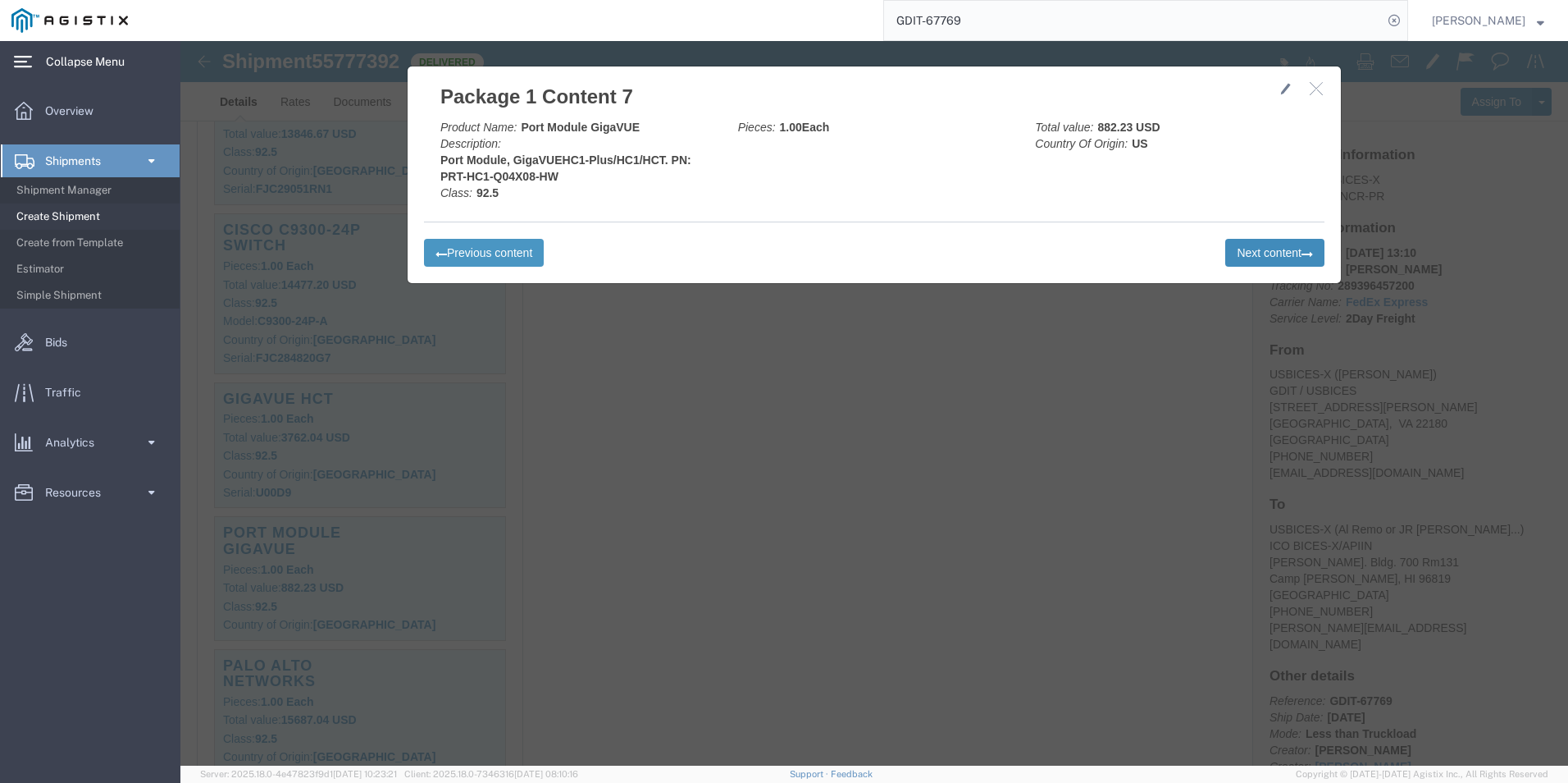
click button "Next content"
click button "Previous content"
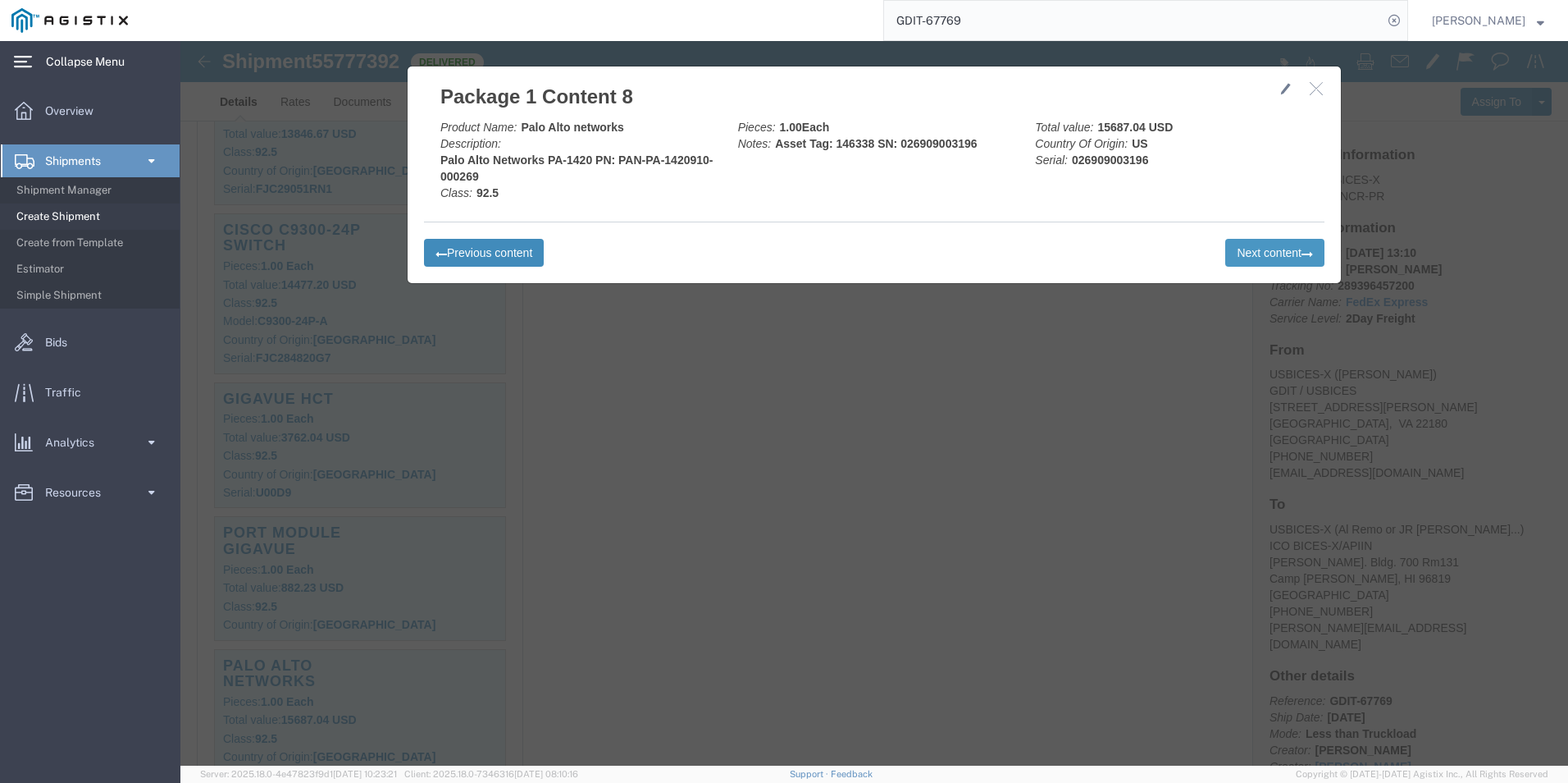
click button "Previous content"
click b "Port Module, GigaVUEHC1-Plus/HC1/HCT. PN: PRT-HC1-Q04X08-HW"
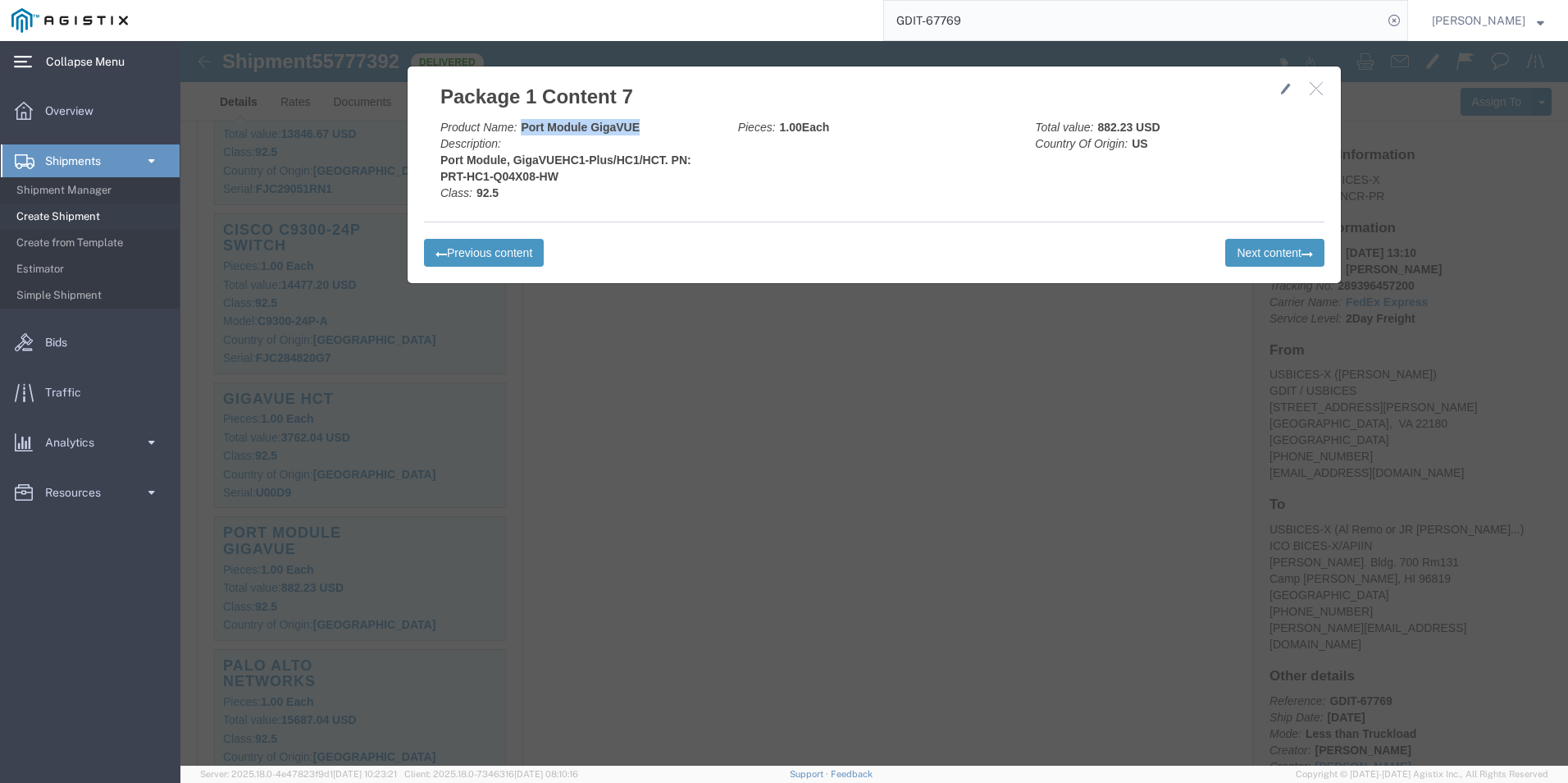
drag, startPoint x: 456, startPoint y: 87, endPoint x: 338, endPoint y: 90, distance: 118.0
click div "Product Name: Port Module GigaVUE Description: Port Module, GigaVUEHC1-Plus/HC1…"
click b "Port Module, GigaVUEHC1-Plus/HC1/HCT. PN: PRT-HC1-Q04X08-HW"
drag, startPoint x: 376, startPoint y: 136, endPoint x: 247, endPoint y: 130, distance: 129.1
click div "Product Name: Port Module GigaVUE Description: Port Module, GigaVUEHC1-Plus/HC1…"
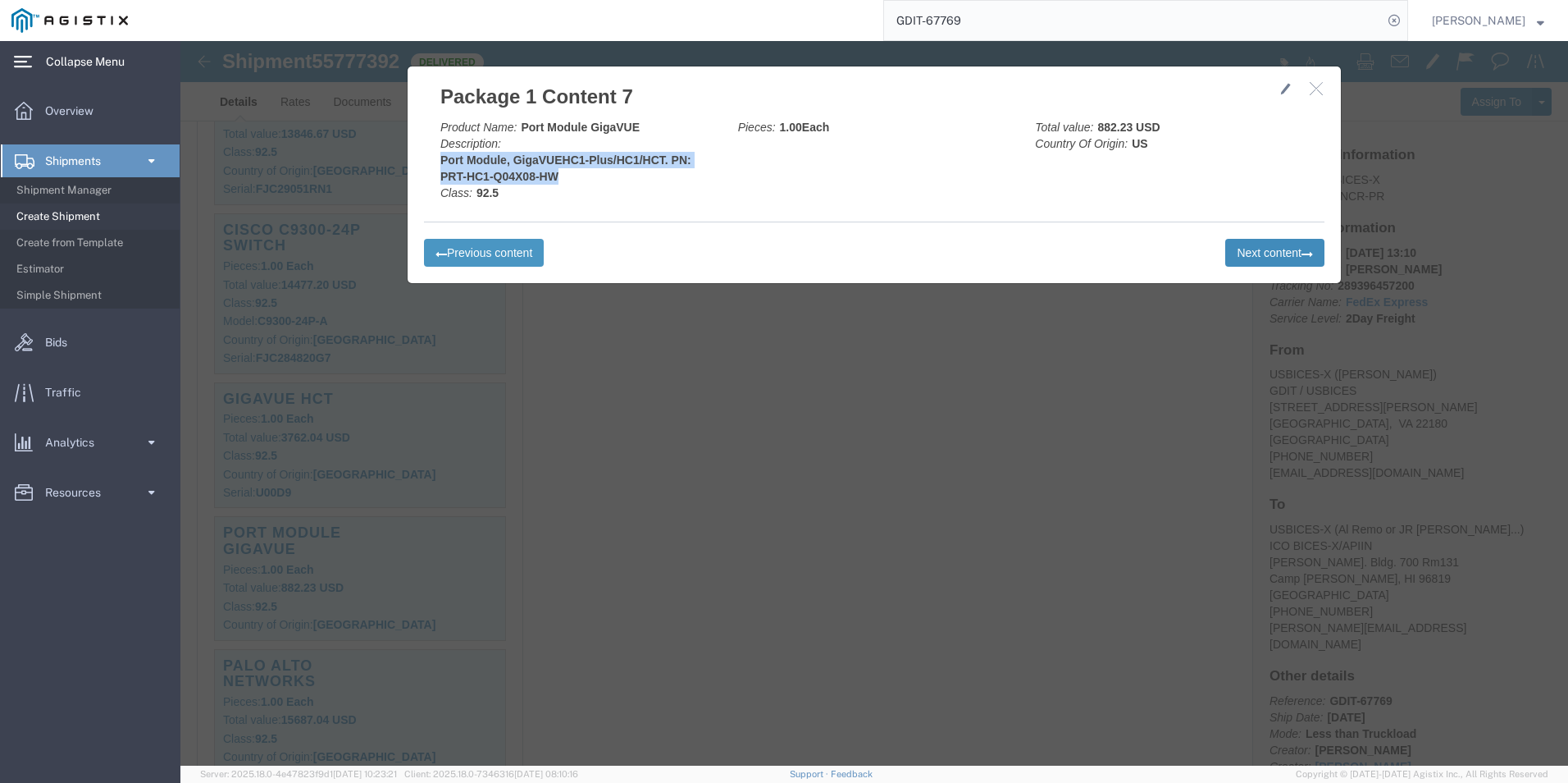
click button "Next content"
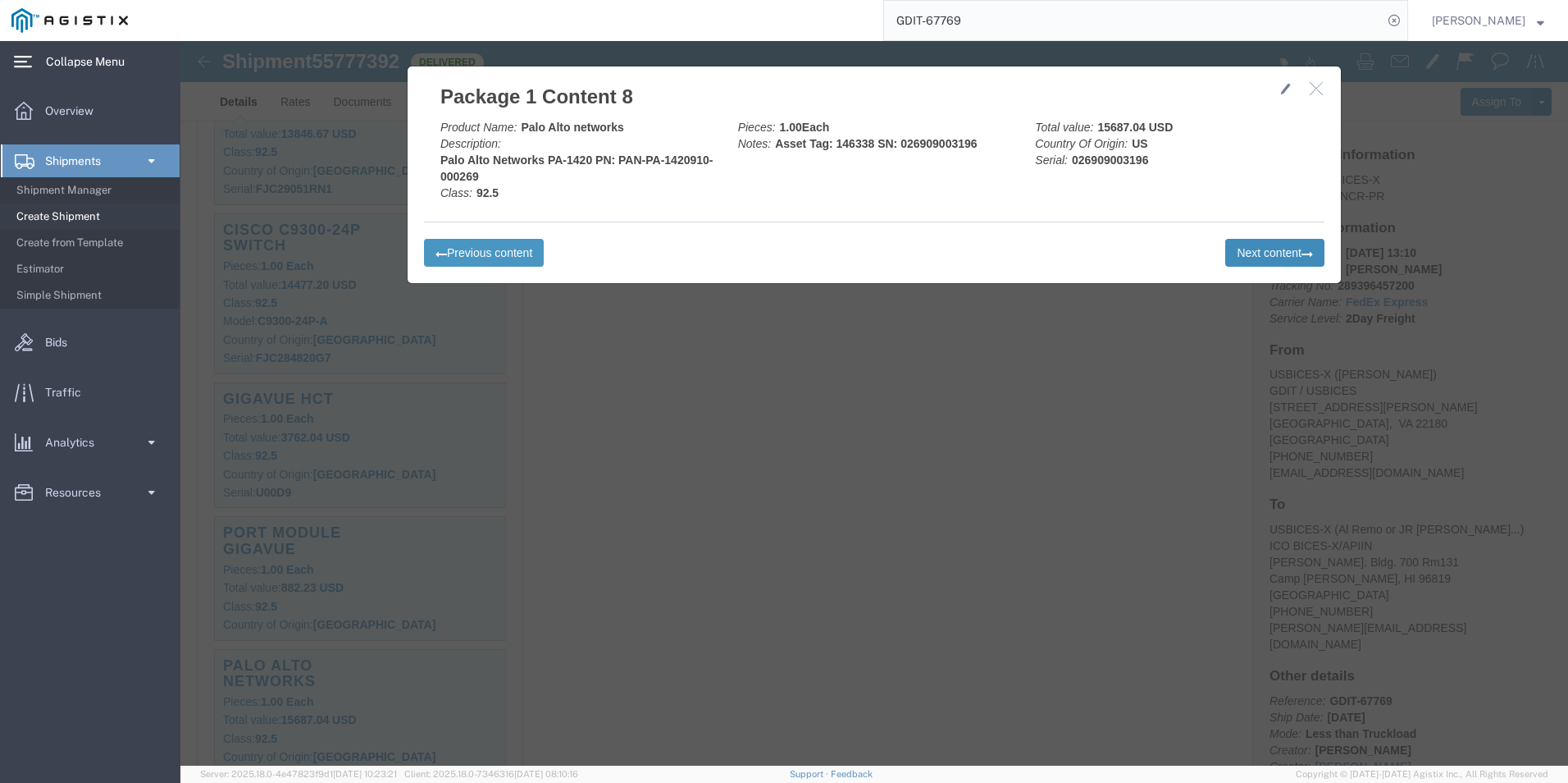
click button "Next content"
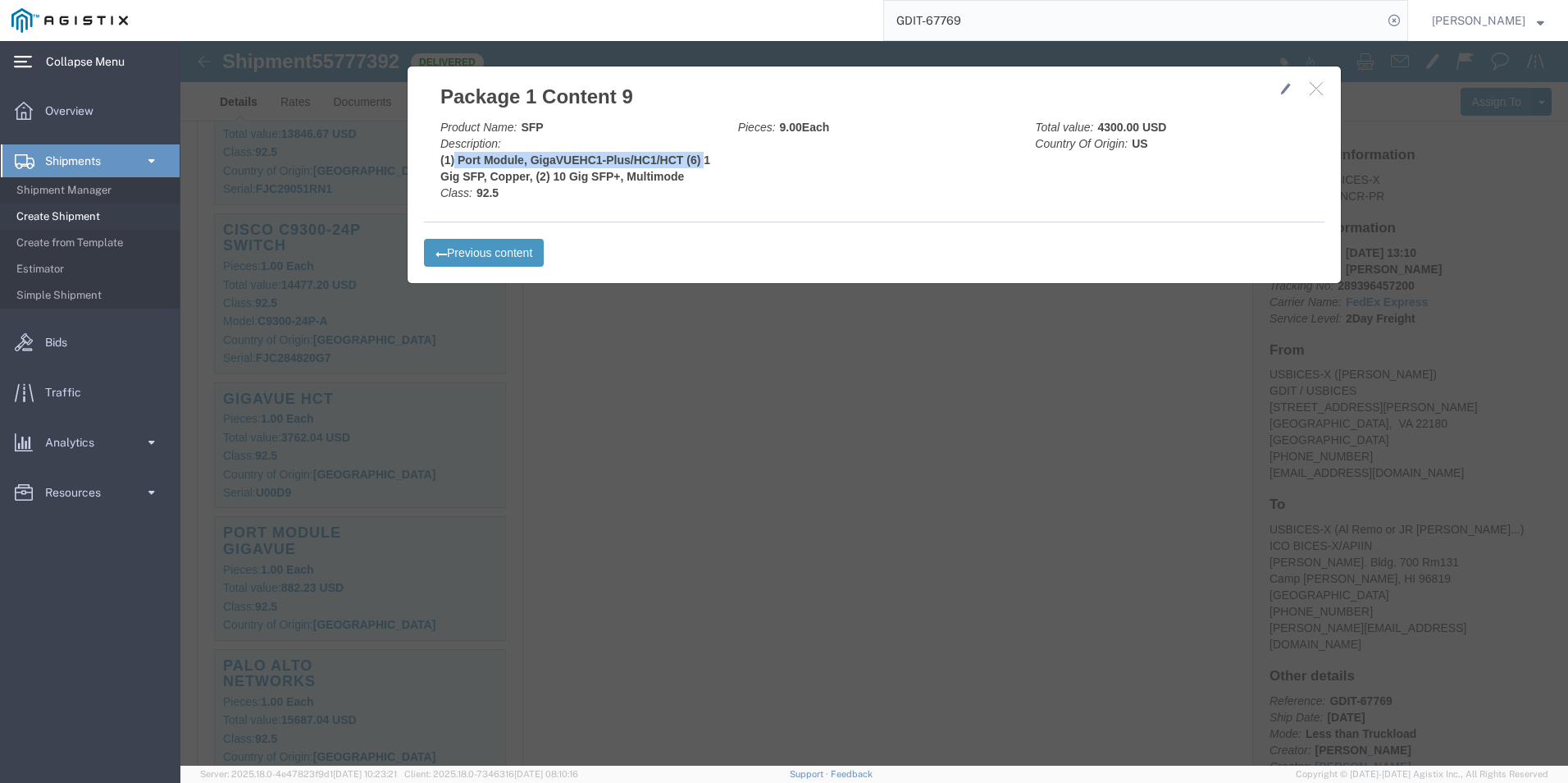
drag, startPoint x: 521, startPoint y: 120, endPoint x: 270, endPoint y: 120, distance: 251.0
click b "(1) Port Module, GigaVUEHC1-Plus/HC1/HCT (6) 1 Gig SFP, Copper, (2) 10 Gig SFP+…"
click button "button"
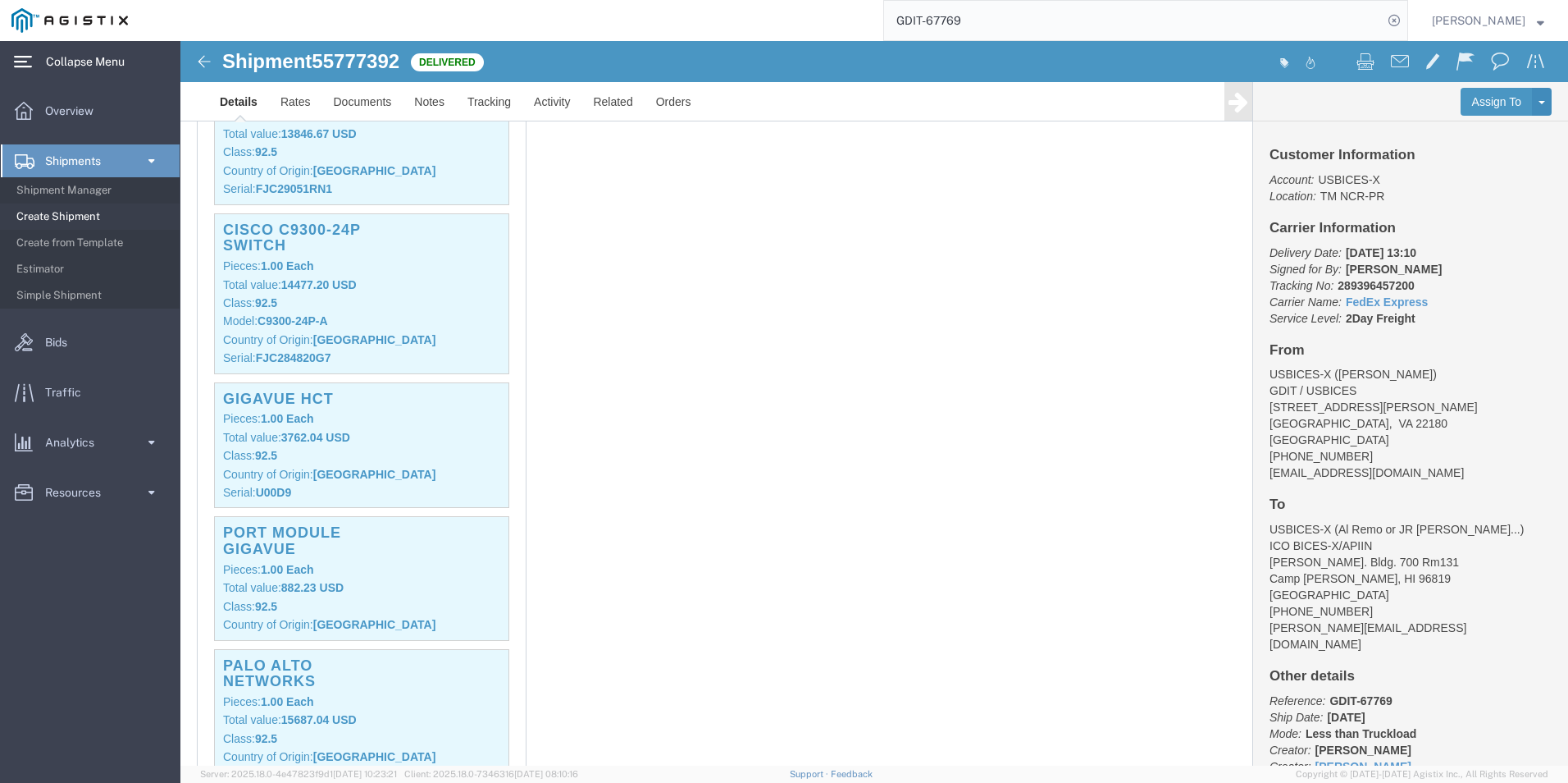
click div "1 Pallet(s) Standard (Not Stackable) Total weight: 210.00 ( 384.00 dim ) LBS Tr…"
